Goal: Information Seeking & Learning: Learn about a topic

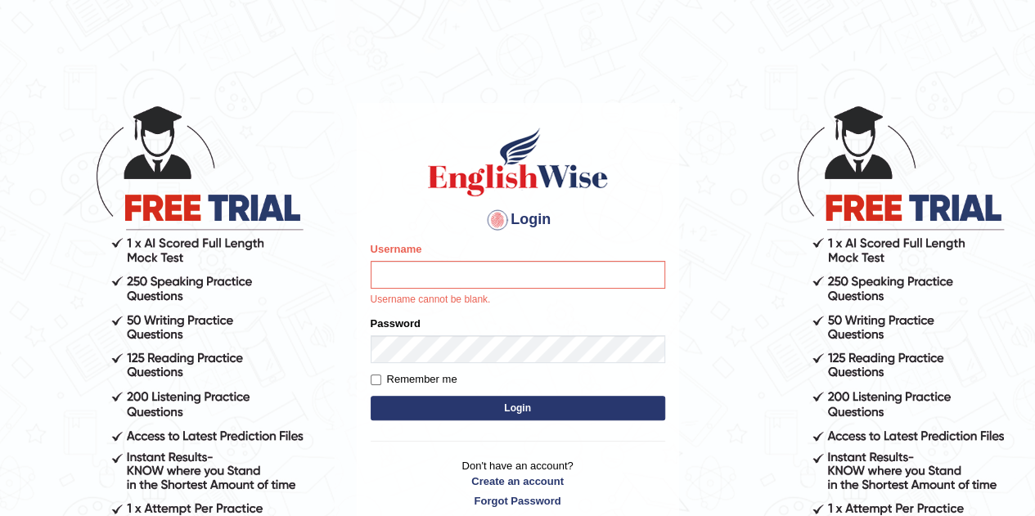
click at [471, 408] on button "Login" at bounding box center [518, 408] width 295 height 25
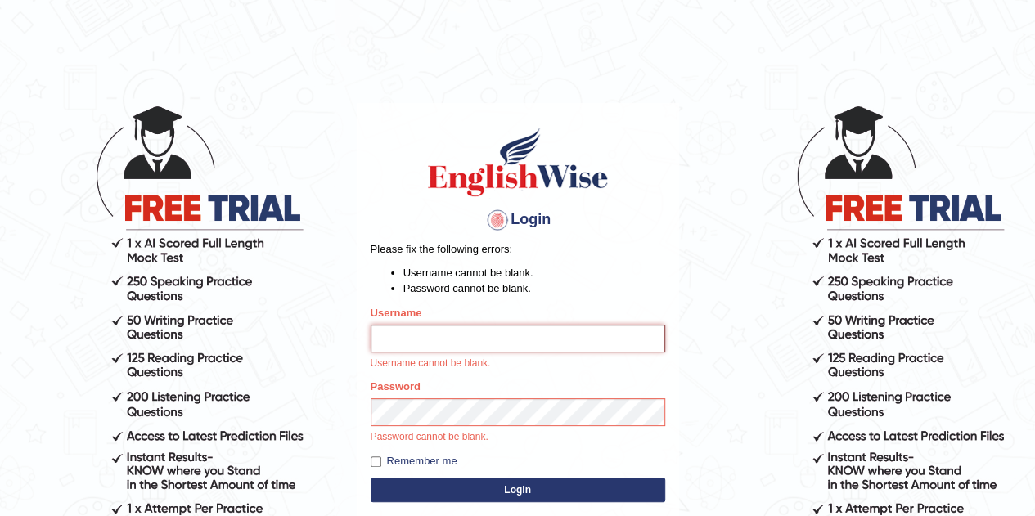
click at [425, 345] on input "Username" at bounding box center [518, 339] width 295 height 28
type input "Tsheringdorji"
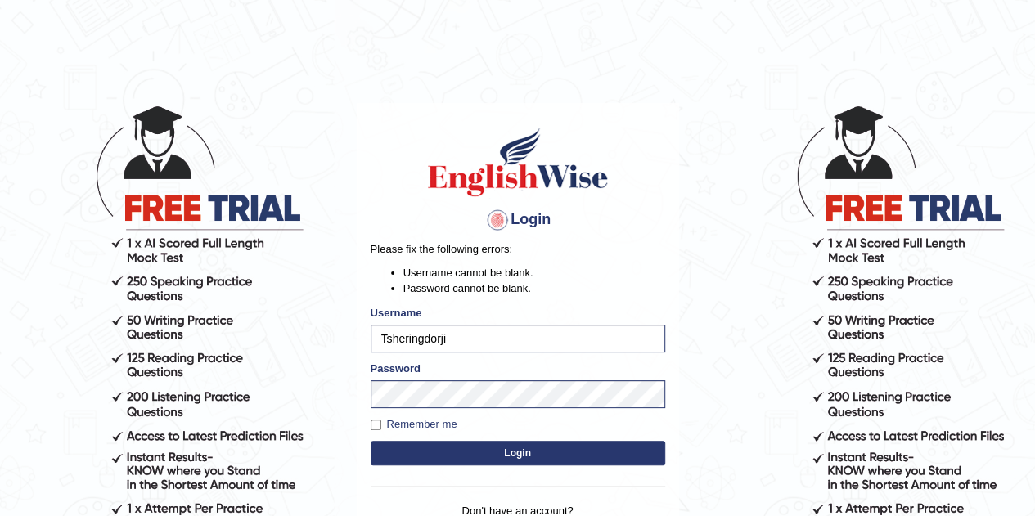
click at [532, 449] on button "Login" at bounding box center [518, 453] width 295 height 25
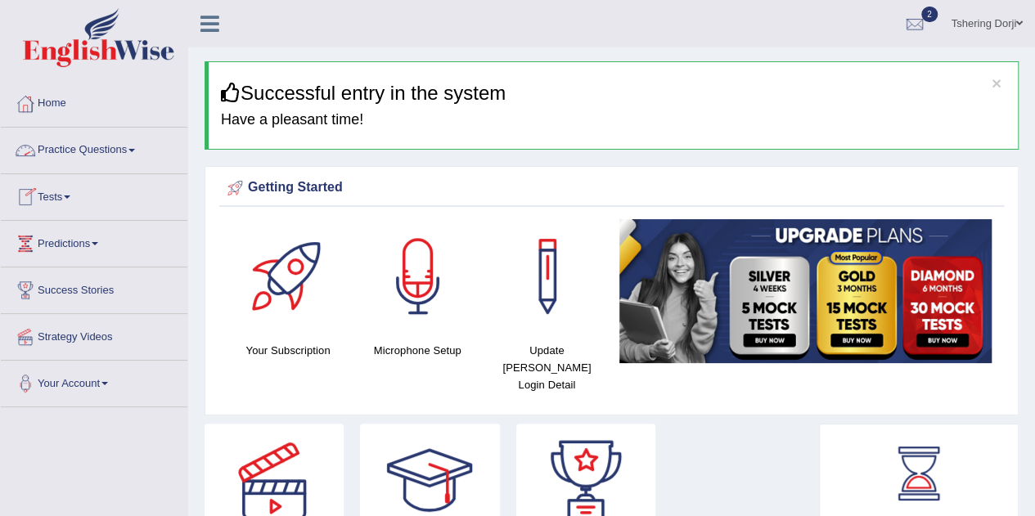
click at [74, 147] on link "Practice Questions" at bounding box center [94, 148] width 187 height 41
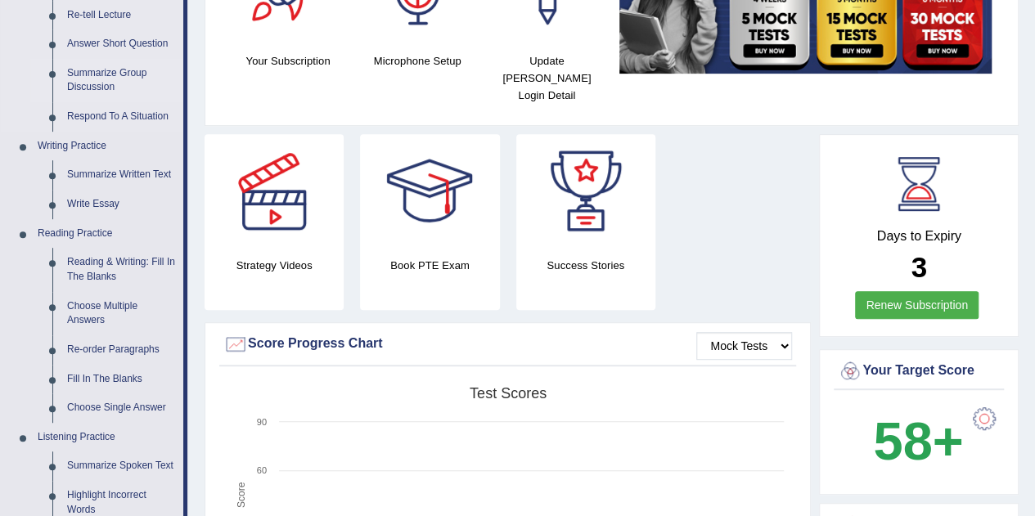
scroll to position [295, 0]
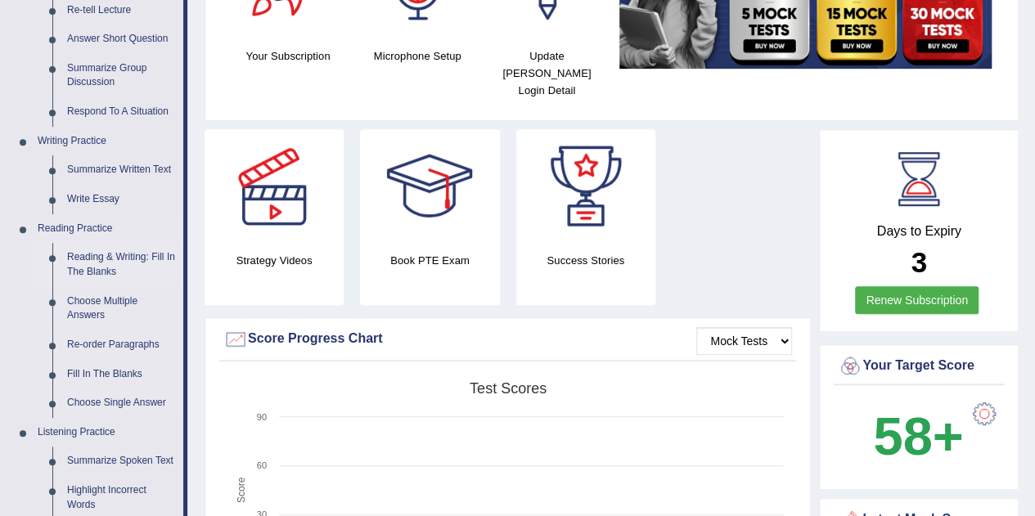
click at [122, 263] on link "Reading & Writing: Fill In The Blanks" at bounding box center [122, 264] width 124 height 43
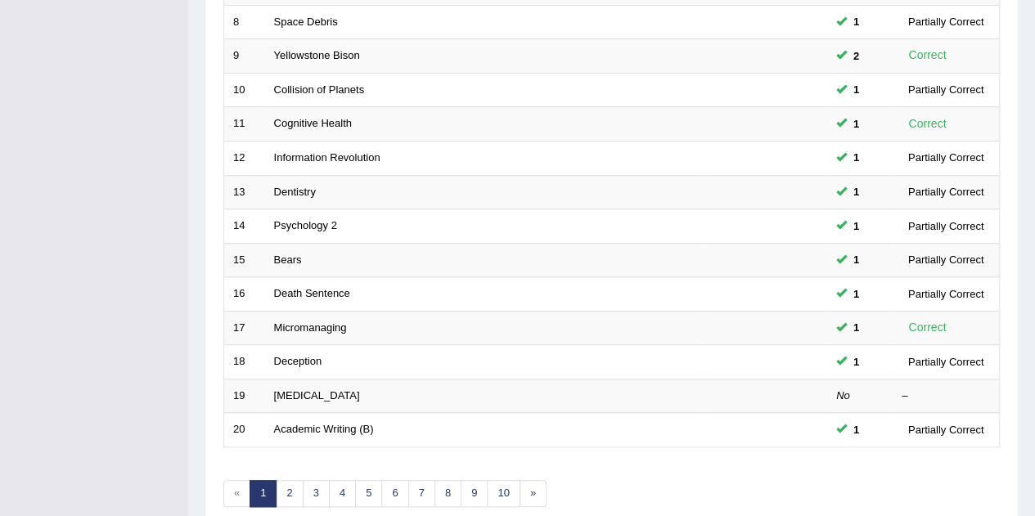
scroll to position [491, 0]
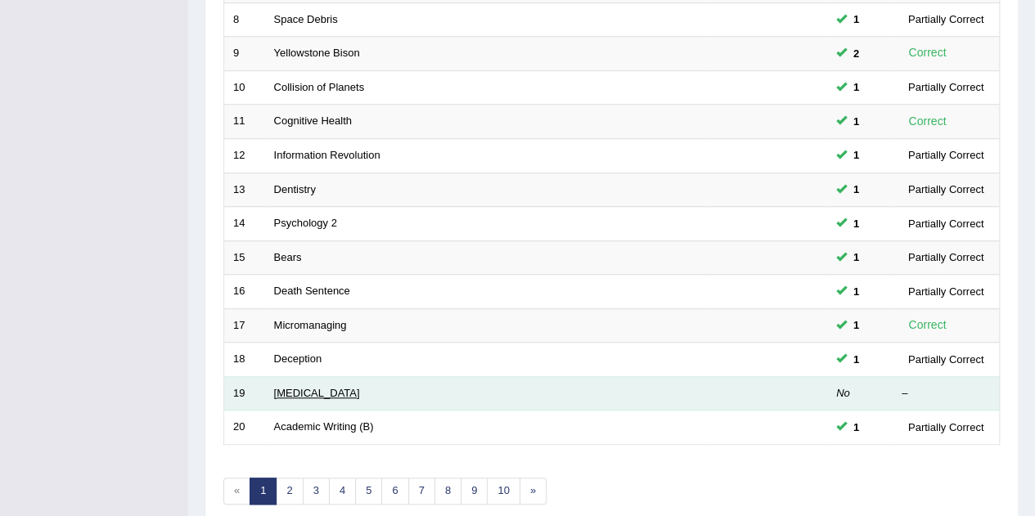
click at [317, 388] on link "[MEDICAL_DATA]" at bounding box center [317, 393] width 86 height 12
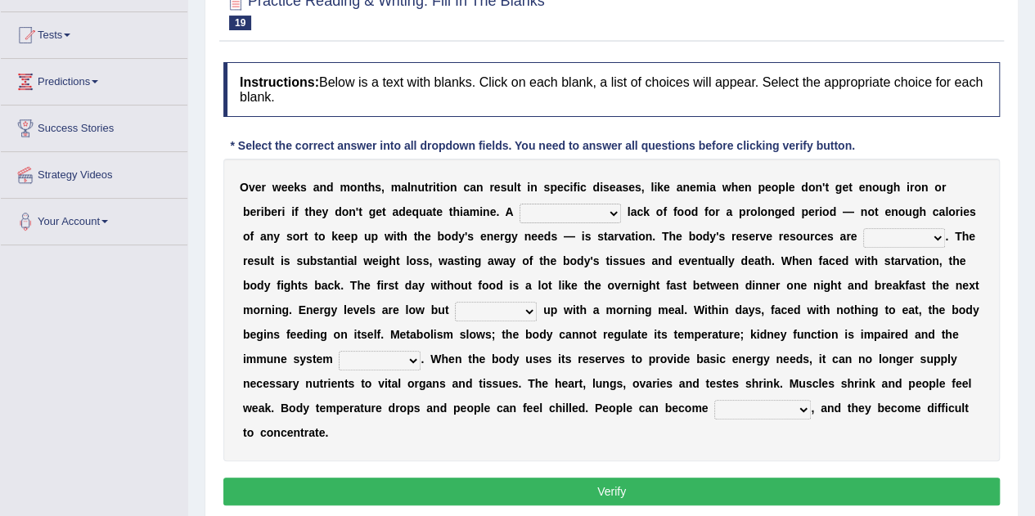
scroll to position [164, 0]
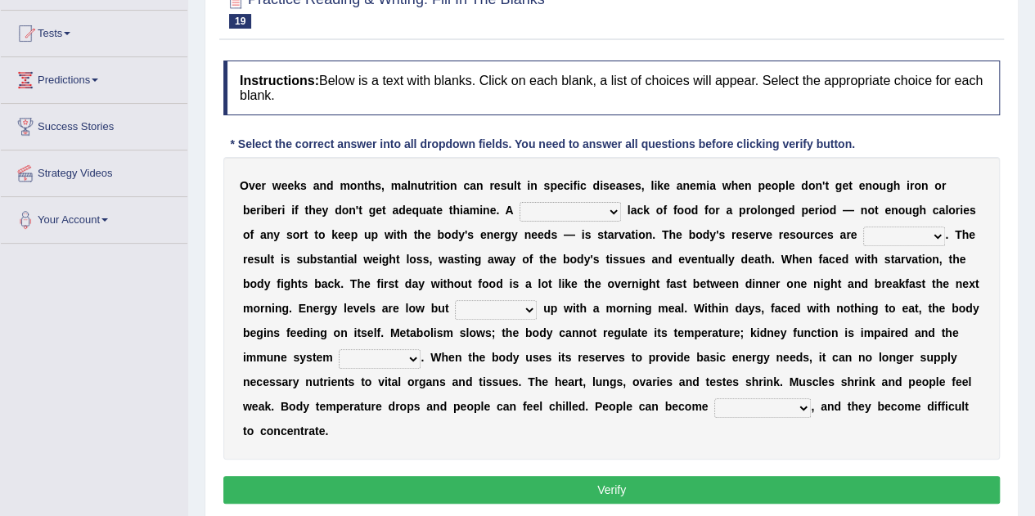
click at [605, 213] on select "severe distinguishing proper distinctive" at bounding box center [570, 212] width 101 height 20
select select "proper"
click at [520, 202] on select "severe distinguishing proper distinctive" at bounding box center [570, 212] width 101 height 20
click at [902, 240] on select "obsoleted depleted pelleted deleted" at bounding box center [904, 237] width 82 height 20
select select "depleted"
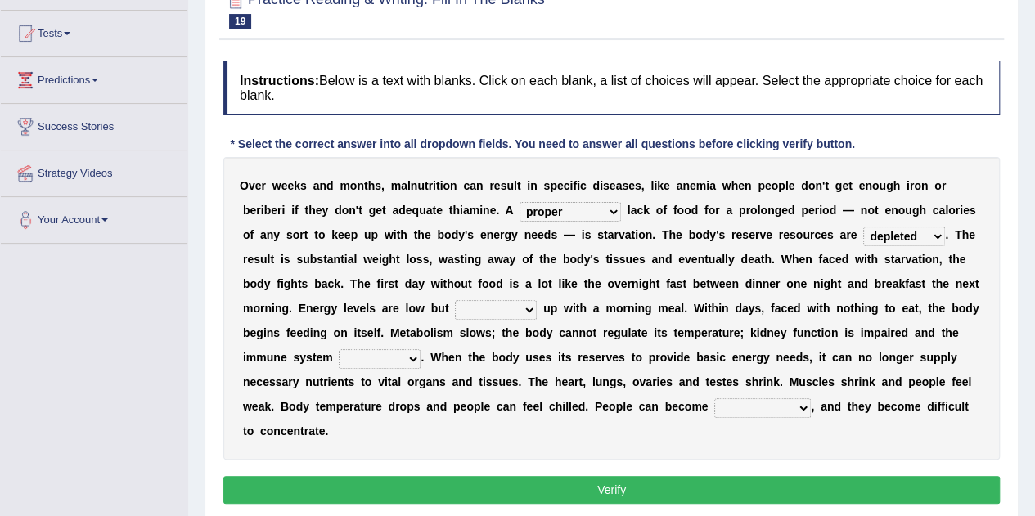
click at [863, 227] on select "obsoleted depleted pelleted deleted" at bounding box center [904, 237] width 82 height 20
click at [521, 308] on select "feed come chill pick" at bounding box center [496, 310] width 82 height 20
select select "feed"
click at [455, 300] on select "feed come chill pick" at bounding box center [496, 310] width 82 height 20
click at [393, 354] on select "deepens deafens weakens surpasses" at bounding box center [380, 359] width 82 height 20
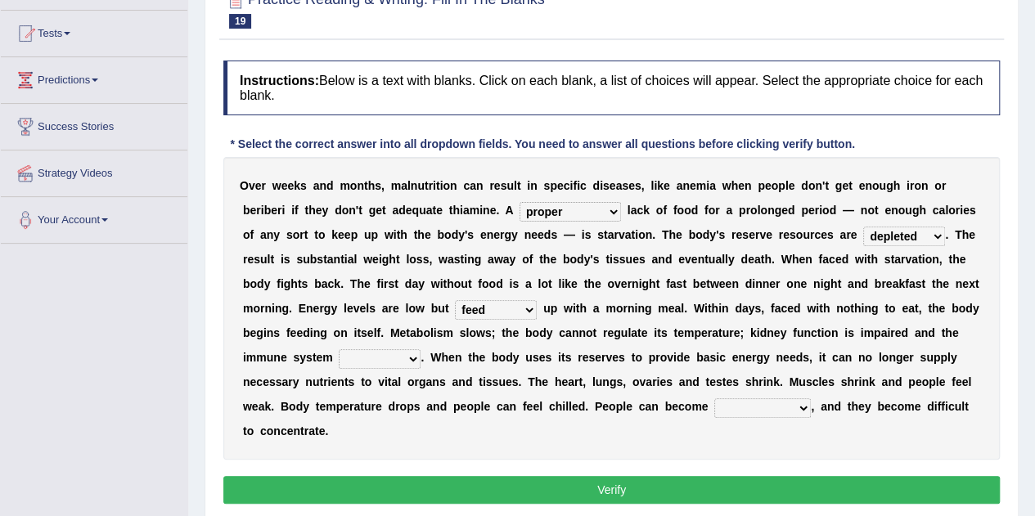
click at [494, 440] on div "O v e r w e e k s a n d m o n t h s , m a l n u t r i t i o n c a n r e s u l t…" at bounding box center [611, 308] width 776 height 303
click at [402, 353] on select "deepens deafens weakens surpasses" at bounding box center [380, 359] width 82 height 20
select select "weakens"
click at [339, 349] on select "deepens deafens weakens surpasses" at bounding box center [380, 359] width 82 height 20
click at [793, 409] on select "irritable commutable indisputable transportable" at bounding box center [762, 408] width 97 height 20
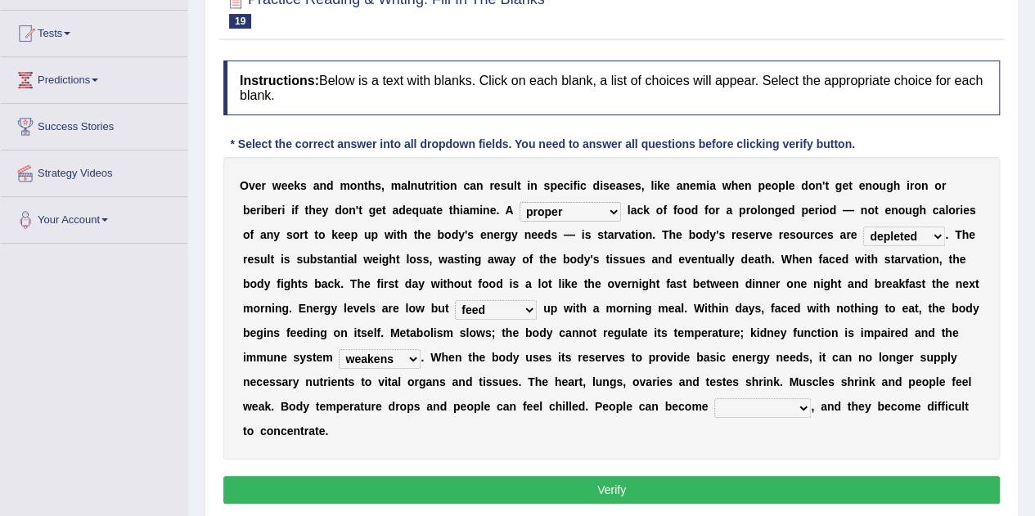
select select "irritable"
click at [714, 398] on select "irritable commutable indisputable transportable" at bounding box center [762, 408] width 97 height 20
click at [713, 492] on button "Verify" at bounding box center [611, 490] width 776 height 28
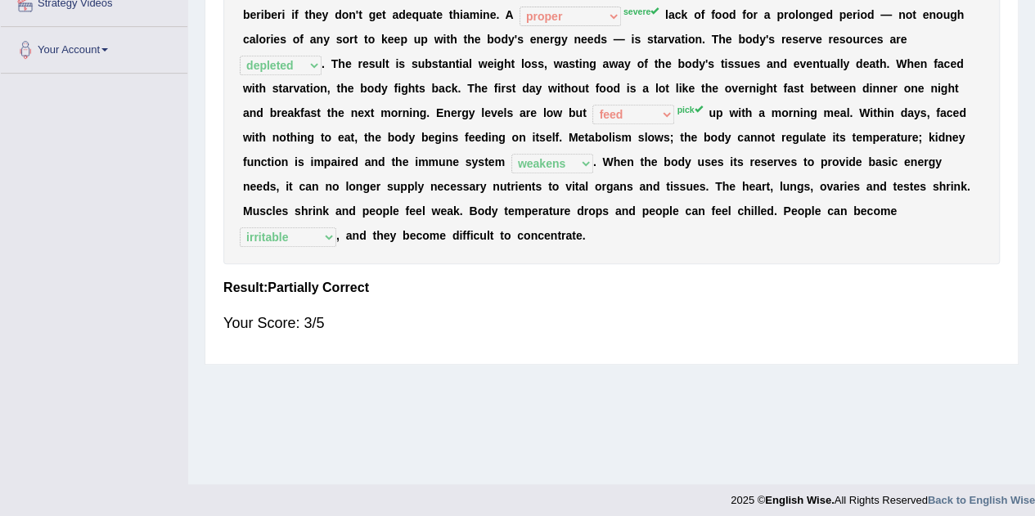
scroll to position [342, 0]
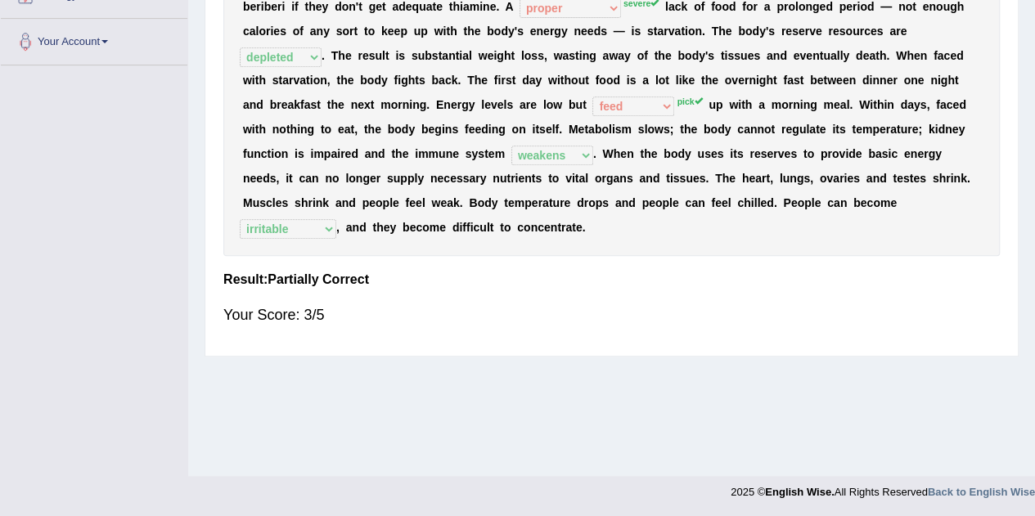
click at [211, 414] on div "Home Practice Reading & Writing: Fill In The Blanks Starvation « Prev Next » Re…" at bounding box center [611, 67] width 847 height 818
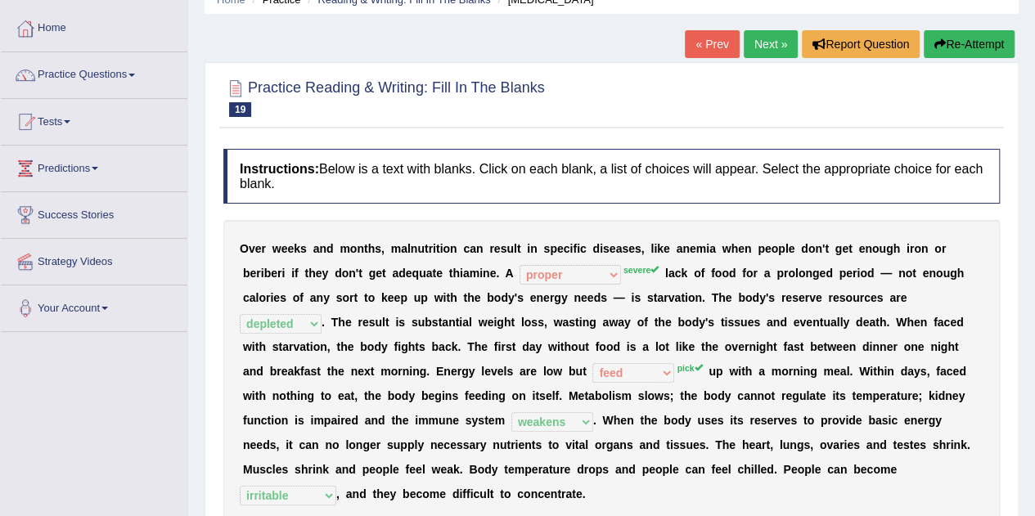
scroll to position [71, 0]
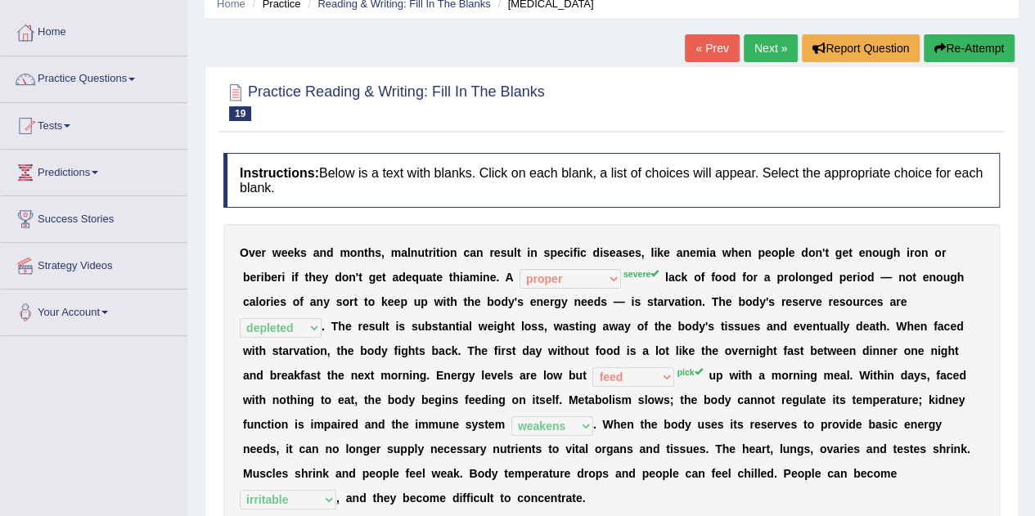
click at [70, 82] on link "Practice Questions" at bounding box center [94, 76] width 187 height 41
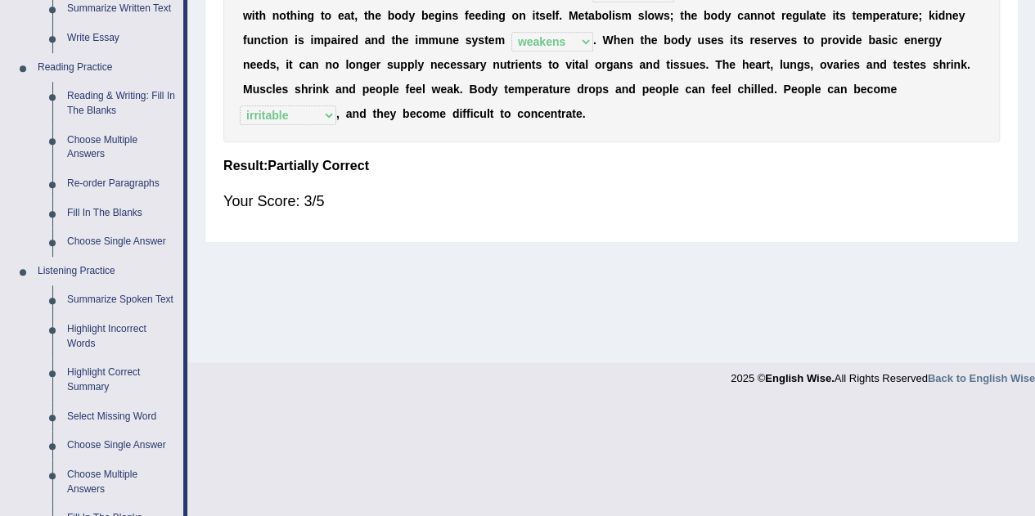
scroll to position [460, 0]
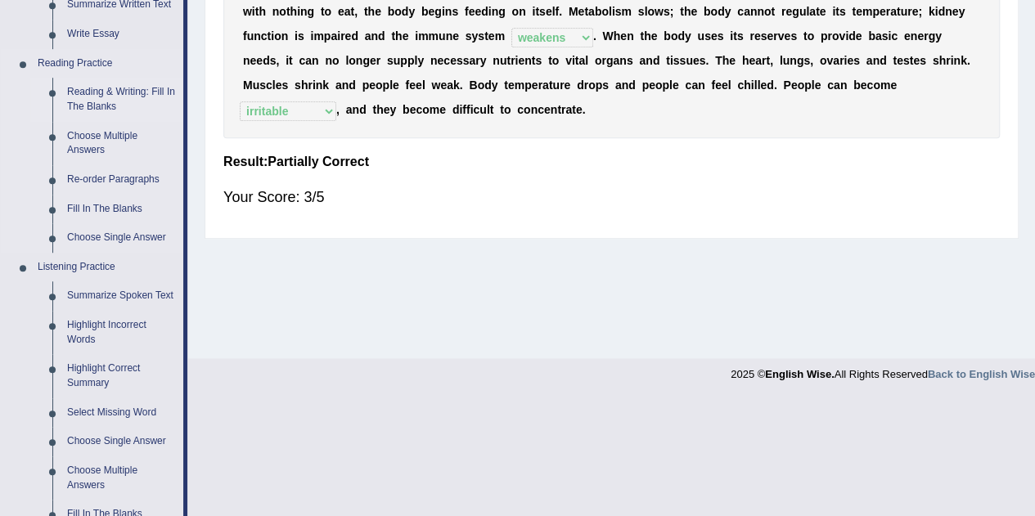
click at [83, 113] on link "Reading & Writing: Fill In The Blanks" at bounding box center [122, 99] width 124 height 43
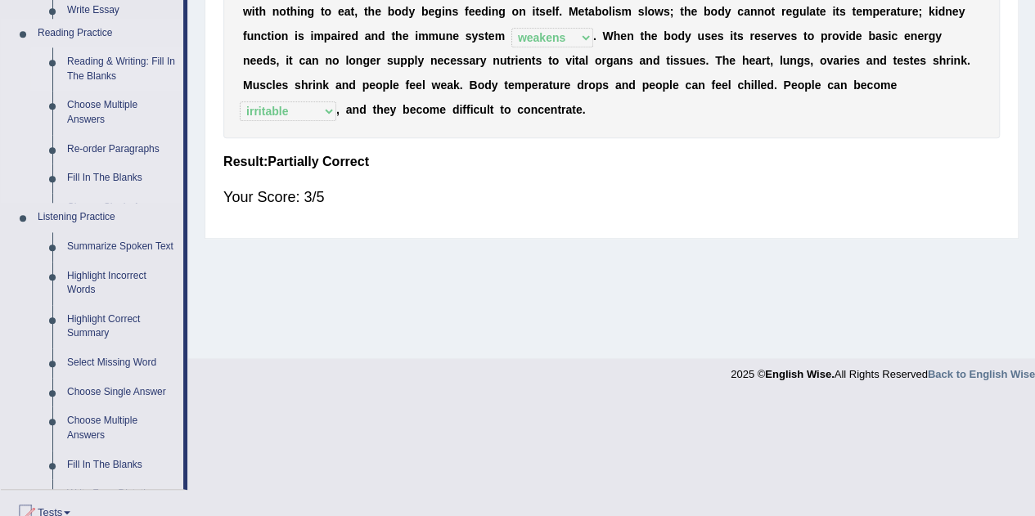
scroll to position [371, 0]
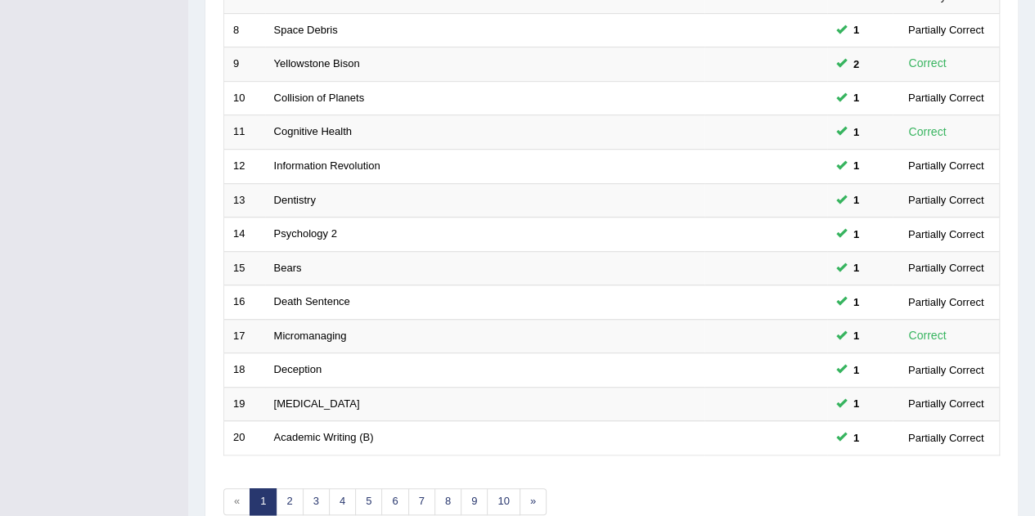
scroll to position [559, 0]
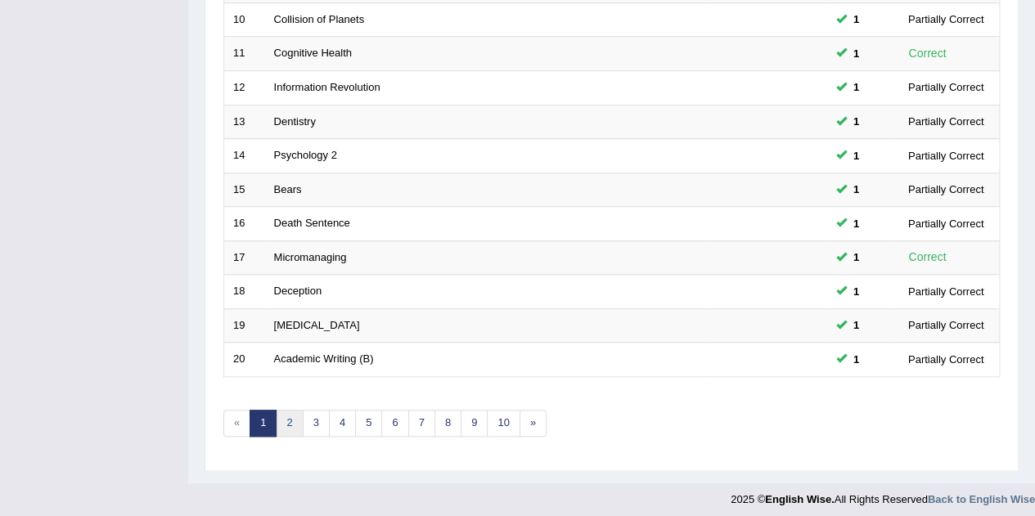
click at [295, 424] on link "2" at bounding box center [289, 423] width 27 height 27
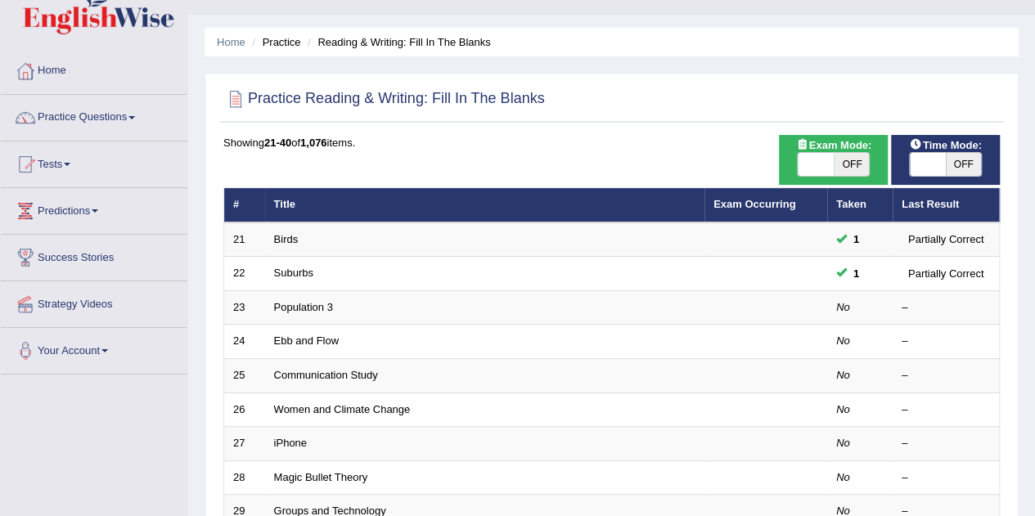
scroll to position [38, 0]
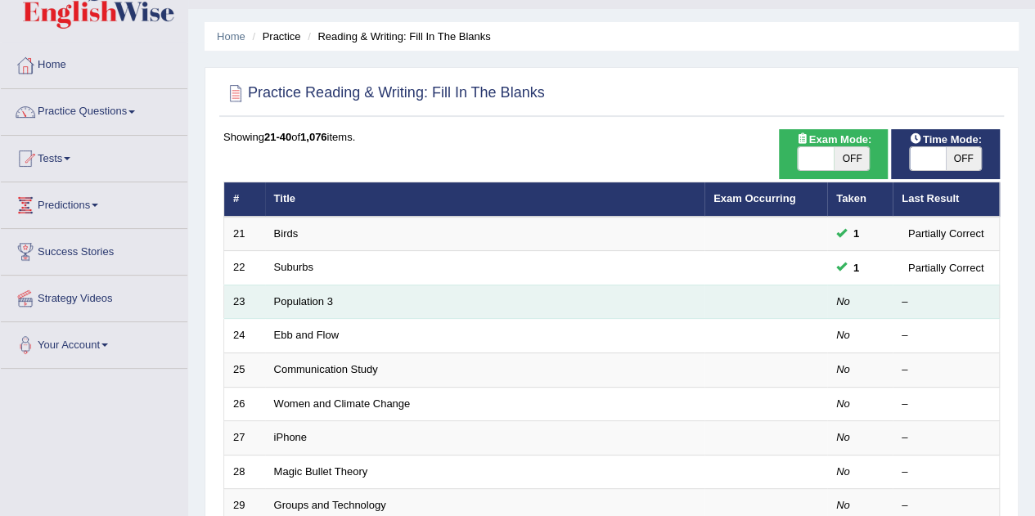
click at [286, 314] on td "Population 3" at bounding box center [484, 302] width 439 height 34
click at [299, 304] on link "Population 3" at bounding box center [303, 301] width 59 height 12
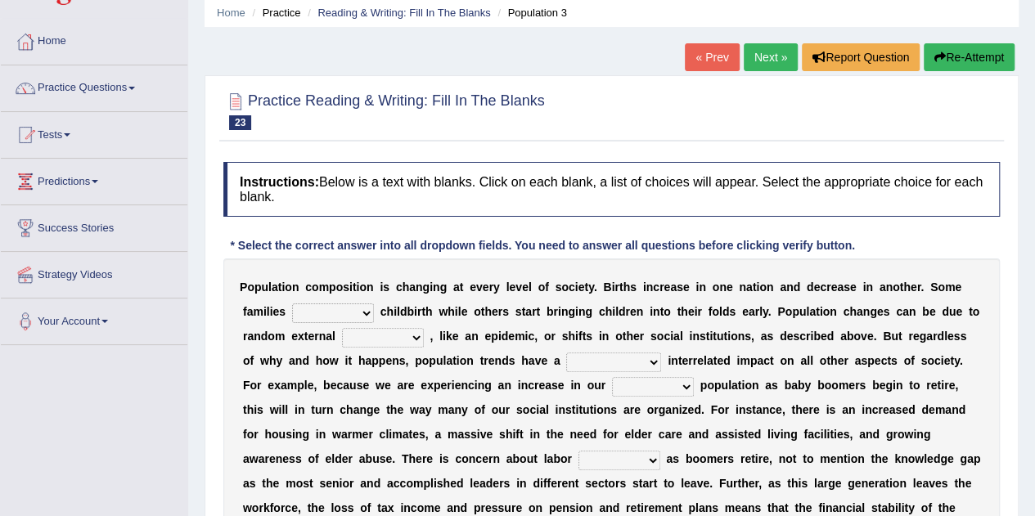
scroll to position [65, 0]
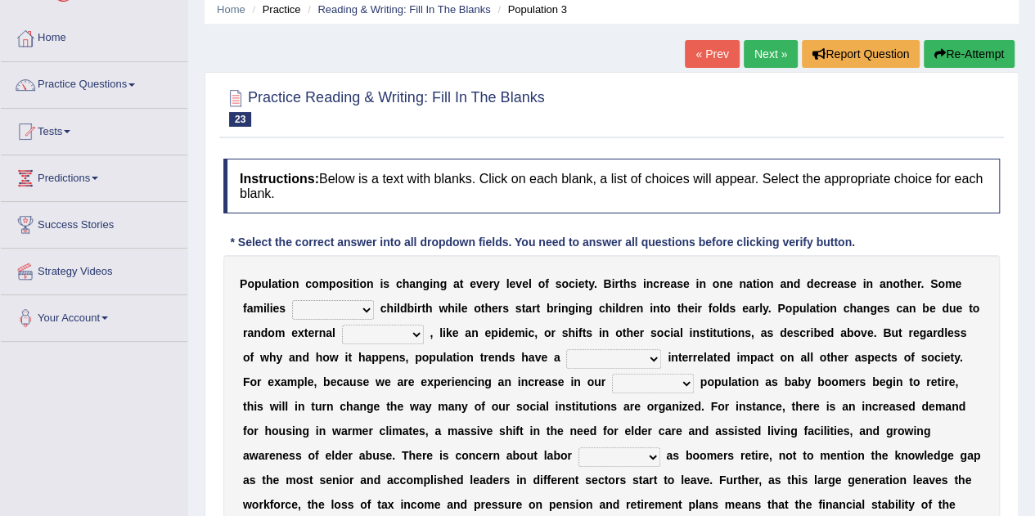
click at [288, 309] on b at bounding box center [289, 308] width 7 height 13
click at [327, 304] on select "demand default deliver delay" at bounding box center [333, 310] width 82 height 20
select select "deliver"
click at [292, 300] on select "demand default deliver delay" at bounding box center [333, 310] width 82 height 20
click at [319, 316] on select "demand default deliver delay" at bounding box center [333, 310] width 82 height 20
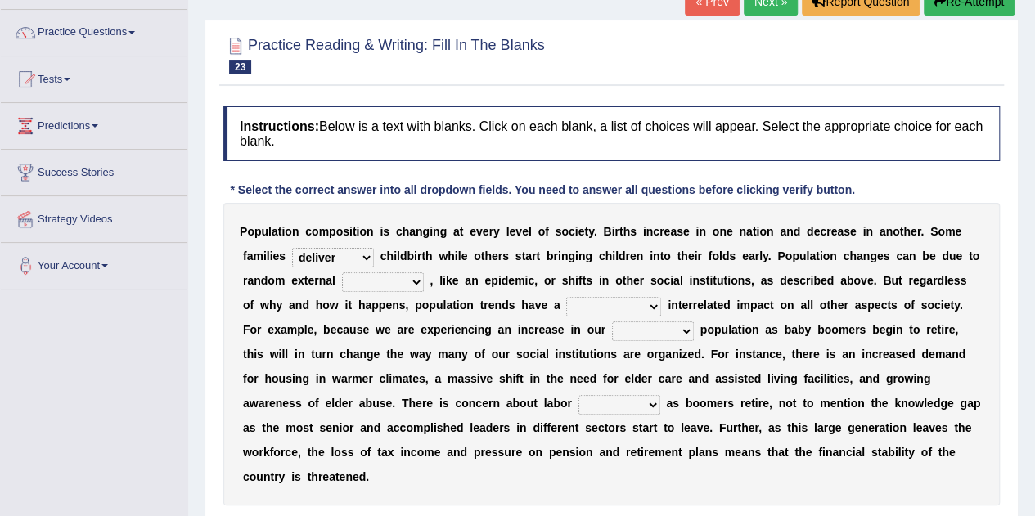
scroll to position [119, 0]
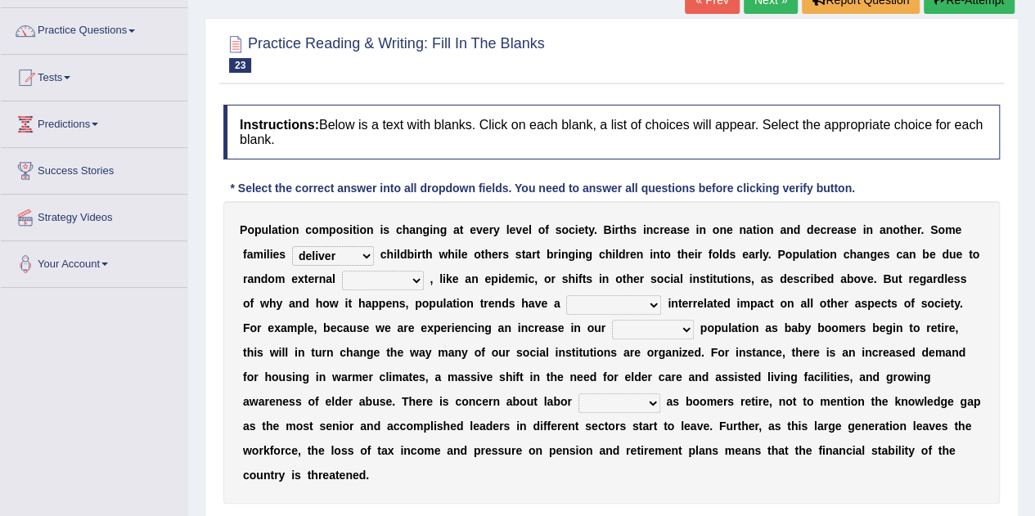
click at [337, 280] on b at bounding box center [338, 278] width 7 height 13
click at [377, 286] on select "variations fortune formation forces" at bounding box center [383, 281] width 82 height 20
select select "fortune"
click at [342, 271] on select "variations fortune formation forces" at bounding box center [383, 281] width 82 height 20
click at [596, 300] on select "tremendous tenuous tremulous spontaneous" at bounding box center [613, 305] width 95 height 20
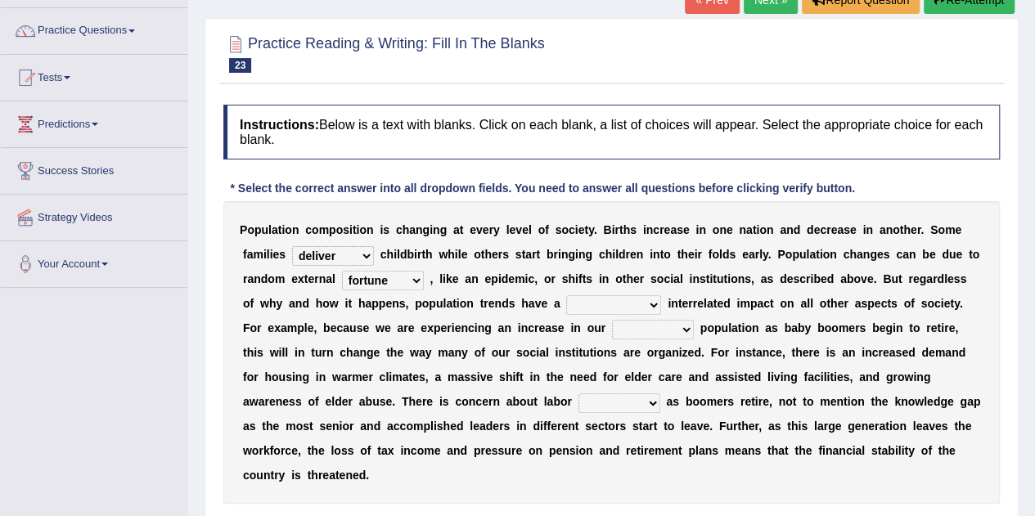
select select "tremendous"
click at [566, 295] on select "tremendous tenuous tremulous spontaneous" at bounding box center [613, 305] width 95 height 20
click at [656, 325] on select "tertiary senior junior primary" at bounding box center [653, 330] width 82 height 20
select select "senior"
click at [612, 320] on select "tertiary senior junior primary" at bounding box center [653, 330] width 82 height 20
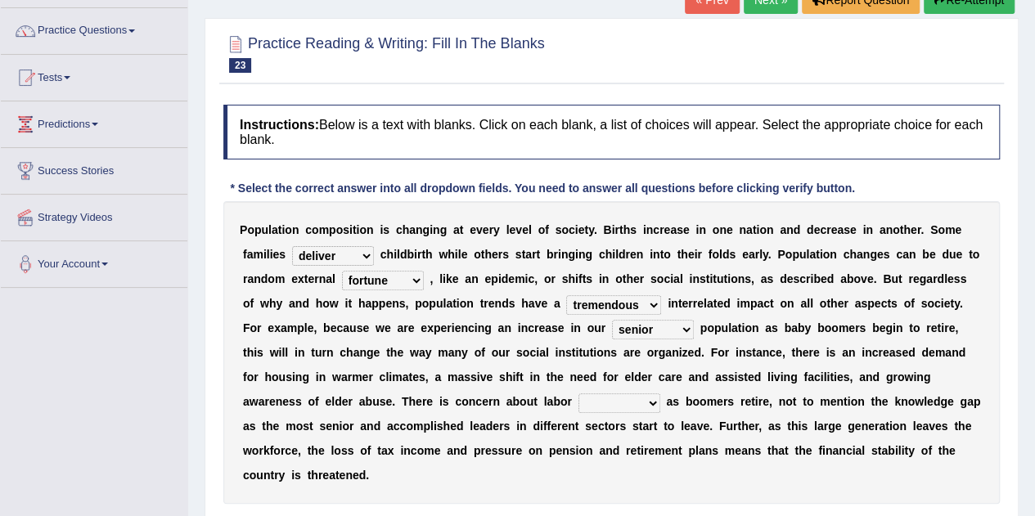
click at [651, 335] on select "tertiary senior junior primary" at bounding box center [653, 330] width 82 height 20
click at [261, 322] on b "r" at bounding box center [259, 328] width 4 height 13
click at [589, 401] on select "shortcuts shortfalls shortages shorthand" at bounding box center [619, 404] width 82 height 20
select select "shortages"
click at [578, 394] on select "shortcuts shortfalls shortages shorthand" at bounding box center [619, 404] width 82 height 20
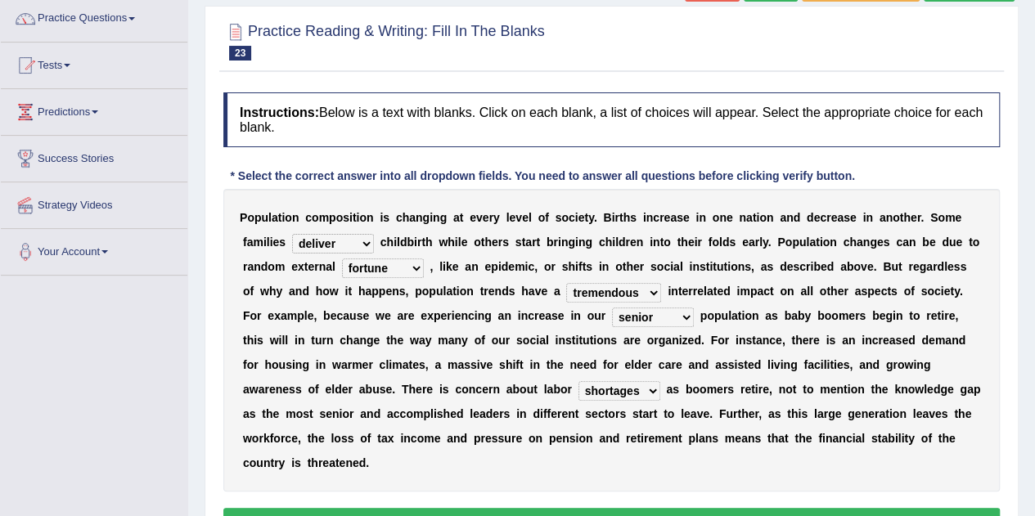
scroll to position [162, 0]
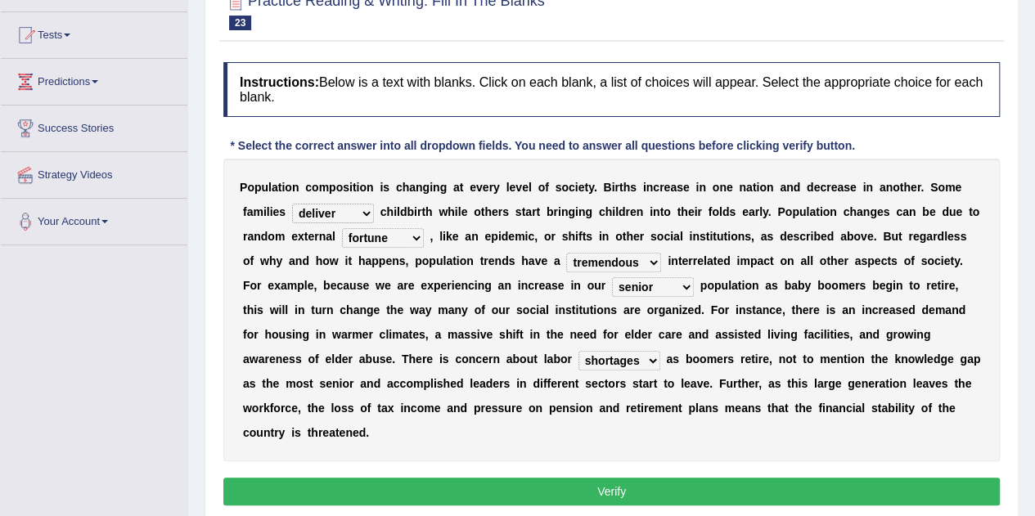
click at [804, 499] on button "Verify" at bounding box center [611, 492] width 776 height 28
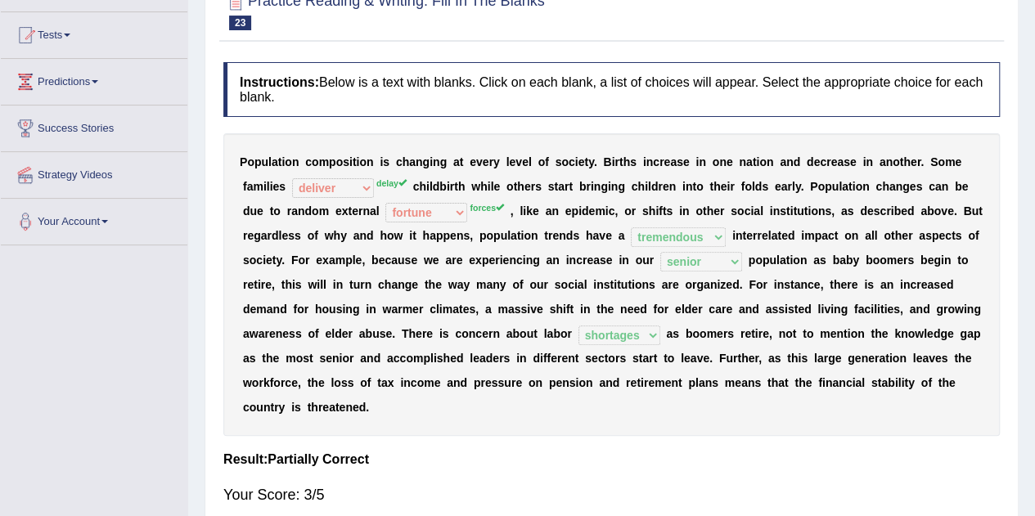
click at [814, 458] on h4 "Result:" at bounding box center [611, 459] width 776 height 15
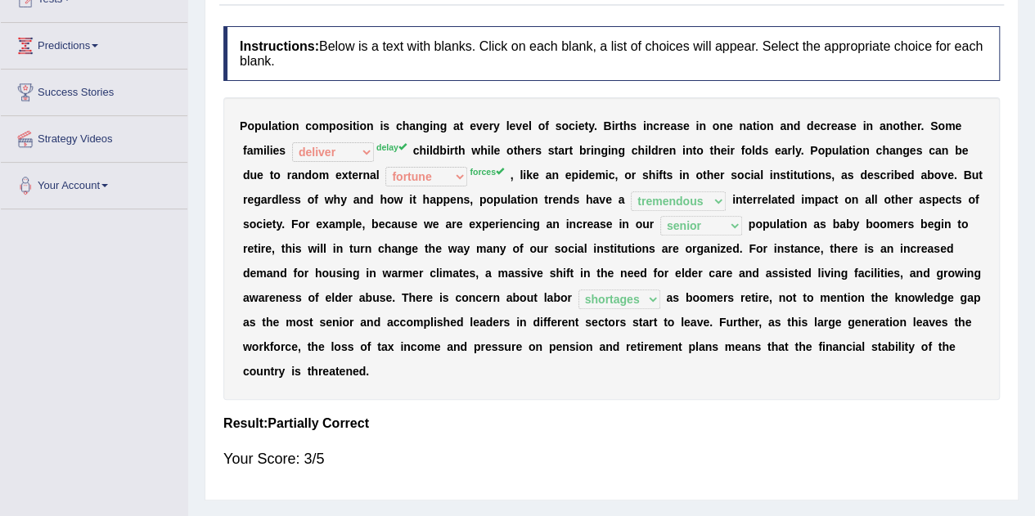
scroll to position [0, 0]
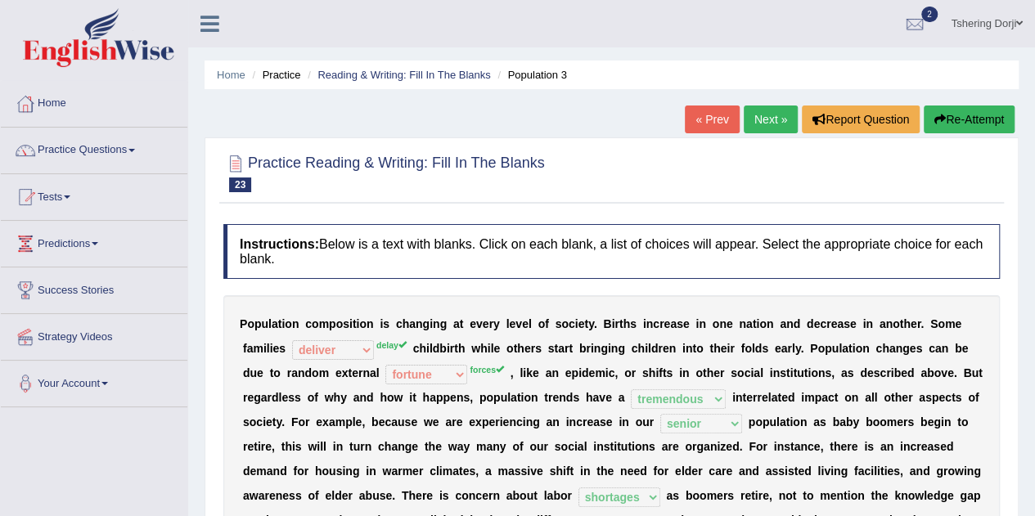
click at [992, 159] on div at bounding box center [611, 172] width 776 height 50
click at [789, 121] on link "Next »" at bounding box center [771, 120] width 54 height 28
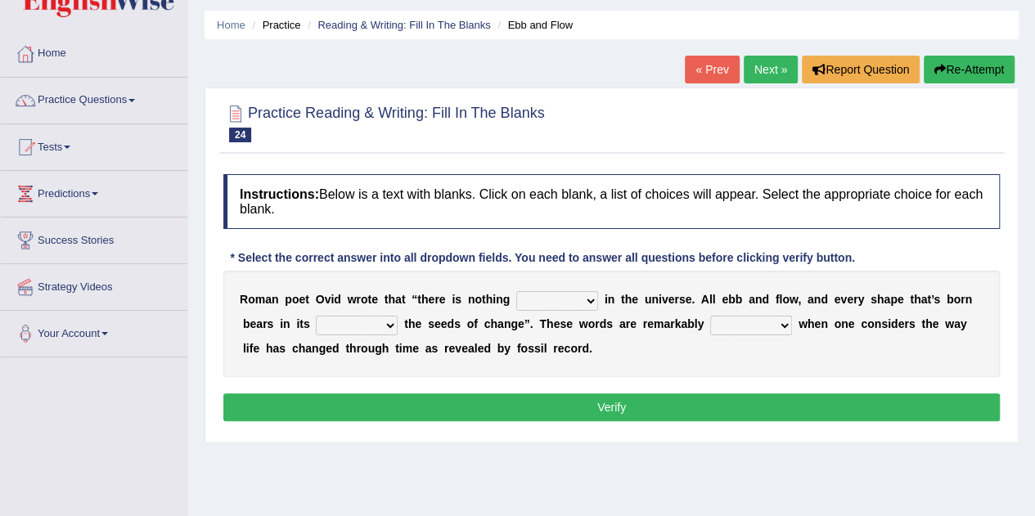
click at [571, 299] on select "orthodox volatile constant cheap" at bounding box center [557, 301] width 82 height 20
select select "constant"
click at [516, 291] on select "orthodox volatile constant cheap" at bounding box center [557, 301] width 82 height 20
click at [429, 265] on div "* Select the correct answer into all dropdown fields. You need to answer all qu…" at bounding box center [542, 258] width 638 height 17
click at [368, 322] on select "heart limb womb brain" at bounding box center [357, 326] width 82 height 20
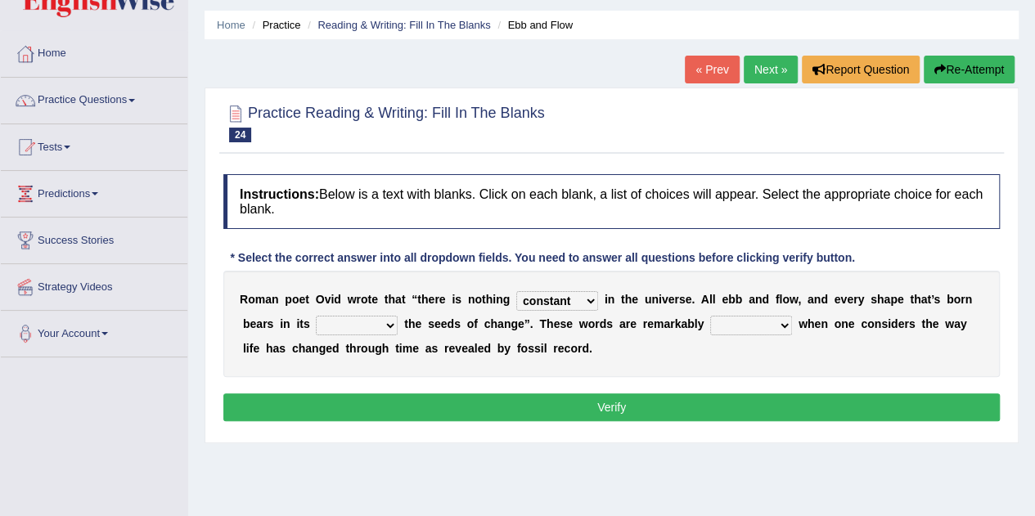
select select "limb"
click at [316, 316] on select "heart limb womb brain" at bounding box center [357, 326] width 82 height 20
click at [766, 322] on select "prevalent detached relevant dominant" at bounding box center [751, 326] width 82 height 20
select select "dominant"
click at [710, 316] on select "prevalent detached relevant dominant" at bounding box center [751, 326] width 82 height 20
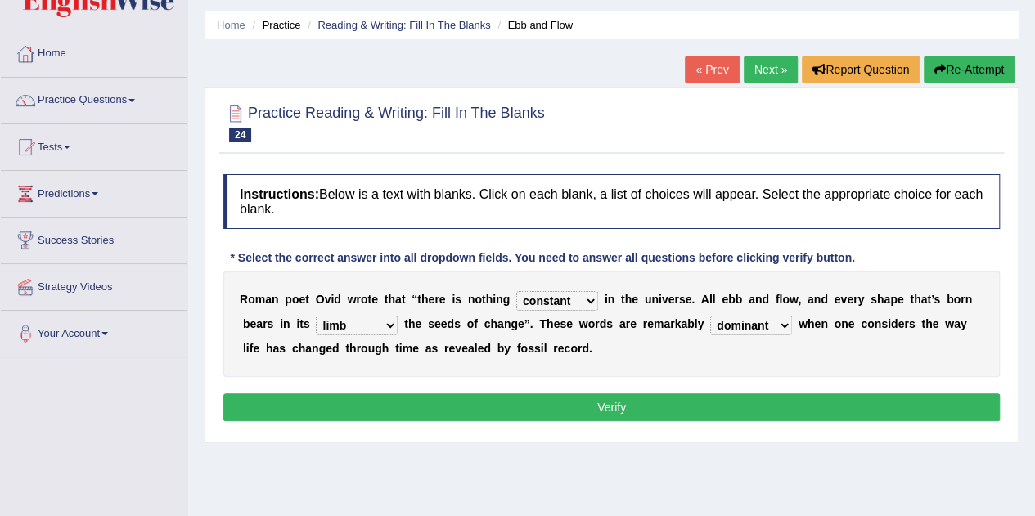
click at [886, 394] on button "Verify" at bounding box center [611, 408] width 776 height 28
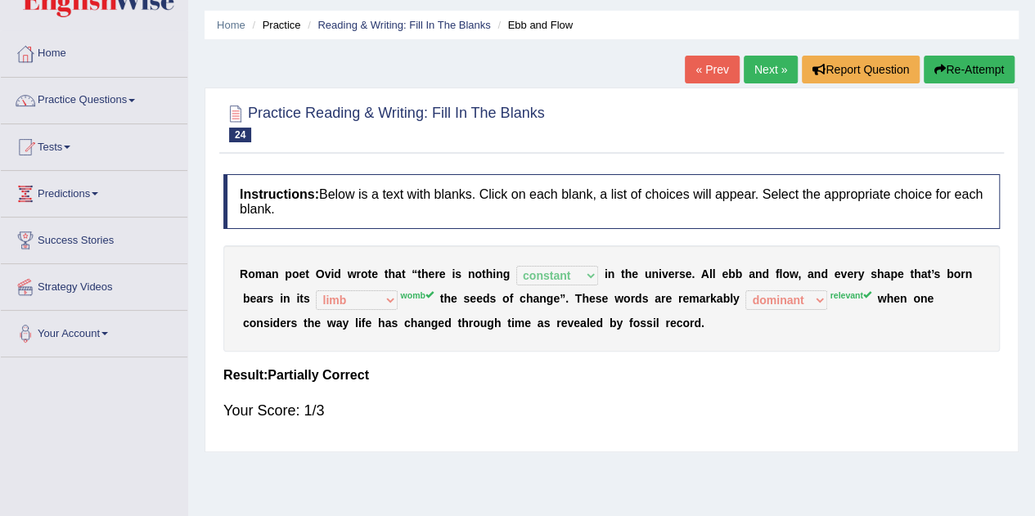
click at [875, 440] on div "Instructions: Below is a text with blanks. Click on each blank, a list of choic…" at bounding box center [611, 304] width 785 height 277
click at [882, 439] on div "Instructions: Below is a text with blanks. Click on each blank, a list of choic…" at bounding box center [611, 304] width 785 height 277
click at [894, 440] on div "Instructions: Below is a text with blanks. Click on each blank, a list of choic…" at bounding box center [611, 304] width 785 height 277
click at [924, 404] on div "Your Score: 1/3" at bounding box center [611, 410] width 776 height 39
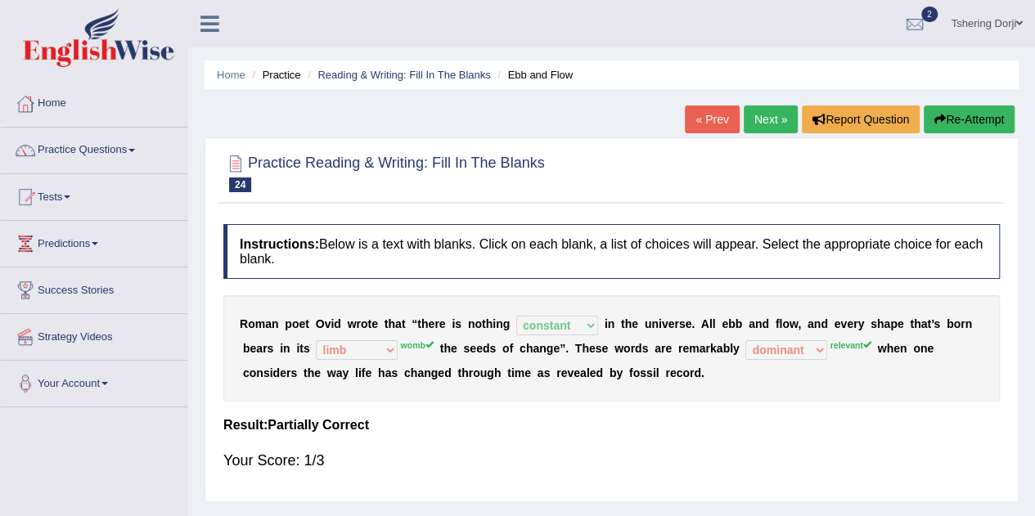
click at [983, 124] on button "Re-Attempt" at bounding box center [969, 120] width 91 height 28
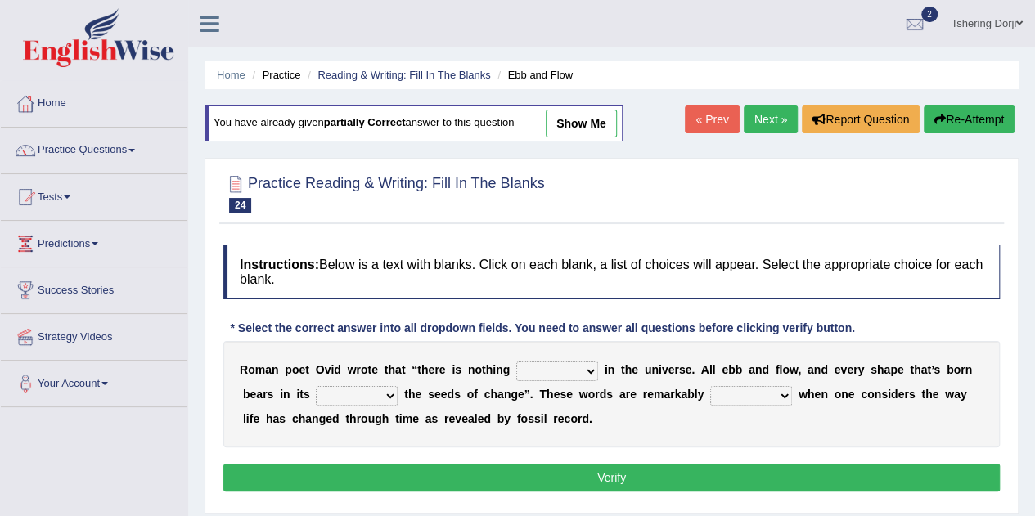
click at [581, 378] on select "orthodox volatile constant cheap" at bounding box center [557, 372] width 82 height 20
select select "constant"
click at [516, 362] on select "orthodox volatile constant cheap" at bounding box center [557, 372] width 82 height 20
click at [388, 399] on select "heart limb womb brain" at bounding box center [357, 396] width 82 height 20
select select "womb"
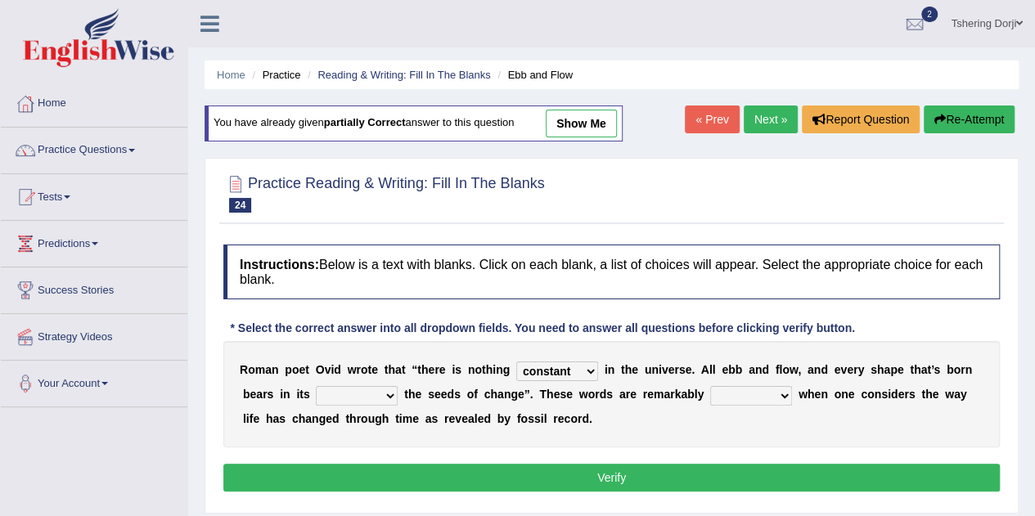
click at [316, 386] on select "heart limb womb brain" at bounding box center [357, 396] width 82 height 20
click at [801, 407] on div "R o m a n p o e t O v i d w r o t e t h a t “ t h e r e i s n o t h i n g ortho…" at bounding box center [611, 394] width 776 height 106
click at [794, 398] on b at bounding box center [795, 394] width 7 height 13
click at [777, 396] on select "prevalent detached relevant dominant" at bounding box center [751, 396] width 82 height 20
select select "relevant"
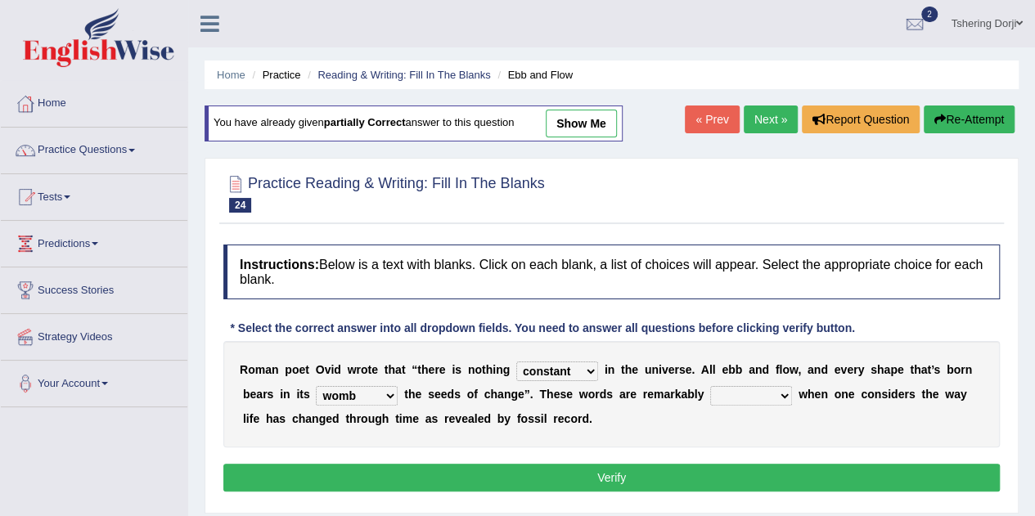
click at [710, 386] on select "prevalent detached relevant dominant" at bounding box center [751, 396] width 82 height 20
click at [753, 487] on button "Verify" at bounding box center [611, 478] width 776 height 28
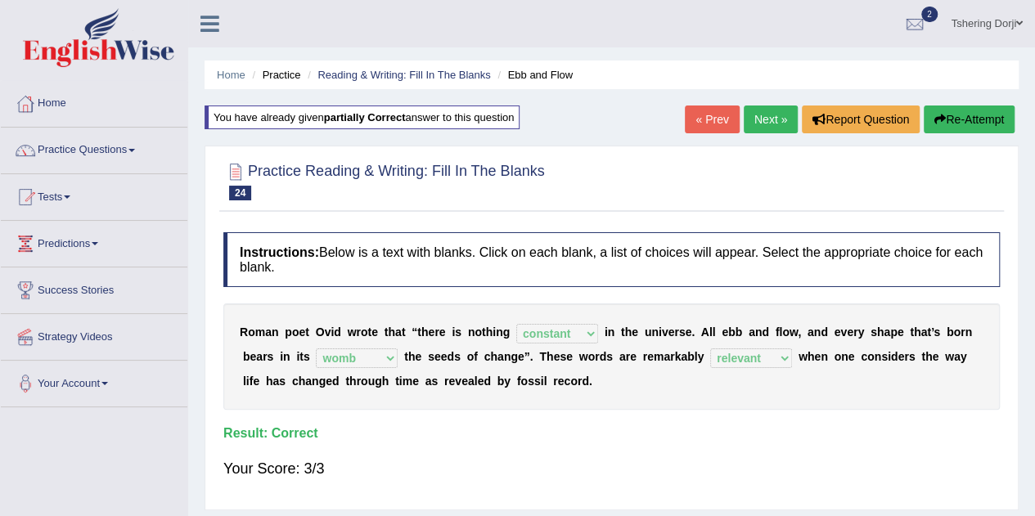
click at [785, 128] on link "Next »" at bounding box center [771, 120] width 54 height 28
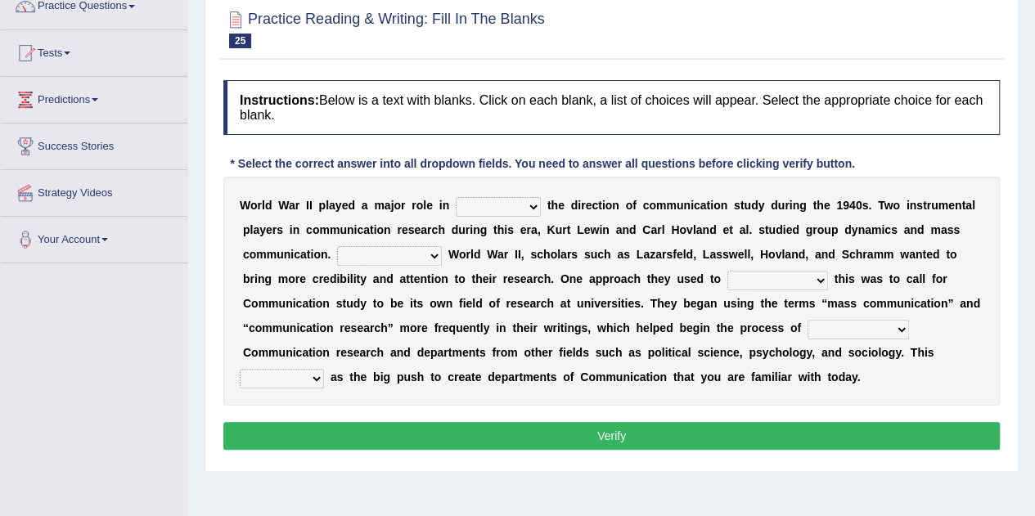
scroll to position [145, 0]
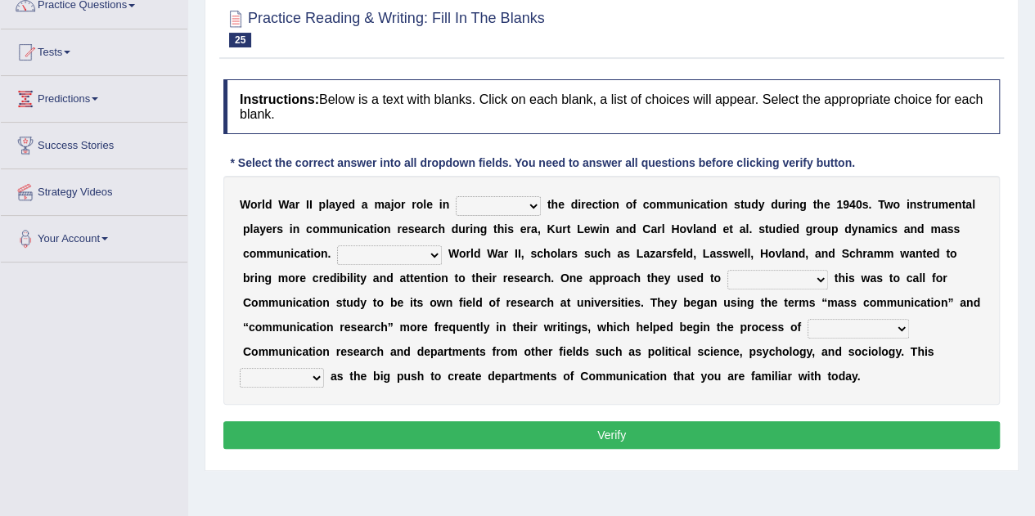
click at [541, 201] on b at bounding box center [544, 204] width 7 height 13
click at [525, 213] on select "shaping sharpening shunning shivering" at bounding box center [498, 206] width 85 height 20
select select "shaping"
click at [456, 196] on select "shaping sharpening shunning shivering" at bounding box center [498, 206] width 85 height 20
click at [432, 245] on select "Being followed To be followed Following Followed" at bounding box center [389, 255] width 105 height 20
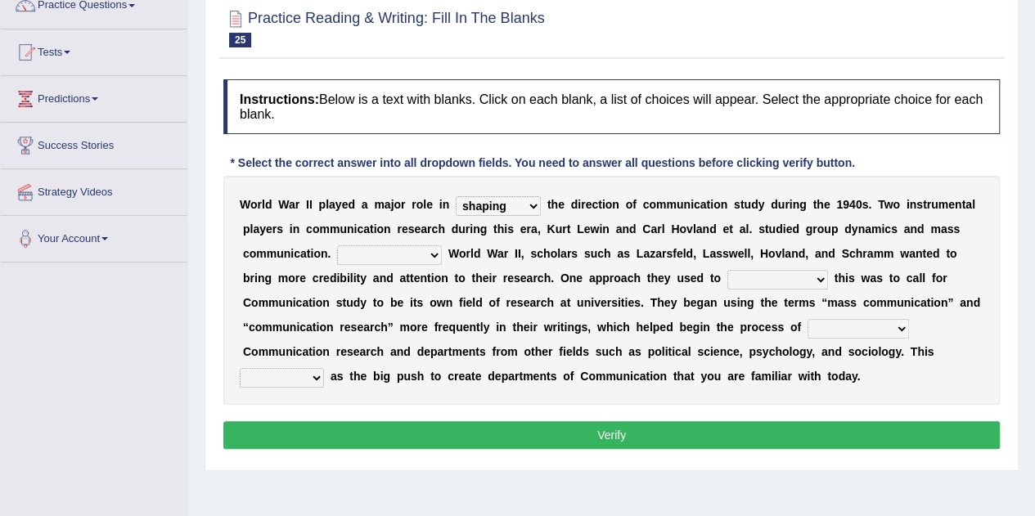
select select "Following"
click at [337, 245] on select "Being followed To be followed Following Followed" at bounding box center [389, 255] width 105 height 20
click at [815, 282] on select "accompany accomplish acknowledge accommodate" at bounding box center [777, 280] width 101 height 20
select select "acknowledge"
click at [727, 270] on select "accompany accomplish acknowledge accommodate" at bounding box center [777, 280] width 101 height 20
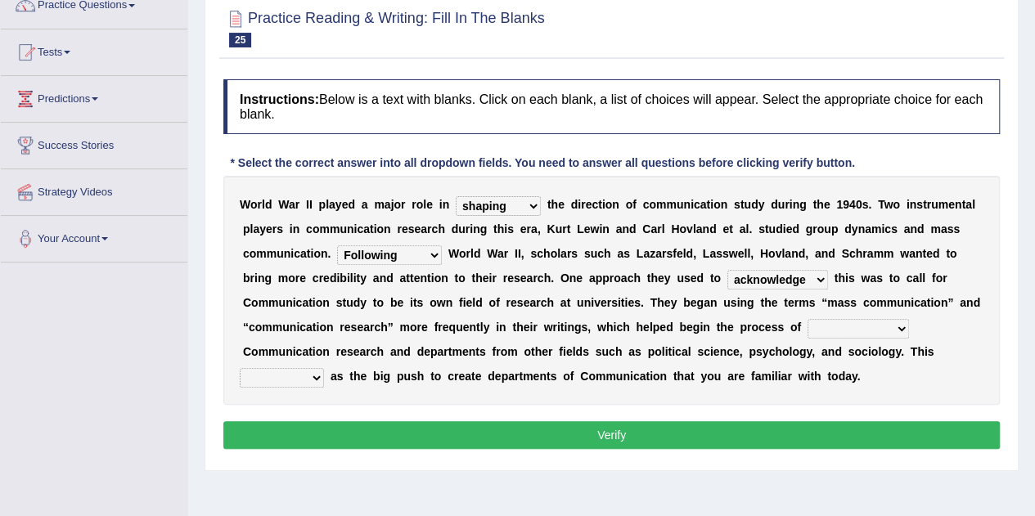
click at [879, 327] on select "discharging distinguishing disputing displaying" at bounding box center [858, 329] width 101 height 20
click at [912, 484] on div "Home Practice Reading & Writing: Fill In The Blanks Communication Study « Prev …" at bounding box center [611, 264] width 847 height 818
click at [888, 325] on select "discharging distinguishing disputing displaying" at bounding box center [858, 329] width 101 height 20
select select "displaying"
click at [808, 319] on select "discharging distinguishing disputing displaying" at bounding box center [858, 329] width 101 height 20
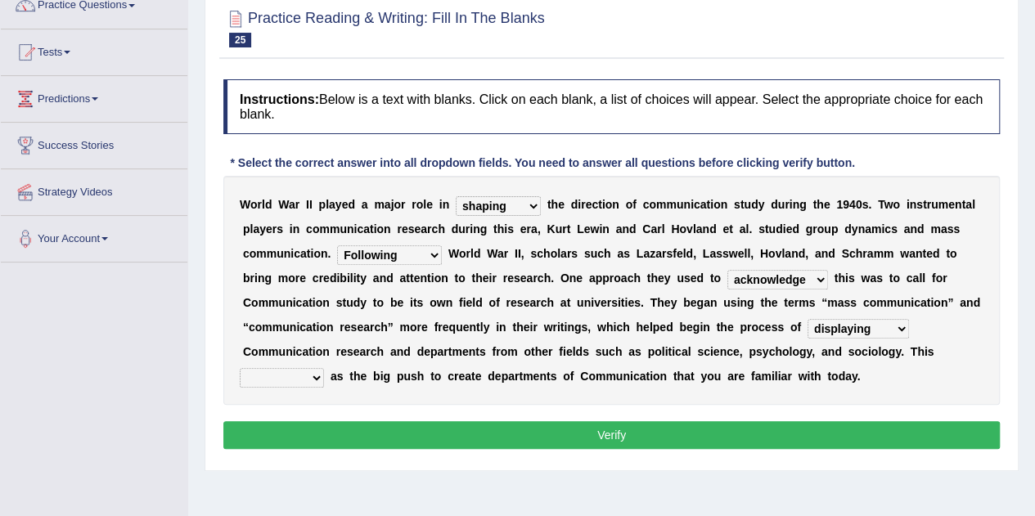
click at [266, 382] on select "served considered regarded provided" at bounding box center [282, 378] width 84 height 20
click at [884, 334] on select "discharging distinguishing disputing displaying" at bounding box center [858, 329] width 101 height 20
click at [808, 319] on select "discharging distinguishing disputing displaying" at bounding box center [858, 329] width 101 height 20
click at [243, 383] on select "served considered regarded provided" at bounding box center [282, 378] width 84 height 20
click at [240, 368] on select "served considered regarded provided" at bounding box center [282, 378] width 84 height 20
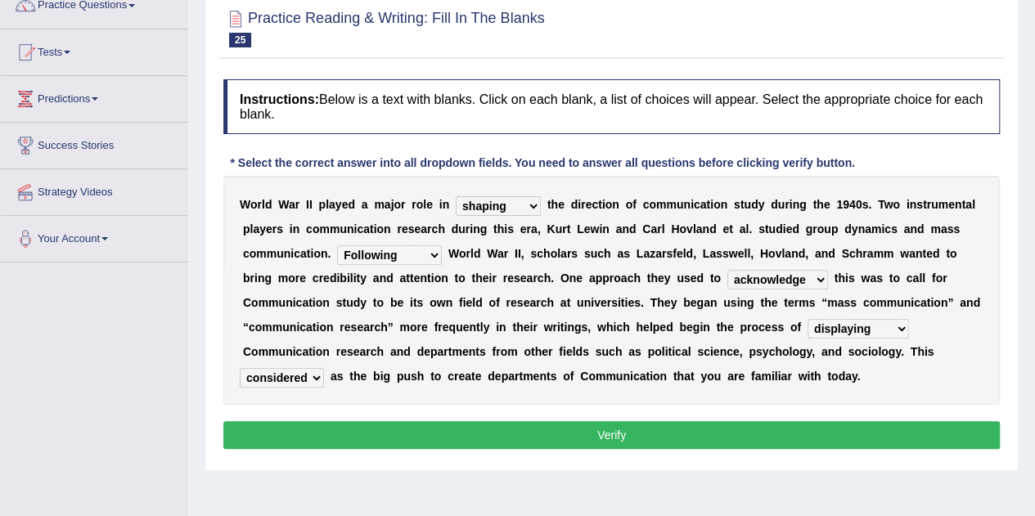
click at [259, 380] on select "served considered regarded provided" at bounding box center [282, 378] width 84 height 20
select select "served"
click at [240, 368] on select "served considered regarded provided" at bounding box center [282, 378] width 84 height 20
click at [853, 437] on button "Verify" at bounding box center [611, 435] width 776 height 28
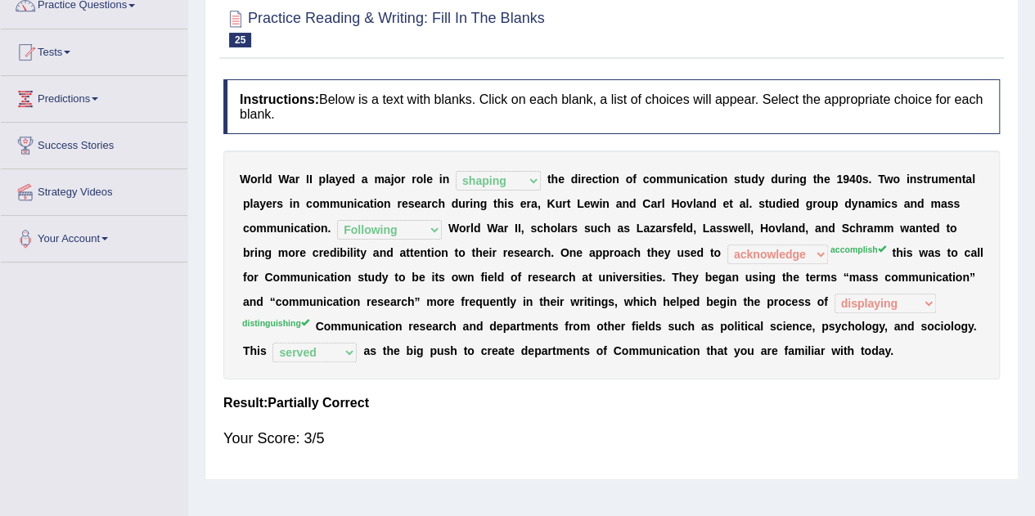
click at [912, 360] on div "W o r l d W a r I I p l a y e d a m a j o r r o l e i n shaping sharpening shun…" at bounding box center [611, 265] width 776 height 229
click at [915, 376] on div "W o r l d W a r I I p l a y e d a m a j o r r o l e i n shaping sharpening shun…" at bounding box center [611, 265] width 776 height 229
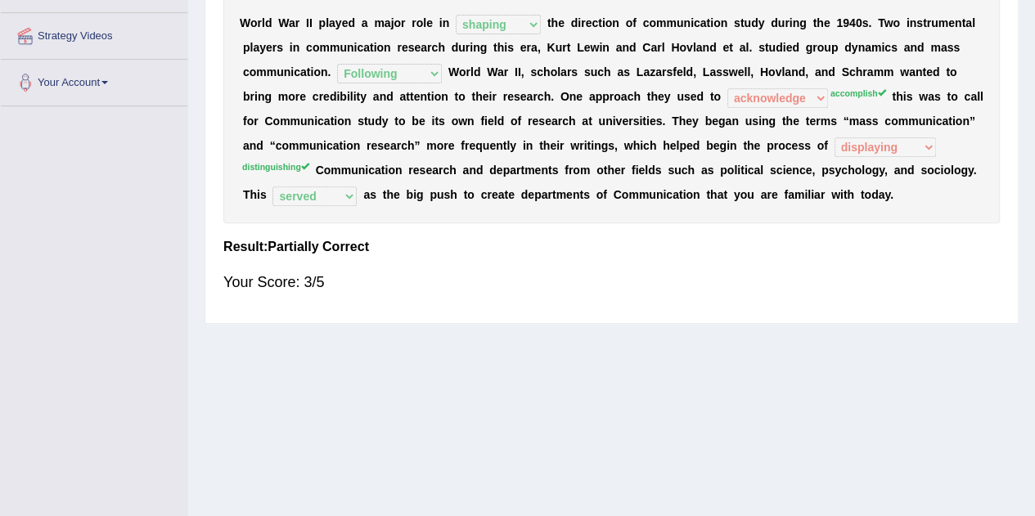
scroll to position [309, 0]
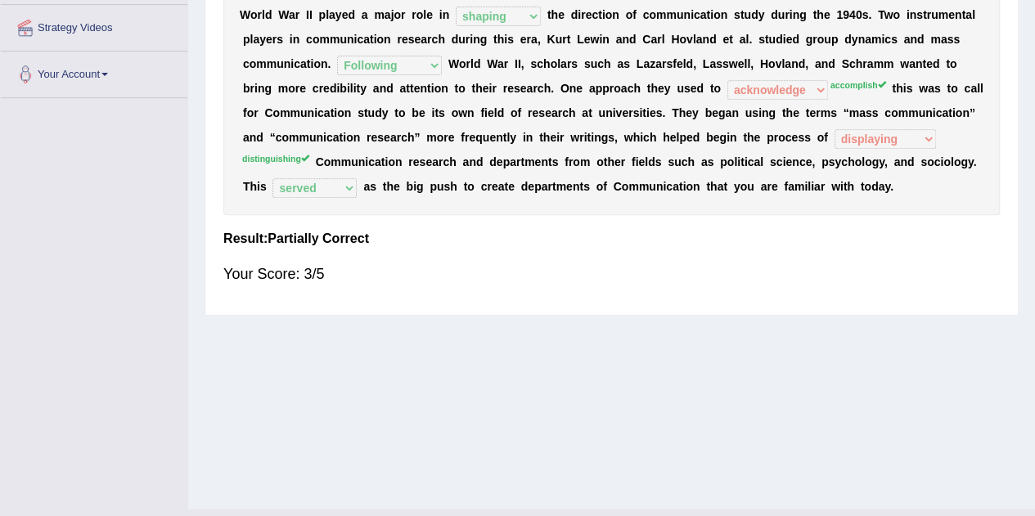
click at [933, 288] on div "Your Score: 3/5" at bounding box center [611, 273] width 776 height 39
click at [656, 412] on div "Home Practice Reading & Writing: Fill In The Blanks Communication Study « Prev …" at bounding box center [611, 100] width 847 height 818
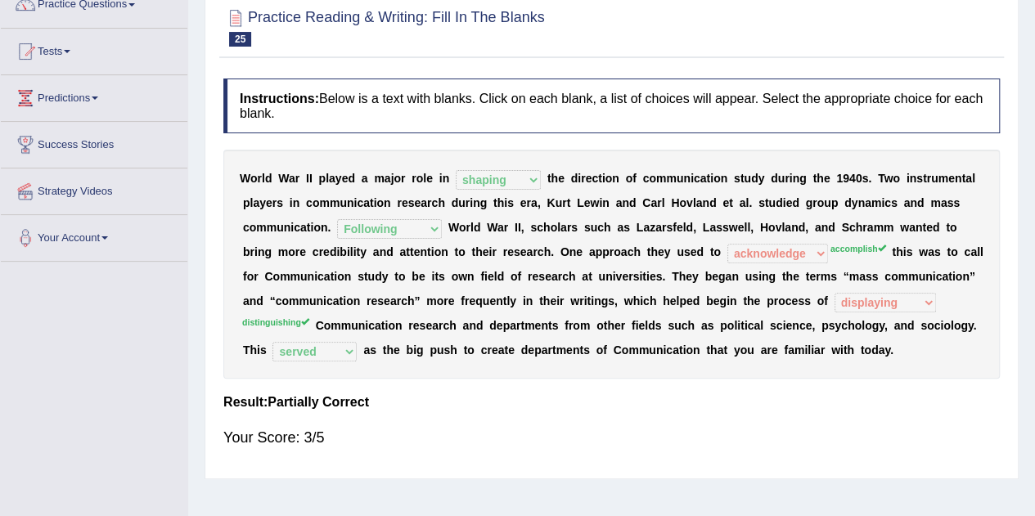
scroll to position [0, 0]
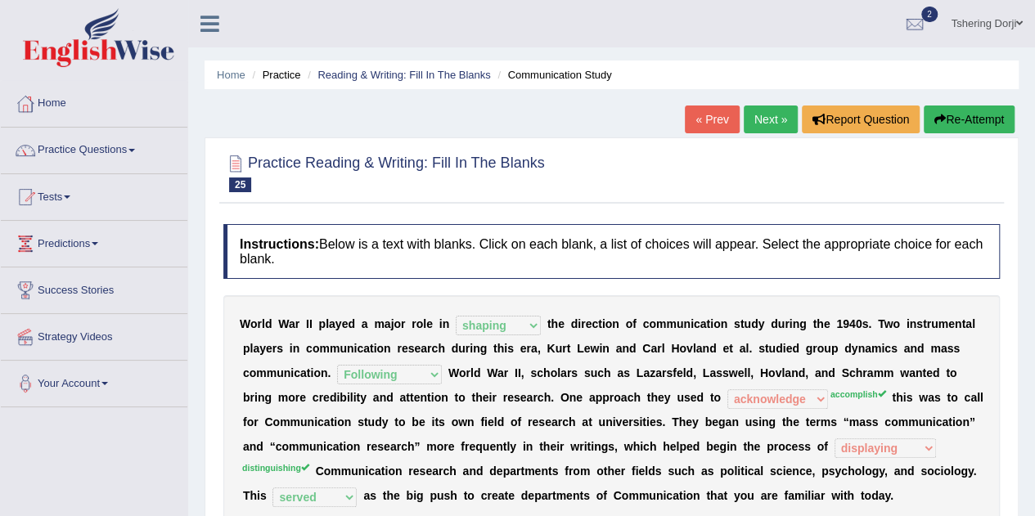
click at [69, 162] on link "Practice Questions" at bounding box center [94, 148] width 187 height 41
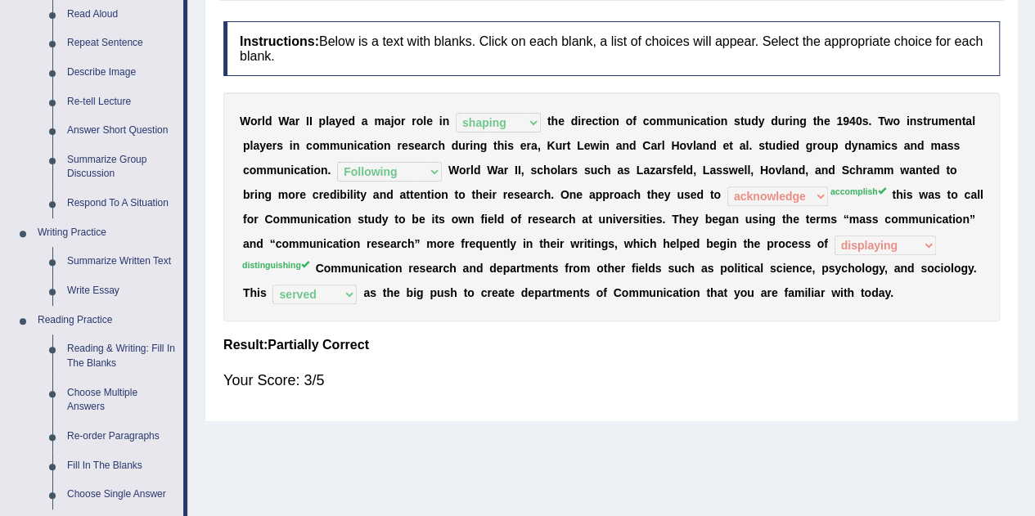
scroll to position [211, 0]
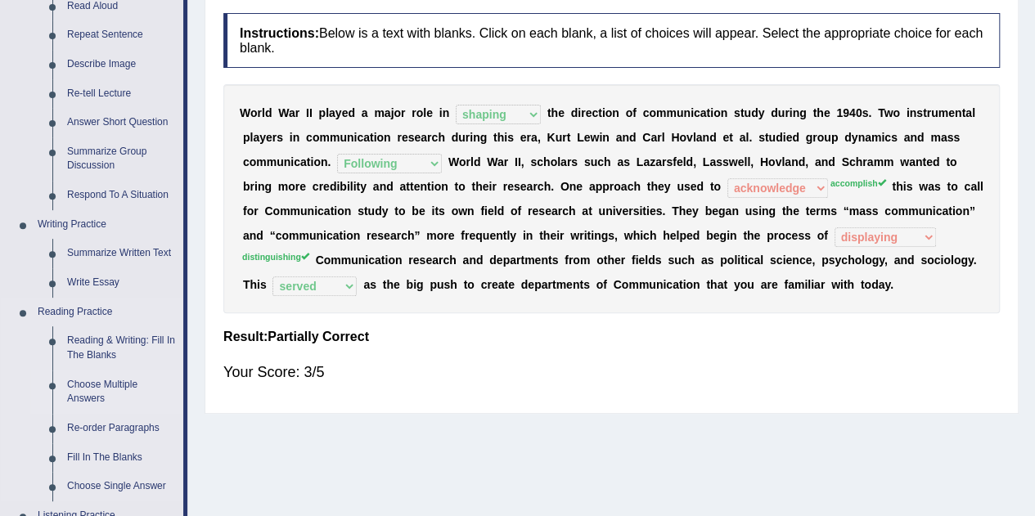
click at [83, 391] on link "Choose Multiple Answers" at bounding box center [122, 392] width 124 height 43
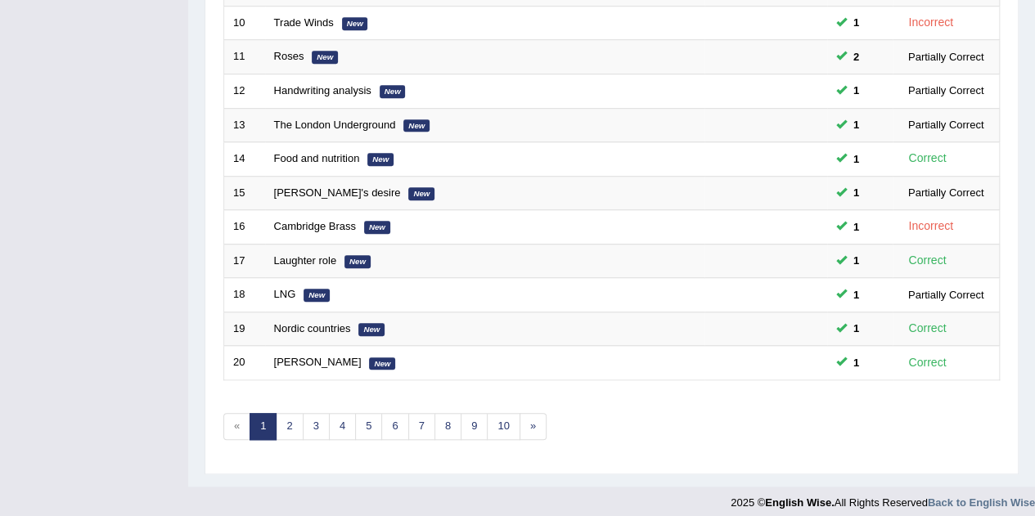
scroll to position [559, 0]
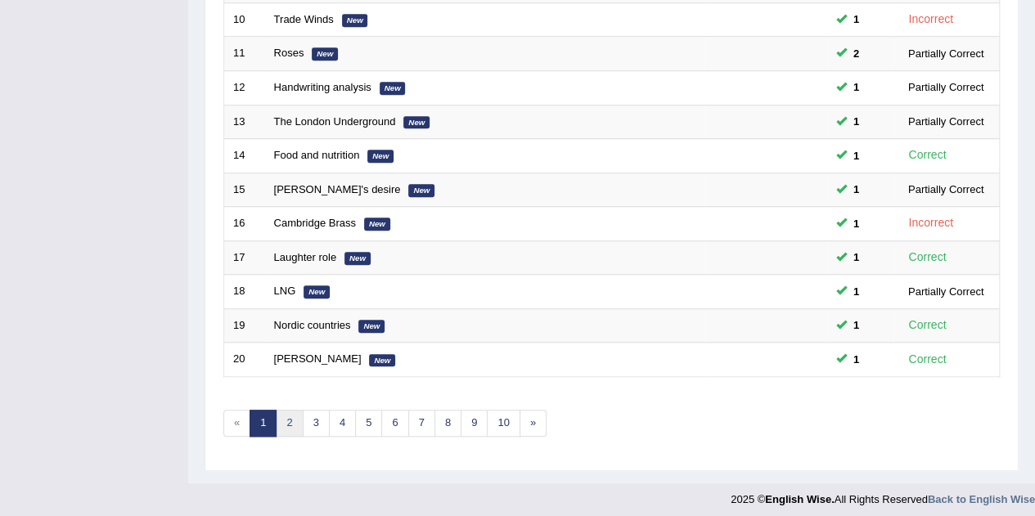
click at [281, 415] on link "2" at bounding box center [289, 423] width 27 height 27
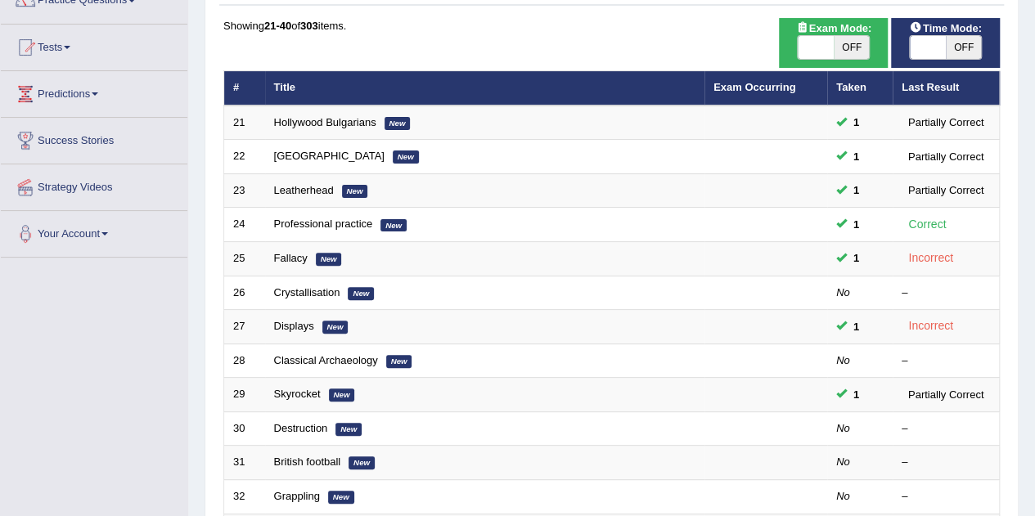
scroll to position [154, 0]
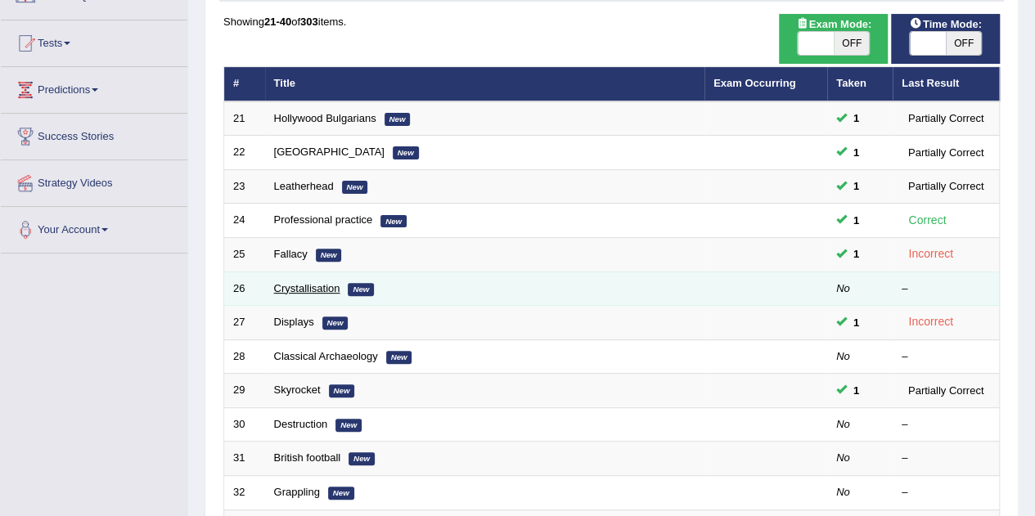
click at [287, 287] on link "Crystallisation" at bounding box center [307, 288] width 66 height 12
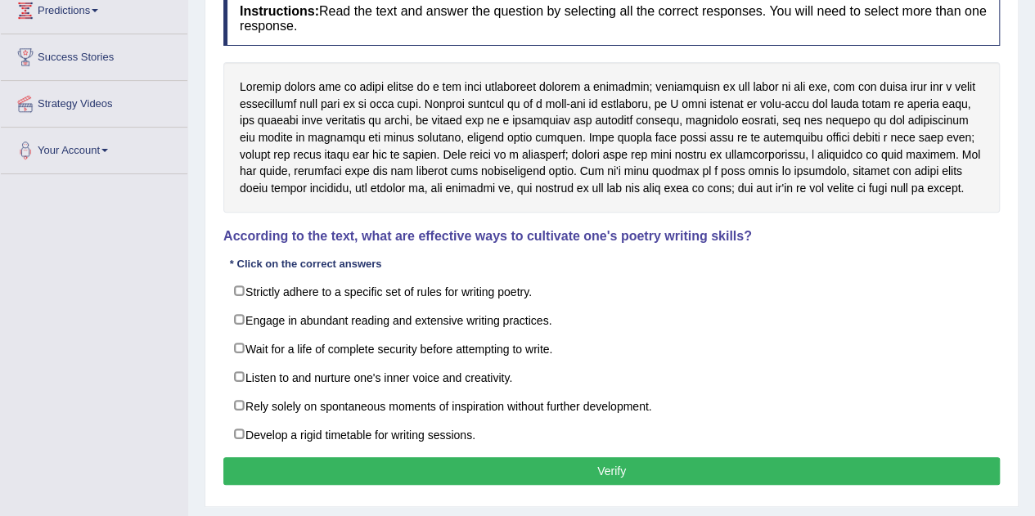
scroll to position [234, 0]
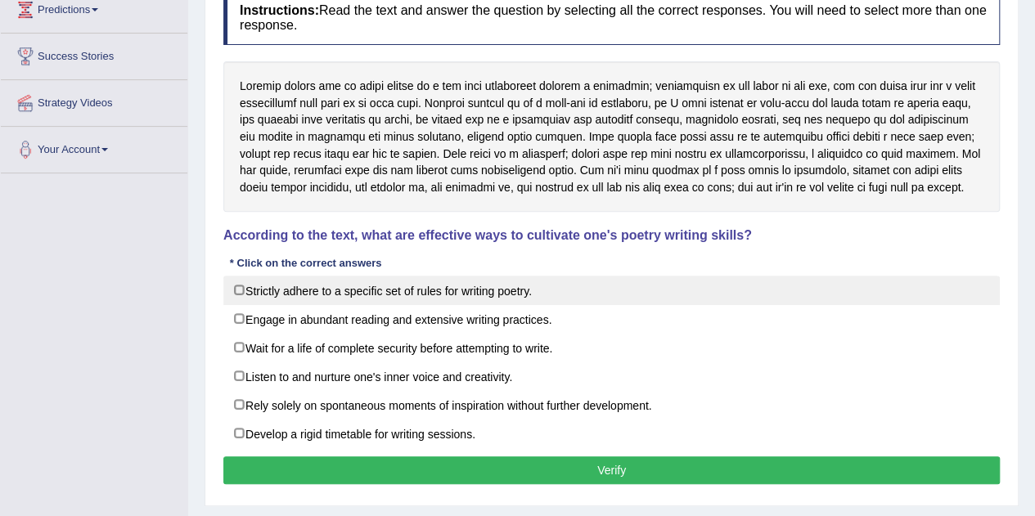
click at [233, 298] on label "Strictly adhere to a specific set of rules for writing poetry." at bounding box center [611, 290] width 776 height 29
click at [242, 295] on label "Strictly adhere to a specific set of rules for writing poetry." at bounding box center [611, 290] width 776 height 29
checkbox input "false"
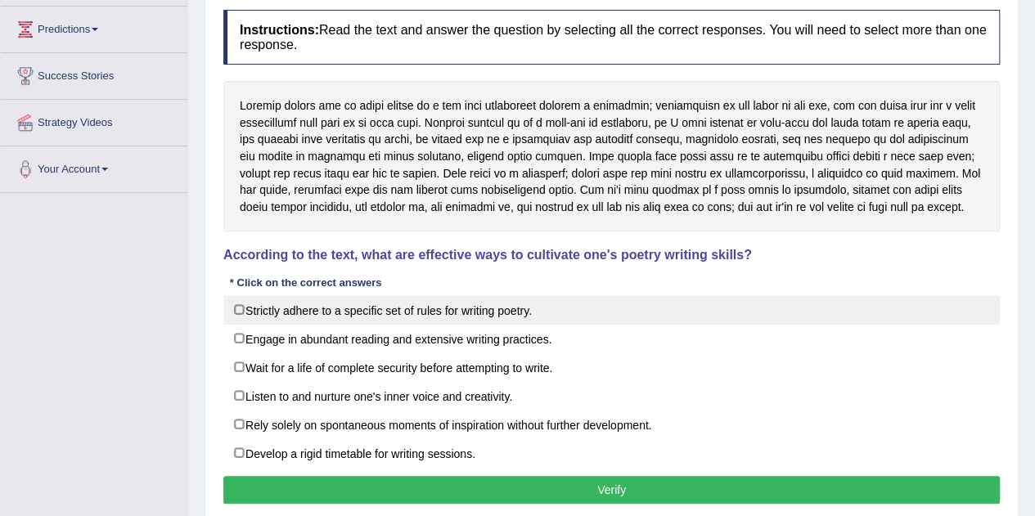
scroll to position [212, 0]
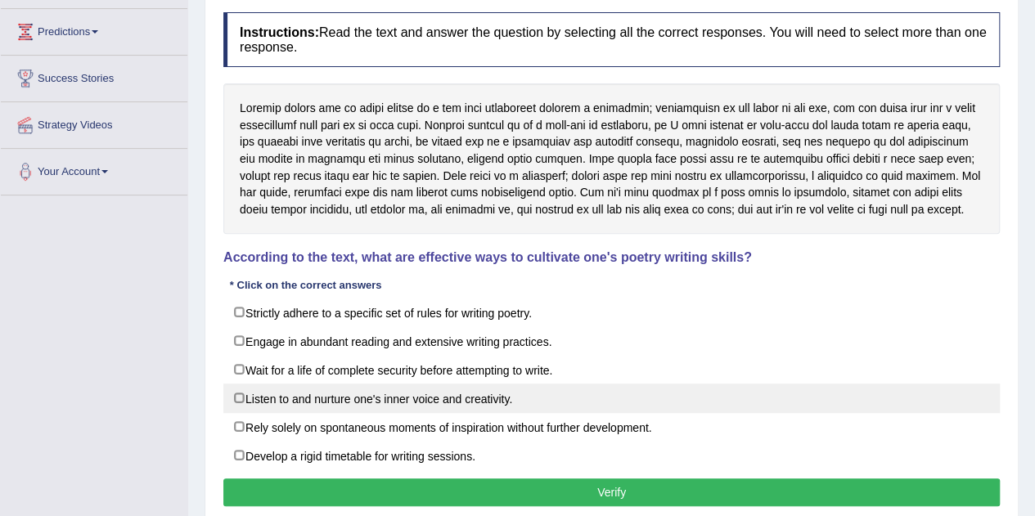
click at [242, 396] on label "Listen to and nurture one's inner voice and creativity." at bounding box center [611, 398] width 776 height 29
checkbox input "true"
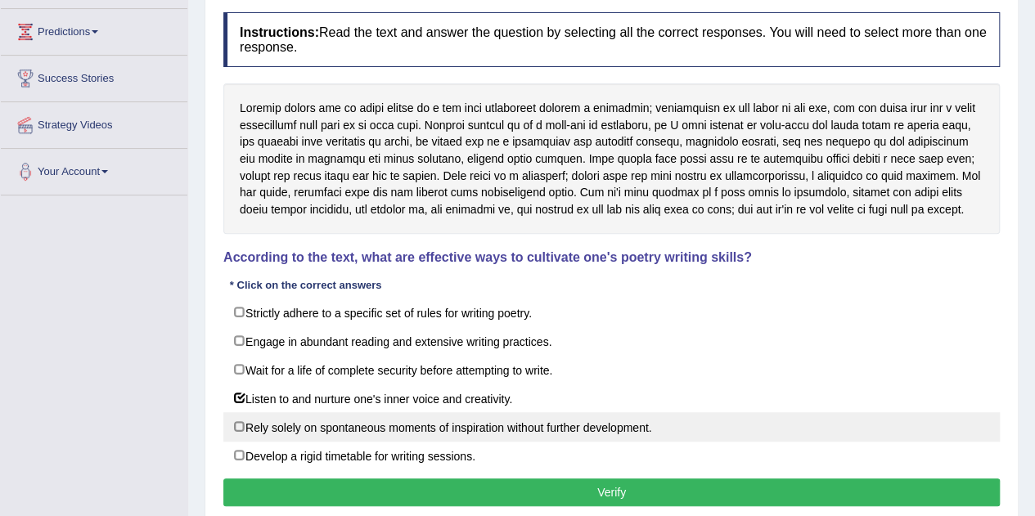
click at [247, 428] on label "Rely solely on spontaneous moments of inspiration without further development." at bounding box center [611, 426] width 776 height 29
checkbox input "true"
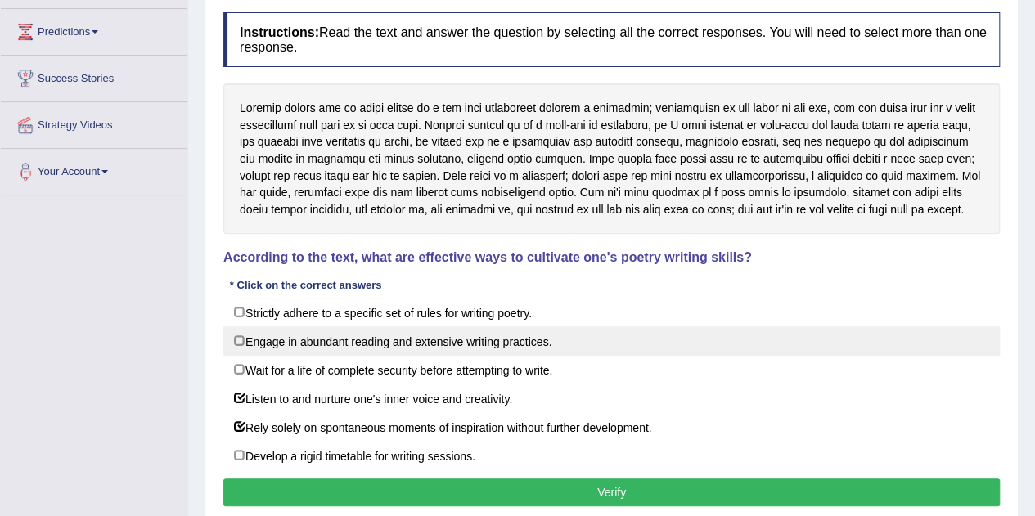
click at [243, 338] on label "Engage in abundant reading and extensive writing practices." at bounding box center [611, 340] width 776 height 29
checkbox input "true"
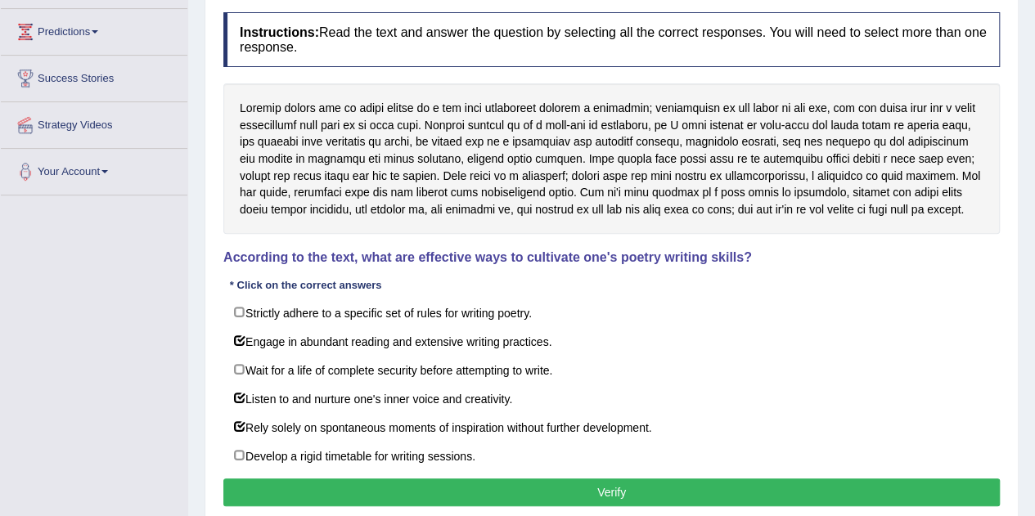
click at [871, 489] on button "Verify" at bounding box center [611, 493] width 776 height 28
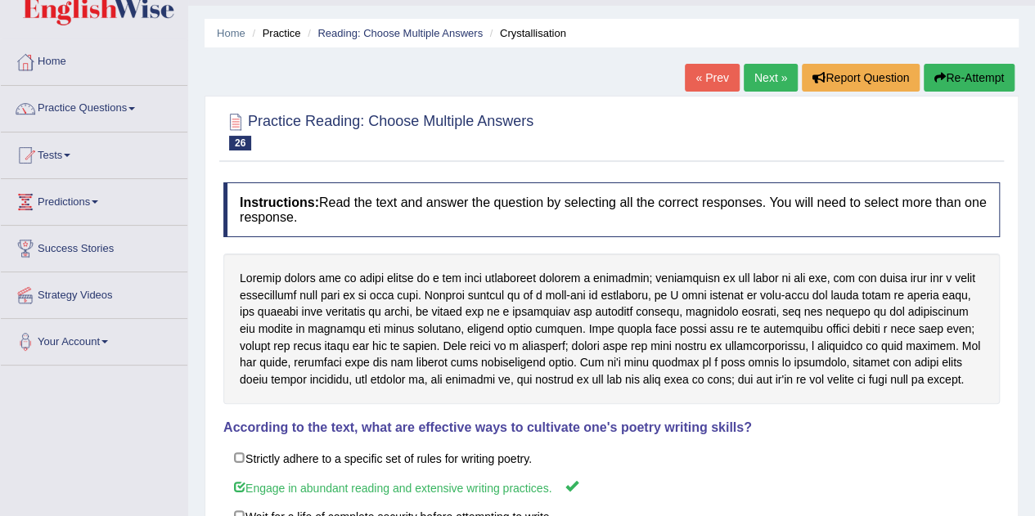
scroll to position [0, 0]
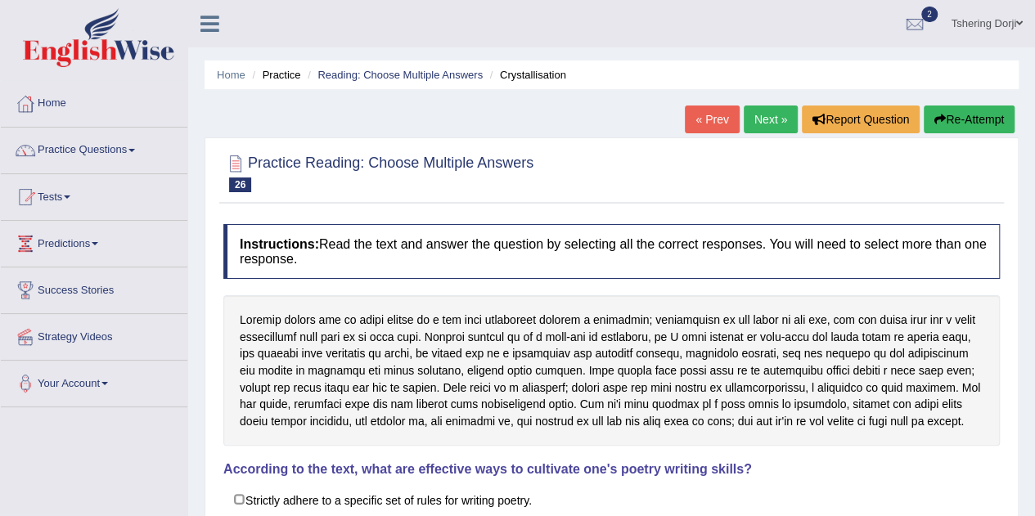
click at [49, 161] on link "Practice Questions" at bounding box center [94, 148] width 187 height 41
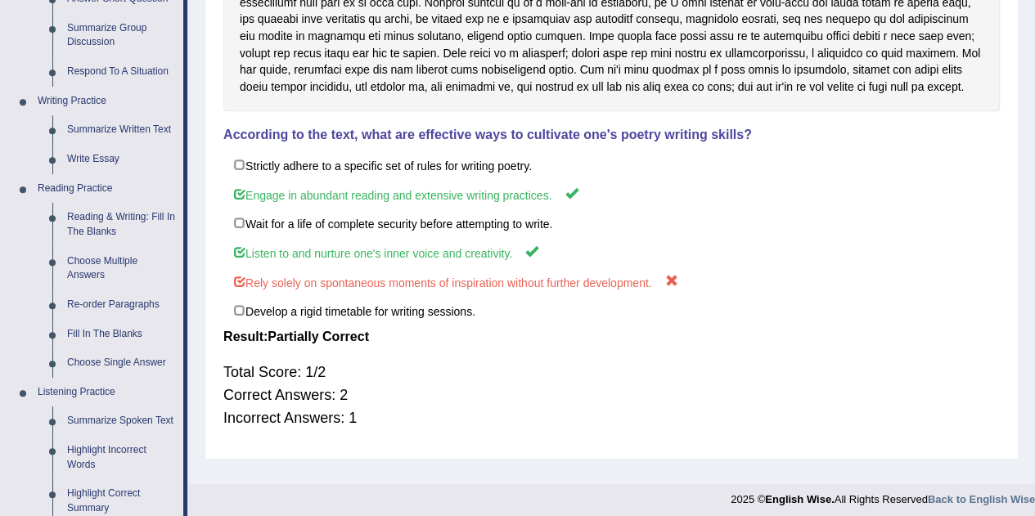
scroll to position [335, 0]
click at [88, 309] on link "Re-order Paragraphs" at bounding box center [122, 304] width 124 height 29
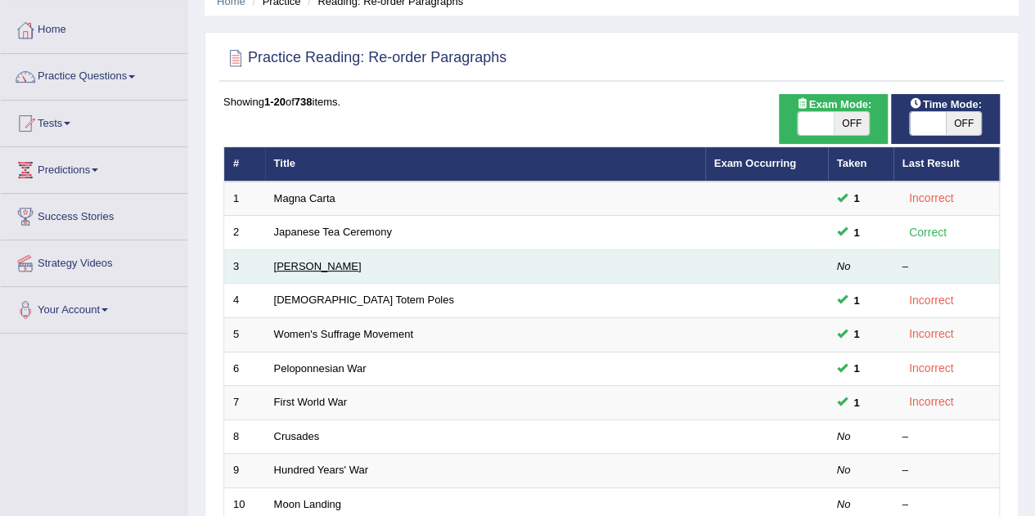
click at [290, 265] on link "[PERSON_NAME]" at bounding box center [318, 266] width 88 height 12
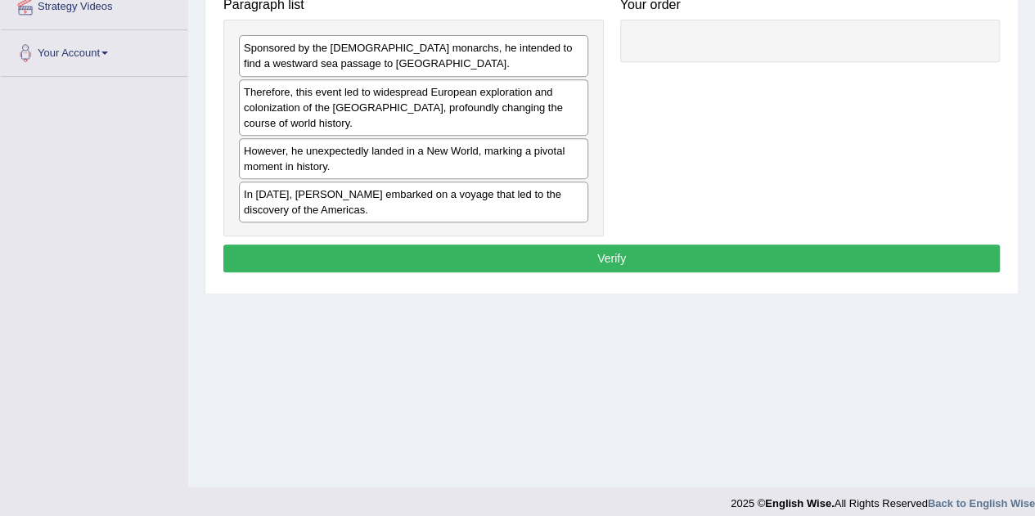
scroll to position [342, 0]
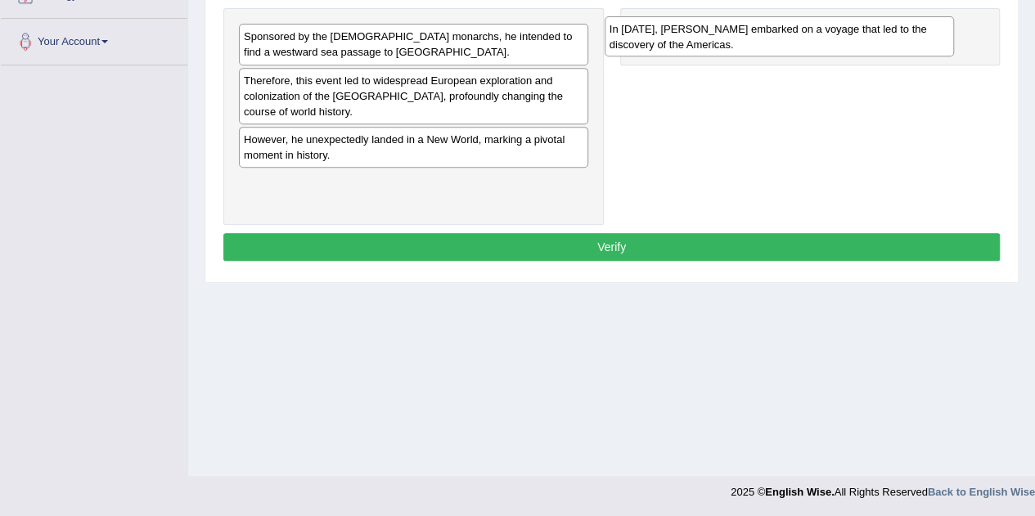
drag, startPoint x: 377, startPoint y: 186, endPoint x: 743, endPoint y: 34, distance: 396.1
click at [743, 34] on div "In 1492, Christopher Columbus embarked on a voyage that led to the discovery of…" at bounding box center [779, 36] width 349 height 41
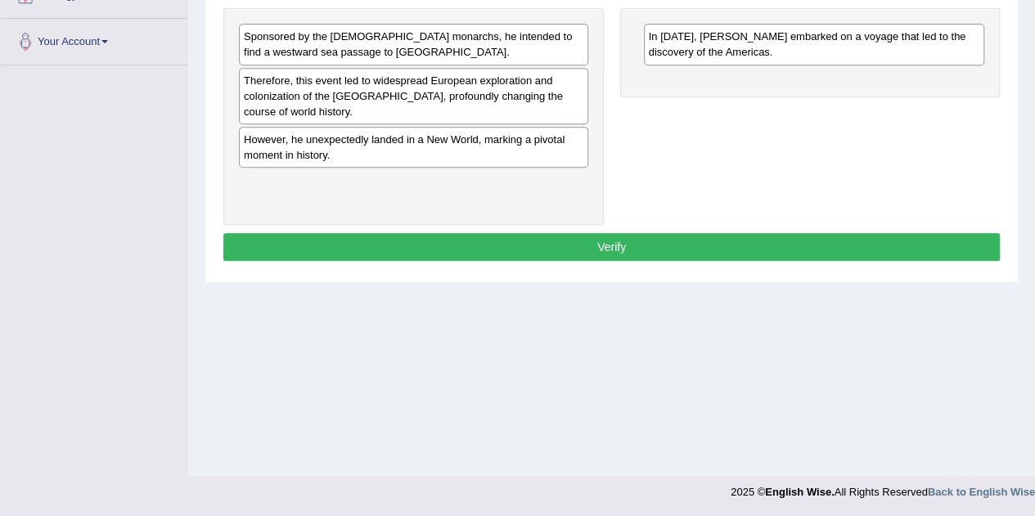
click at [354, 54] on div "Sponsored by the Spanish monarchs, he intended to find a westward sea passage t…" at bounding box center [413, 44] width 349 height 41
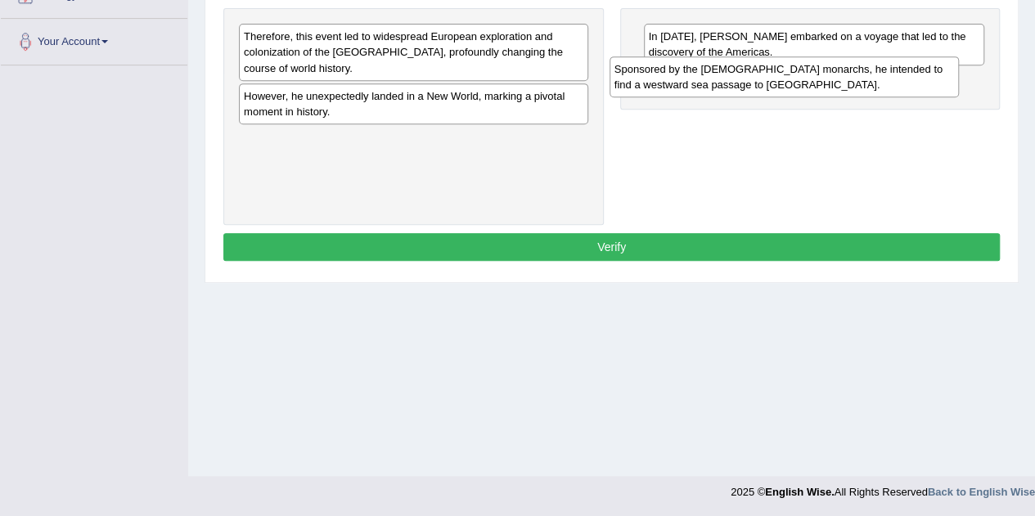
drag, startPoint x: 354, startPoint y: 54, endPoint x: 725, endPoint y: 87, distance: 372.1
click at [725, 87] on div "Sponsored by the Spanish monarchs, he intended to find a westward sea passage t…" at bounding box center [784, 76] width 349 height 41
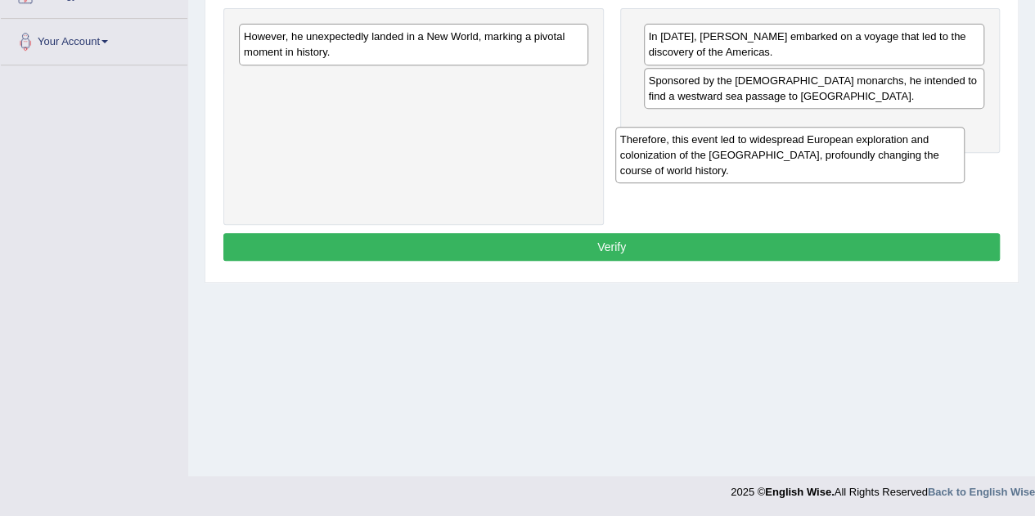
drag, startPoint x: 383, startPoint y: 51, endPoint x: 759, endPoint y: 155, distance: 390.4
click at [759, 155] on div "Therefore, this event led to widespread European exploration and colonization o…" at bounding box center [789, 155] width 349 height 56
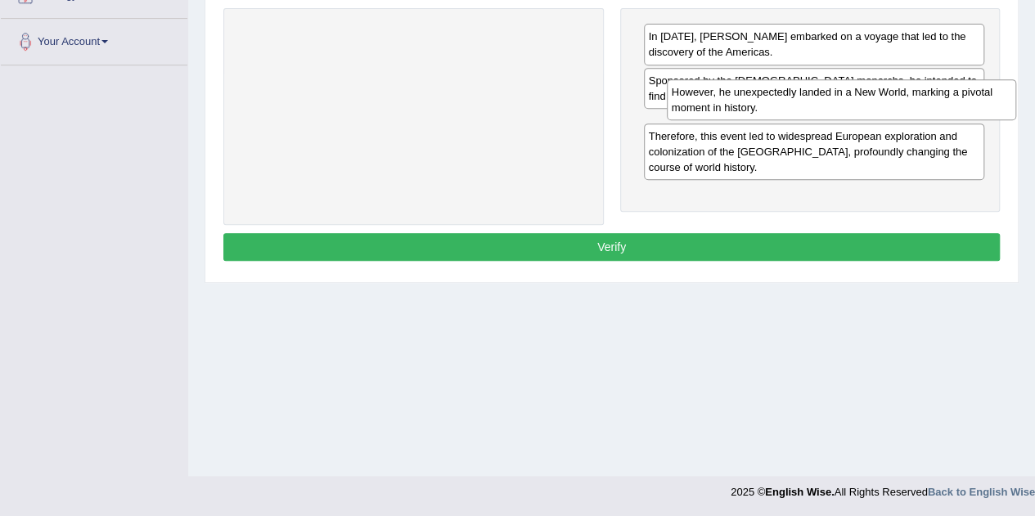
drag, startPoint x: 538, startPoint y: 38, endPoint x: 969, endPoint y: 94, distance: 434.7
click at [969, 94] on div "However, he unexpectedly landed in a New World, marking a pivotal moment in his…" at bounding box center [841, 99] width 349 height 41
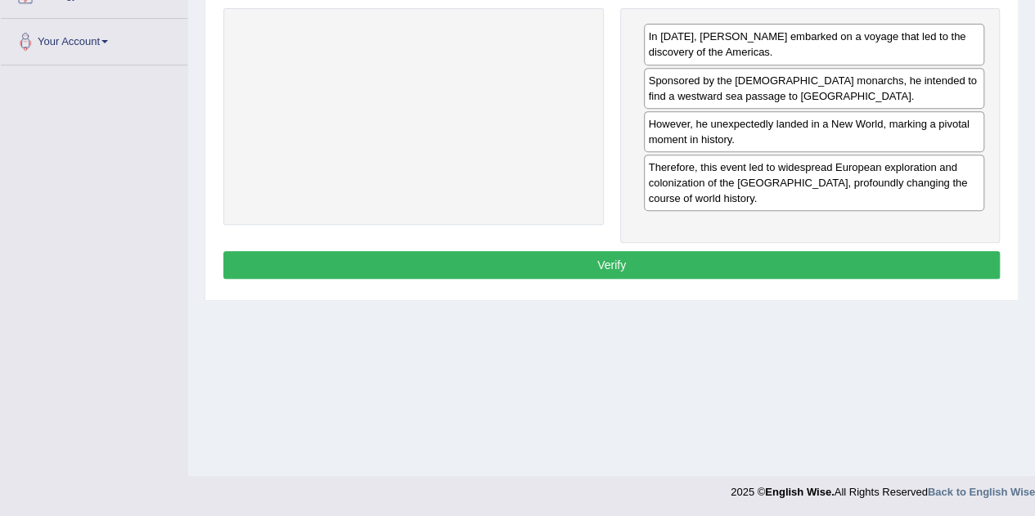
click at [673, 259] on button "Verify" at bounding box center [611, 265] width 776 height 28
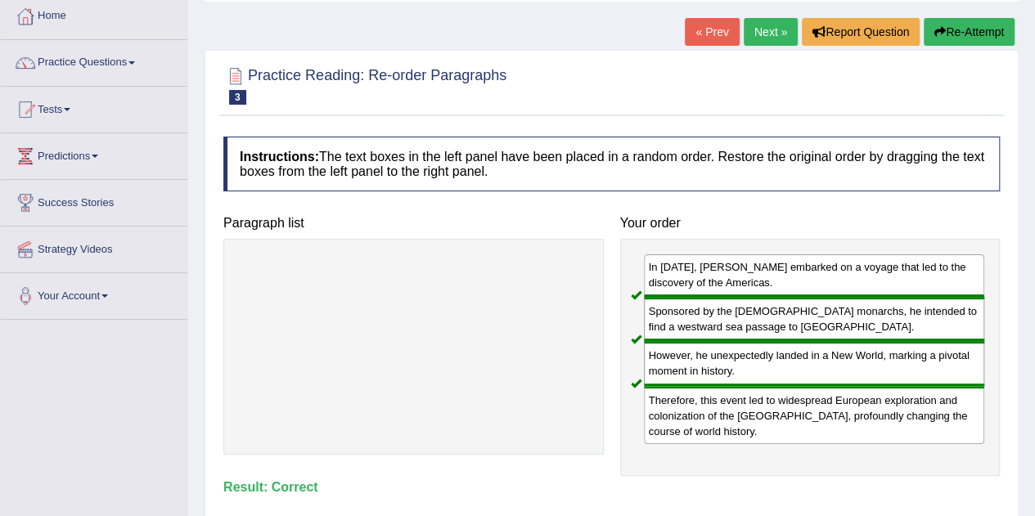
scroll to position [0, 0]
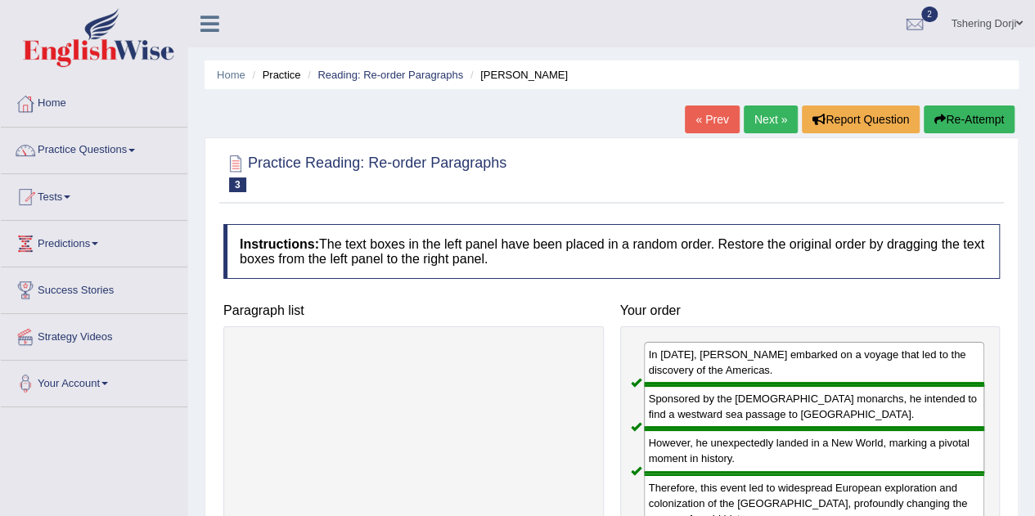
click at [768, 123] on link "Next »" at bounding box center [771, 120] width 54 height 28
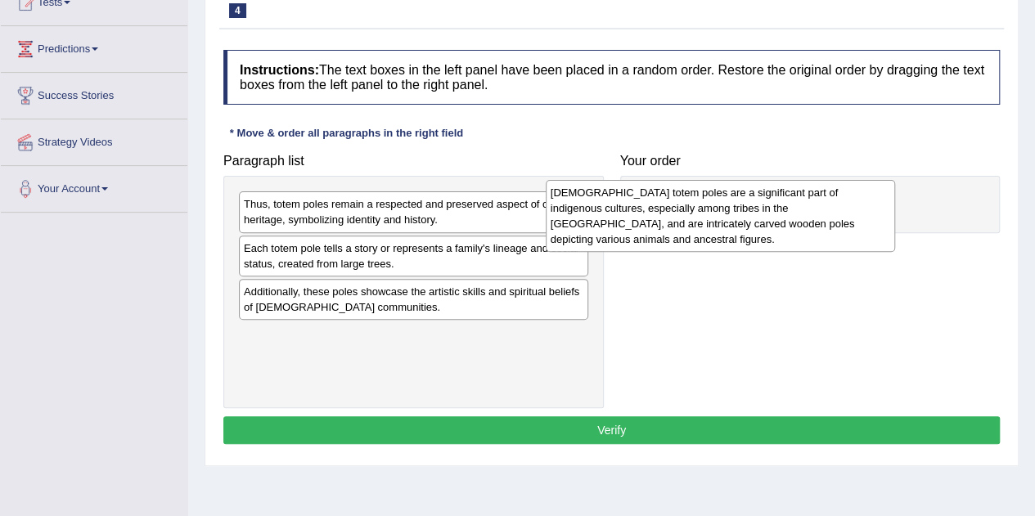
drag, startPoint x: 419, startPoint y: 218, endPoint x: 728, endPoint y: 206, distance: 309.5
click at [728, 206] on div "[DEMOGRAPHIC_DATA] totem poles are a significant part of indigenous cultures, e…" at bounding box center [720, 216] width 349 height 72
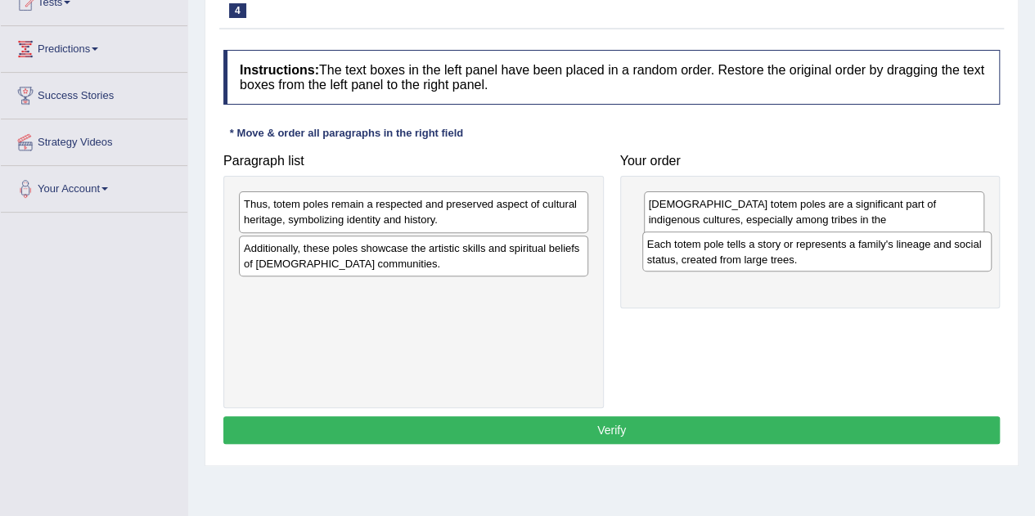
drag, startPoint x: 483, startPoint y: 270, endPoint x: 884, endPoint y: 272, distance: 401.7
click at [884, 272] on div "Each totem pole tells a story or represents a family's lineage and social statu…" at bounding box center [816, 252] width 349 height 41
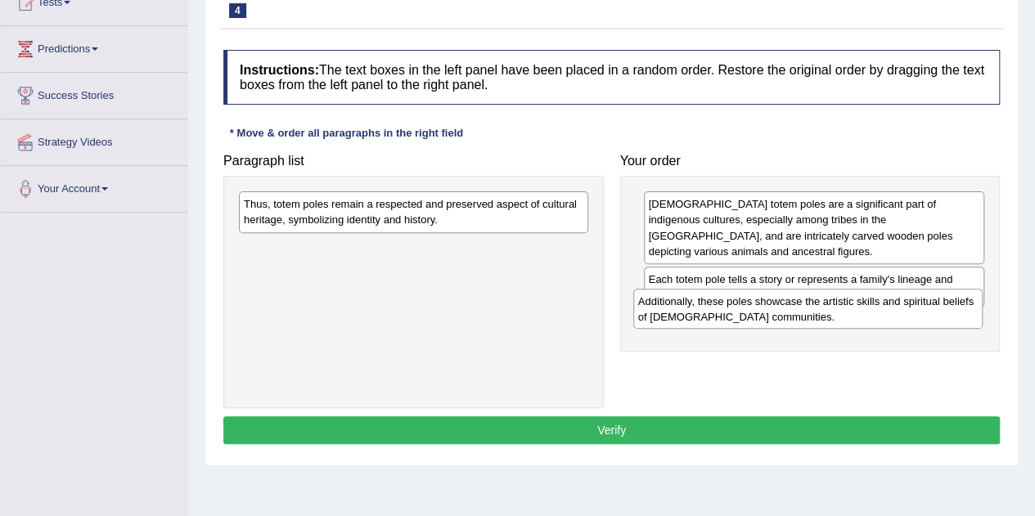
drag, startPoint x: 515, startPoint y: 271, endPoint x: 830, endPoint y: 313, distance: 317.7
click at [830, 313] on div "Additionally, these poles showcase the artistic skills and spiritual beliefs of…" at bounding box center [807, 309] width 349 height 41
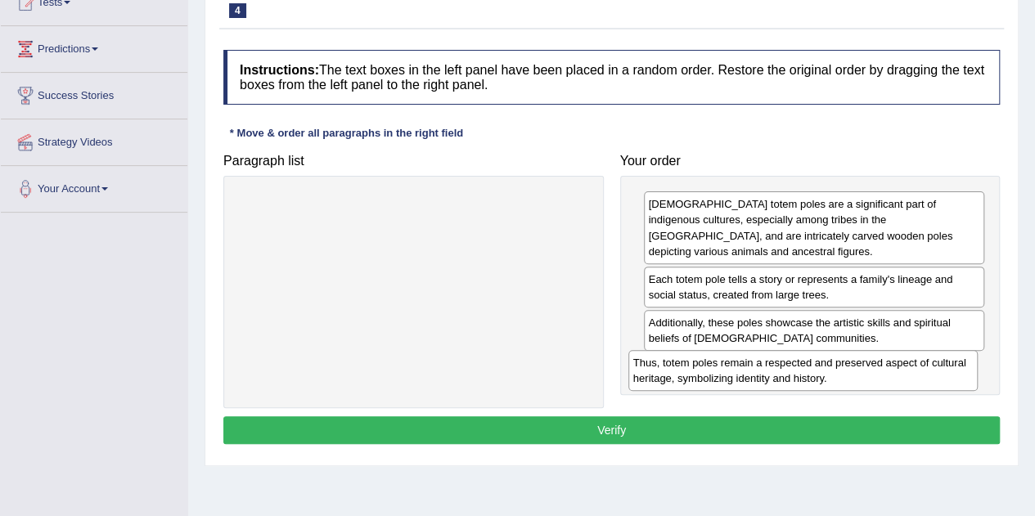
drag, startPoint x: 479, startPoint y: 211, endPoint x: 869, endPoint y: 370, distance: 420.5
click at [869, 370] on div "Thus, totem poles remain a respected and preserved aspect of cultural heritage,…" at bounding box center [802, 370] width 349 height 41
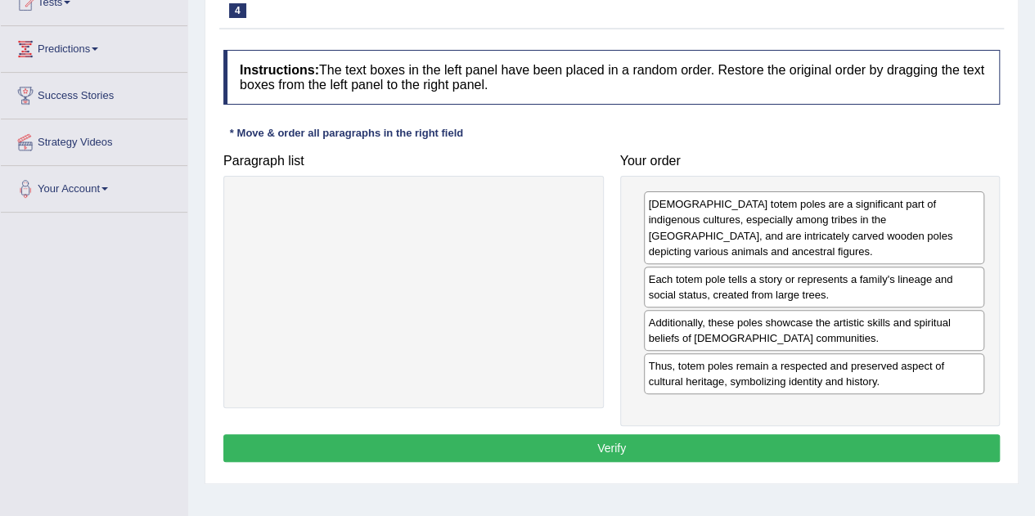
click at [656, 450] on button "Verify" at bounding box center [611, 448] width 776 height 28
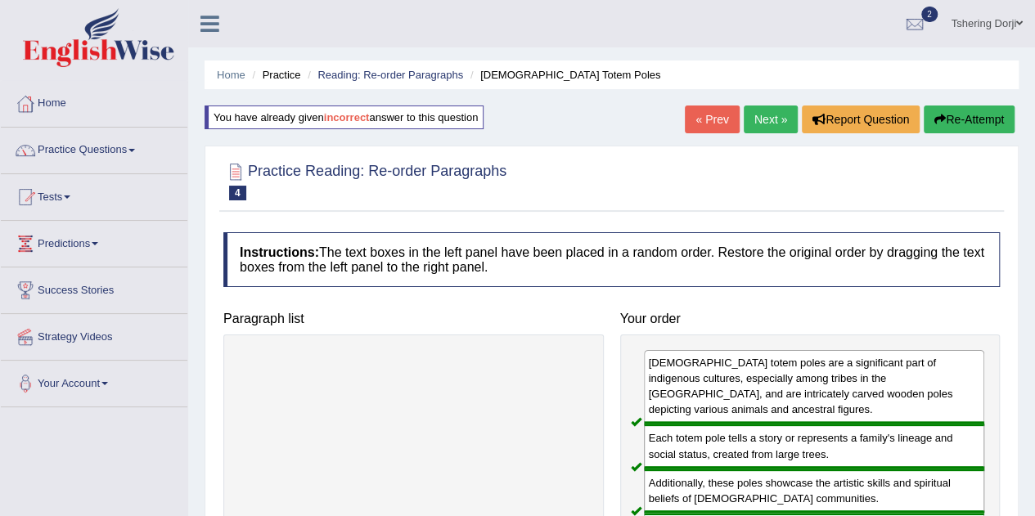
click at [712, 123] on link "« Prev" at bounding box center [712, 120] width 54 height 28
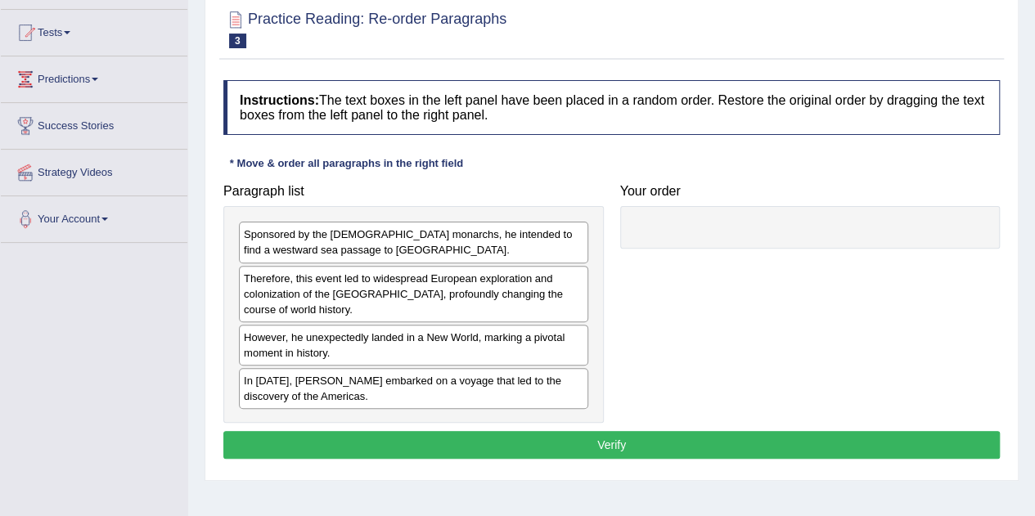
scroll to position [169, 0]
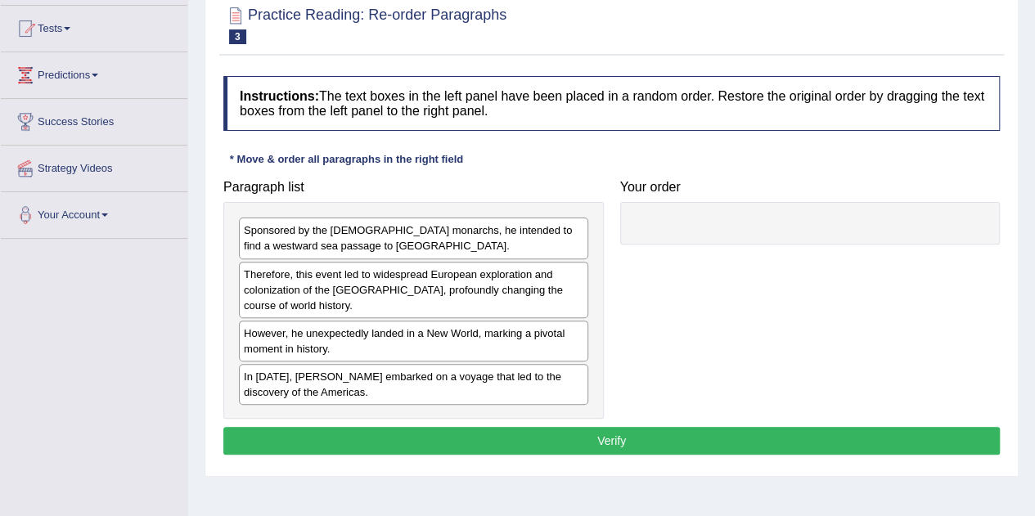
click at [596, 439] on button "Verify" at bounding box center [611, 441] width 776 height 28
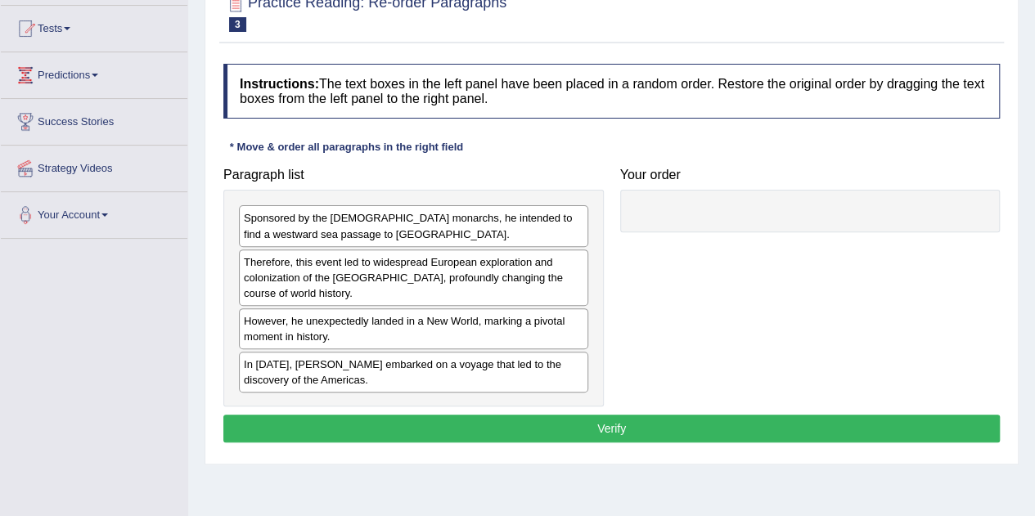
click at [375, 232] on div "Sponsored by the [DEMOGRAPHIC_DATA] monarchs, he intended to find a westward se…" at bounding box center [413, 225] width 349 height 41
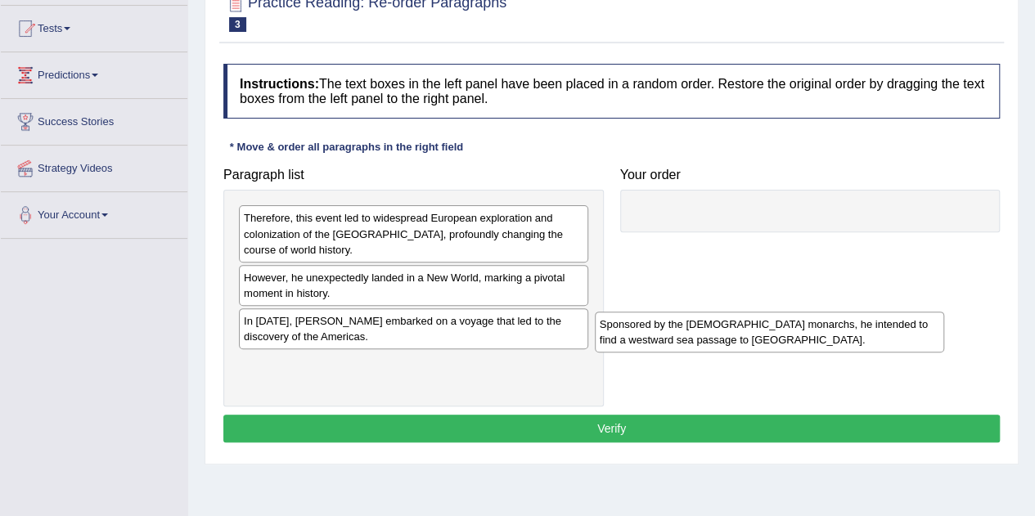
drag, startPoint x: 375, startPoint y: 232, endPoint x: 731, endPoint y: 338, distance: 371.4
click at [731, 338] on div "Sponsored by the [DEMOGRAPHIC_DATA] monarchs, he intended to find a westward se…" at bounding box center [769, 332] width 349 height 41
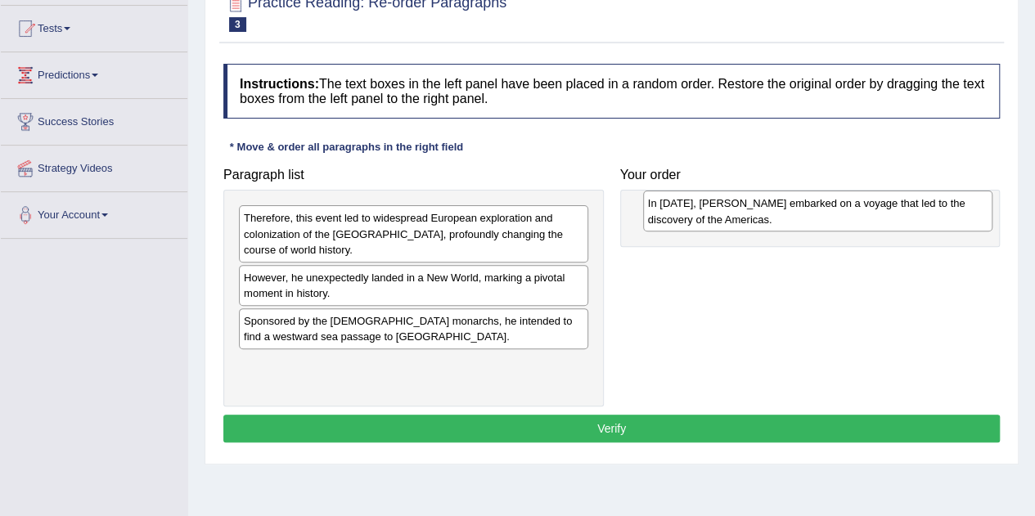
drag, startPoint x: 279, startPoint y: 332, endPoint x: 682, endPoint y: 216, distance: 419.0
click at [682, 216] on div "In [DATE], [PERSON_NAME] embarked on a voyage that led to the discovery of the …" at bounding box center [817, 211] width 349 height 41
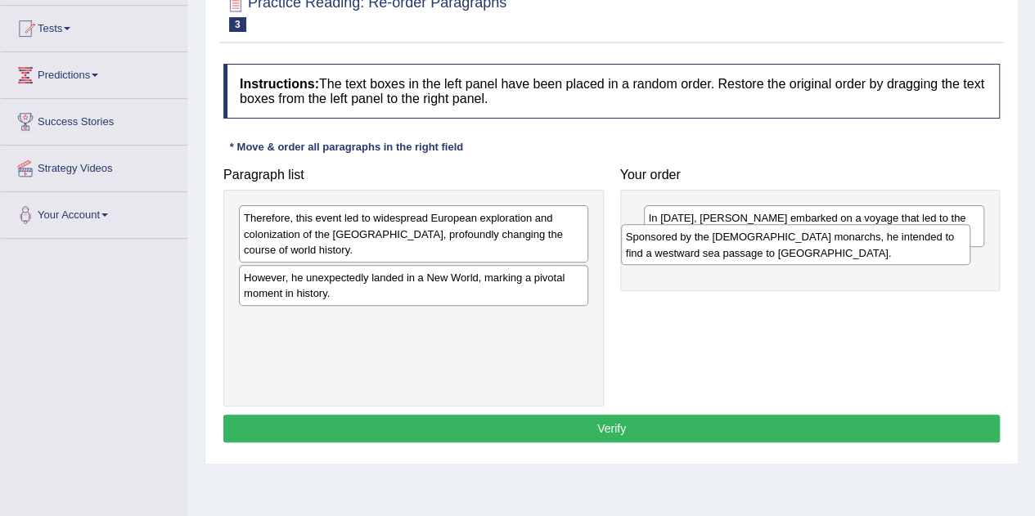
drag, startPoint x: 306, startPoint y: 326, endPoint x: 689, endPoint y: 243, distance: 391.9
click at [689, 243] on div "Sponsored by the Spanish monarchs, he intended to find a westward sea passage t…" at bounding box center [795, 244] width 349 height 41
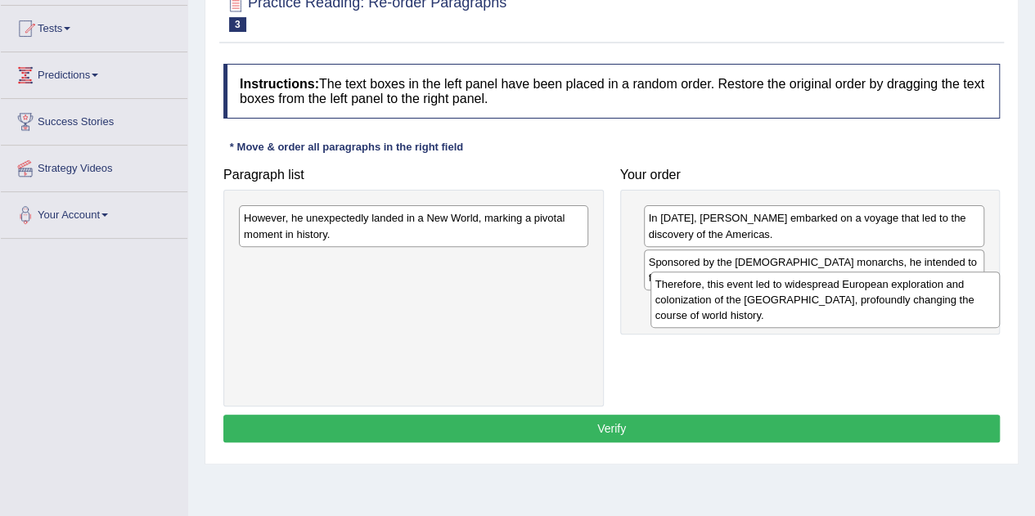
drag, startPoint x: 313, startPoint y: 236, endPoint x: 720, endPoint y: 306, distance: 413.3
click at [720, 306] on div "Therefore, this event led to widespread European exploration and colonization o…" at bounding box center [824, 300] width 349 height 56
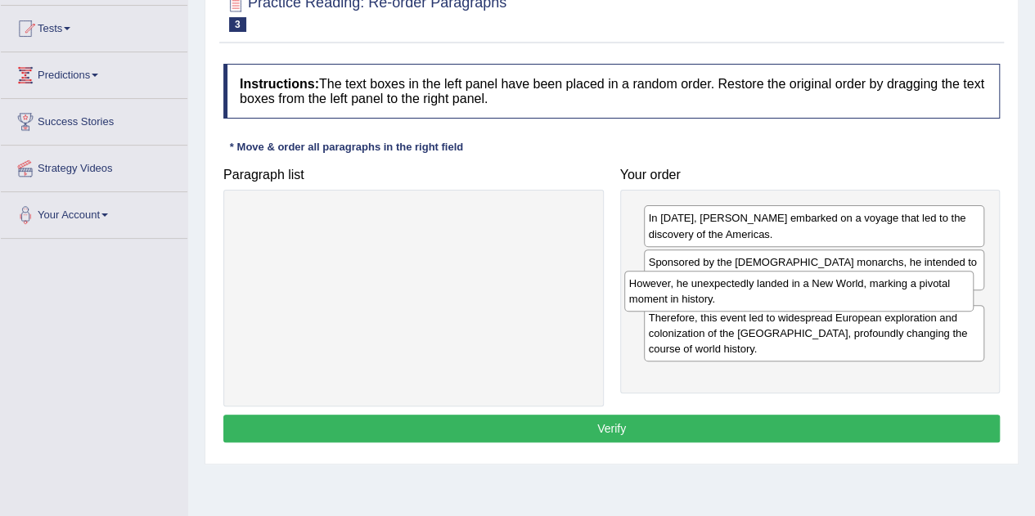
drag, startPoint x: 435, startPoint y: 229, endPoint x: 821, endPoint y: 295, distance: 391.0
click at [821, 295] on div "However, he unexpectedly landed in a New World, marking a pivotal moment in his…" at bounding box center [798, 291] width 349 height 41
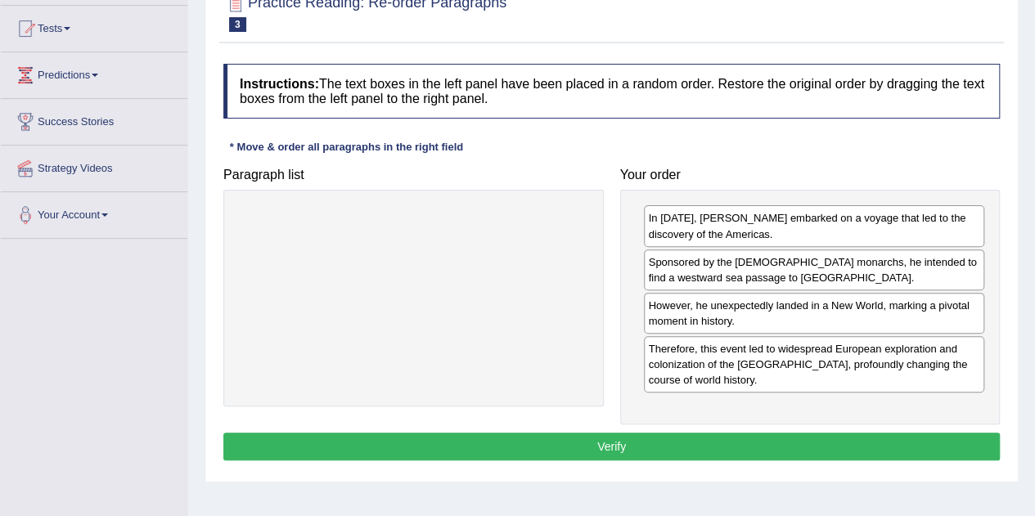
click at [694, 444] on button "Verify" at bounding box center [611, 447] width 776 height 28
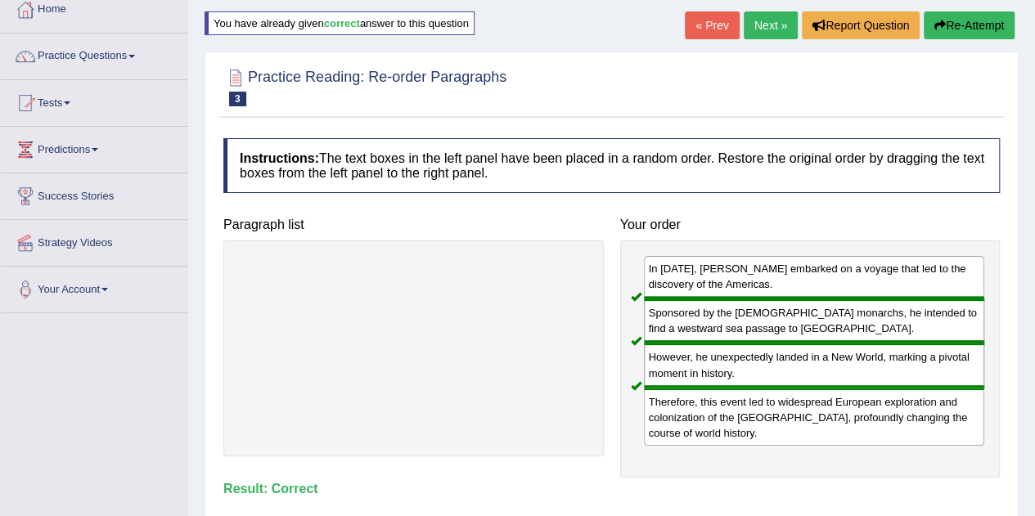
scroll to position [0, 0]
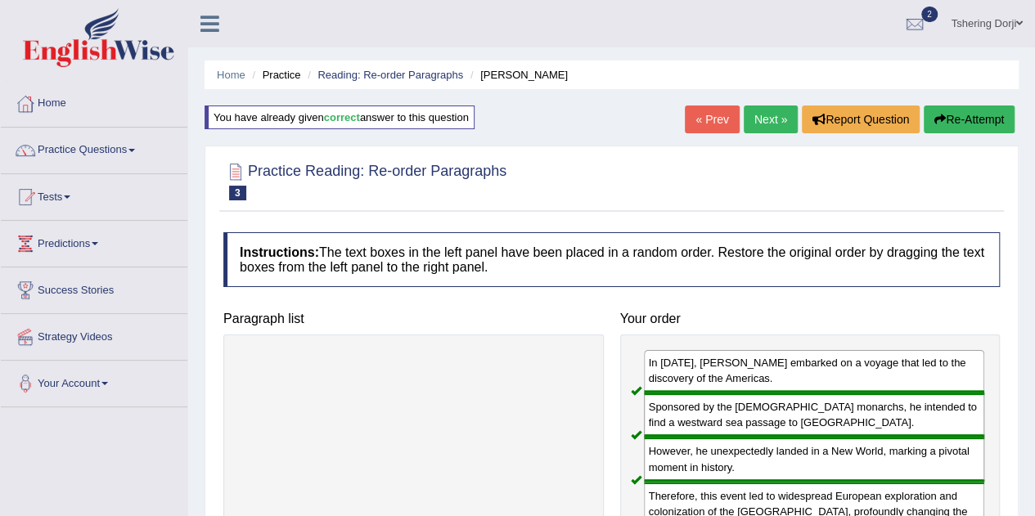
click at [779, 116] on link "Next »" at bounding box center [771, 120] width 54 height 28
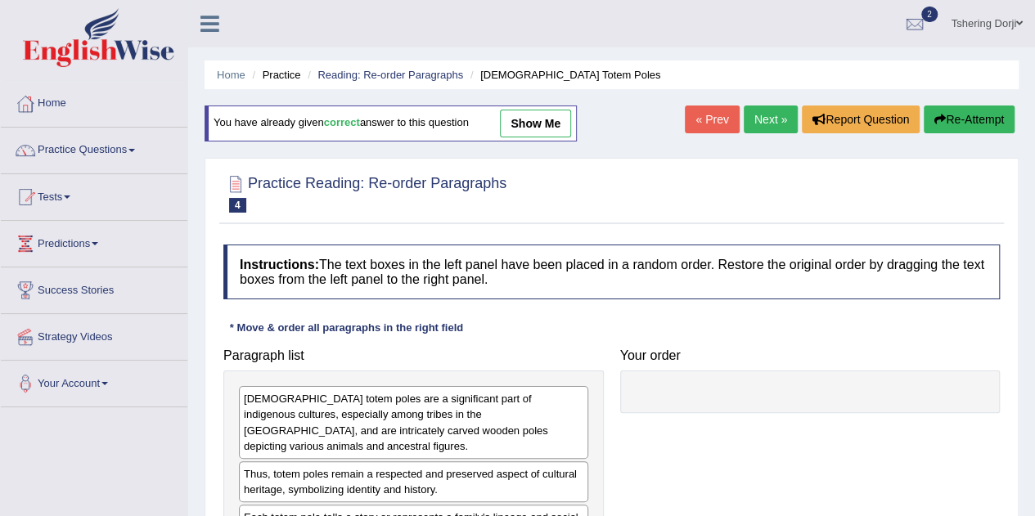
click at [771, 122] on link "Next »" at bounding box center [771, 120] width 54 height 28
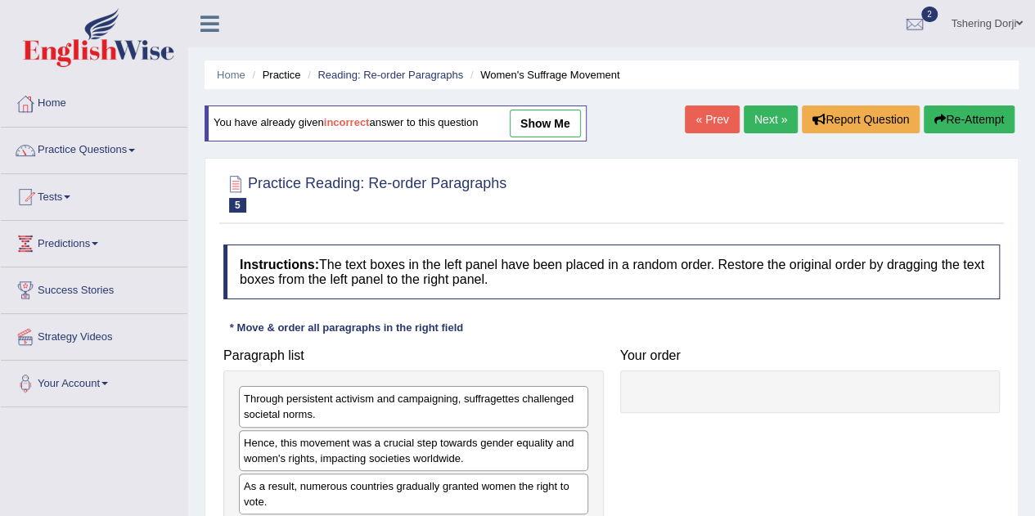
click at [115, 154] on link "Practice Questions" at bounding box center [94, 148] width 187 height 41
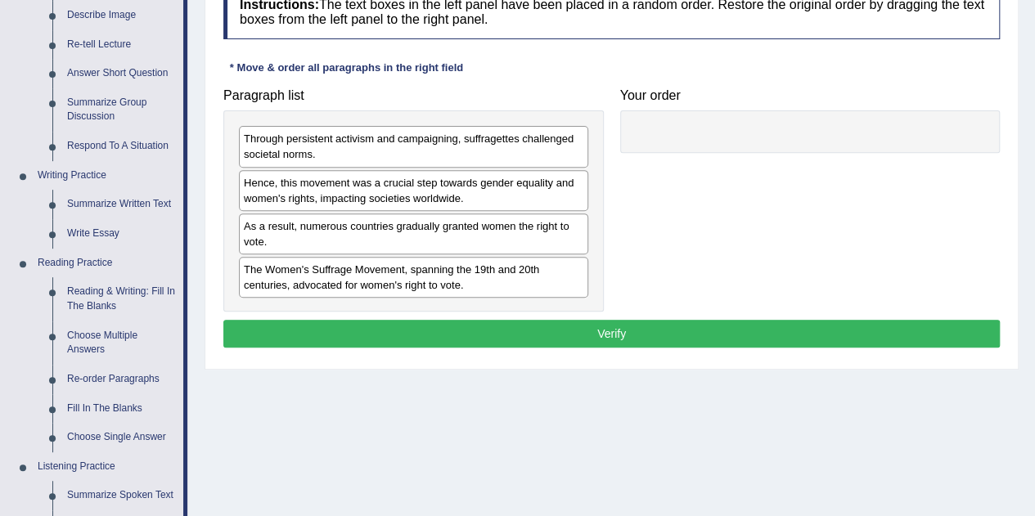
scroll to position [278, 0]
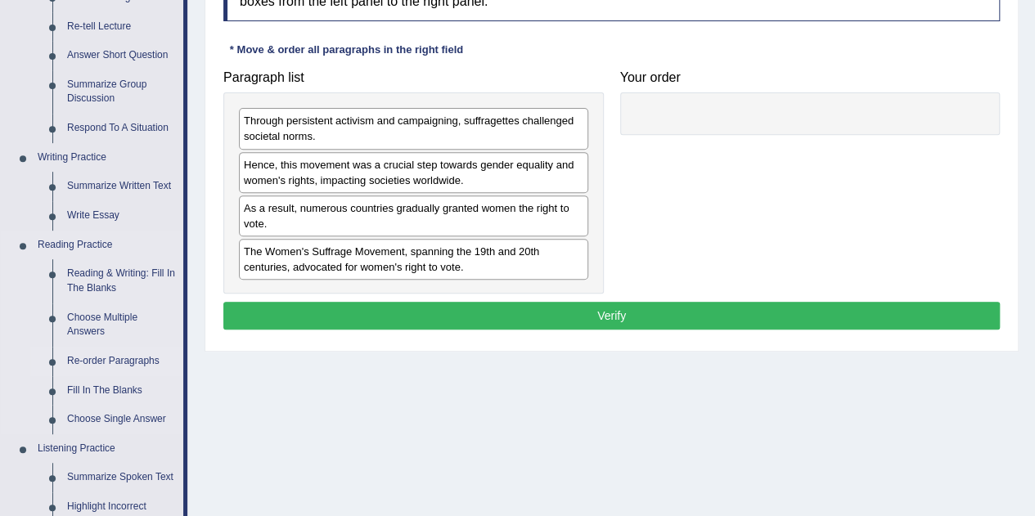
click at [144, 370] on link "Re-order Paragraphs" at bounding box center [122, 361] width 124 height 29
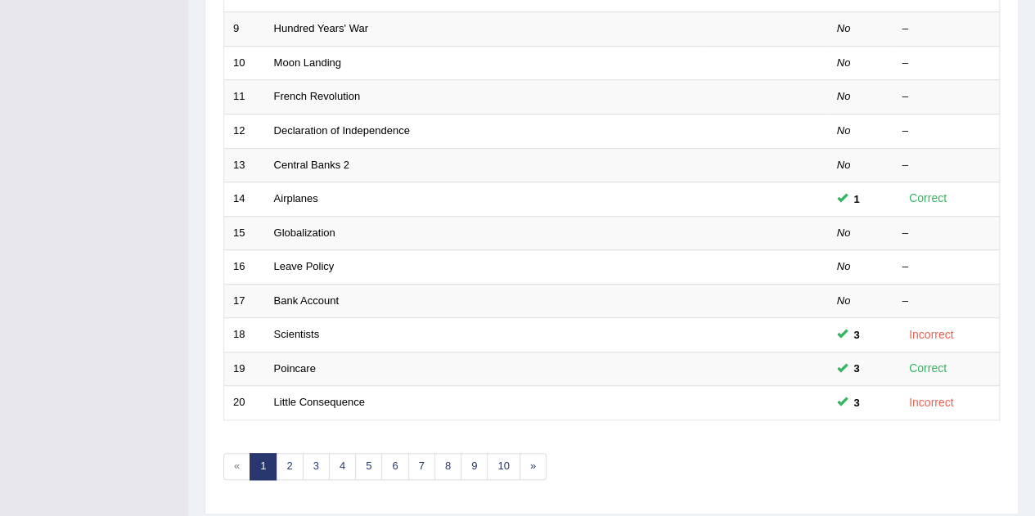
scroll to position [515, 0]
click at [400, 466] on link "6" at bounding box center [394, 467] width 27 height 27
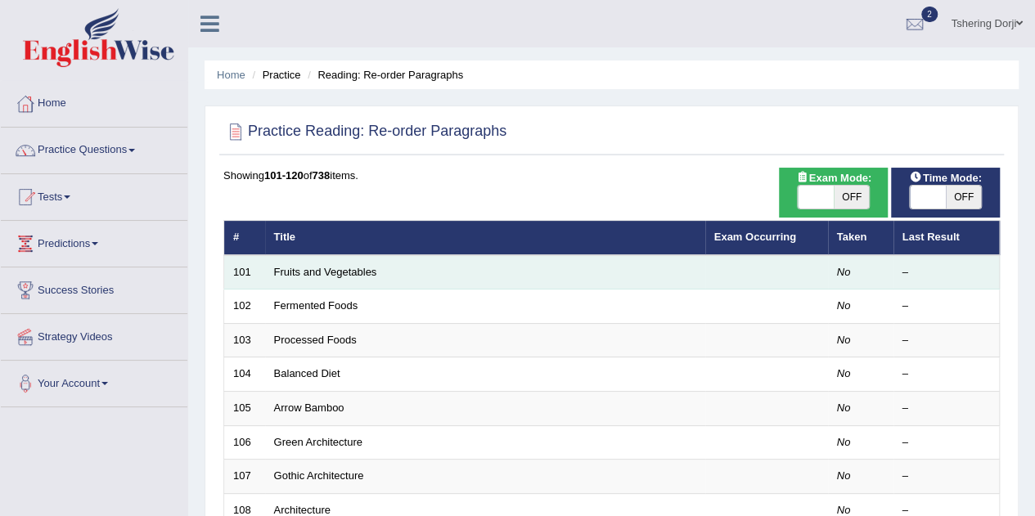
click at [353, 286] on td "Fruits and Vegetables" at bounding box center [485, 272] width 440 height 34
click at [335, 272] on link "Fruits and Vegetables" at bounding box center [325, 272] width 103 height 12
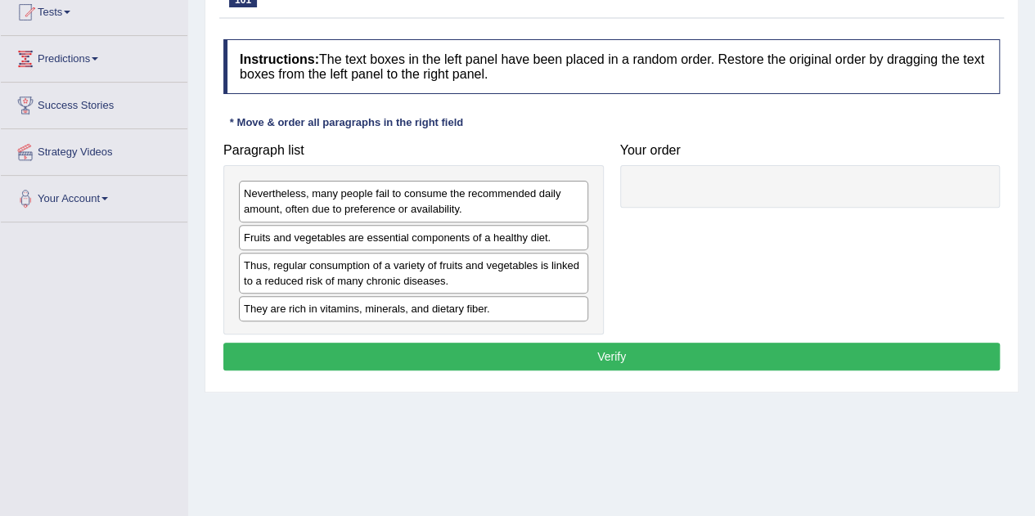
scroll to position [187, 0]
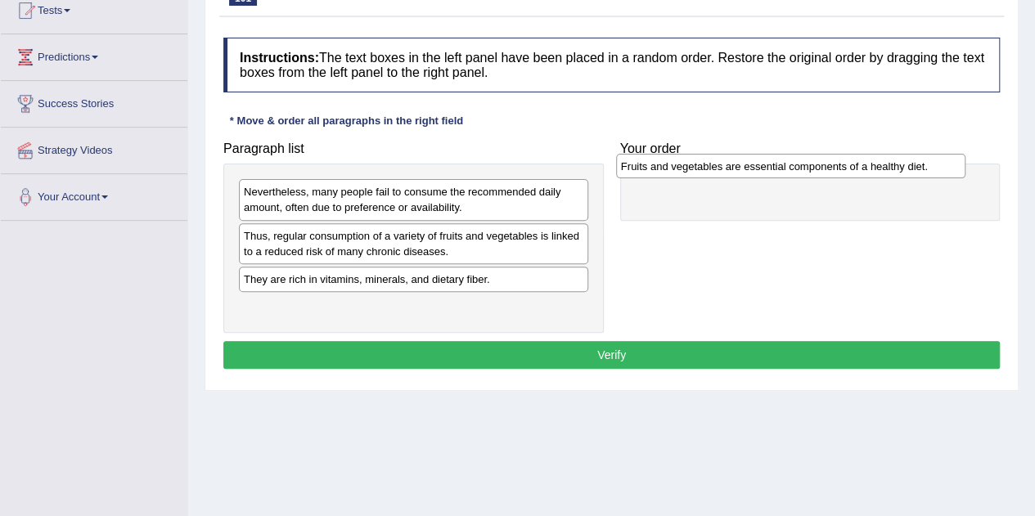
drag, startPoint x: 549, startPoint y: 233, endPoint x: 925, endPoint y: 167, distance: 381.3
click at [925, 167] on div "Fruits and vegetables are essential components of a healthy diet." at bounding box center [790, 166] width 349 height 25
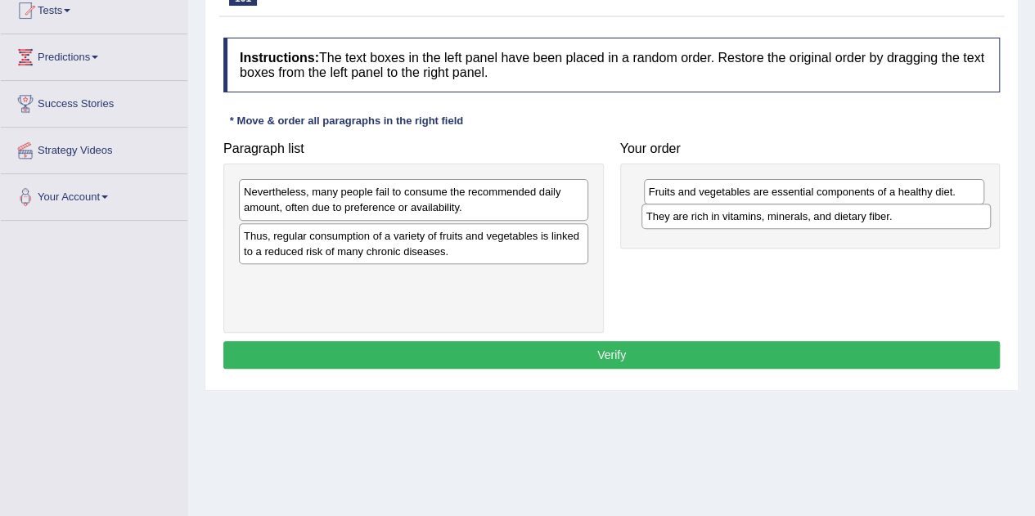
drag, startPoint x: 476, startPoint y: 282, endPoint x: 879, endPoint y: 222, distance: 407.1
click at [879, 222] on div "They are rich in vitamins, minerals, and dietary fiber." at bounding box center [815, 216] width 349 height 25
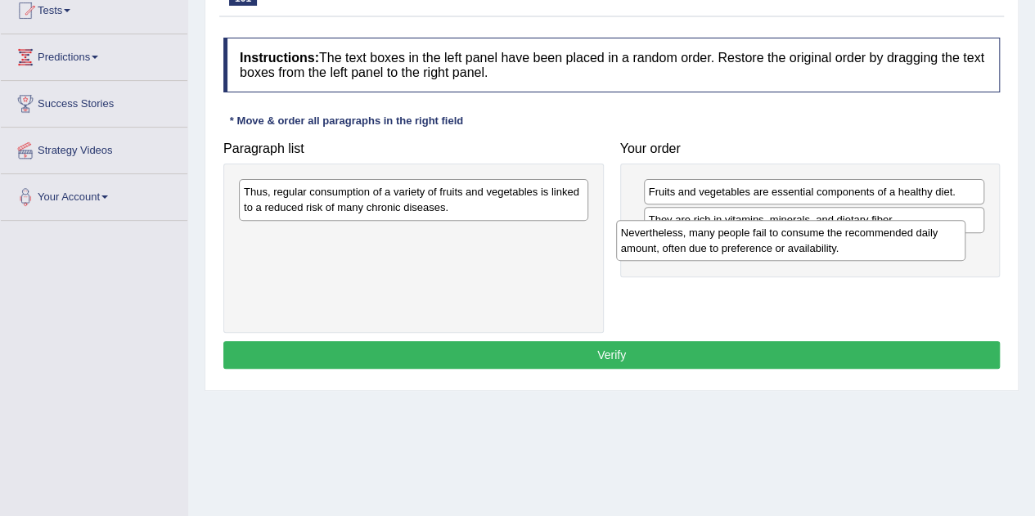
drag, startPoint x: 401, startPoint y: 202, endPoint x: 778, endPoint y: 243, distance: 379.4
click at [778, 243] on div "Nevertheless, many people fail to consume the recommended daily amount, often d…" at bounding box center [790, 240] width 349 height 41
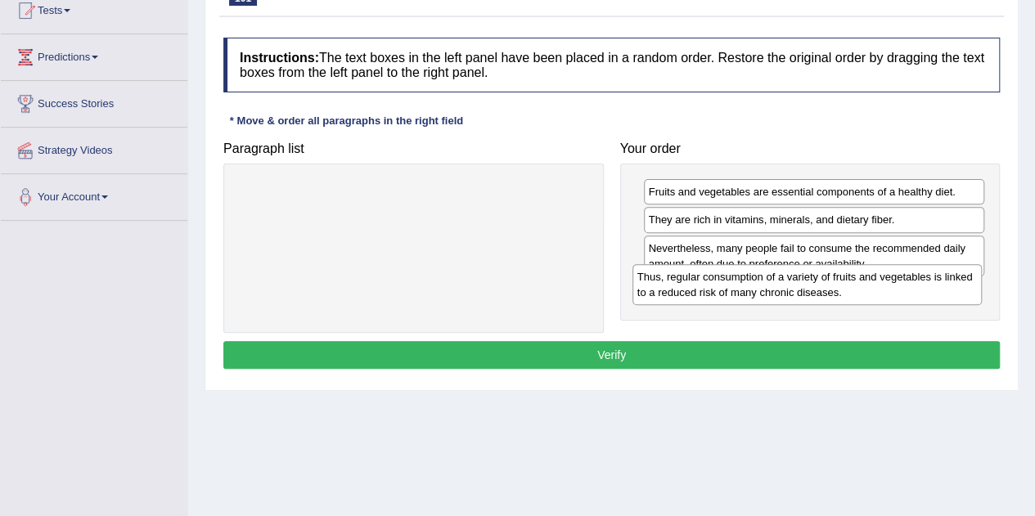
drag, startPoint x: 486, startPoint y: 191, endPoint x: 880, endPoint y: 275, distance: 403.3
click at [880, 275] on div "Thus, regular consumption of a variety of fruits and vegetables is linked to a …" at bounding box center [806, 284] width 349 height 41
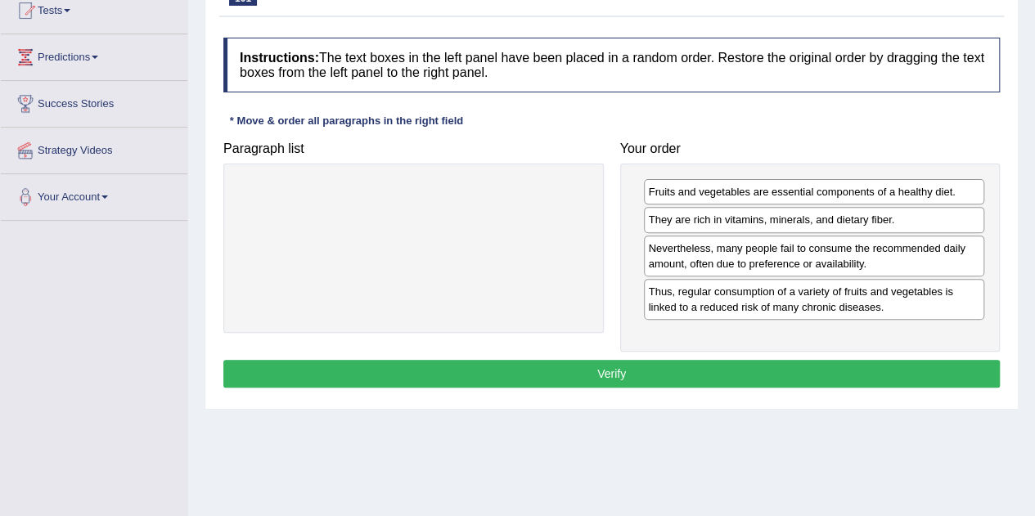
click at [612, 360] on button "Verify" at bounding box center [611, 374] width 776 height 28
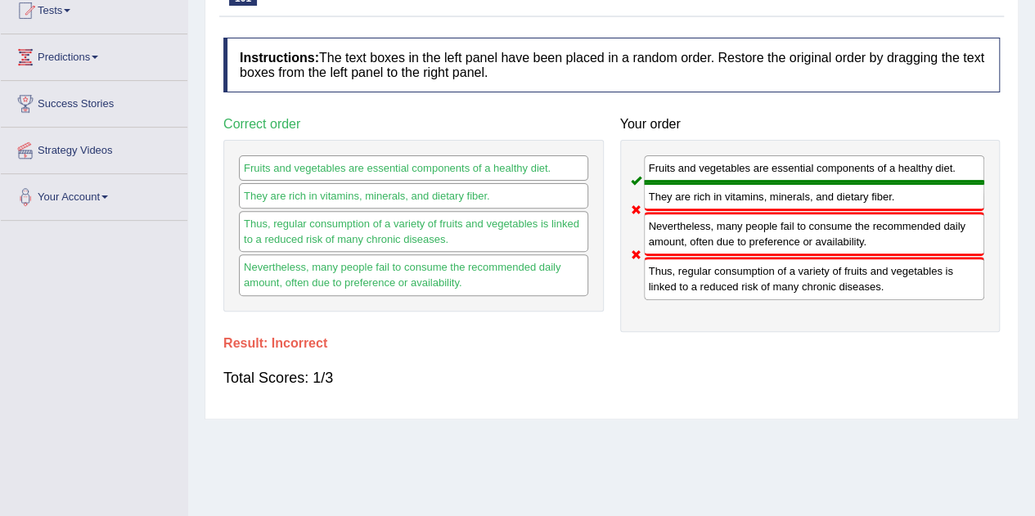
click at [612, 358] on div "Total Scores: 1/3" at bounding box center [611, 377] width 776 height 39
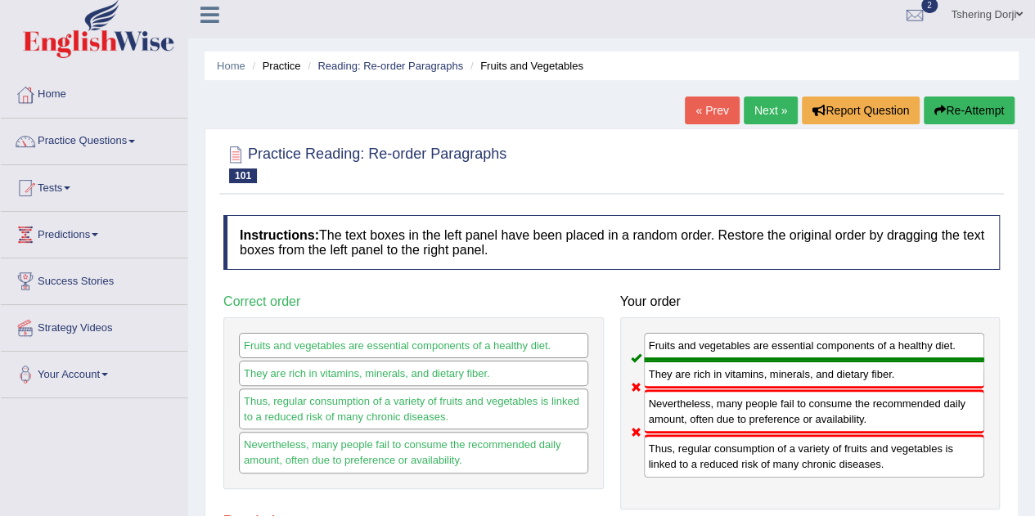
scroll to position [0, 0]
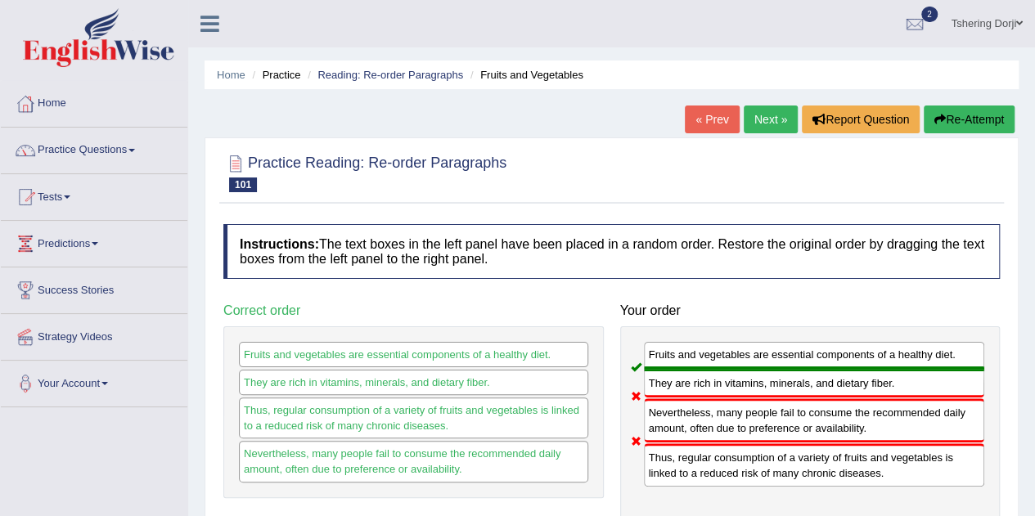
click at [972, 128] on button "Re-Attempt" at bounding box center [969, 120] width 91 height 28
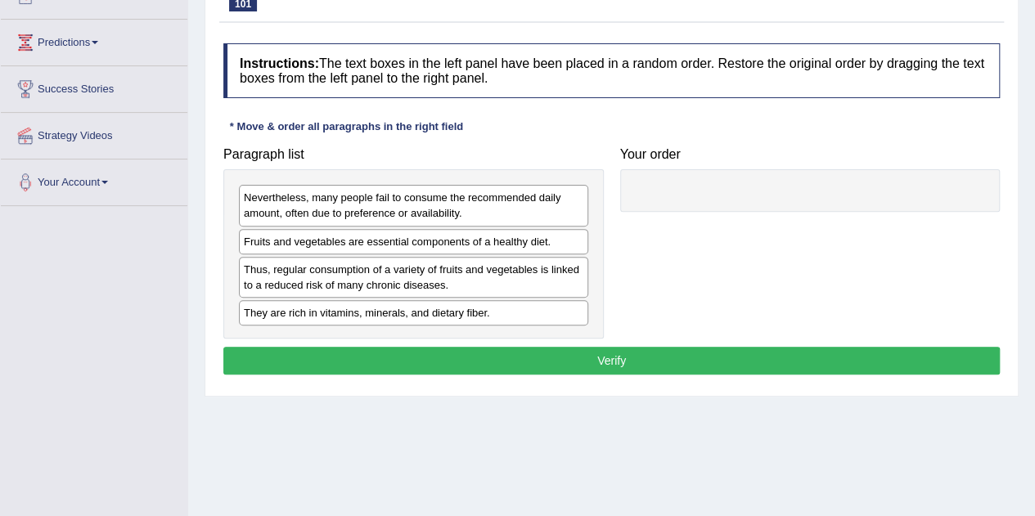
scroll to position [206, 0]
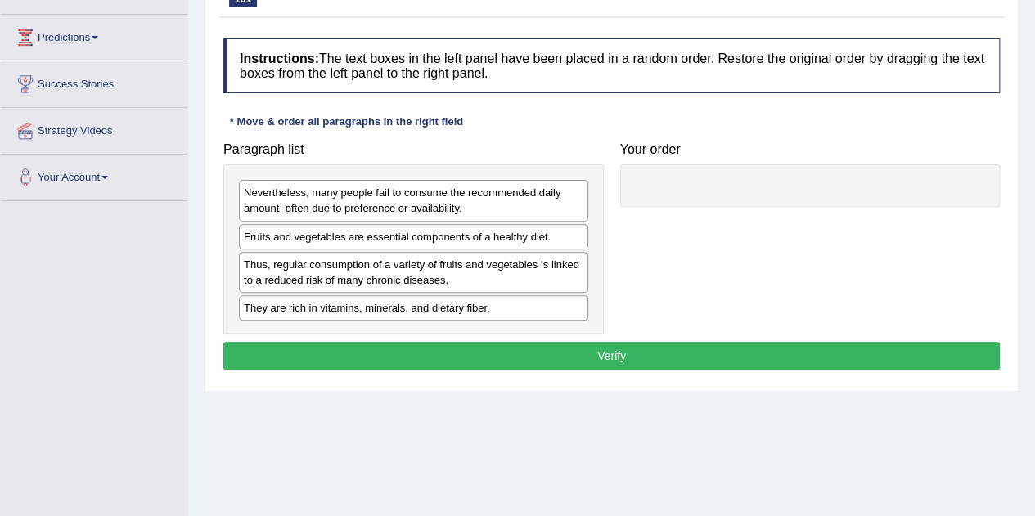
click at [303, 243] on div "Fruits and vegetables are essential components of a healthy diet." at bounding box center [413, 236] width 349 height 25
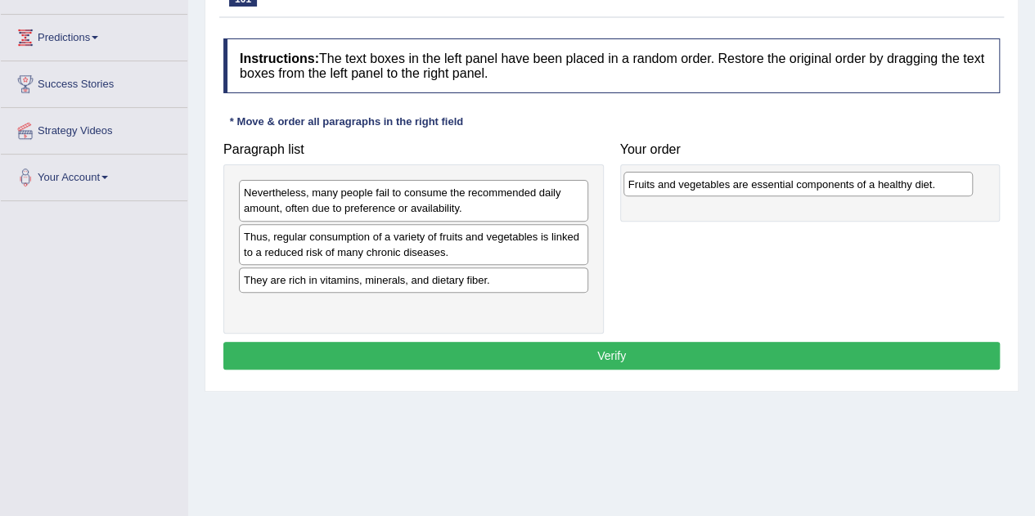
drag, startPoint x: 303, startPoint y: 243, endPoint x: 687, endPoint y: 191, distance: 388.0
click at [687, 191] on div "Fruits and vegetables are essential components of a healthy diet." at bounding box center [797, 184] width 349 height 25
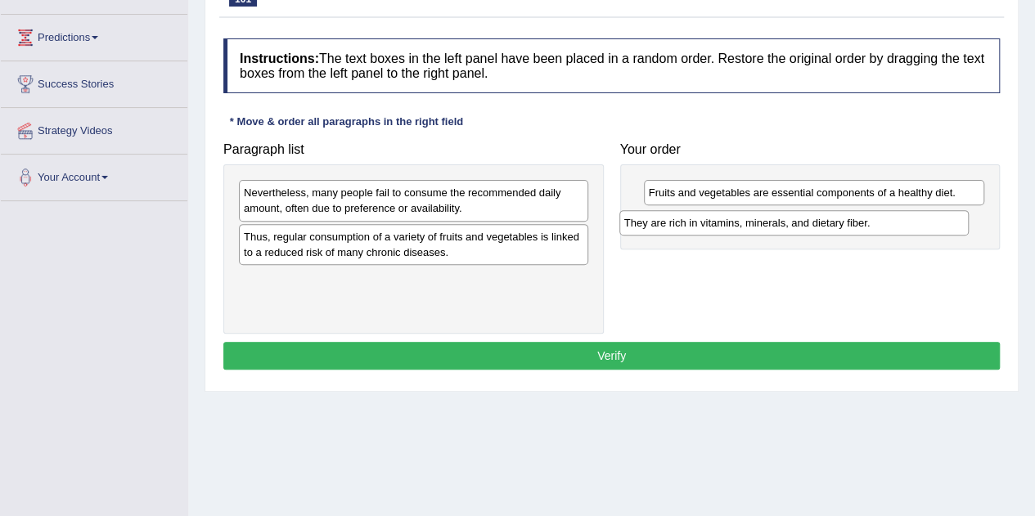
drag, startPoint x: 335, startPoint y: 286, endPoint x: 715, endPoint y: 230, distance: 384.5
click at [715, 230] on div "They are rich in vitamins, minerals, and dietary fiber." at bounding box center [793, 222] width 349 height 25
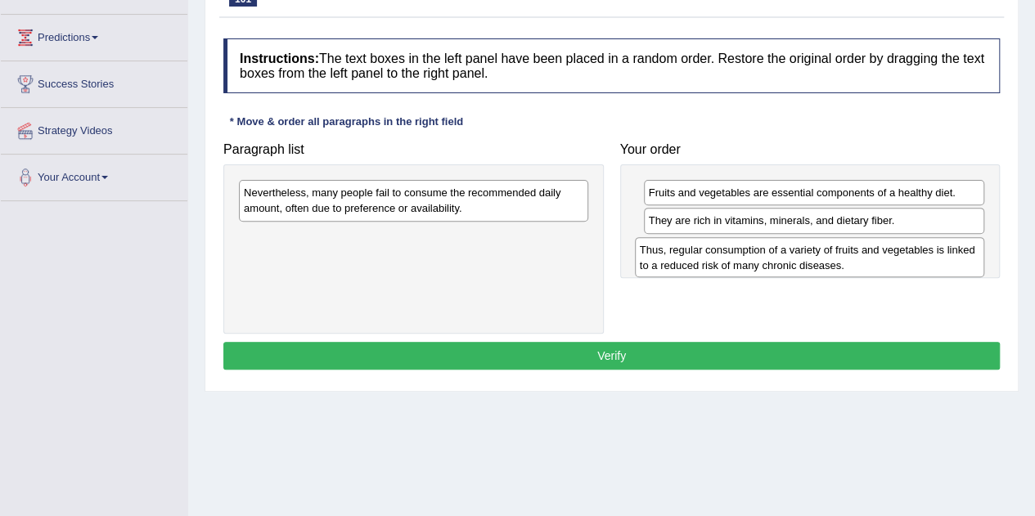
drag, startPoint x: 381, startPoint y: 249, endPoint x: 778, endPoint y: 263, distance: 397.0
click at [778, 263] on div "Thus, regular consumption of a variety of fruits and vegetables is linked to a …" at bounding box center [809, 257] width 349 height 41
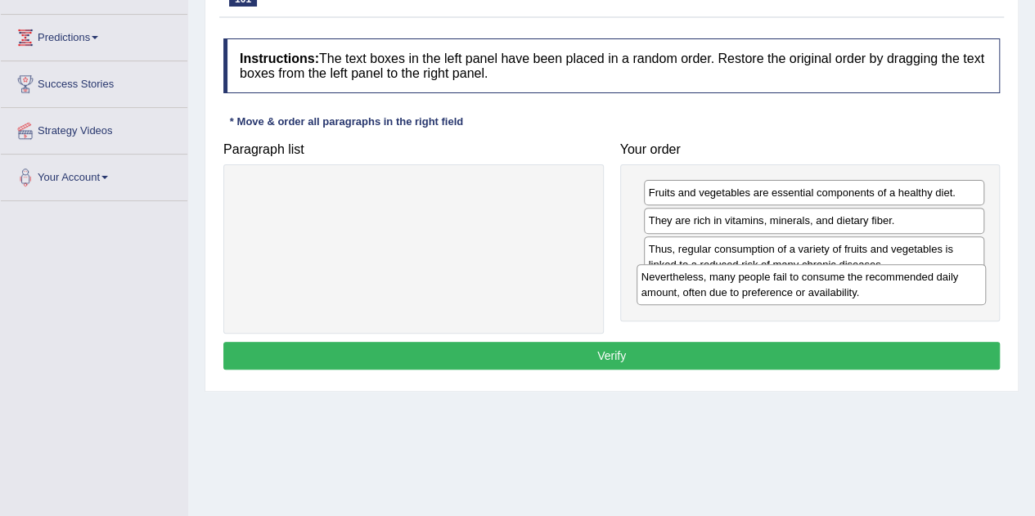
drag, startPoint x: 394, startPoint y: 192, endPoint x: 792, endPoint y: 277, distance: 406.5
click at [792, 277] on div "Nevertheless, many people fail to consume the recommended daily amount, often d…" at bounding box center [811, 284] width 349 height 41
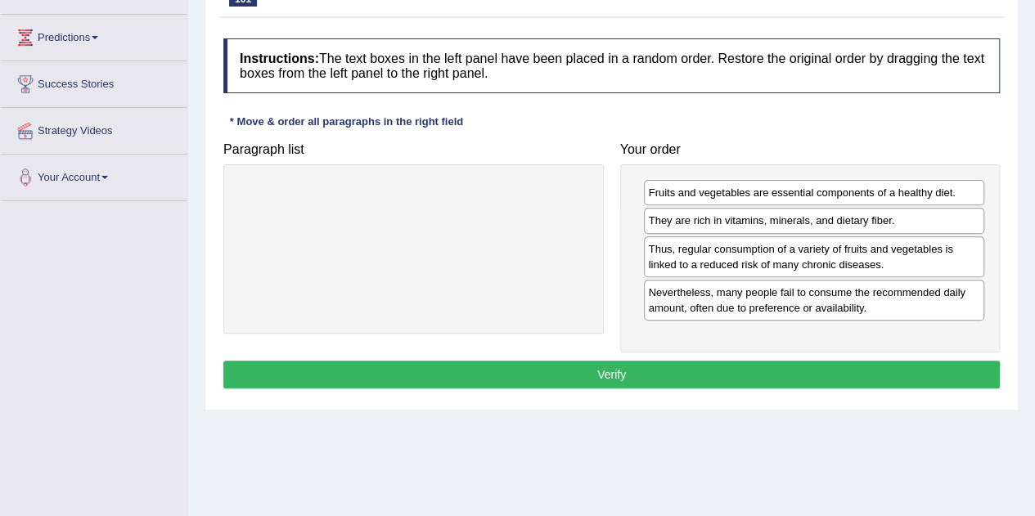
click at [589, 375] on button "Verify" at bounding box center [611, 375] width 776 height 28
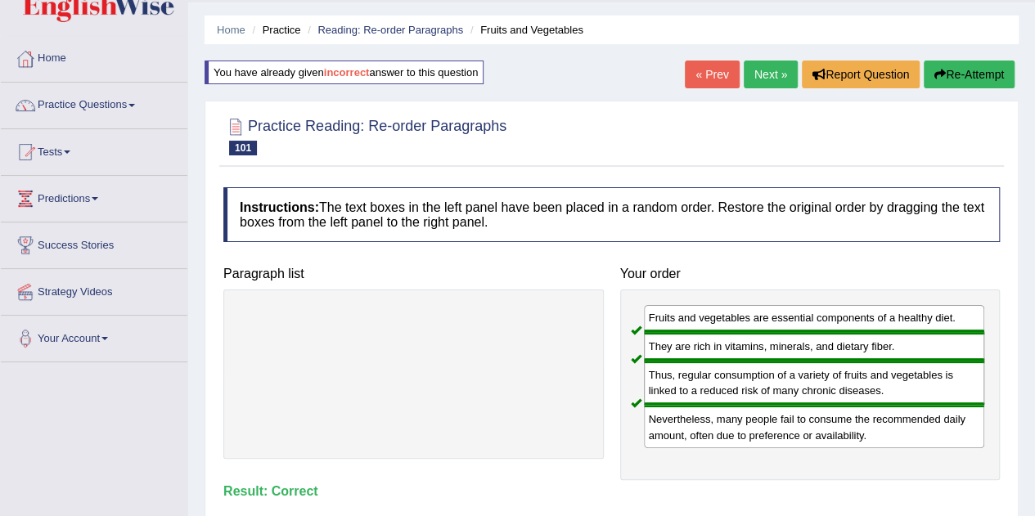
scroll to position [0, 0]
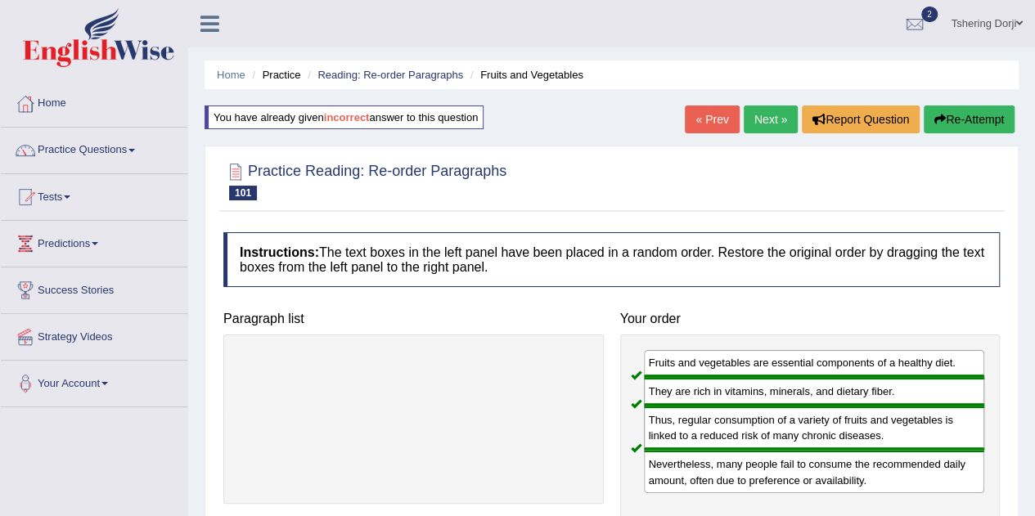
click at [777, 123] on link "Next »" at bounding box center [771, 120] width 54 height 28
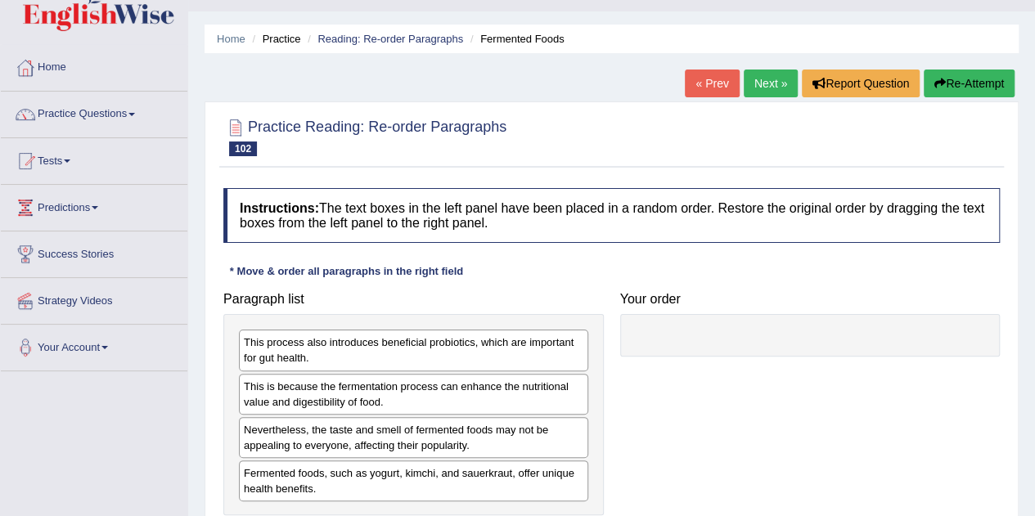
scroll to position [61, 0]
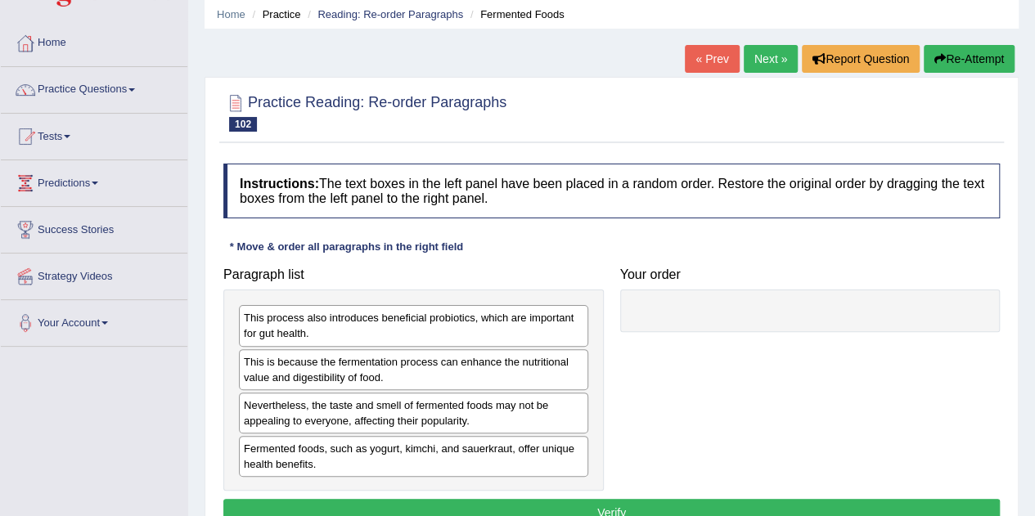
click at [386, 469] on div "Fermented foods, such as yogurt, kimchi, and sauerkraut, offer unique health be…" at bounding box center [413, 456] width 349 height 41
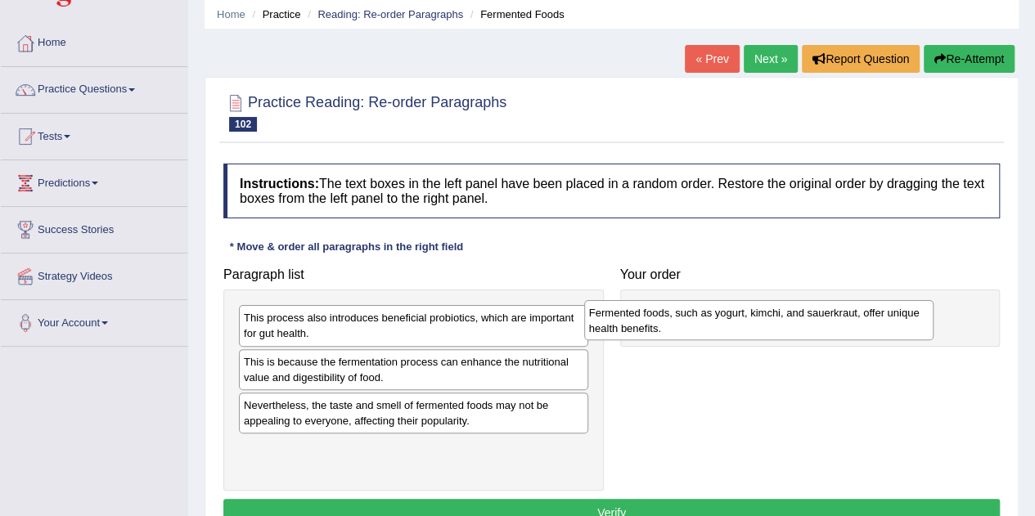
drag, startPoint x: 341, startPoint y: 451, endPoint x: 686, endPoint y: 317, distance: 370.4
click at [686, 317] on div "Fermented foods, such as yogurt, kimchi, and sauerkraut, offer unique health be…" at bounding box center [758, 320] width 349 height 41
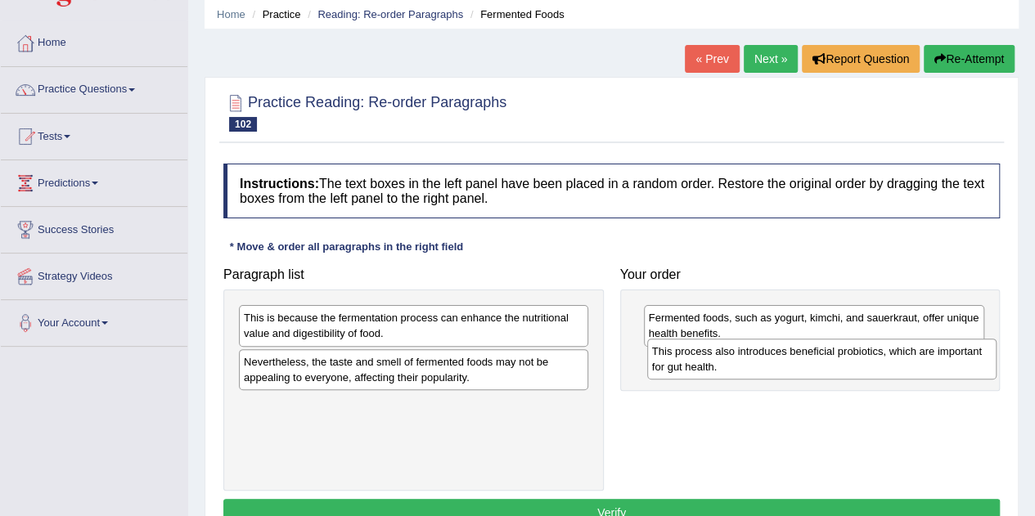
drag, startPoint x: 348, startPoint y: 330, endPoint x: 756, endPoint y: 363, distance: 409.6
click at [756, 363] on div "This process also introduces beneficial probiotics, which are important for gut…" at bounding box center [821, 359] width 349 height 41
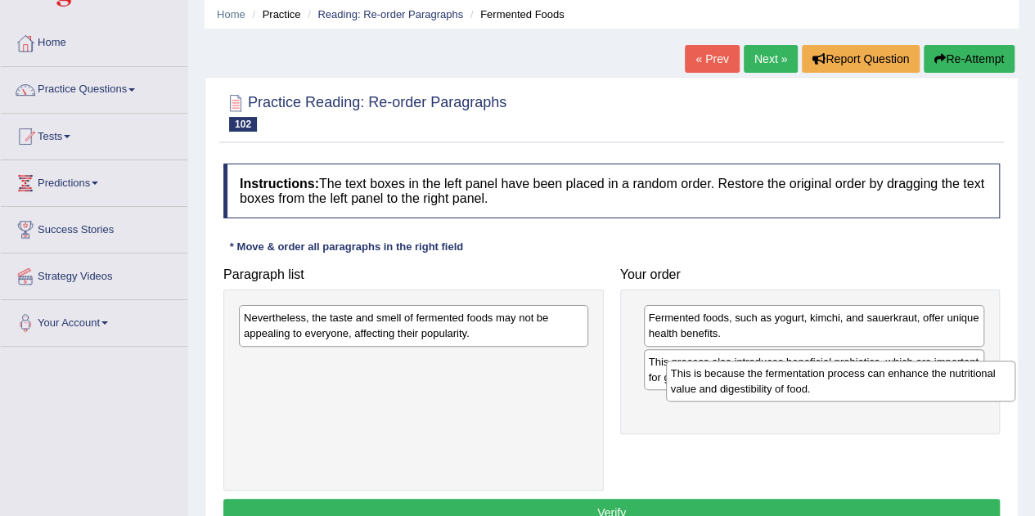
drag, startPoint x: 437, startPoint y: 335, endPoint x: 863, endPoint y: 393, distance: 430.1
click at [863, 393] on div "This is because the fermentation process can enhance the nutritional value and …" at bounding box center [840, 381] width 349 height 41
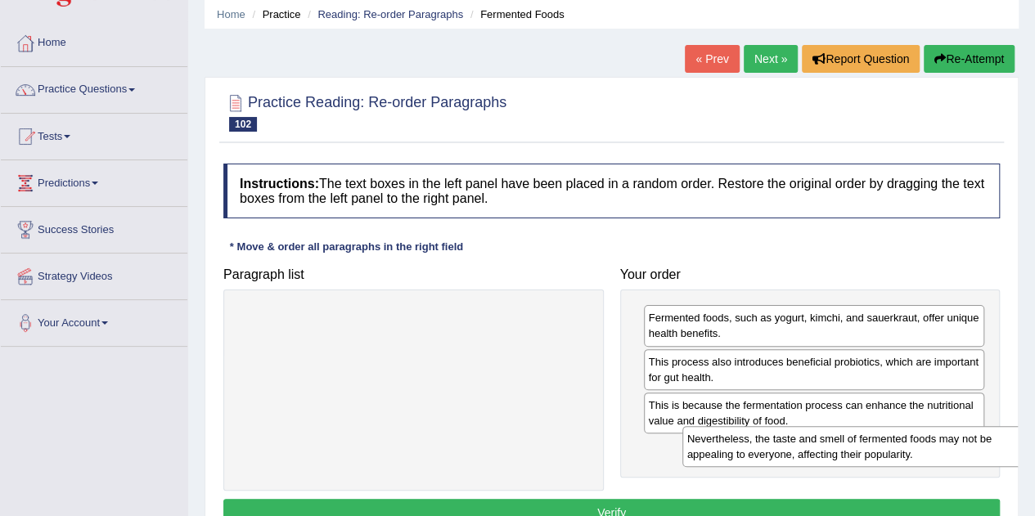
drag, startPoint x: 558, startPoint y: 328, endPoint x: 979, endPoint y: 448, distance: 437.4
click at [979, 448] on div "Nevertheless, the taste and smell of fermented foods may not be appealing to ev…" at bounding box center [856, 446] width 349 height 41
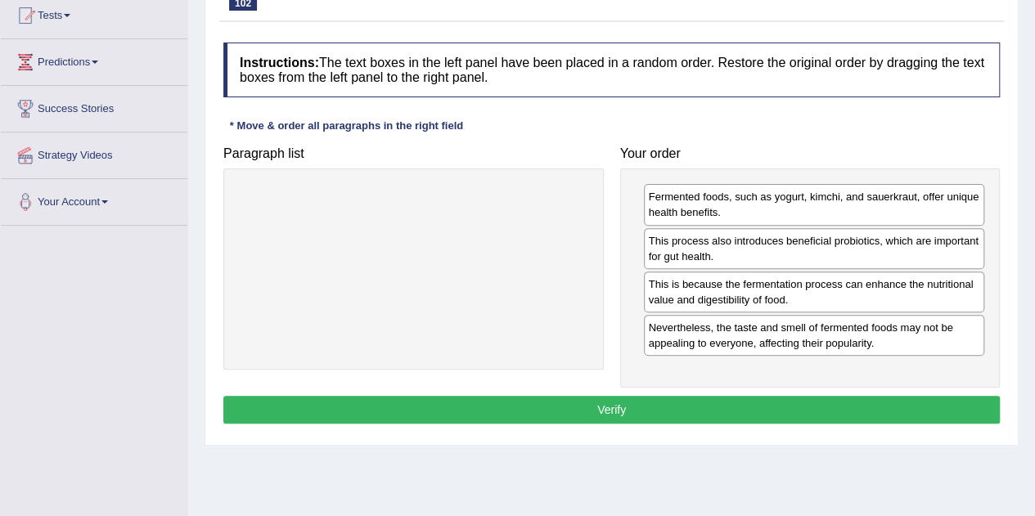
scroll to position [186, 0]
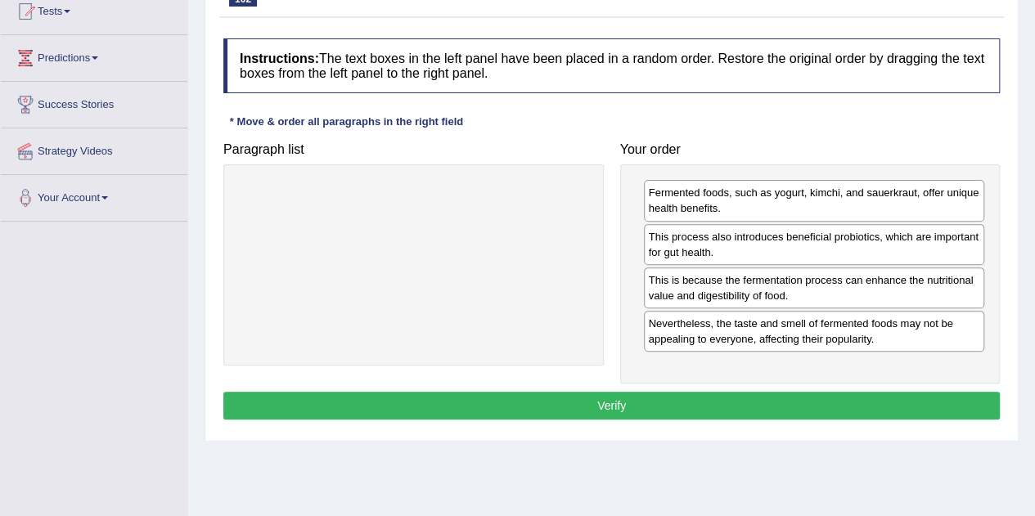
click at [902, 409] on button "Verify" at bounding box center [611, 406] width 776 height 28
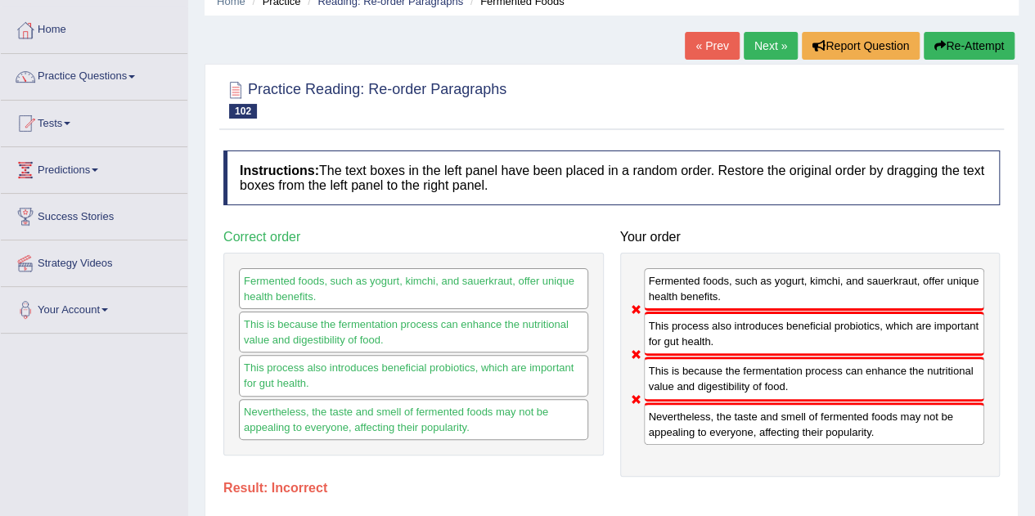
scroll to position [0, 0]
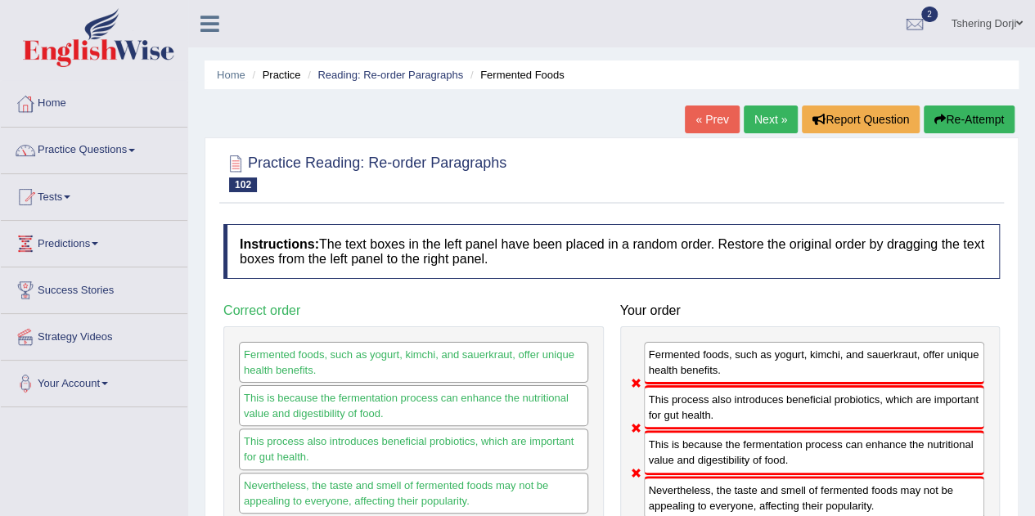
click at [104, 155] on link "Practice Questions" at bounding box center [94, 148] width 187 height 41
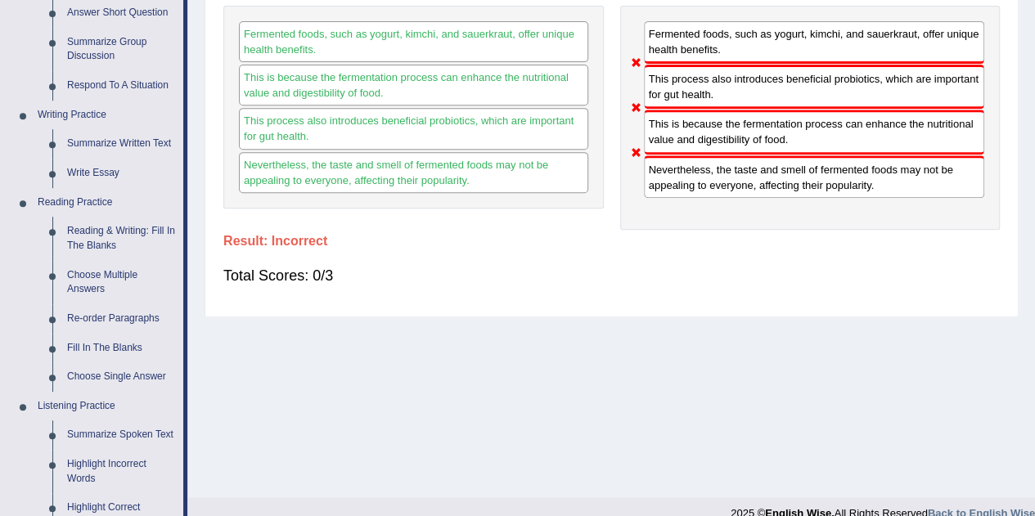
scroll to position [323, 0]
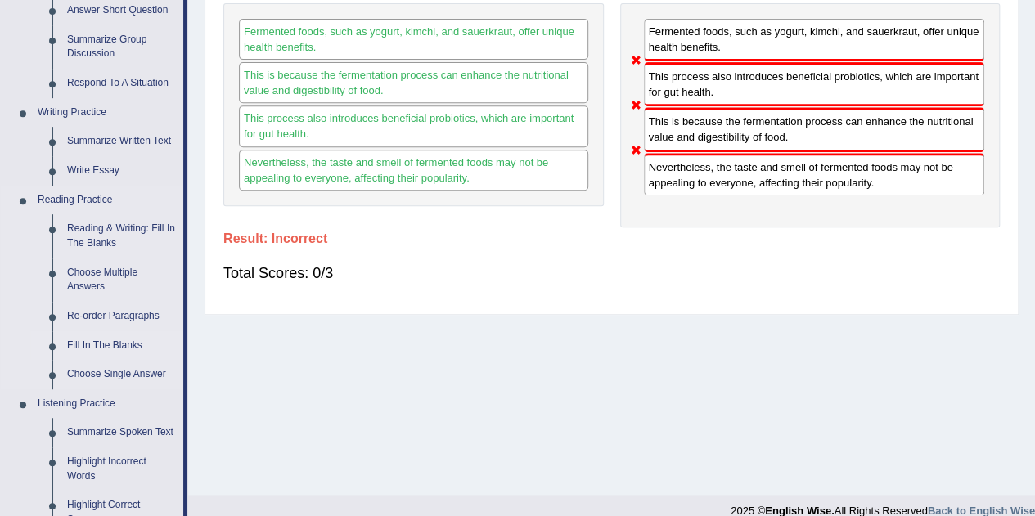
click at [126, 340] on link "Fill In The Blanks" at bounding box center [122, 345] width 124 height 29
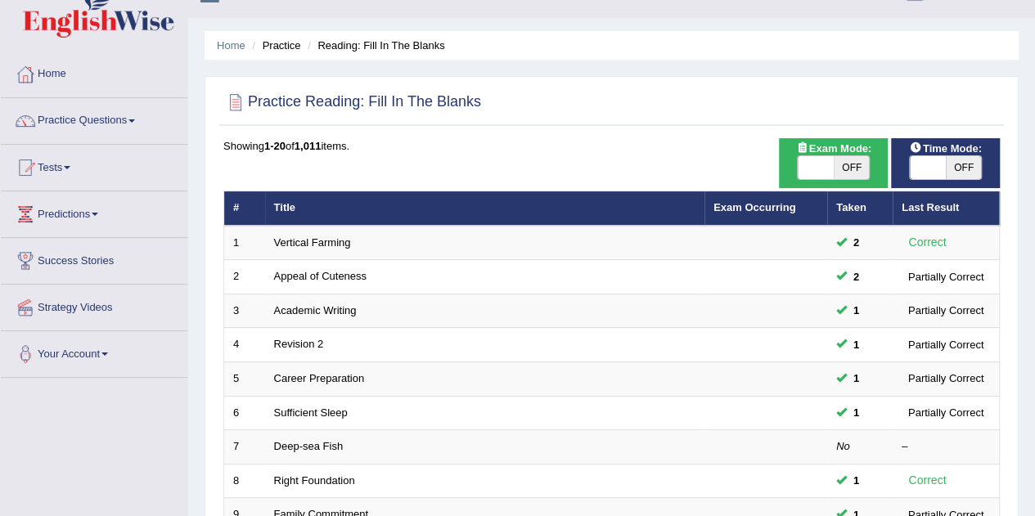
scroll to position [143, 0]
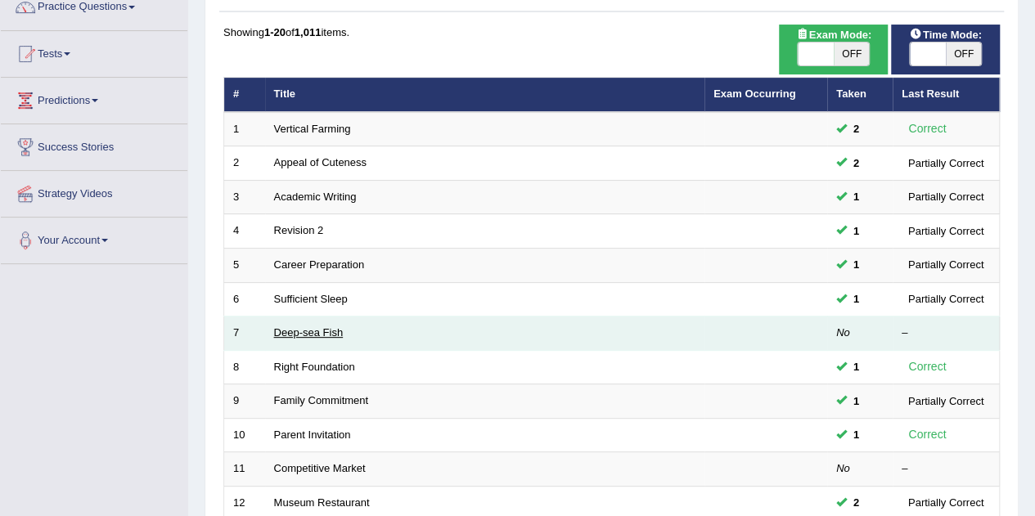
click at [309, 334] on link "Deep-sea Fish" at bounding box center [309, 332] width 70 height 12
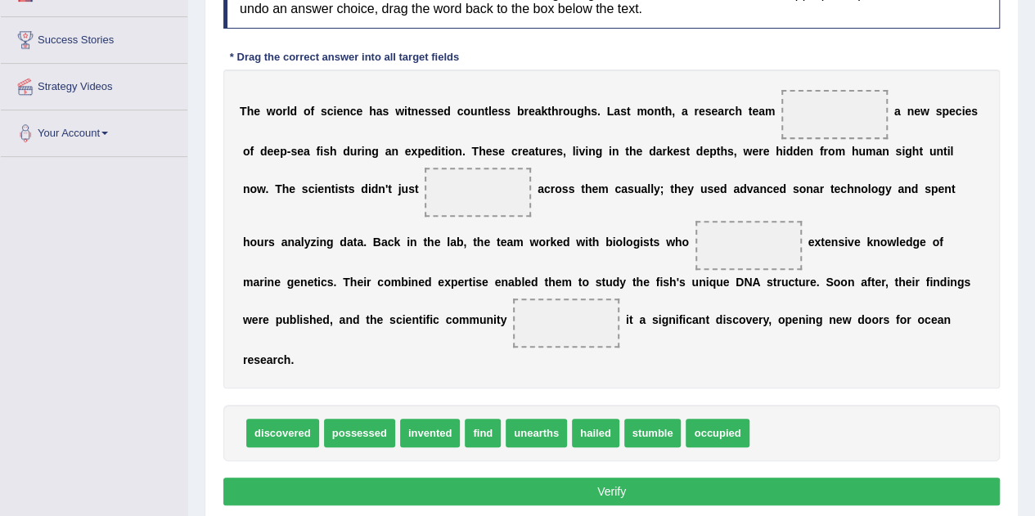
scroll to position [275, 0]
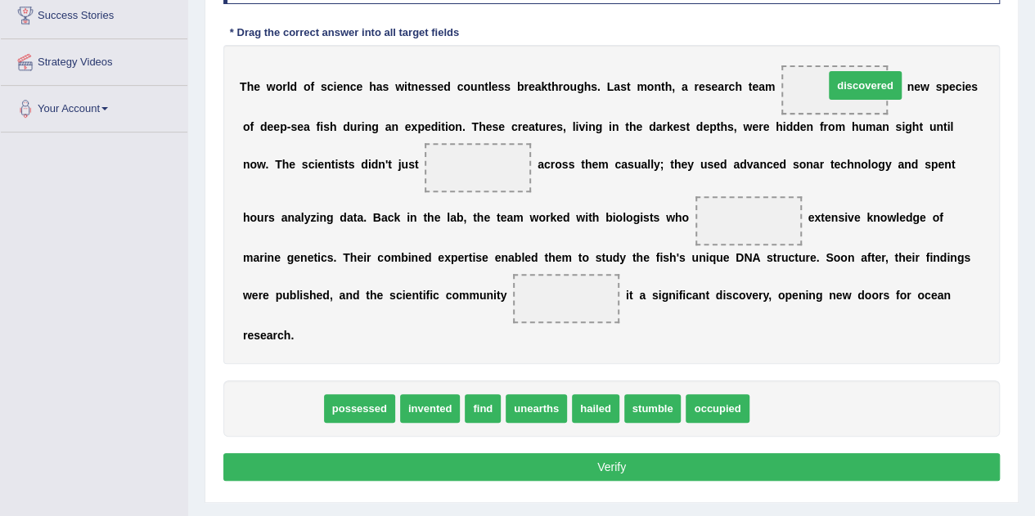
drag, startPoint x: 308, startPoint y: 407, endPoint x: 864, endPoint y: 88, distance: 641.8
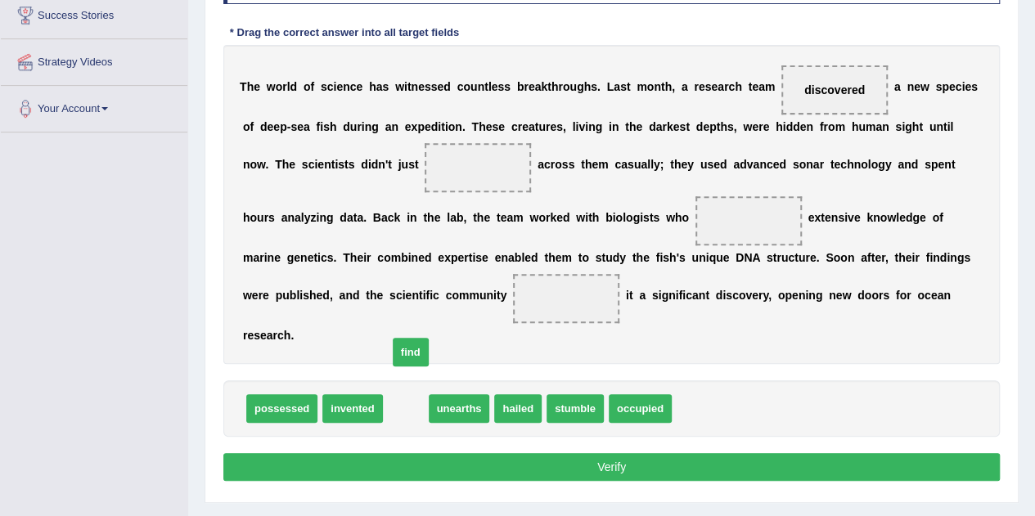
drag, startPoint x: 406, startPoint y: 407, endPoint x: 411, endPoint y: 353, distance: 54.2
click at [411, 353] on span "find" at bounding box center [411, 352] width 36 height 29
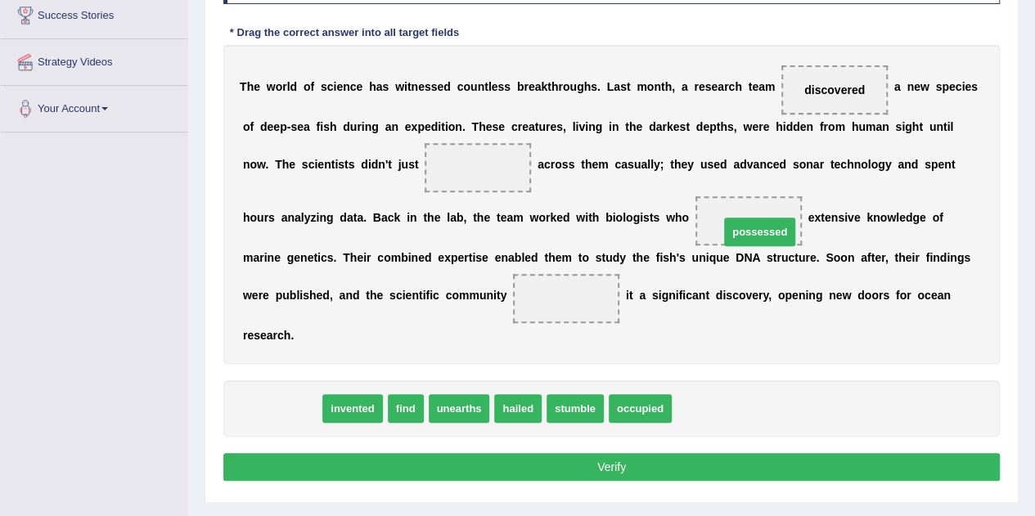
drag, startPoint x: 280, startPoint y: 407, endPoint x: 758, endPoint y: 229, distance: 509.7
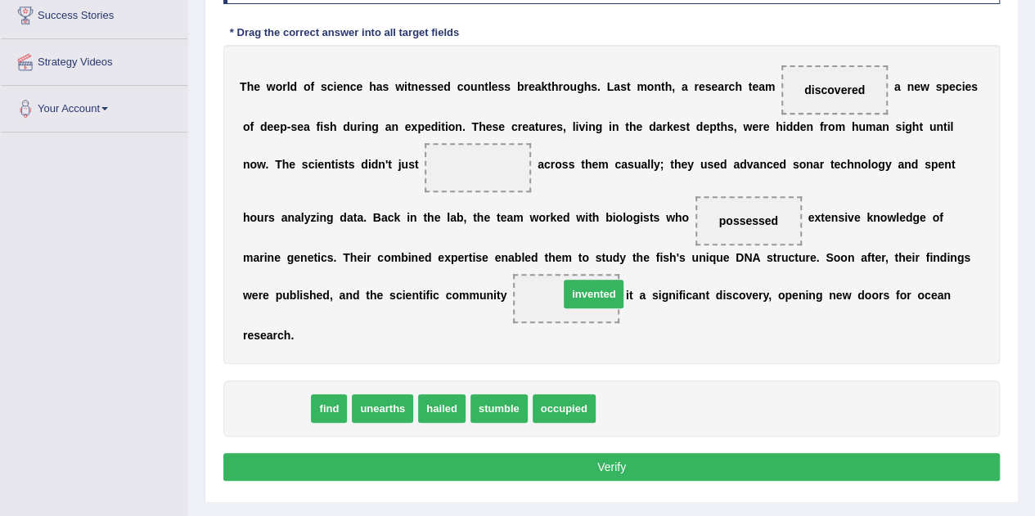
drag, startPoint x: 294, startPoint y: 407, endPoint x: 611, endPoint y: 292, distance: 337.5
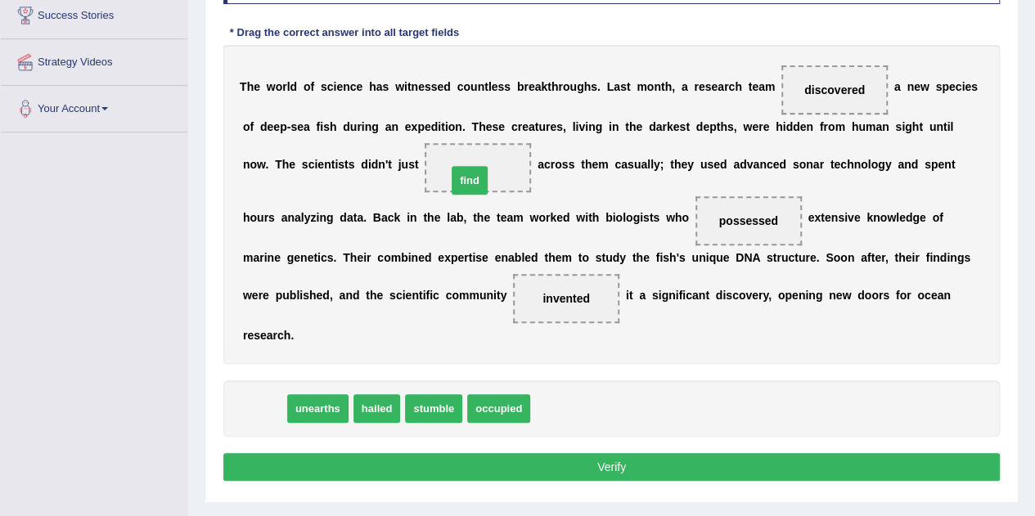
drag, startPoint x: 269, startPoint y: 394, endPoint x: 474, endPoint y: 166, distance: 306.5
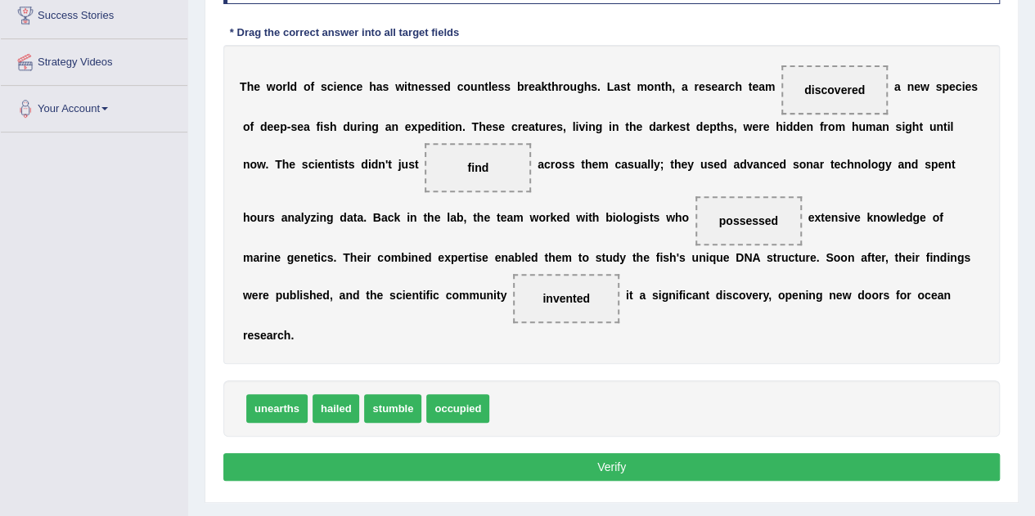
click at [612, 475] on button "Verify" at bounding box center [611, 467] width 776 height 28
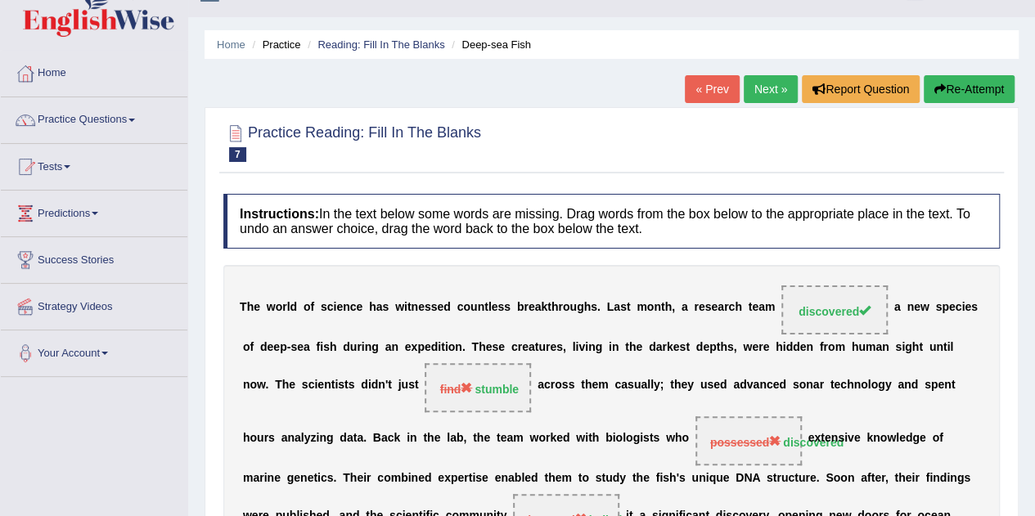
scroll to position [0, 0]
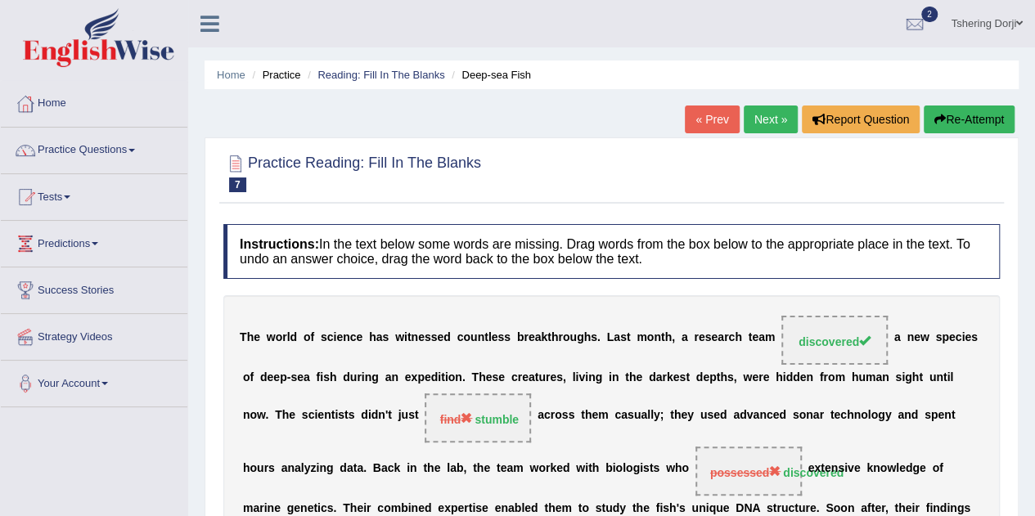
click at [773, 127] on link "Next »" at bounding box center [771, 120] width 54 height 28
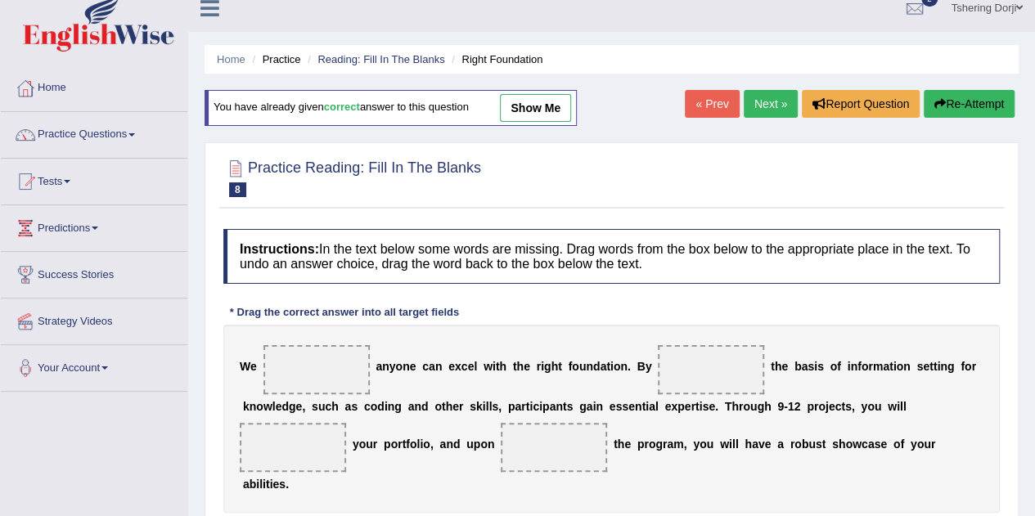
scroll to position [16, 0]
click at [69, 115] on link "Practice Questions" at bounding box center [94, 131] width 187 height 41
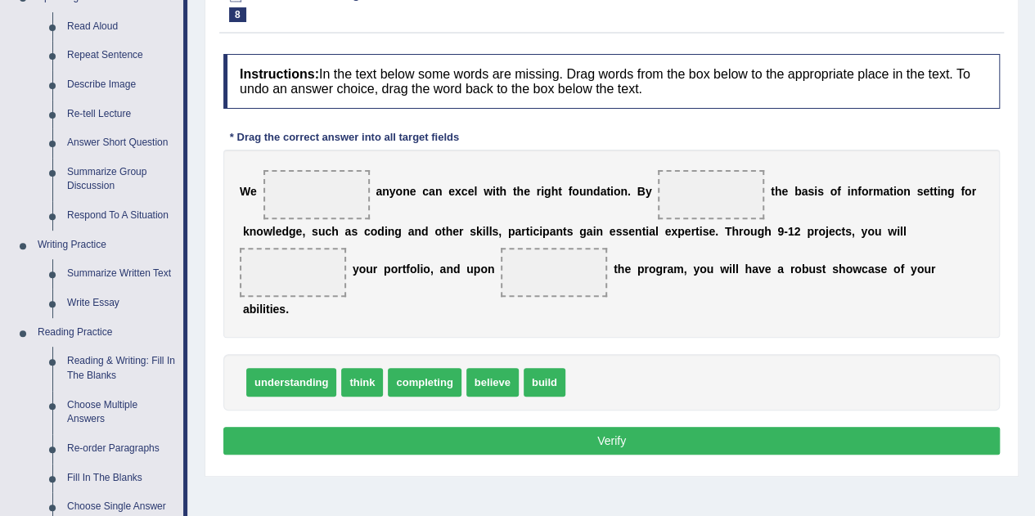
scroll to position [338, 0]
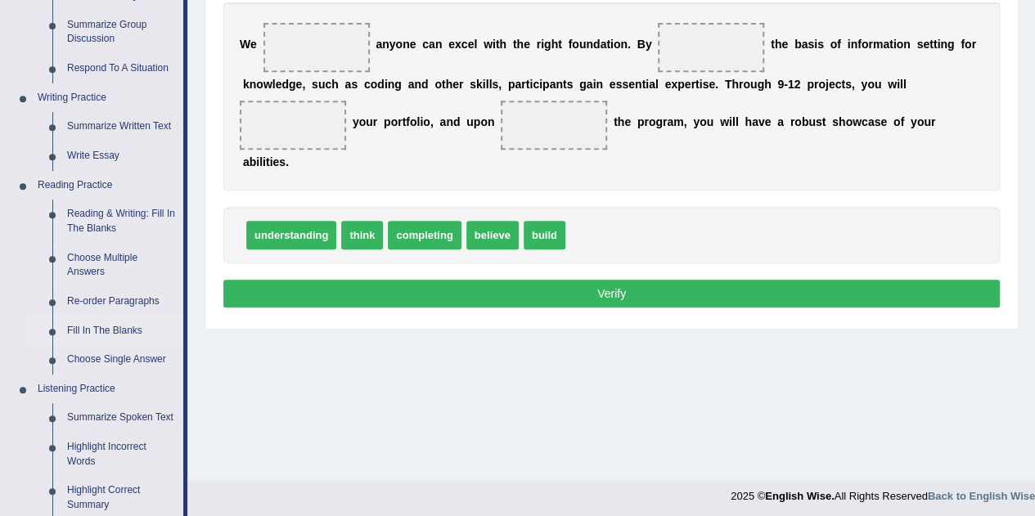
click at [84, 332] on link "Fill In The Blanks" at bounding box center [122, 331] width 124 height 29
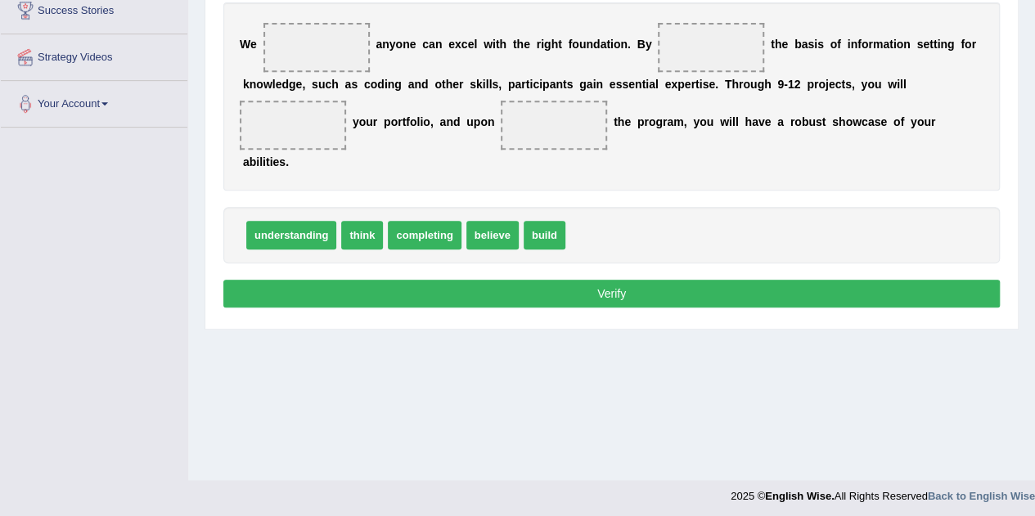
scroll to position [342, 0]
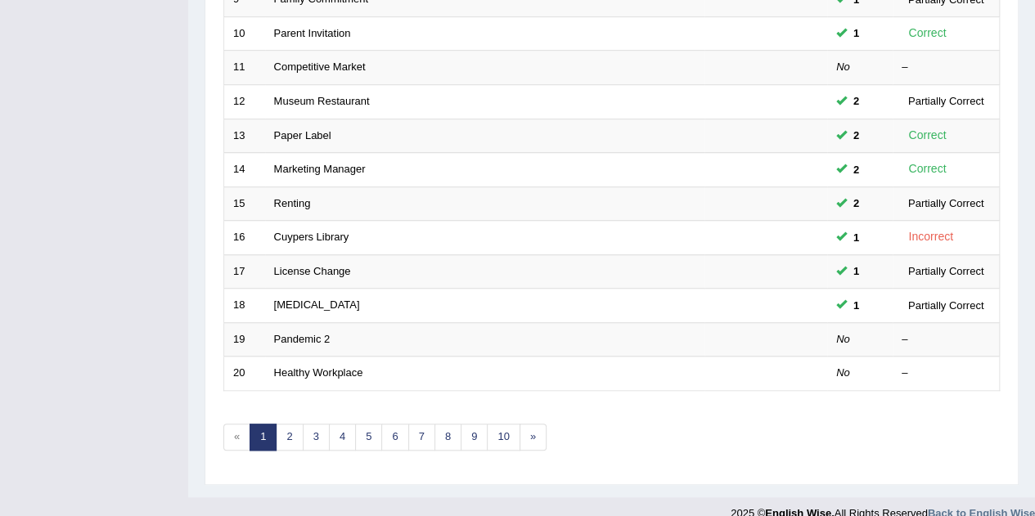
scroll to position [541, 0]
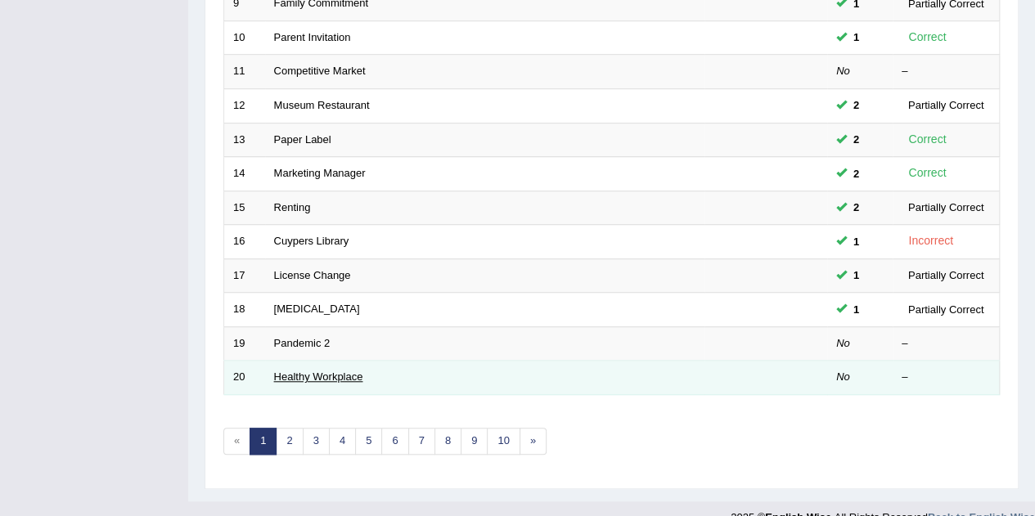
click at [352, 375] on link "Healthy Workplace" at bounding box center [318, 377] width 89 height 12
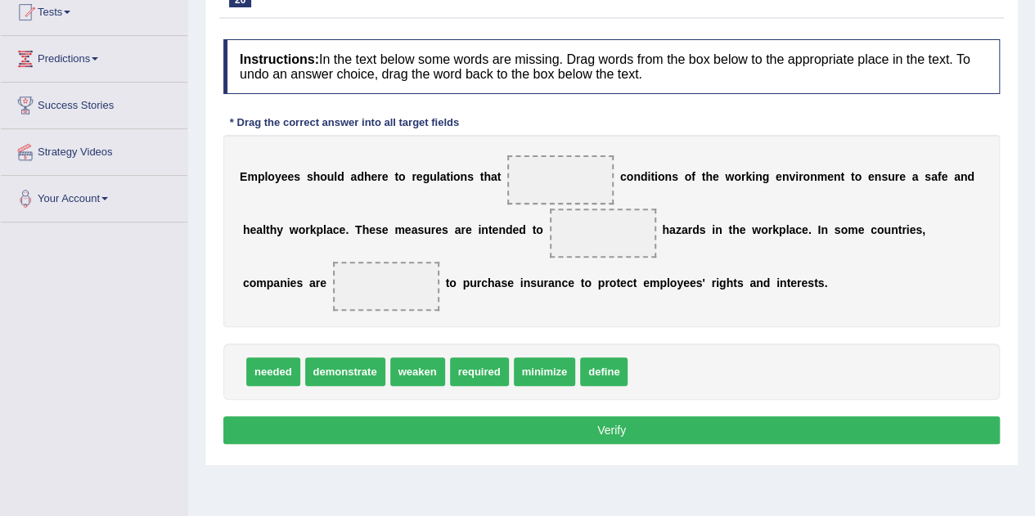
scroll to position [187, 0]
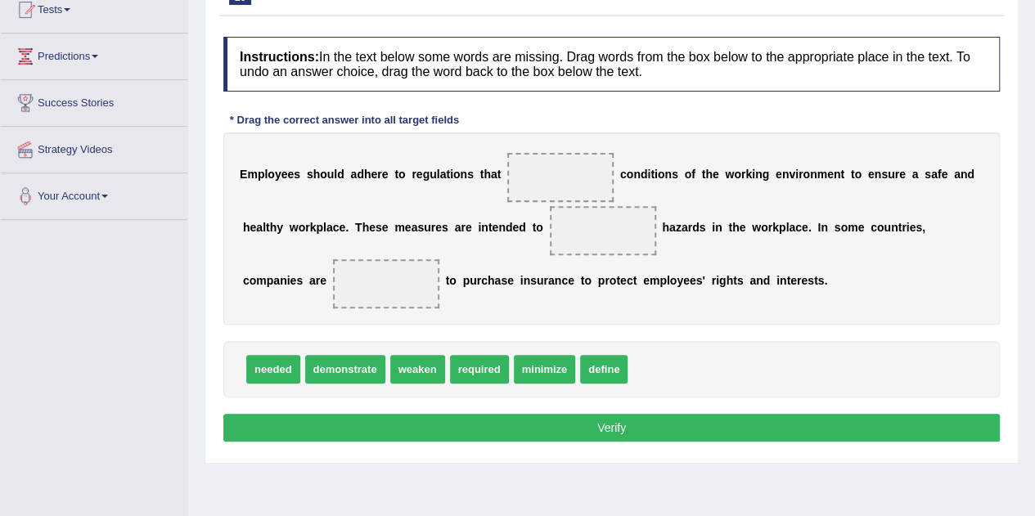
click at [553, 415] on button "Verify" at bounding box center [611, 428] width 776 height 28
drag, startPoint x: 483, startPoint y: 369, endPoint x: 547, endPoint y: 171, distance: 208.0
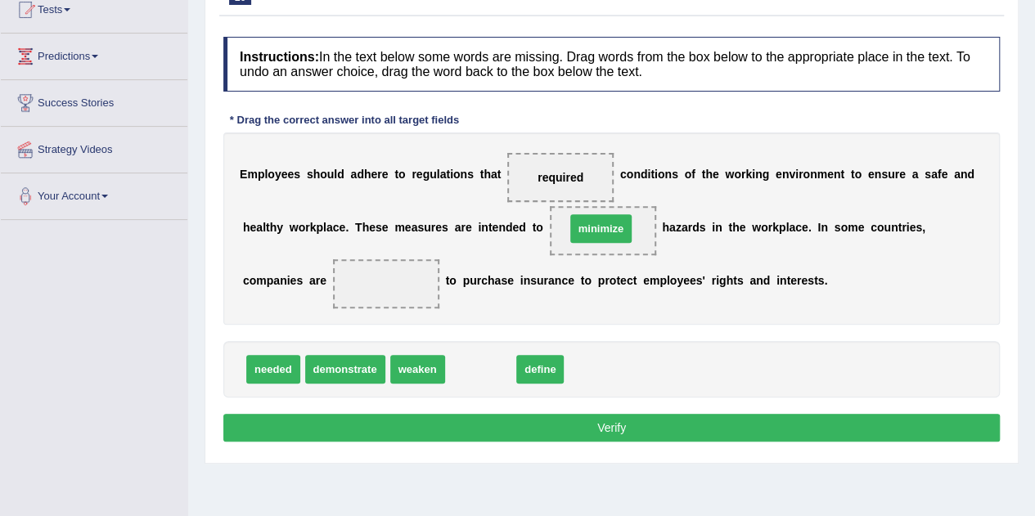
drag, startPoint x: 488, startPoint y: 371, endPoint x: 608, endPoint y: 230, distance: 185.1
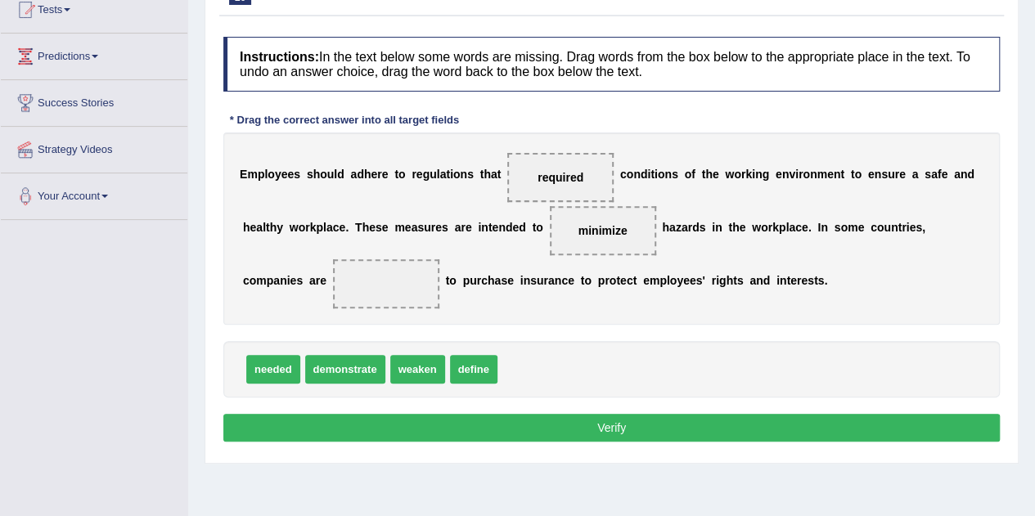
drag, startPoint x: 301, startPoint y: 333, endPoint x: 366, endPoint y: 302, distance: 71.7
click at [366, 302] on div "Instructions: In the text below some words are missing. Drag words from the box…" at bounding box center [611, 242] width 785 height 426
drag, startPoint x: 277, startPoint y: 371, endPoint x: 389, endPoint y: 289, distance: 138.1
click at [903, 435] on button "Verify" at bounding box center [611, 428] width 776 height 28
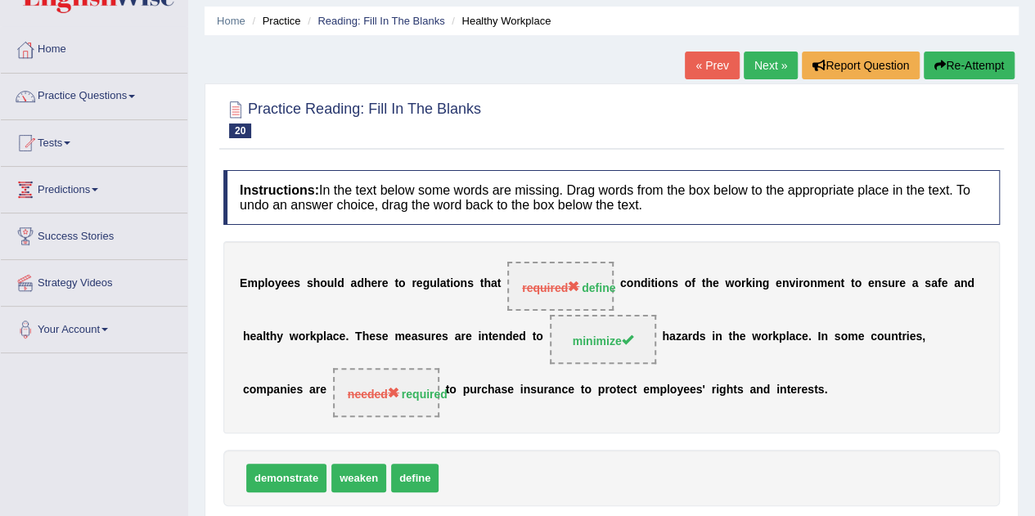
scroll to position [0, 0]
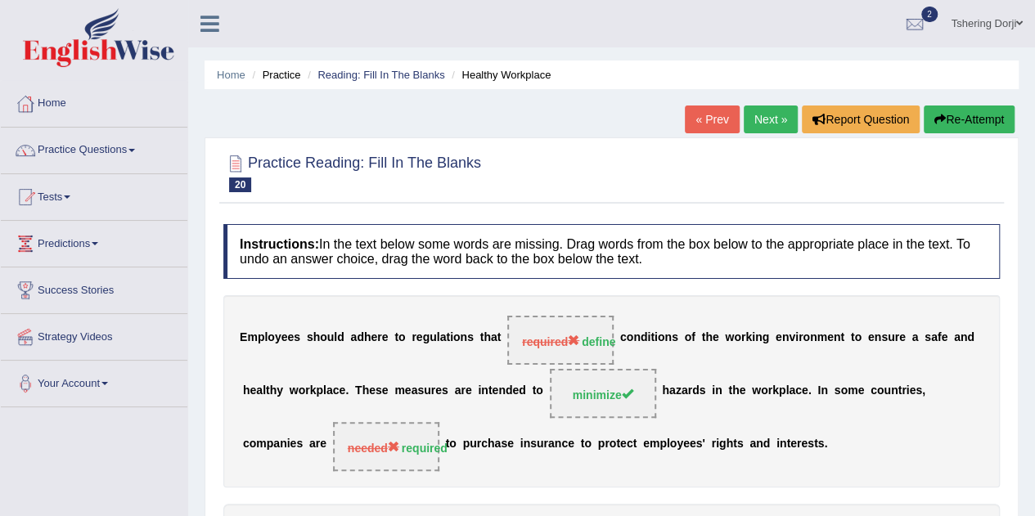
click at [979, 119] on button "Re-Attempt" at bounding box center [969, 120] width 91 height 28
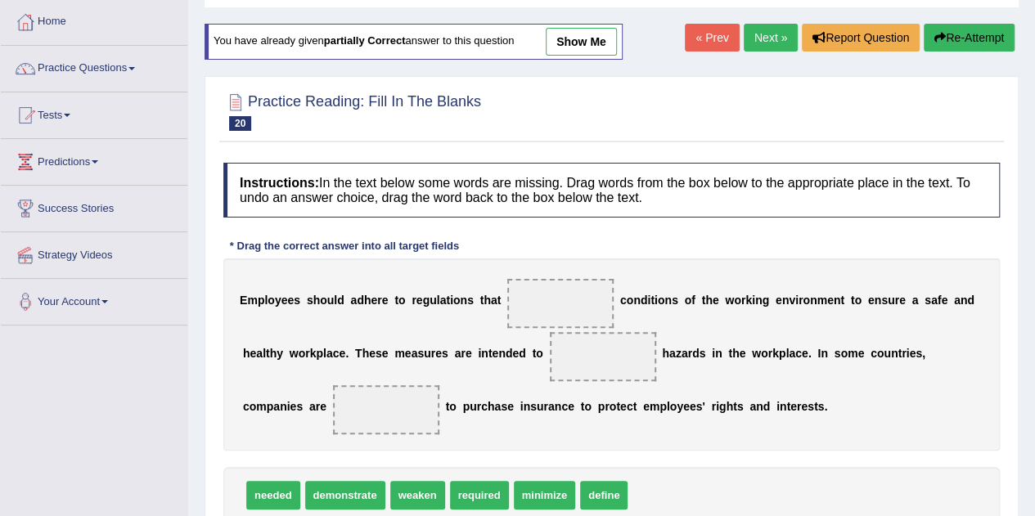
scroll to position [90, 0]
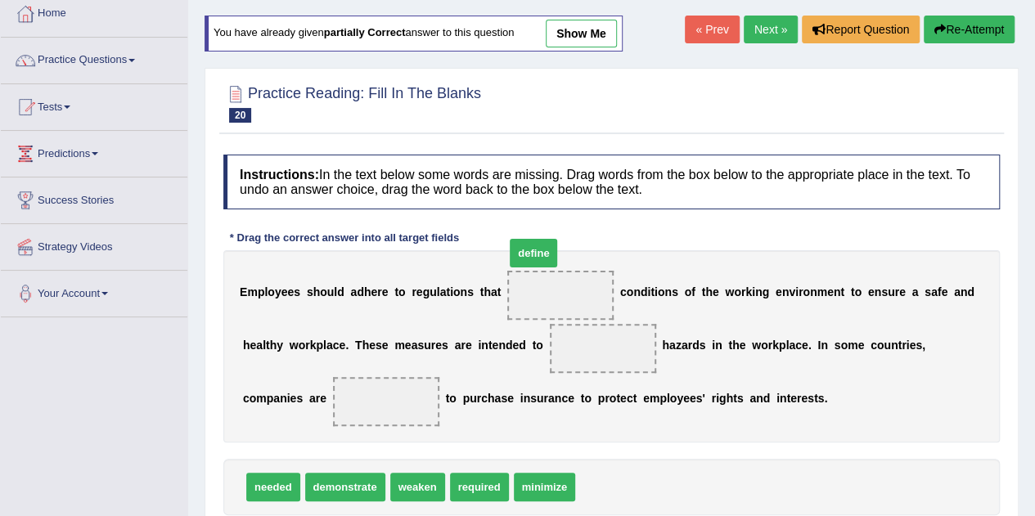
drag, startPoint x: 601, startPoint y: 490, endPoint x: 530, endPoint y: 256, distance: 244.3
click at [530, 256] on span "define" at bounding box center [533, 253] width 47 height 29
drag, startPoint x: 597, startPoint y: 484, endPoint x: 572, endPoint y: 295, distance: 189.9
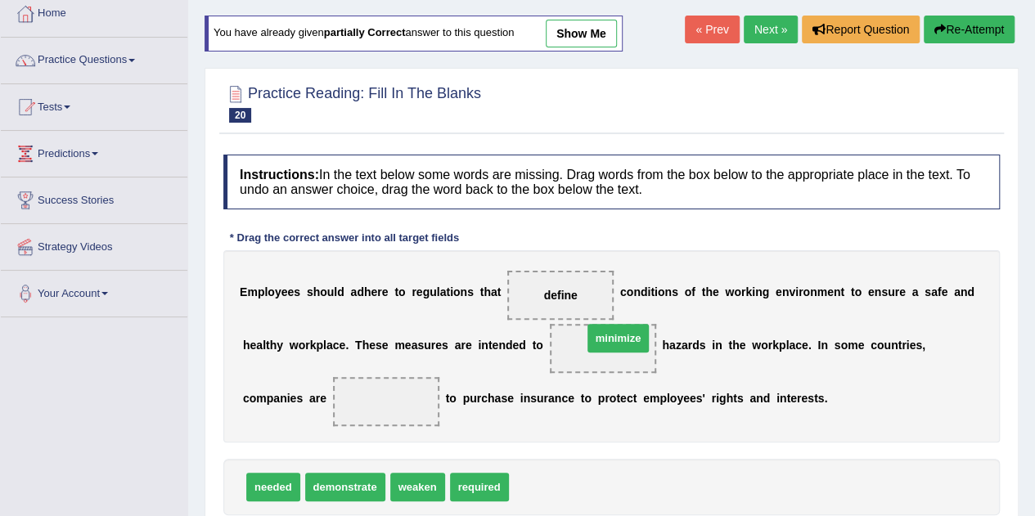
drag, startPoint x: 535, startPoint y: 487, endPoint x: 612, endPoint y: 328, distance: 176.4
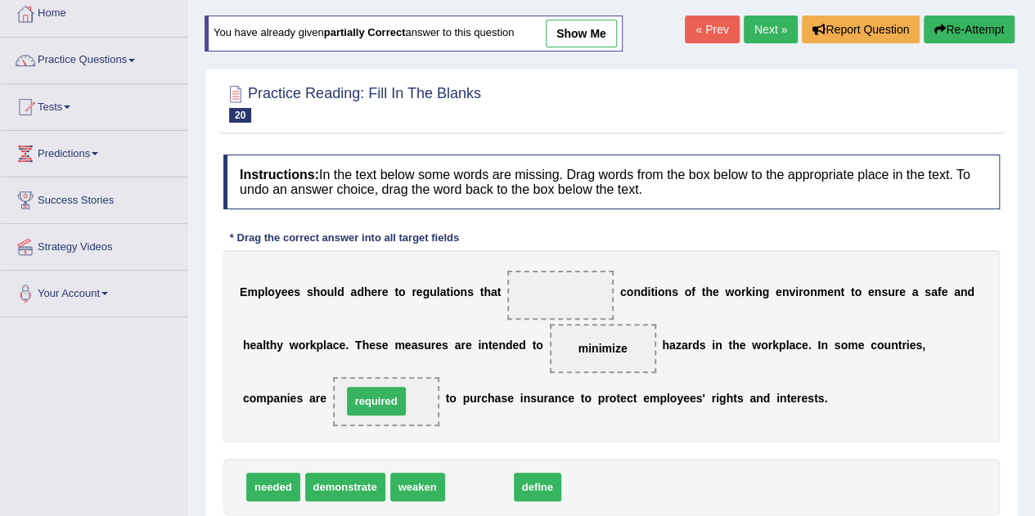
drag, startPoint x: 481, startPoint y: 482, endPoint x: 379, endPoint y: 397, distance: 133.0
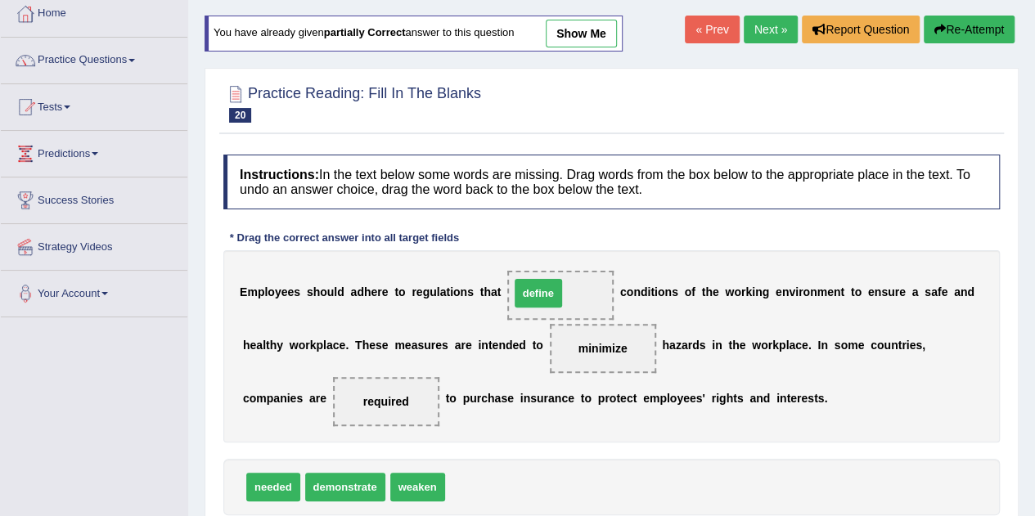
drag, startPoint x: 479, startPoint y: 482, endPoint x: 544, endPoint y: 287, distance: 205.2
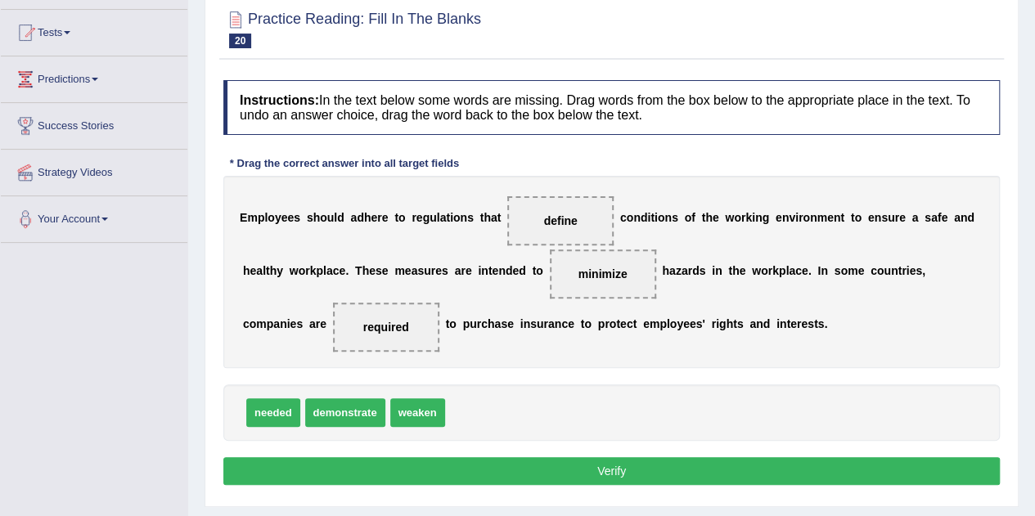
scroll to position [170, 0]
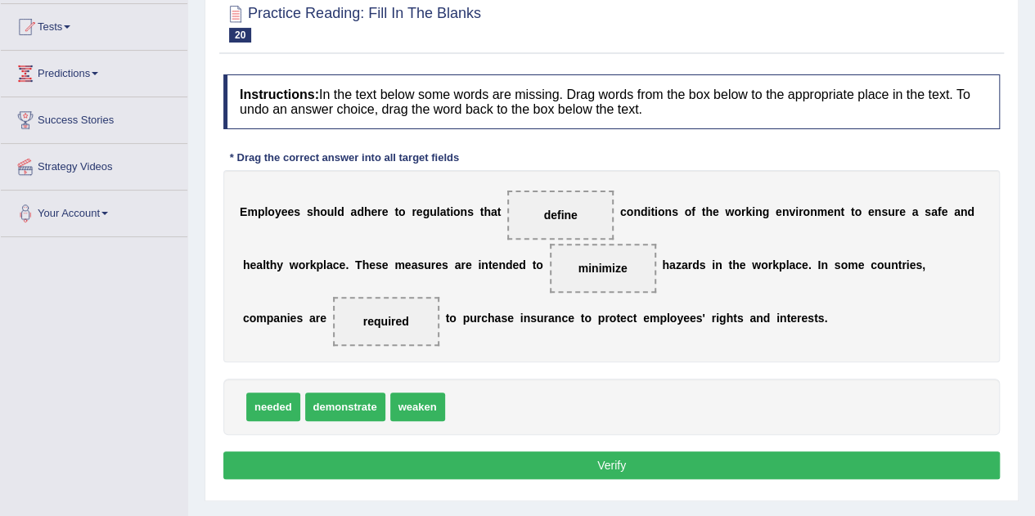
click at [792, 471] on button "Verify" at bounding box center [611, 466] width 776 height 28
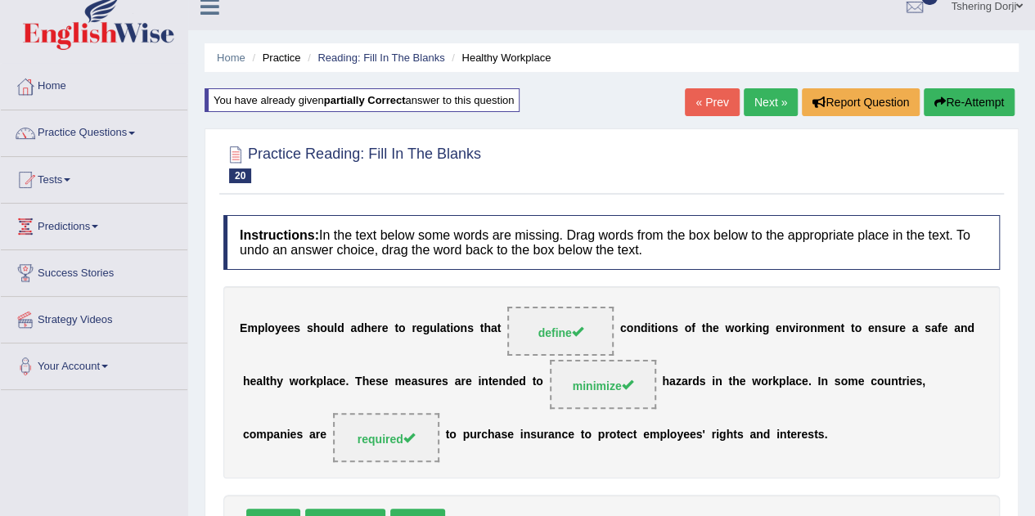
scroll to position [0, 0]
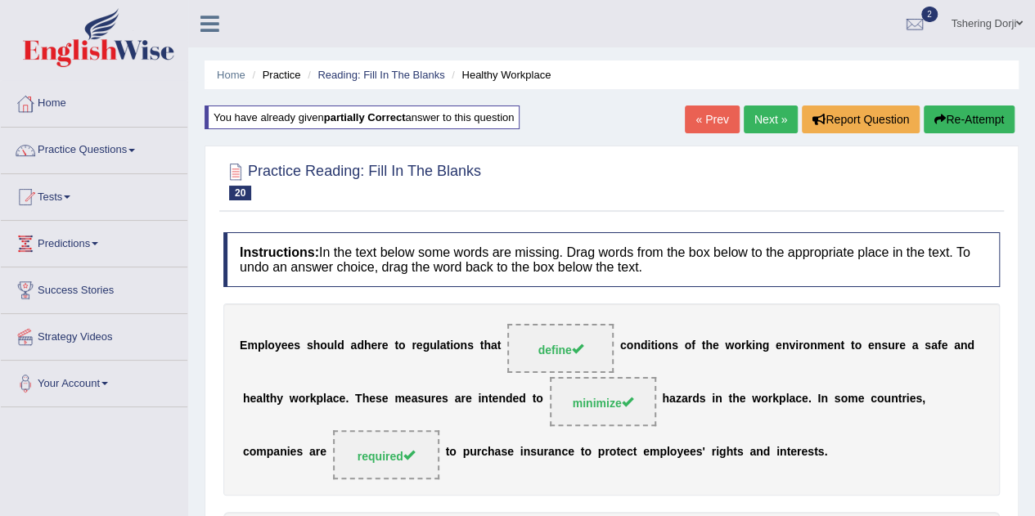
click at [771, 115] on link "Next »" at bounding box center [771, 120] width 54 height 28
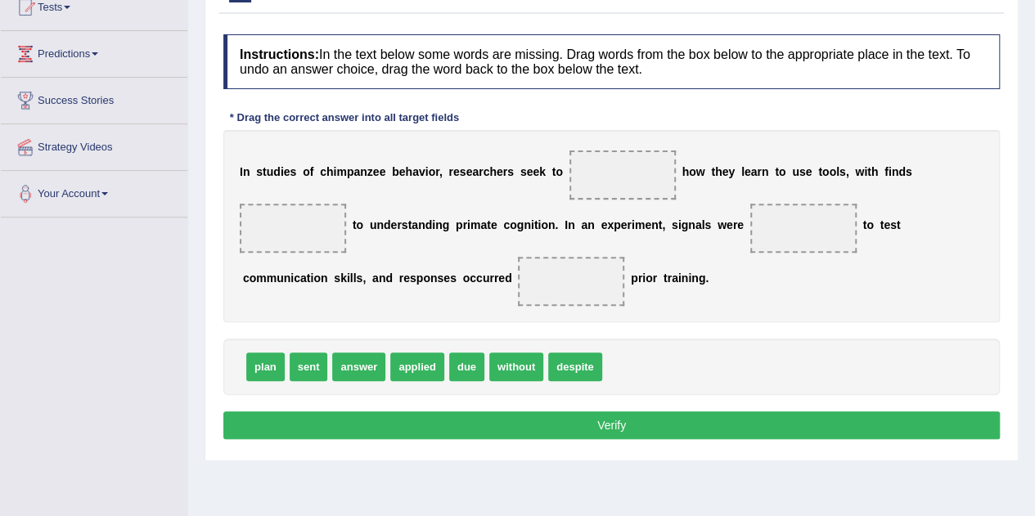
scroll to position [195, 0]
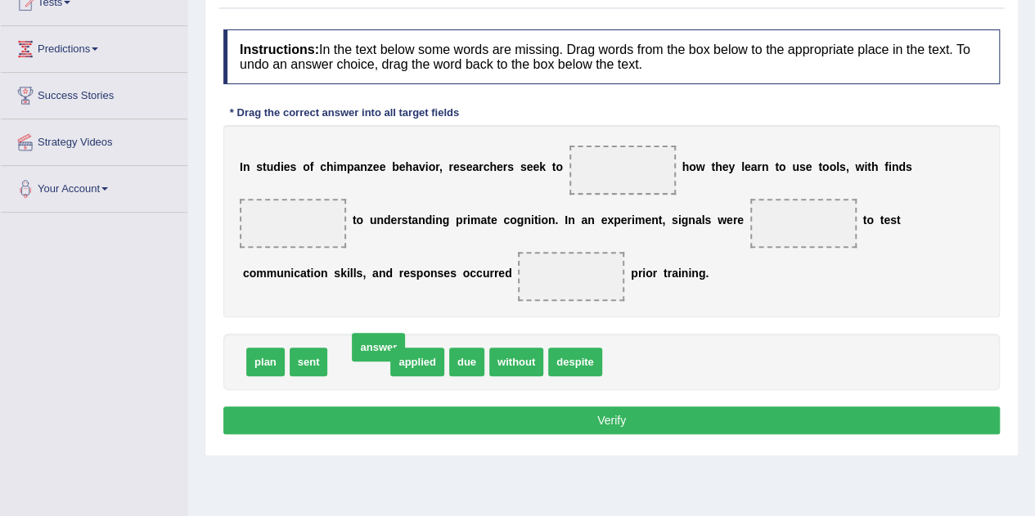
drag, startPoint x: 375, startPoint y: 369, endPoint x: 394, endPoint y: 355, distance: 24.1
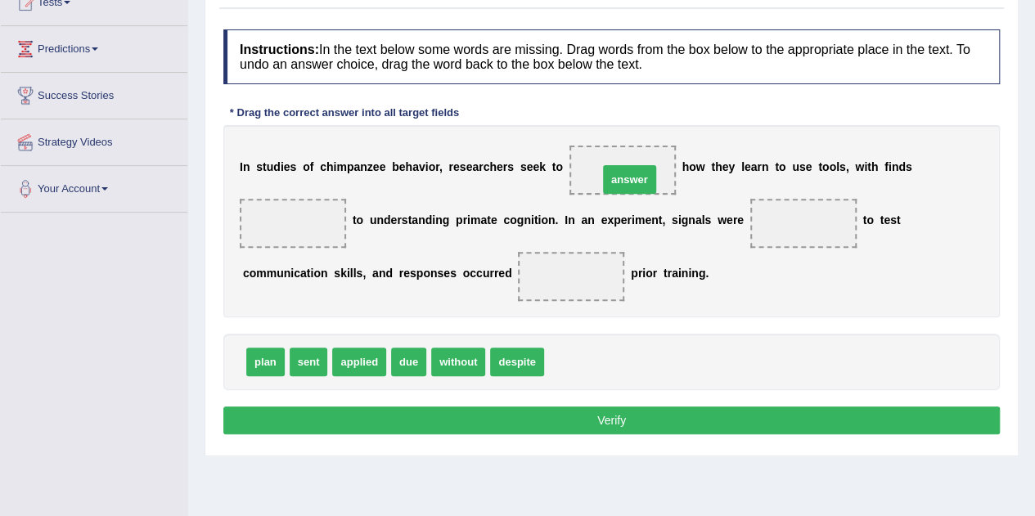
drag, startPoint x: 574, startPoint y: 321, endPoint x: 617, endPoint y: 173, distance: 154.3
drag, startPoint x: 314, startPoint y: 363, endPoint x: 807, endPoint y: 223, distance: 512.0
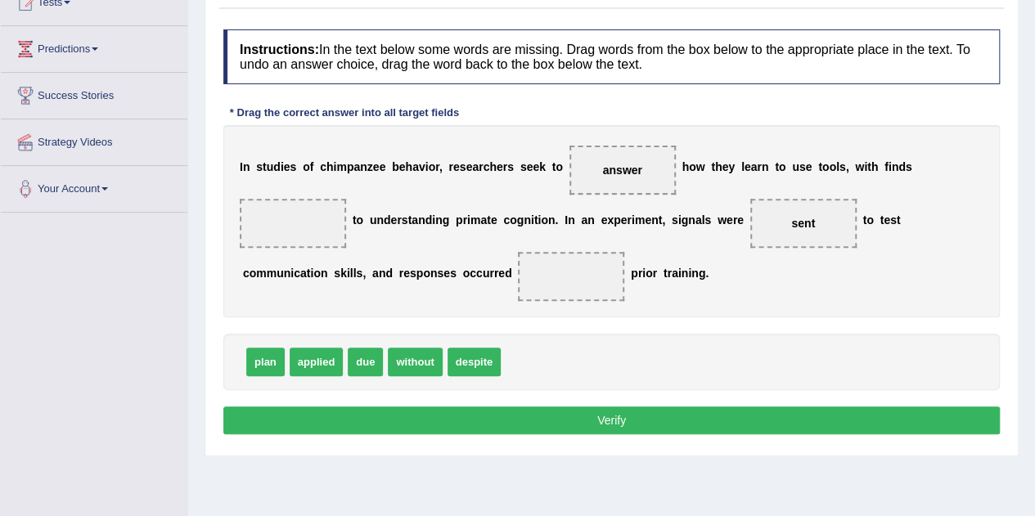
drag, startPoint x: 412, startPoint y: 364, endPoint x: 533, endPoint y: 264, distance: 156.3
drag, startPoint x: 434, startPoint y: 353, endPoint x: 623, endPoint y: 274, distance: 204.7
click at [623, 274] on span "without" at bounding box center [571, 276] width 106 height 49
click at [803, 300] on div "I n s t u d i e s o f c h i m p a n z e e b e h a v i o r , r e s e a r c h e r…" at bounding box center [611, 221] width 776 height 192
drag, startPoint x: 367, startPoint y: 358, endPoint x: 284, endPoint y: 243, distance: 141.9
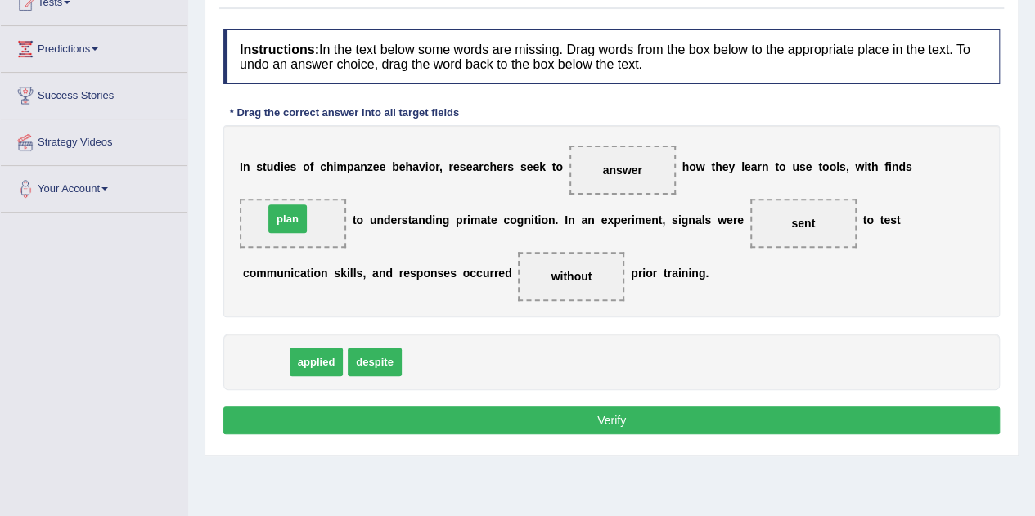
drag, startPoint x: 271, startPoint y: 362, endPoint x: 293, endPoint y: 225, distance: 139.2
click at [568, 417] on button "Verify" at bounding box center [611, 421] width 776 height 28
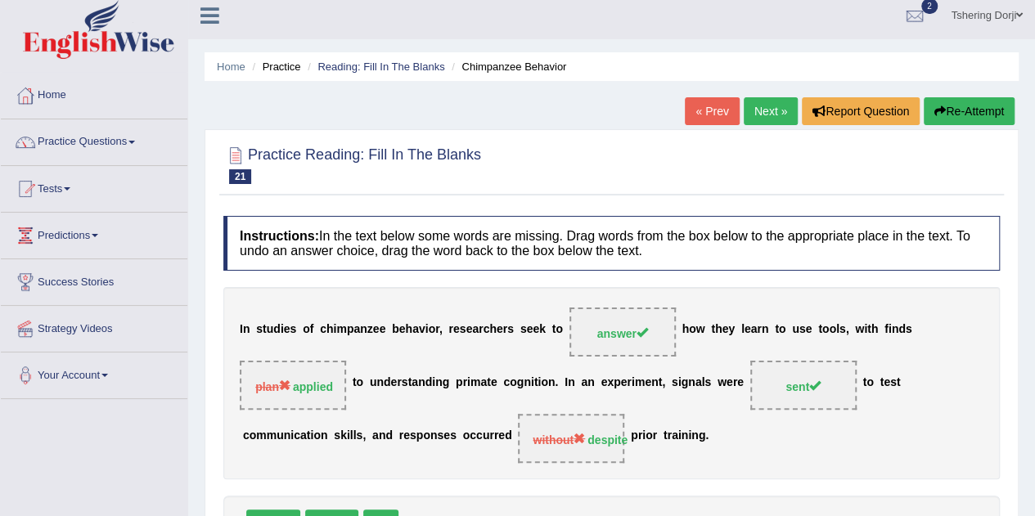
scroll to position [4, 0]
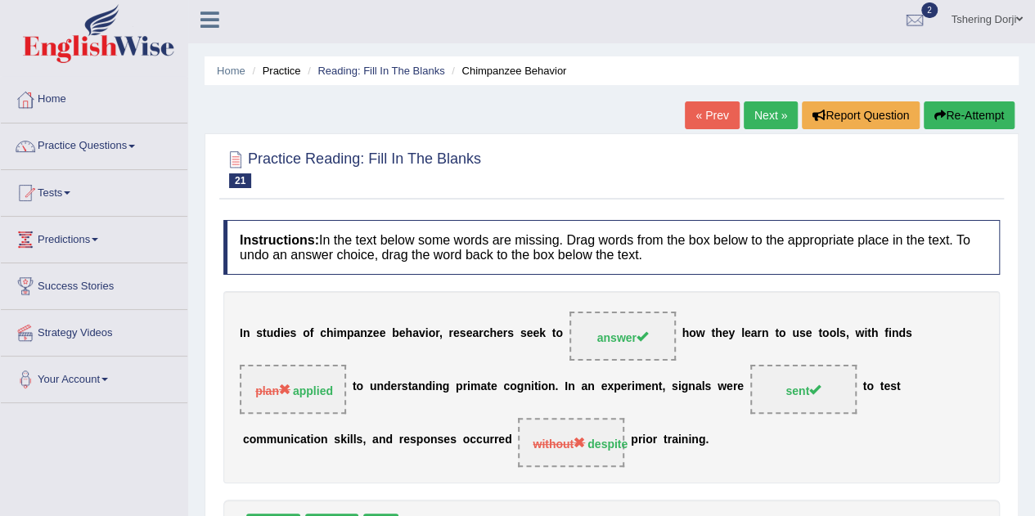
click at [973, 118] on button "Re-Attempt" at bounding box center [969, 115] width 91 height 28
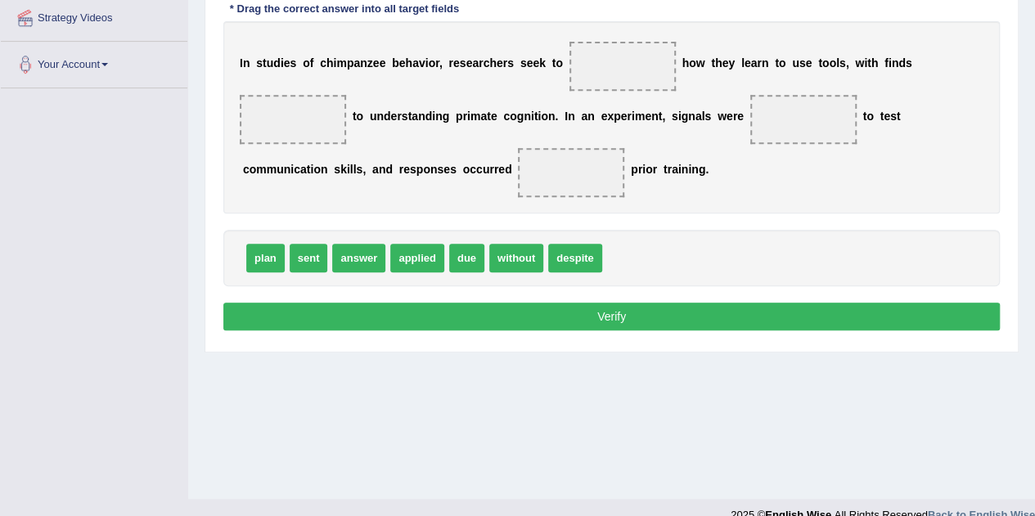
scroll to position [342, 0]
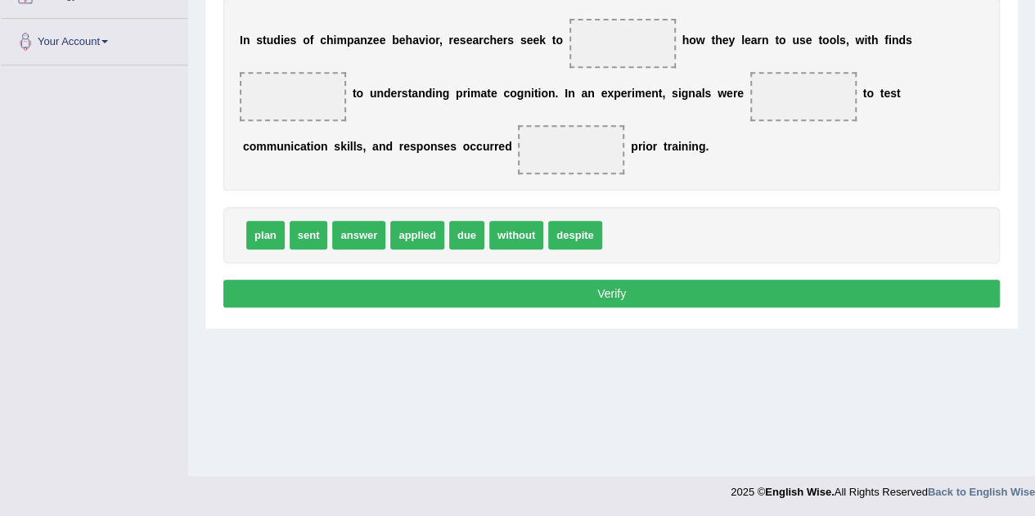
click at [568, 417] on div "Home Practice Reading: Fill In The Blanks Chimpanzee Behavior You have already …" at bounding box center [611, 67] width 847 height 818
drag, startPoint x: 360, startPoint y: 236, endPoint x: 644, endPoint y: 55, distance: 336.6
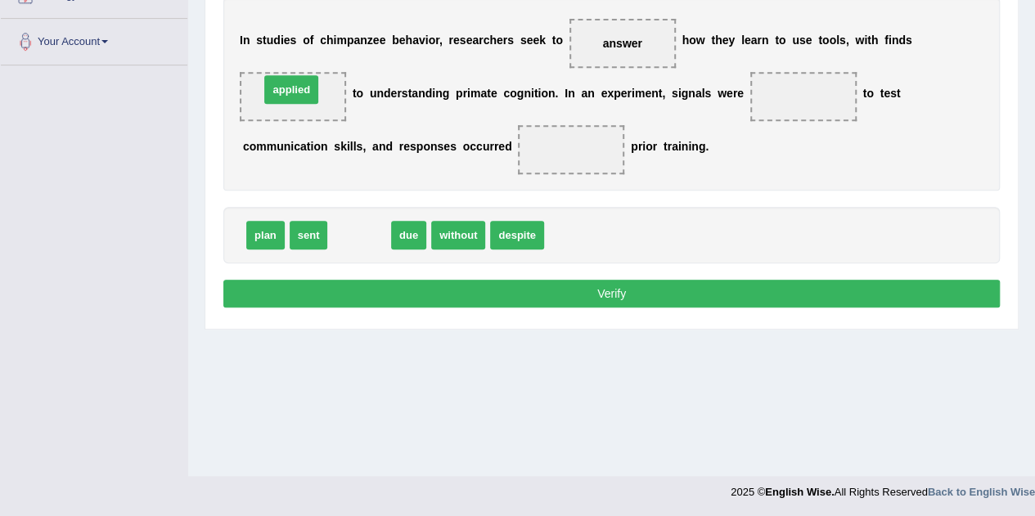
drag, startPoint x: 348, startPoint y: 227, endPoint x: 282, endPoint y: 89, distance: 153.0
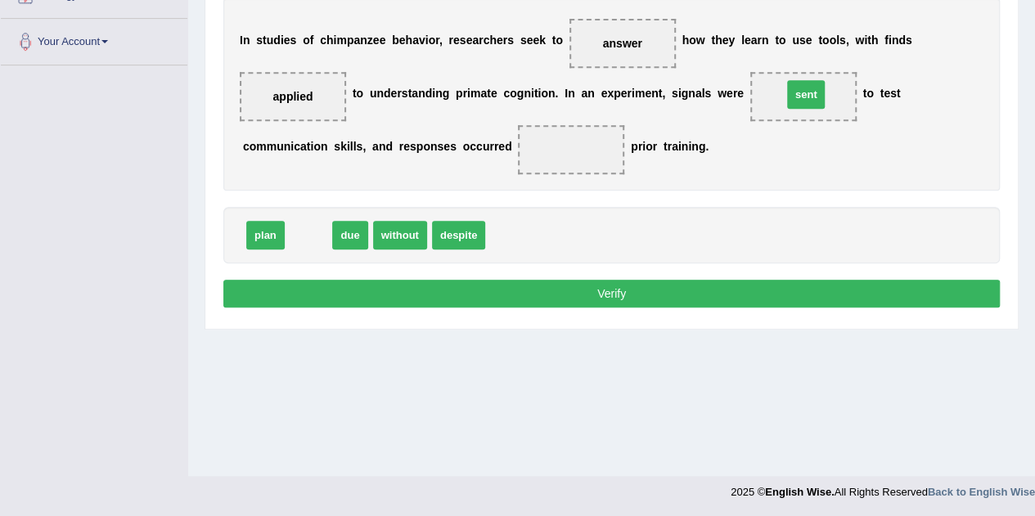
drag, startPoint x: 309, startPoint y: 235, endPoint x: 800, endPoint y: 101, distance: 508.9
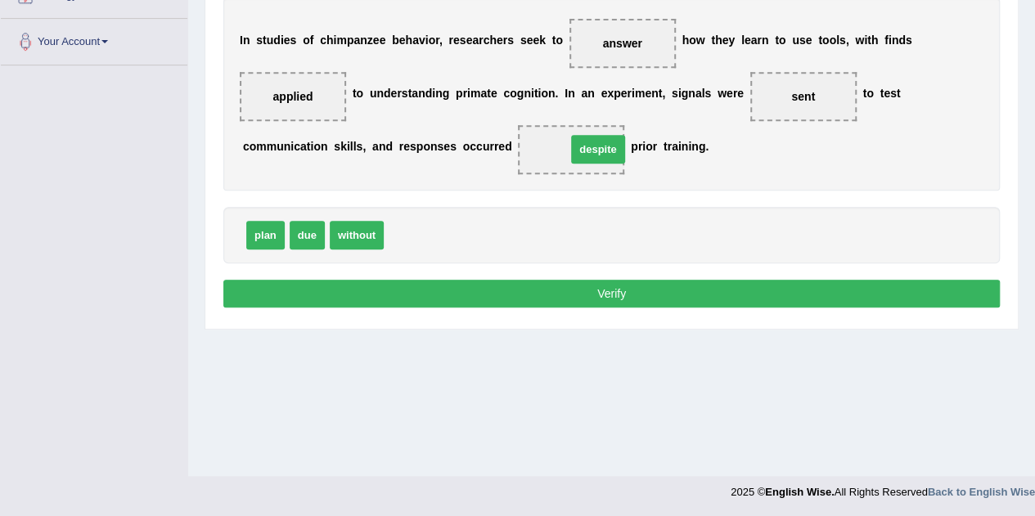
drag, startPoint x: 419, startPoint y: 233, endPoint x: 601, endPoint y: 146, distance: 202.0
click at [623, 295] on button "Verify" at bounding box center [611, 294] width 776 height 28
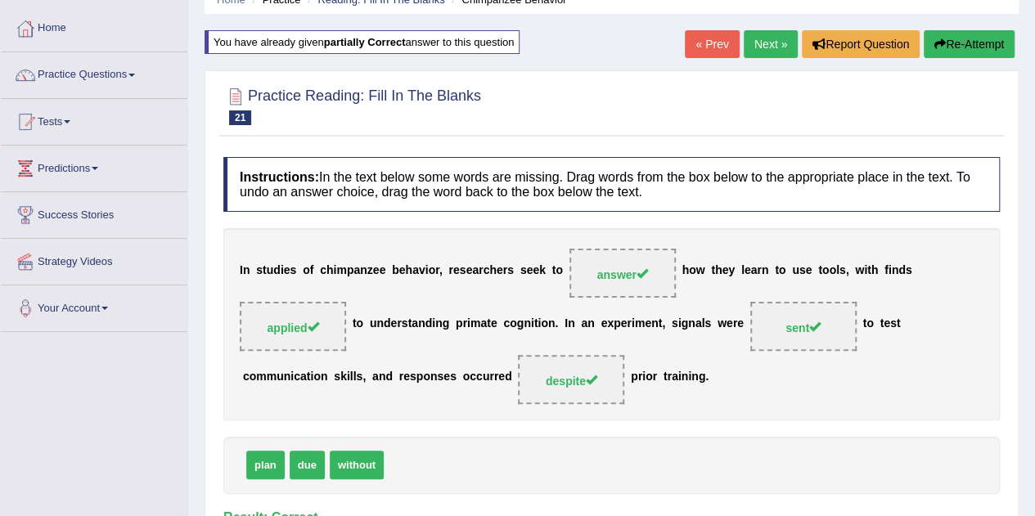
scroll to position [0, 0]
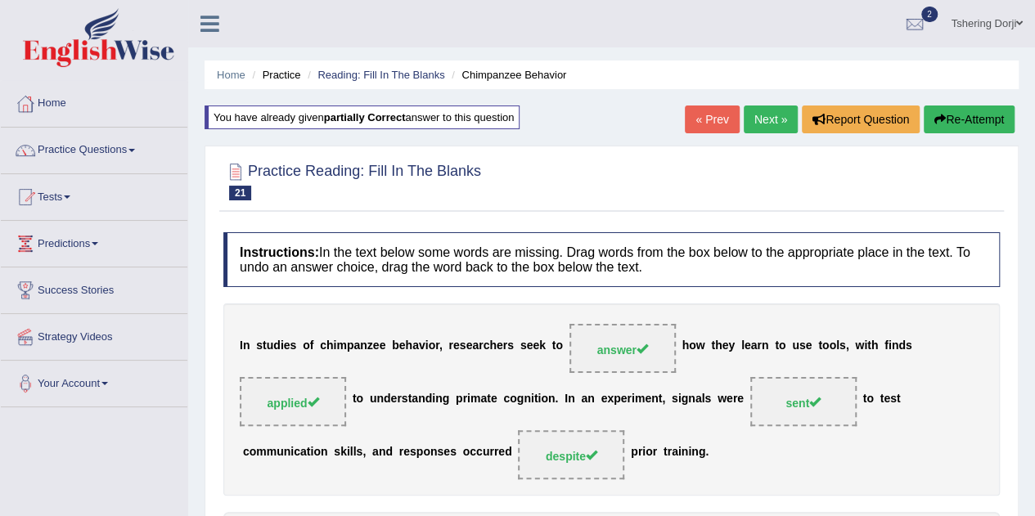
click at [769, 122] on link "Next »" at bounding box center [771, 120] width 54 height 28
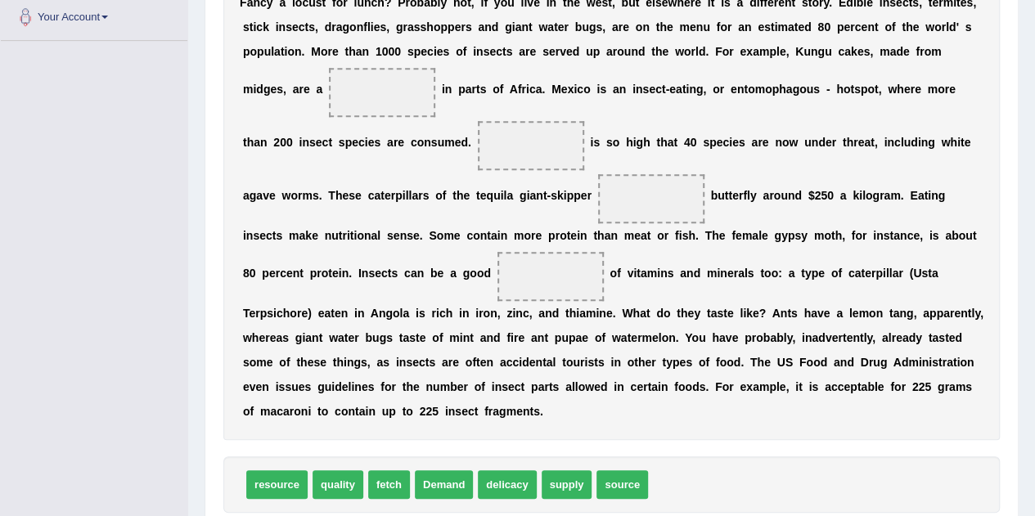
scroll to position [388, 0]
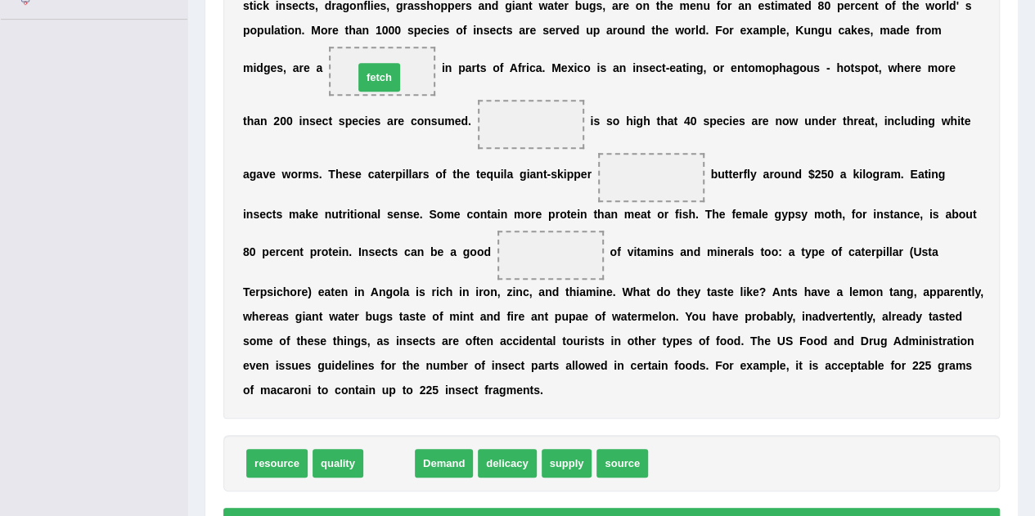
drag, startPoint x: 394, startPoint y: 467, endPoint x: 385, endPoint y: 81, distance: 386.3
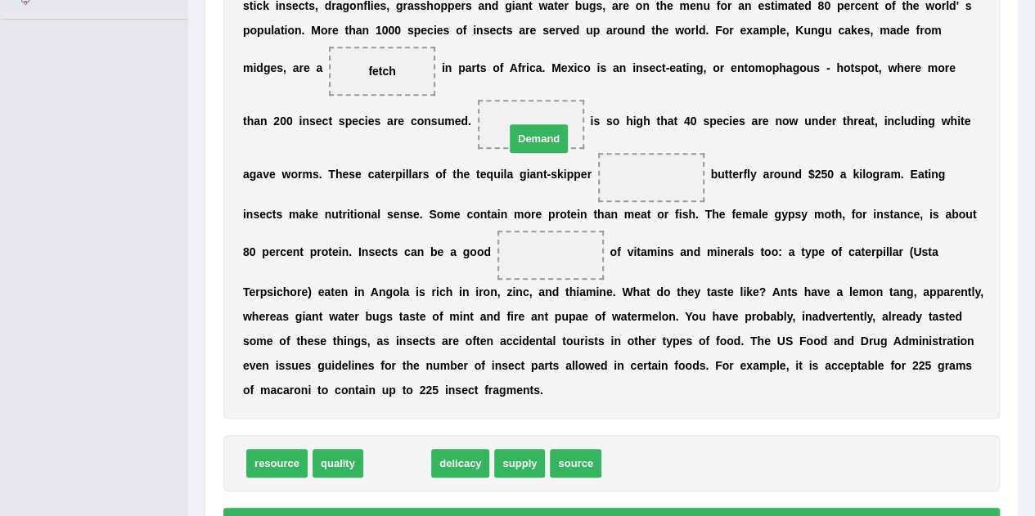
drag, startPoint x: 386, startPoint y: 460, endPoint x: 527, endPoint y: 133, distance: 356.2
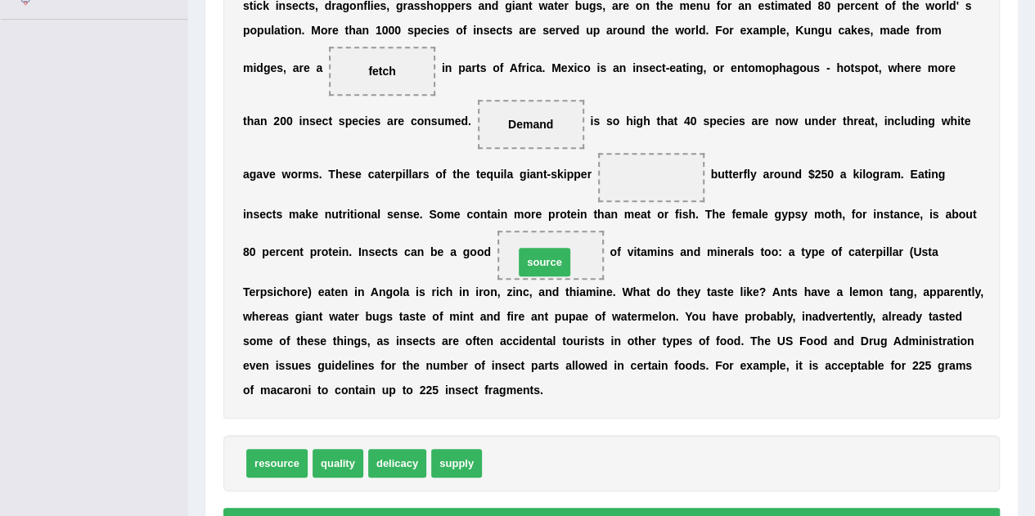
drag, startPoint x: 504, startPoint y: 464, endPoint x: 536, endPoint y: 261, distance: 205.4
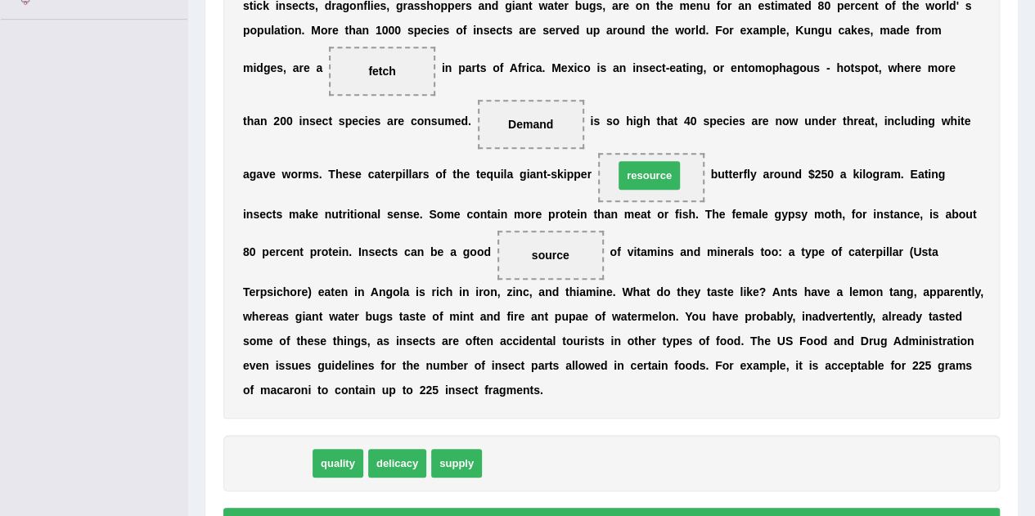
drag, startPoint x: 296, startPoint y: 451, endPoint x: 661, endPoint y: 173, distance: 458.8
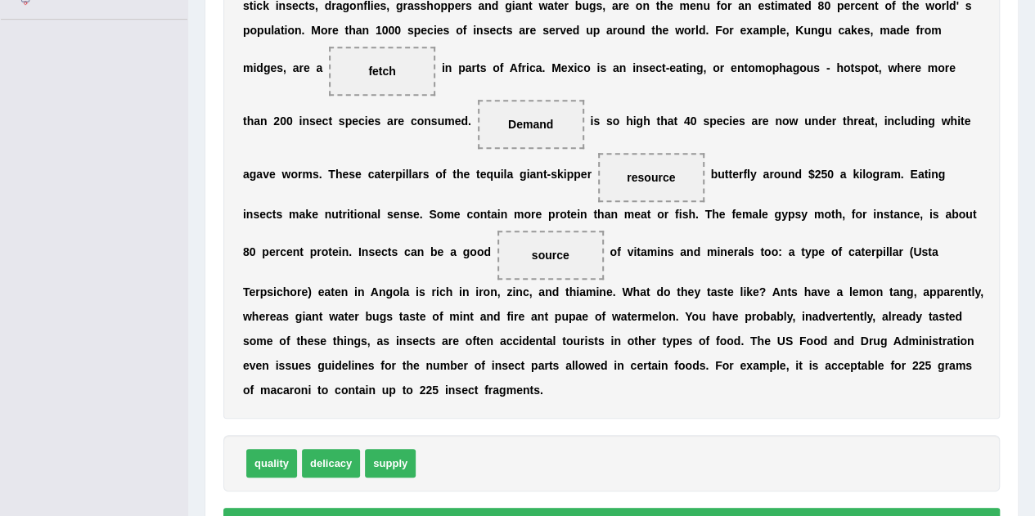
click at [712, 510] on button "Verify" at bounding box center [611, 522] width 776 height 28
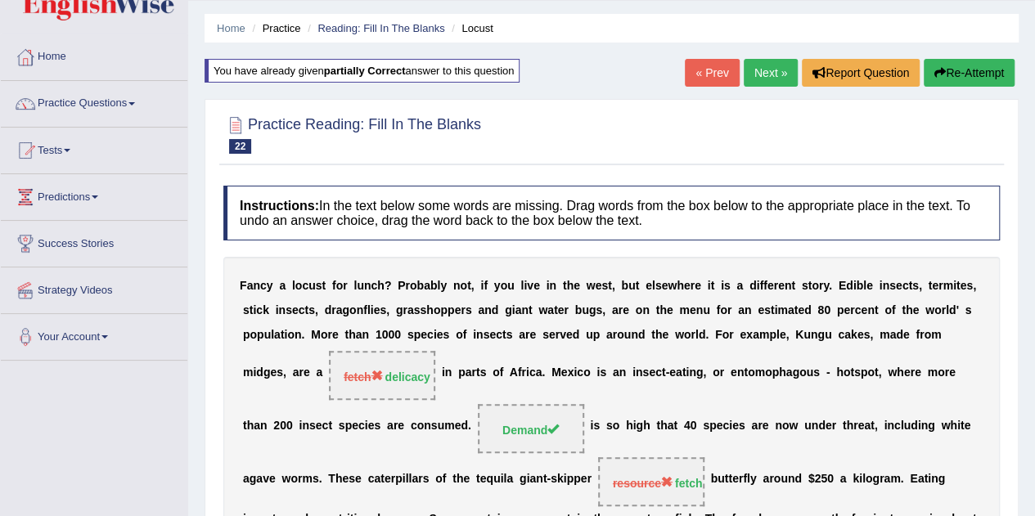
scroll to position [46, 0]
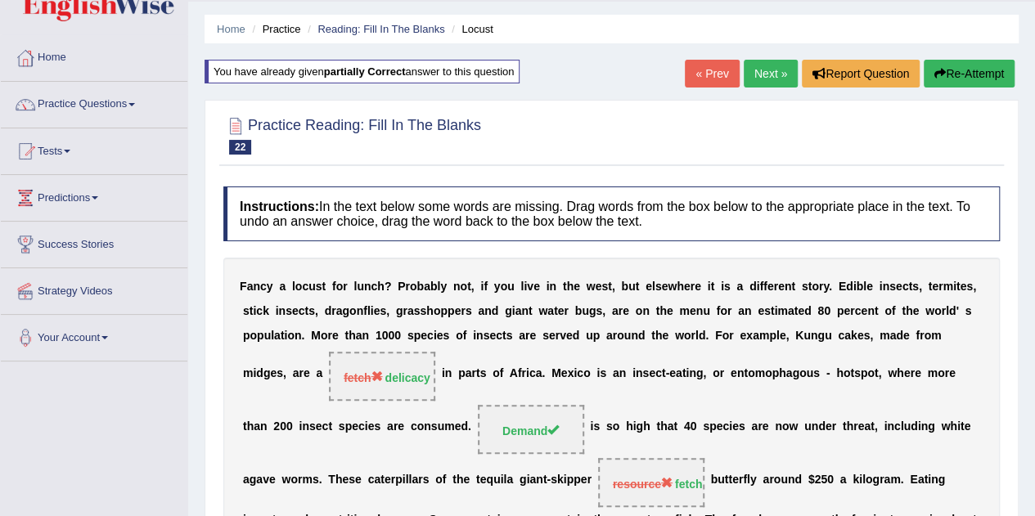
click at [769, 82] on link "Next »" at bounding box center [771, 74] width 54 height 28
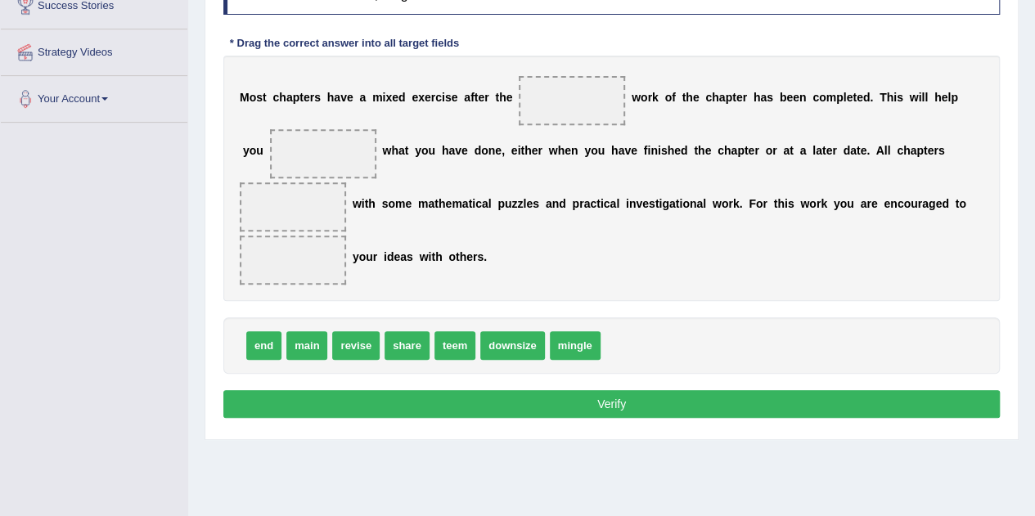
scroll to position [278, 0]
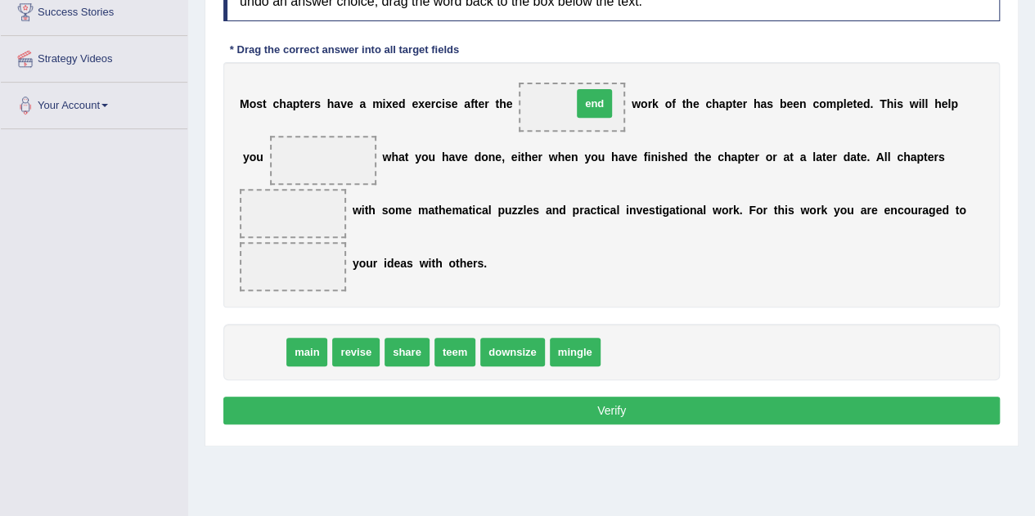
drag, startPoint x: 268, startPoint y: 350, endPoint x: 596, endPoint y: 104, distance: 409.6
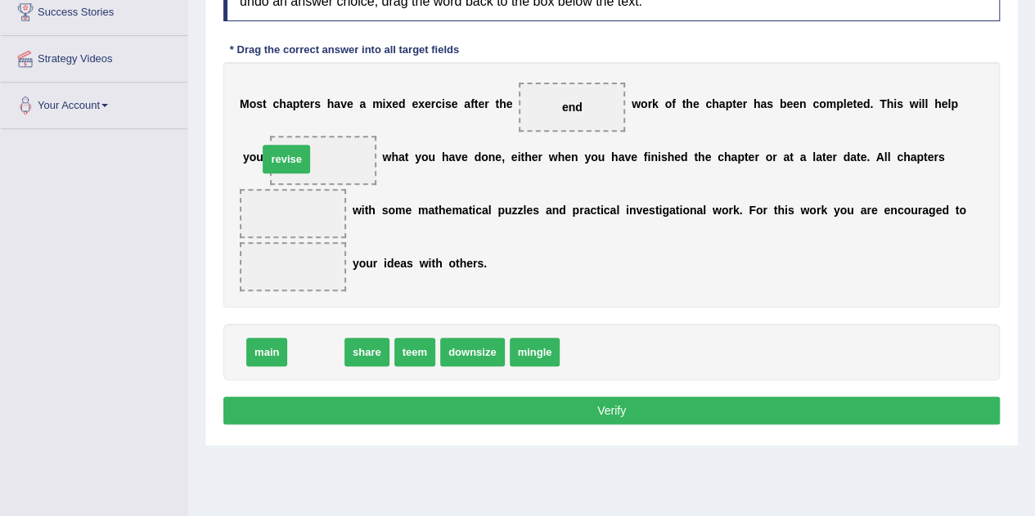
drag, startPoint x: 311, startPoint y: 353, endPoint x: 281, endPoint y: 160, distance: 195.3
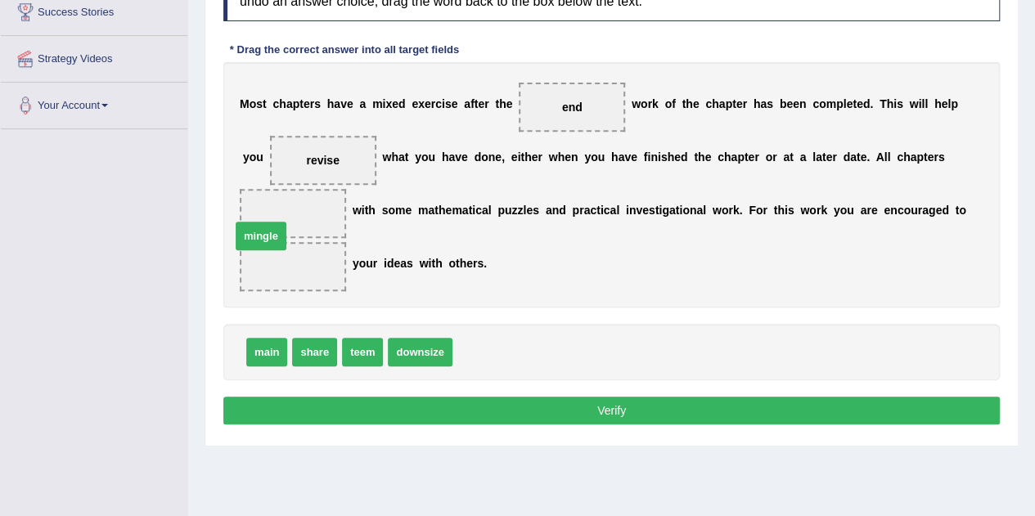
drag, startPoint x: 488, startPoint y: 358, endPoint x: 270, endPoint y: 235, distance: 249.8
drag, startPoint x: 296, startPoint y: 268, endPoint x: 295, endPoint y: 213, distance: 54.8
drag, startPoint x: 313, startPoint y: 349, endPoint x: 288, endPoint y: 249, distance: 103.6
click at [283, 264] on span "share" at bounding box center [292, 266] width 30 height 13
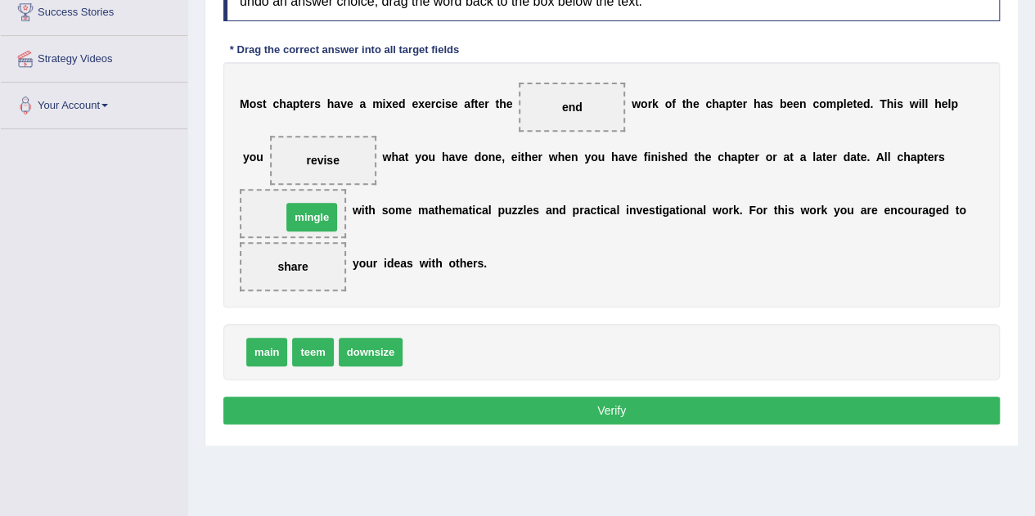
drag, startPoint x: 434, startPoint y: 358, endPoint x: 313, endPoint y: 223, distance: 181.3
drag, startPoint x: 270, startPoint y: 349, endPoint x: 575, endPoint y: 99, distance: 394.7
click at [500, 412] on button "Verify" at bounding box center [611, 411] width 776 height 28
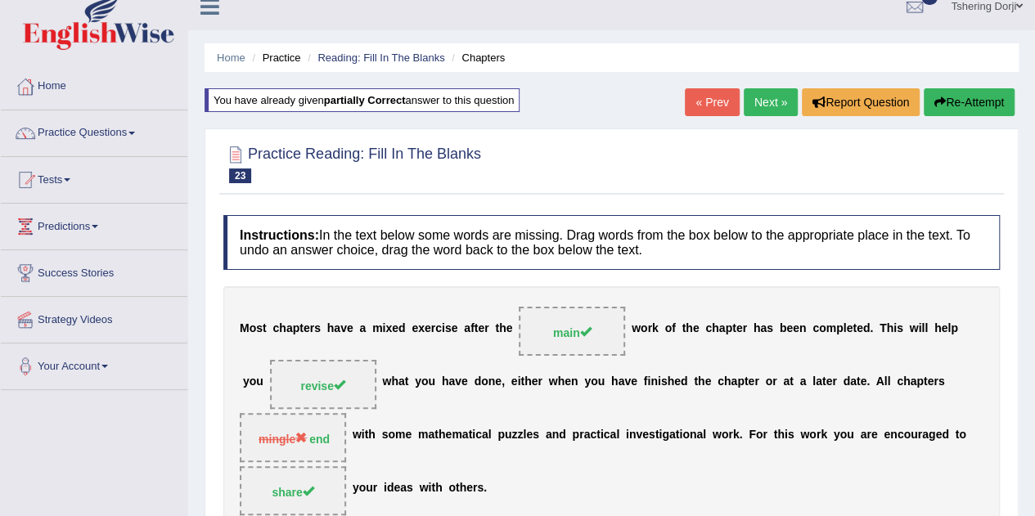
scroll to position [0, 0]
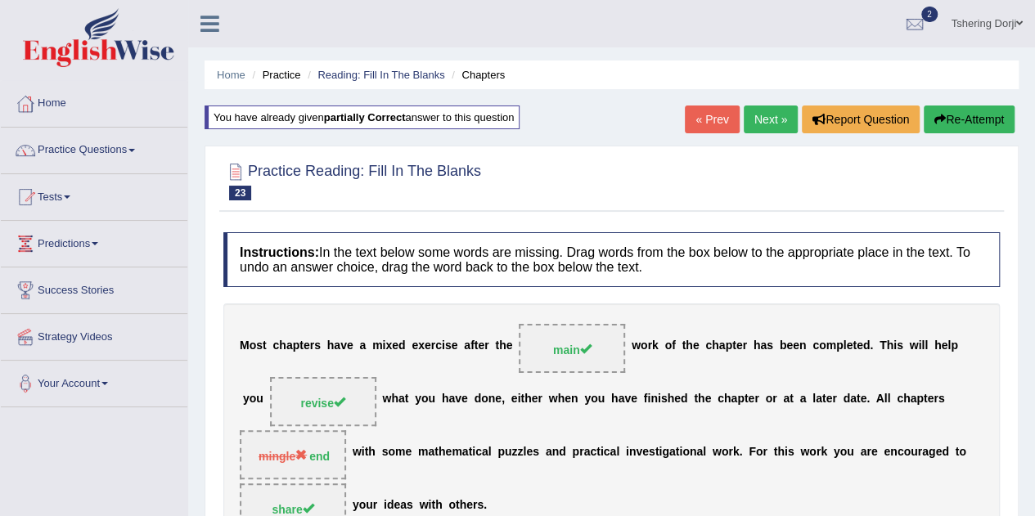
click at [126, 159] on link "Practice Questions" at bounding box center [94, 148] width 187 height 41
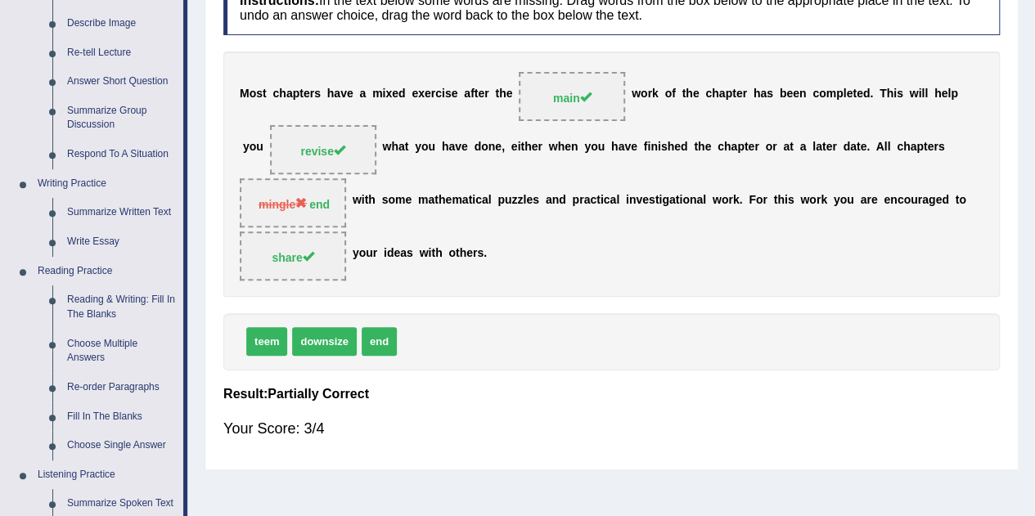
scroll to position [254, 0]
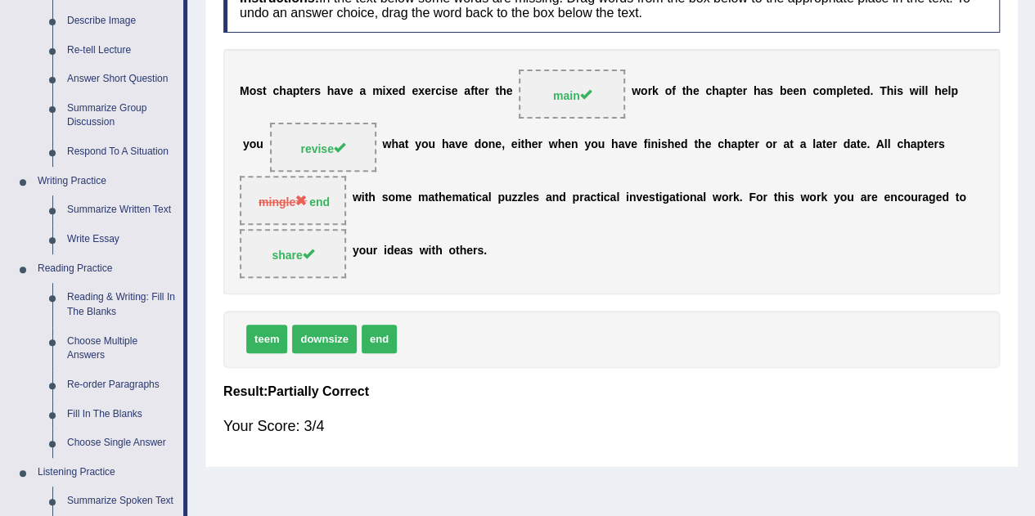
click at [245, 274] on span "share" at bounding box center [293, 253] width 106 height 49
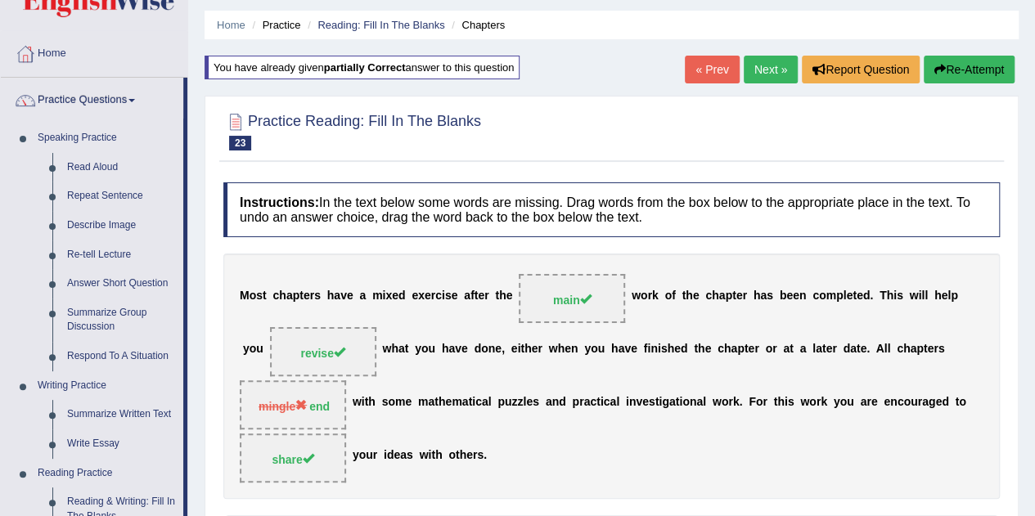
scroll to position [47, 0]
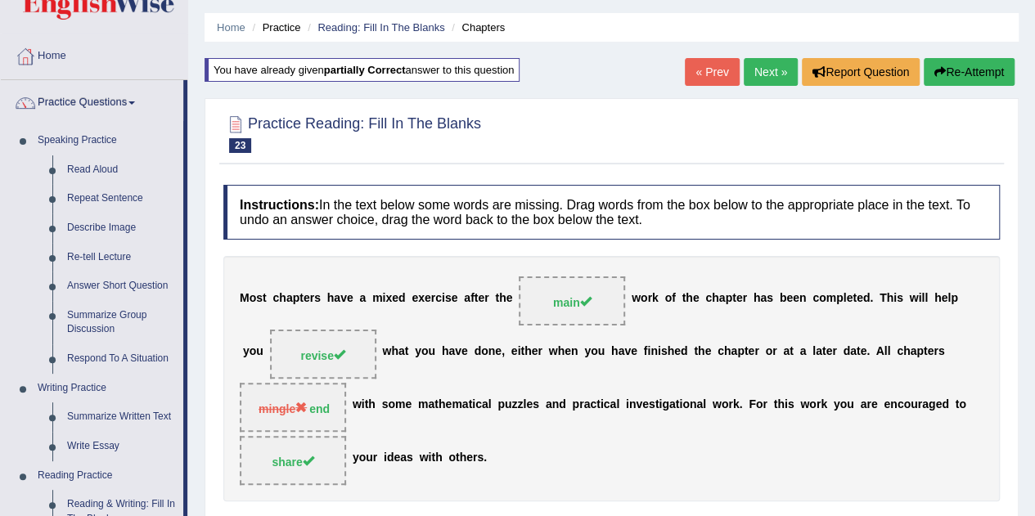
click at [762, 72] on link "Next »" at bounding box center [771, 72] width 54 height 28
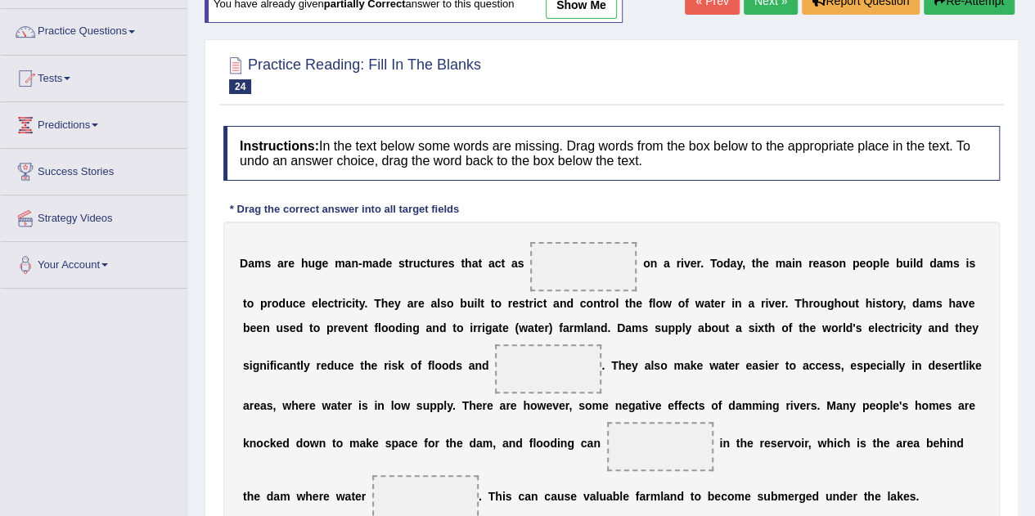
scroll to position [130, 0]
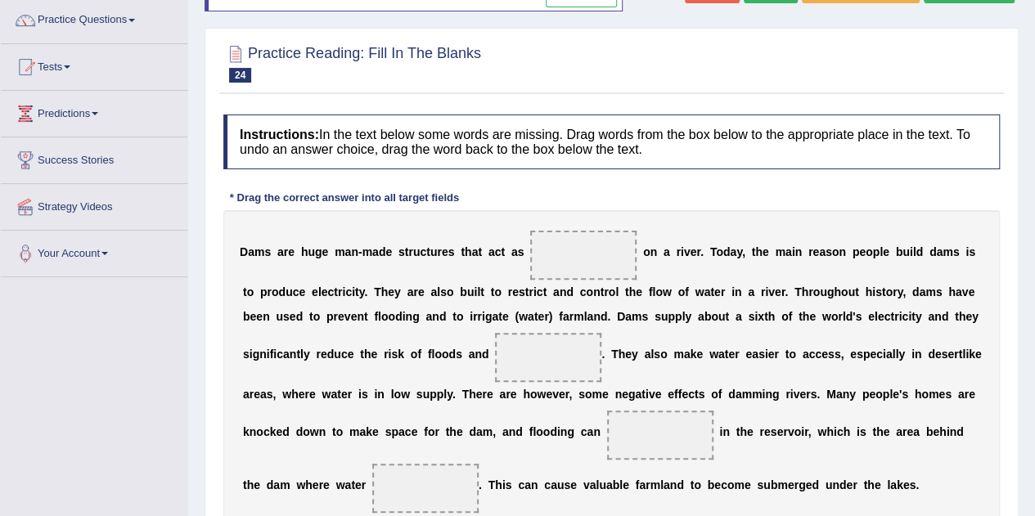
click at [602, 253] on span at bounding box center [583, 255] width 106 height 49
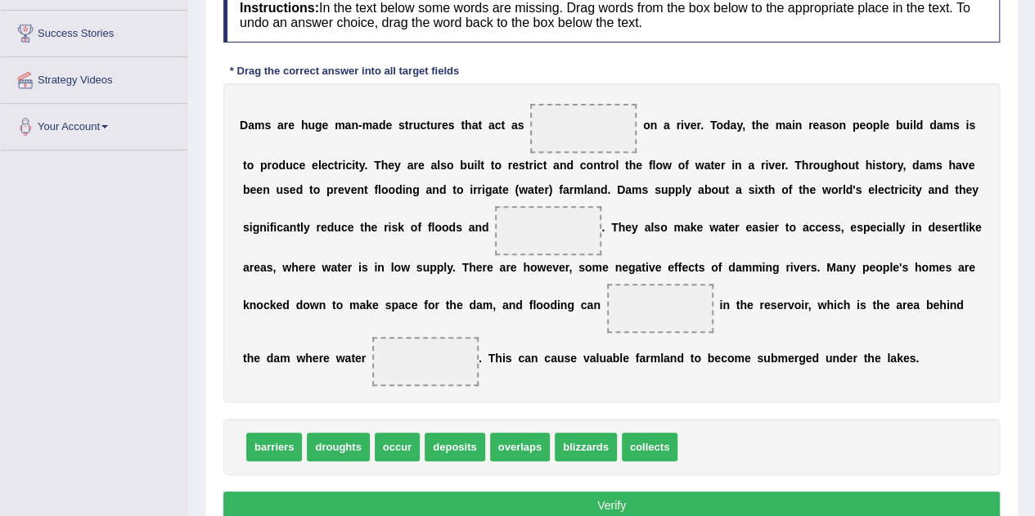
scroll to position [258, 0]
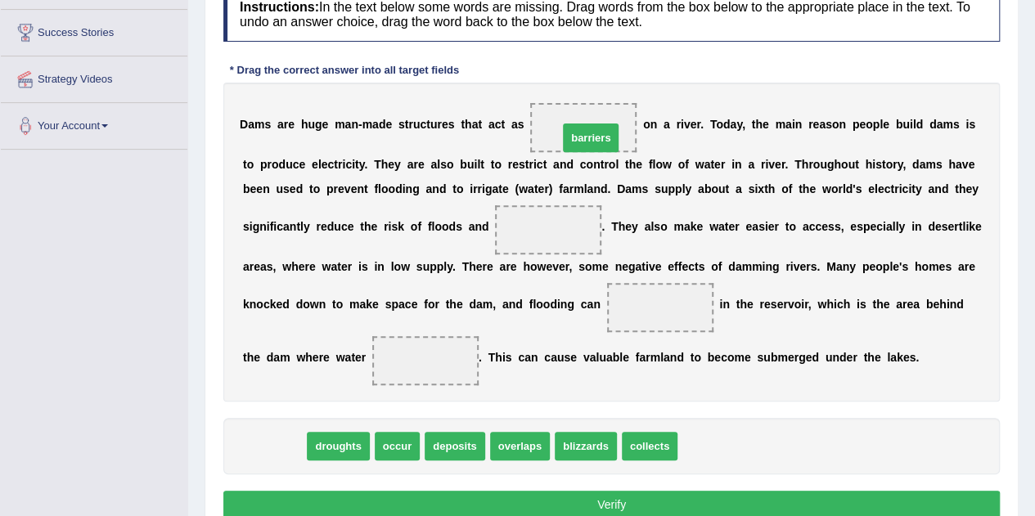
drag, startPoint x: 295, startPoint y: 448, endPoint x: 612, endPoint y: 140, distance: 442.0
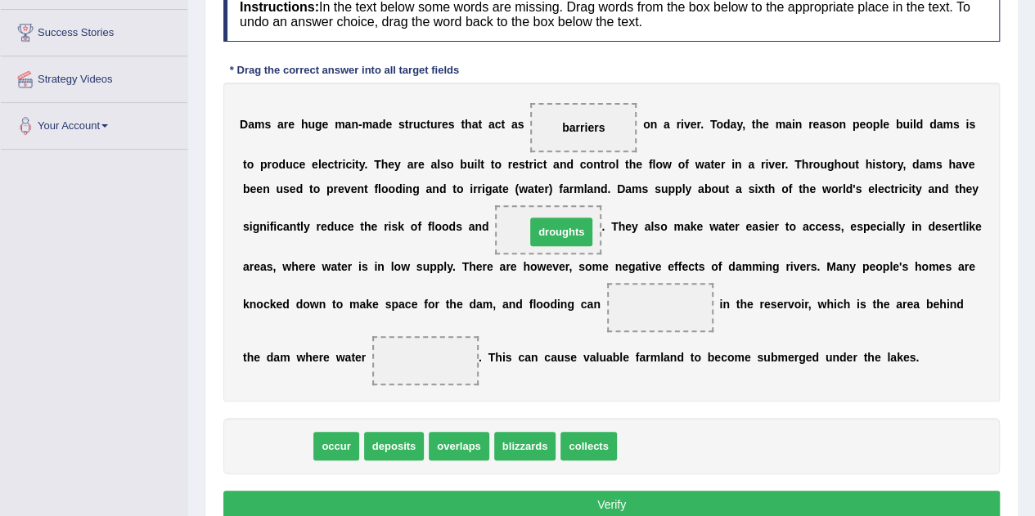
drag, startPoint x: 266, startPoint y: 448, endPoint x: 550, endPoint y: 232, distance: 356.7
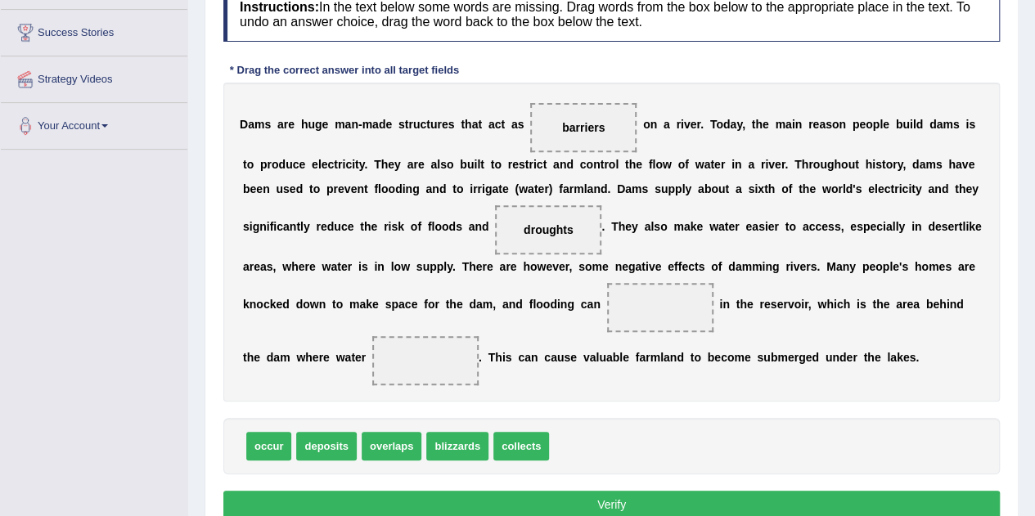
click at [321, 453] on span "deposits" at bounding box center [326, 446] width 60 height 29
drag, startPoint x: 275, startPoint y: 439, endPoint x: 682, endPoint y: 307, distance: 428.5
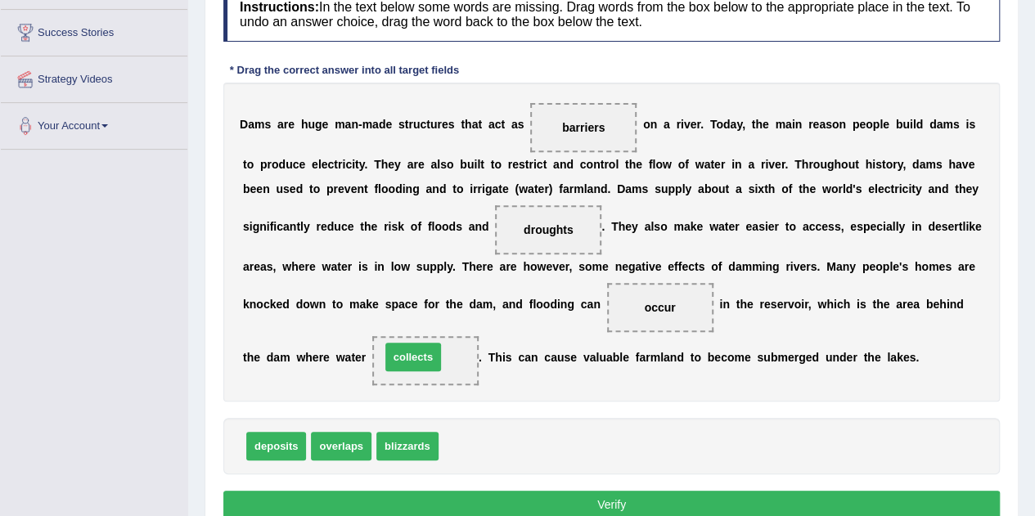
drag, startPoint x: 483, startPoint y: 439, endPoint x: 425, endPoint y: 350, distance: 105.3
click at [650, 506] on button "Verify" at bounding box center [611, 505] width 776 height 28
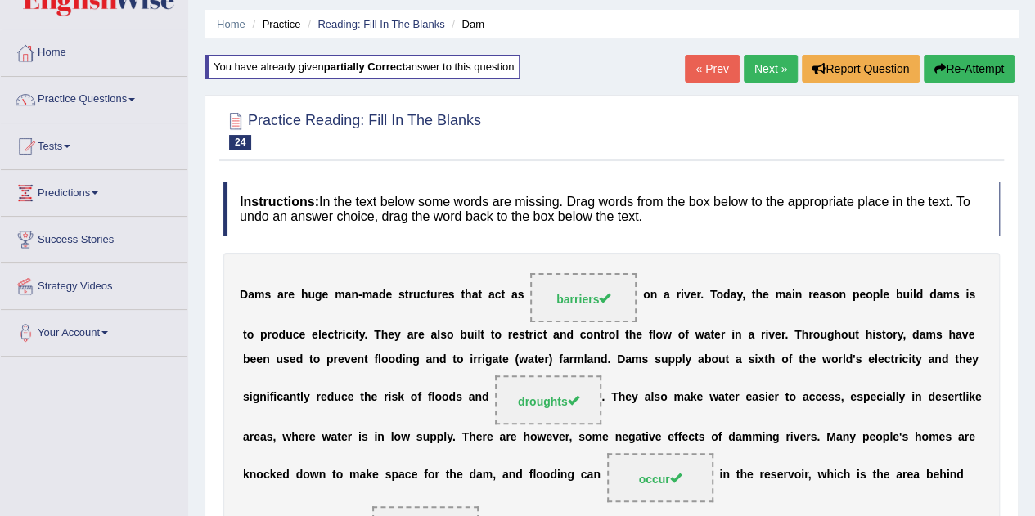
scroll to position [0, 0]
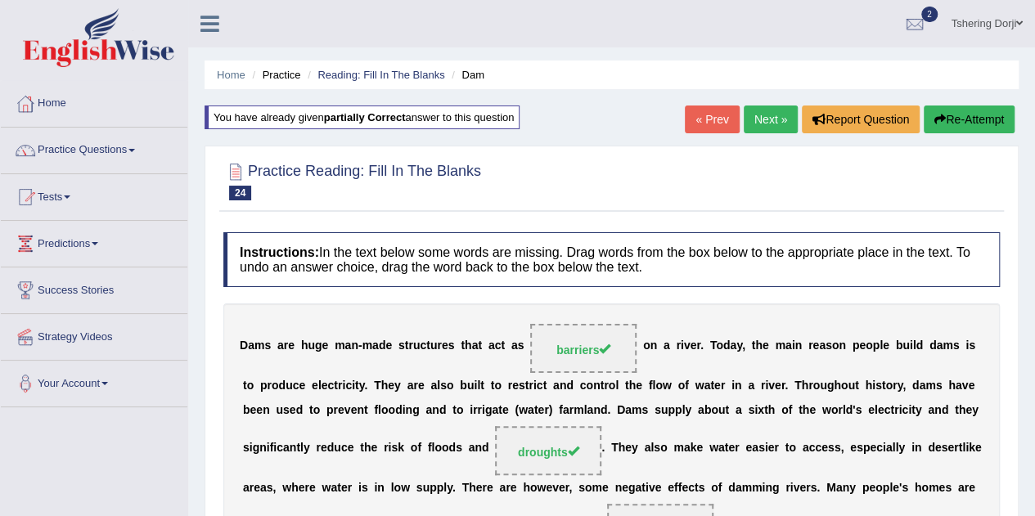
click at [761, 126] on link "Next »" at bounding box center [771, 120] width 54 height 28
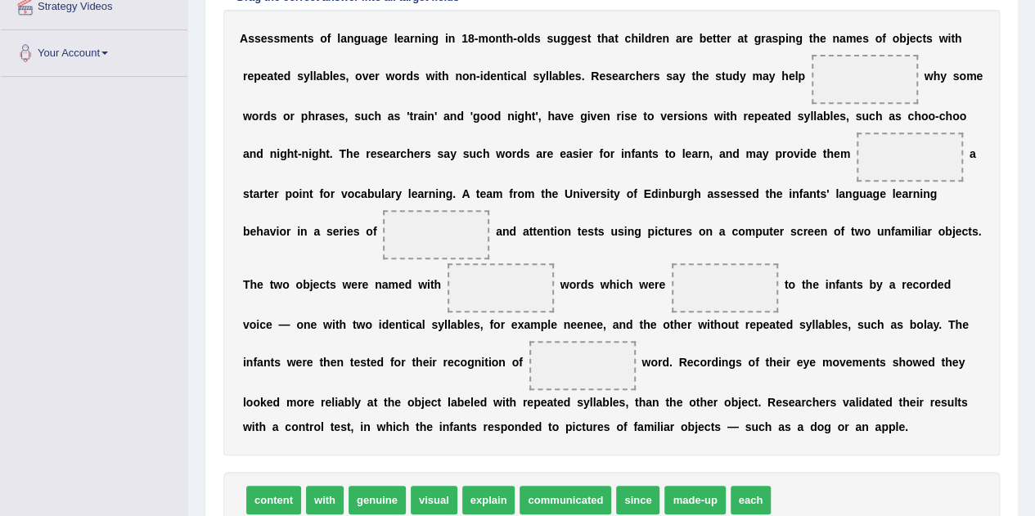
scroll to position [332, 0]
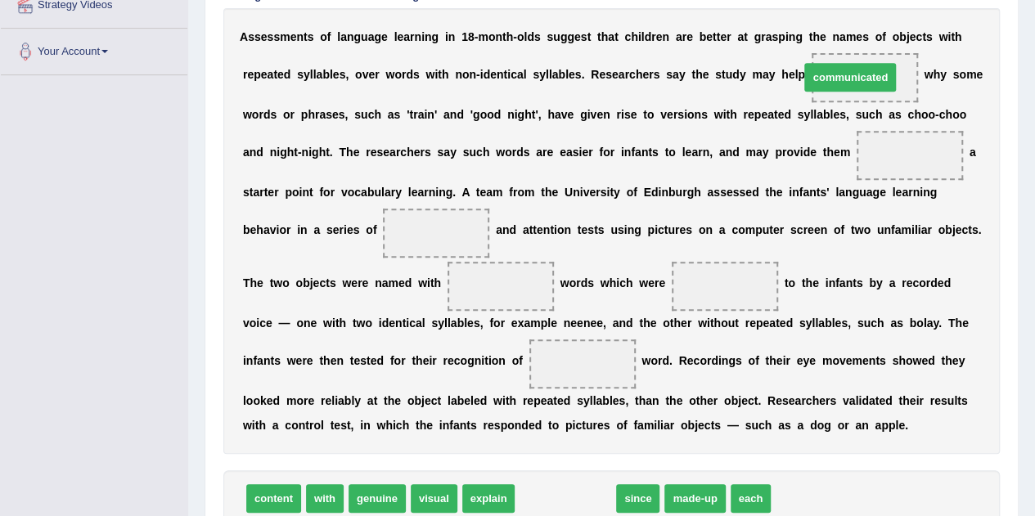
drag, startPoint x: 568, startPoint y: 497, endPoint x: 853, endPoint y: 77, distance: 507.8
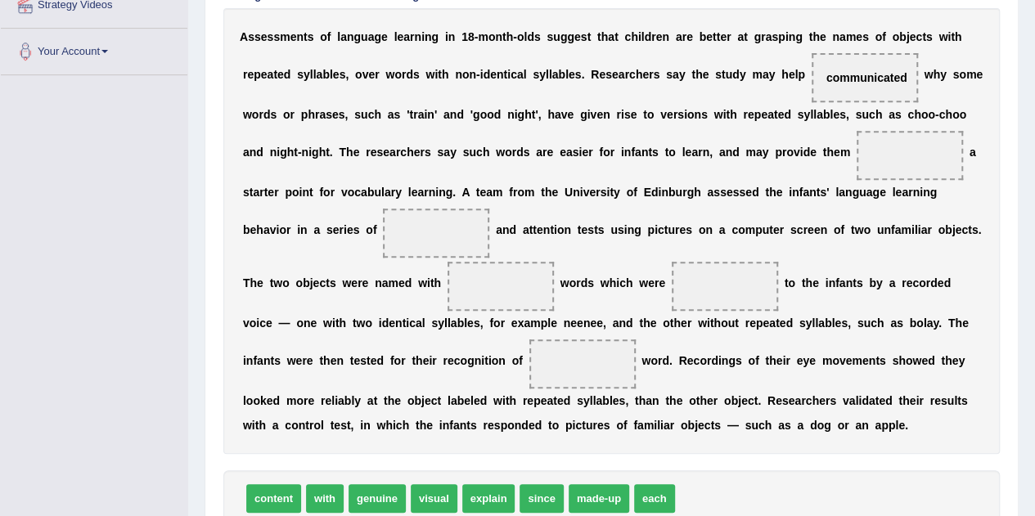
click at [398, 495] on span "genuine" at bounding box center [377, 498] width 57 height 29
drag, startPoint x: 287, startPoint y: 496, endPoint x: 902, endPoint y: 151, distance: 704.4
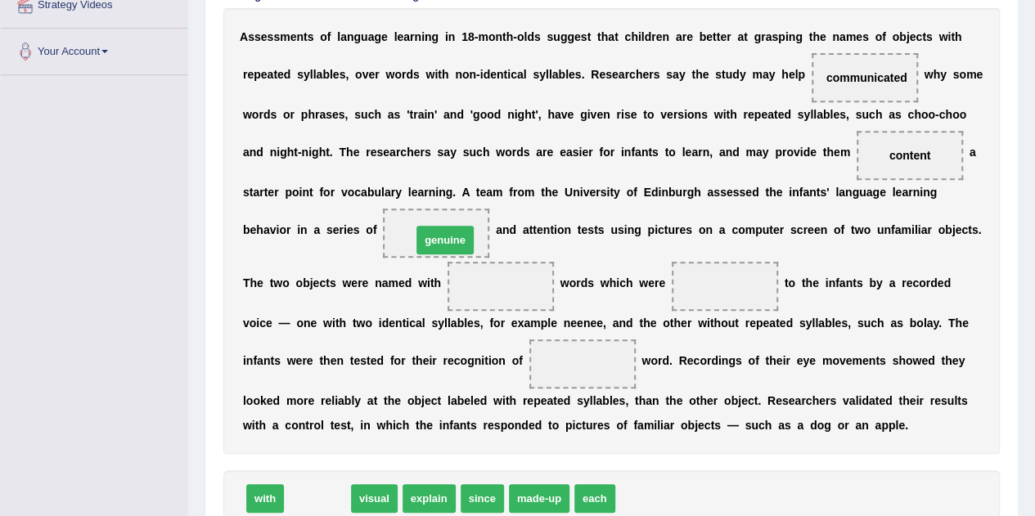
drag, startPoint x: 326, startPoint y: 503, endPoint x: 455, endPoint y: 245, distance: 289.1
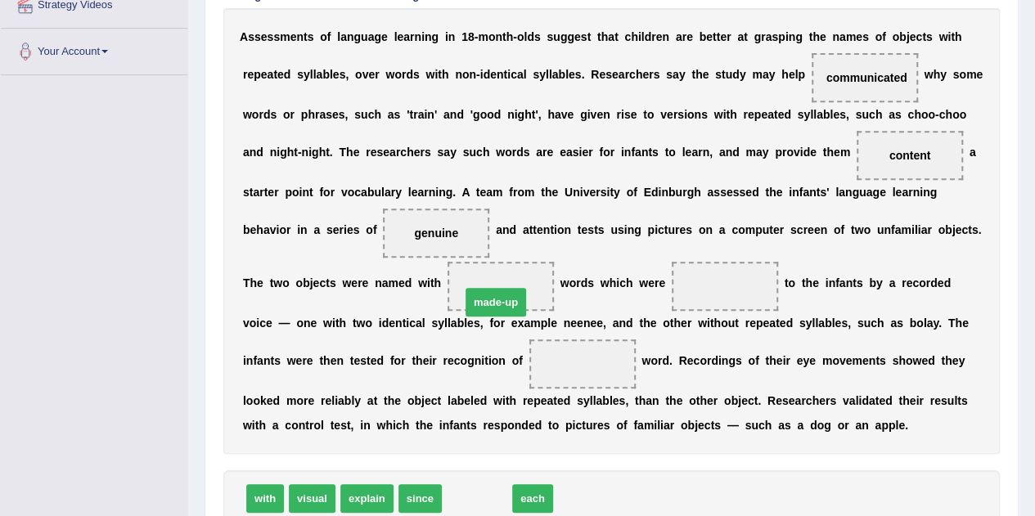
drag, startPoint x: 479, startPoint y: 487, endPoint x: 506, endPoint y: 288, distance: 200.6
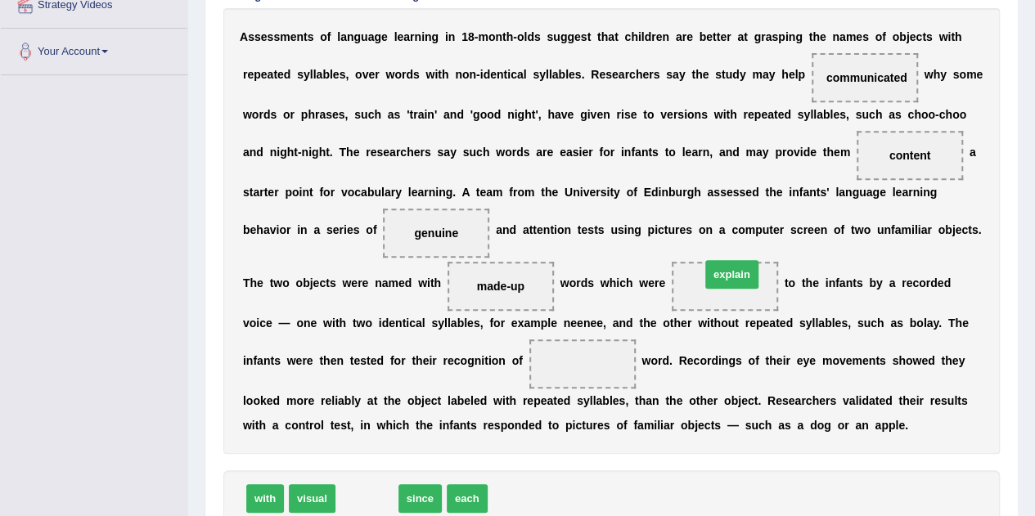
drag, startPoint x: 376, startPoint y: 493, endPoint x: 741, endPoint y: 268, distance: 428.3
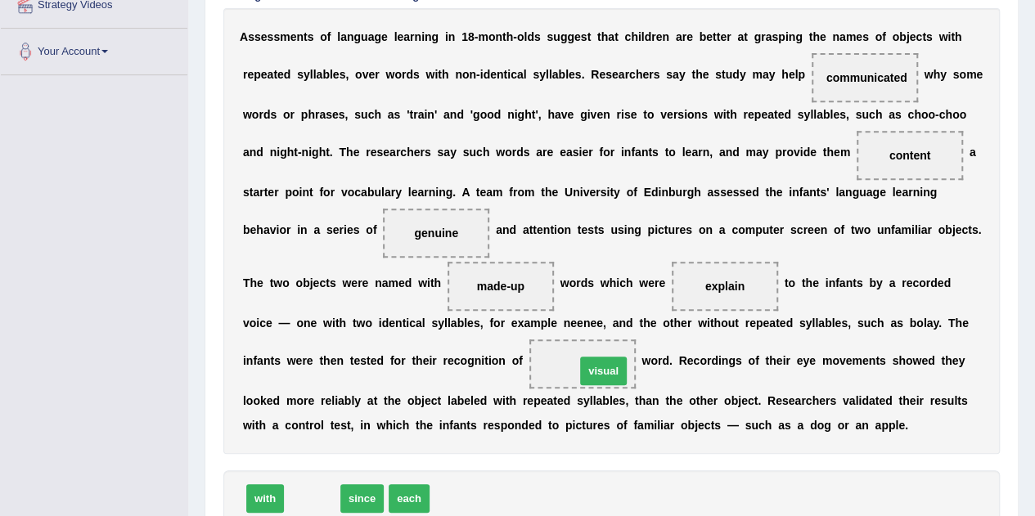
drag, startPoint x: 311, startPoint y: 493, endPoint x: 602, endPoint y: 367, distance: 317.7
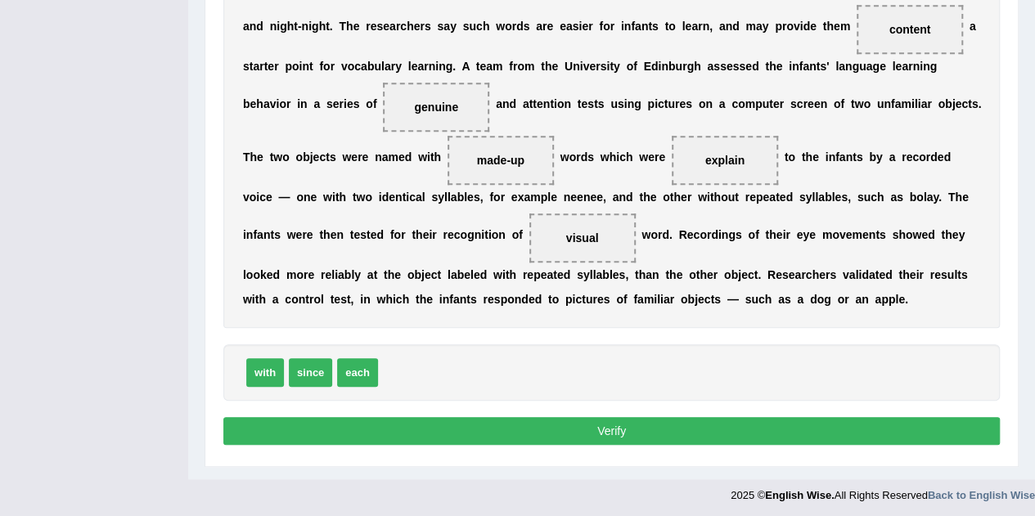
click at [846, 434] on button "Verify" at bounding box center [611, 431] width 776 height 28
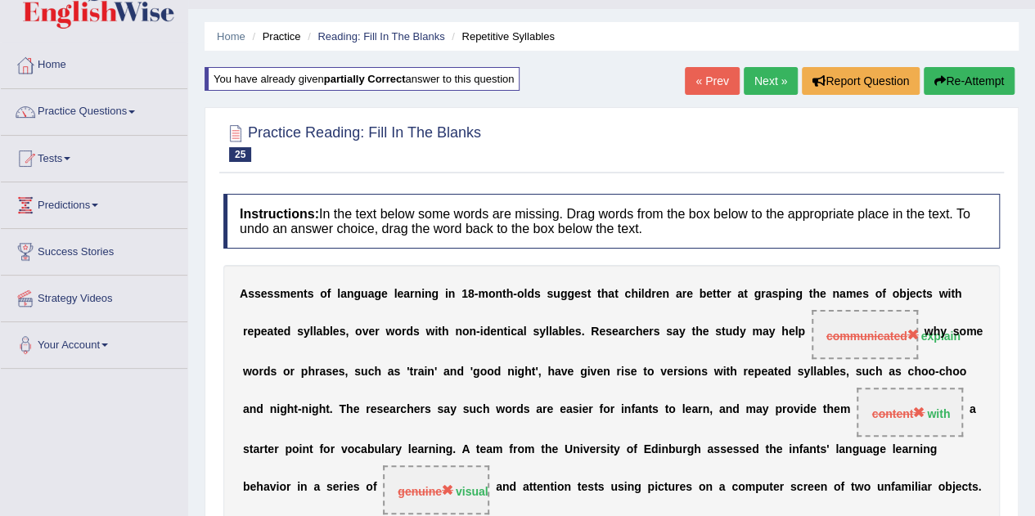
scroll to position [0, 0]
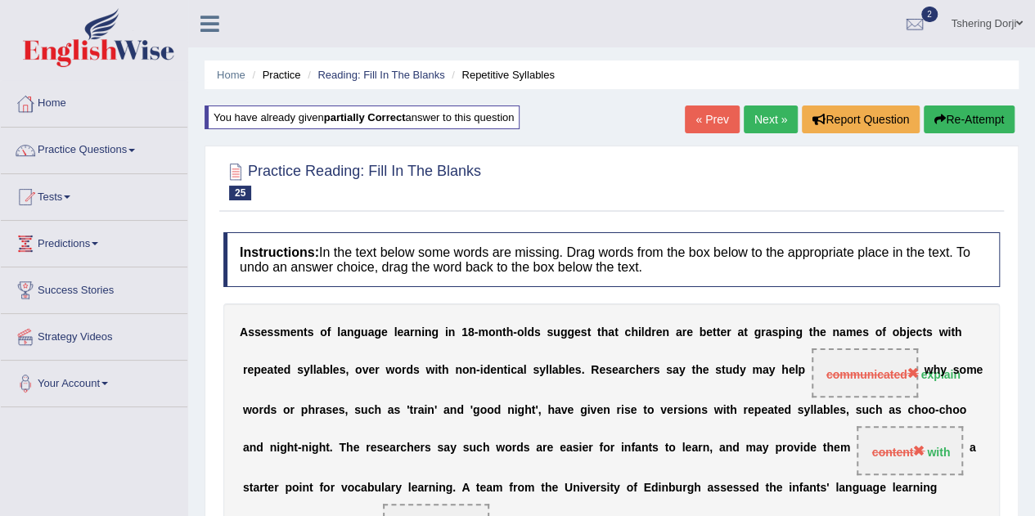
click at [783, 108] on link "Next »" at bounding box center [771, 120] width 54 height 28
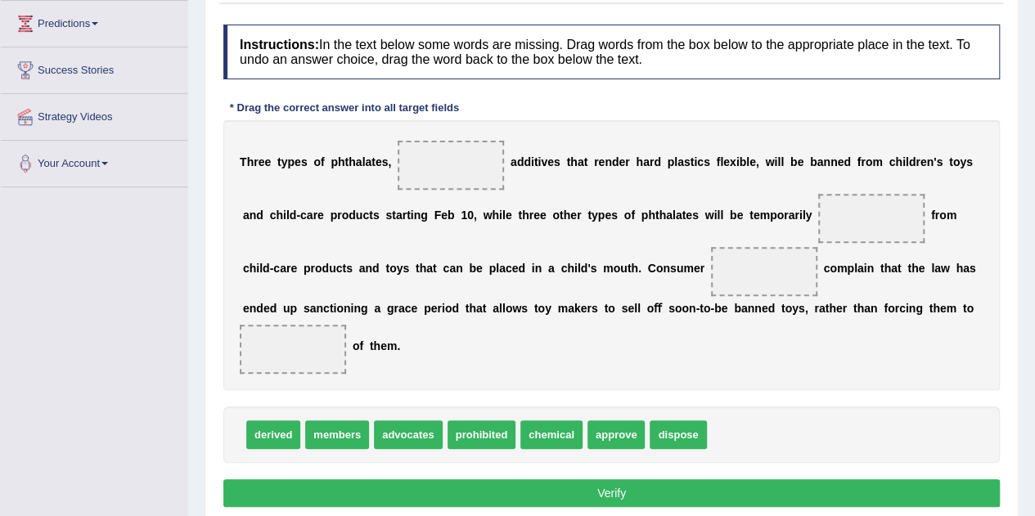
scroll to position [224, 0]
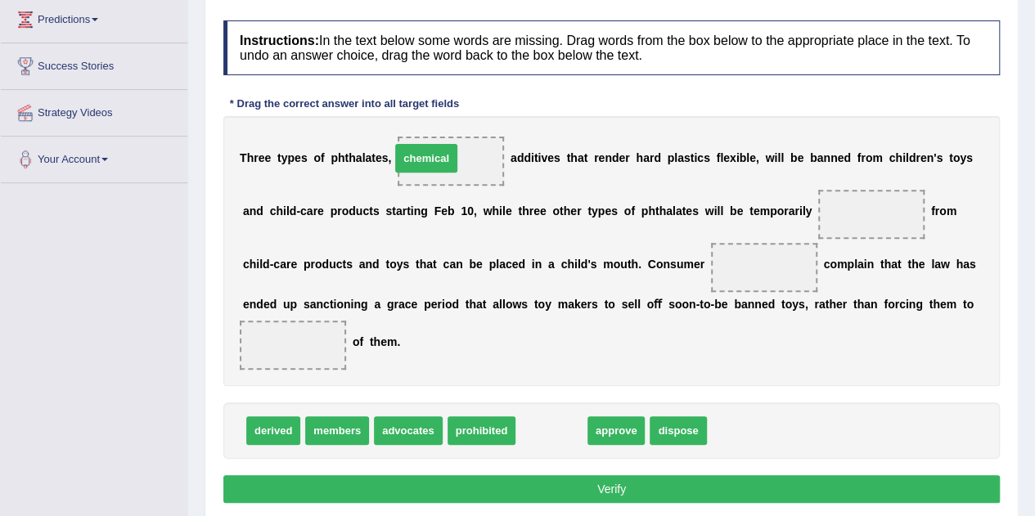
drag, startPoint x: 556, startPoint y: 432, endPoint x: 430, endPoint y: 160, distance: 299.8
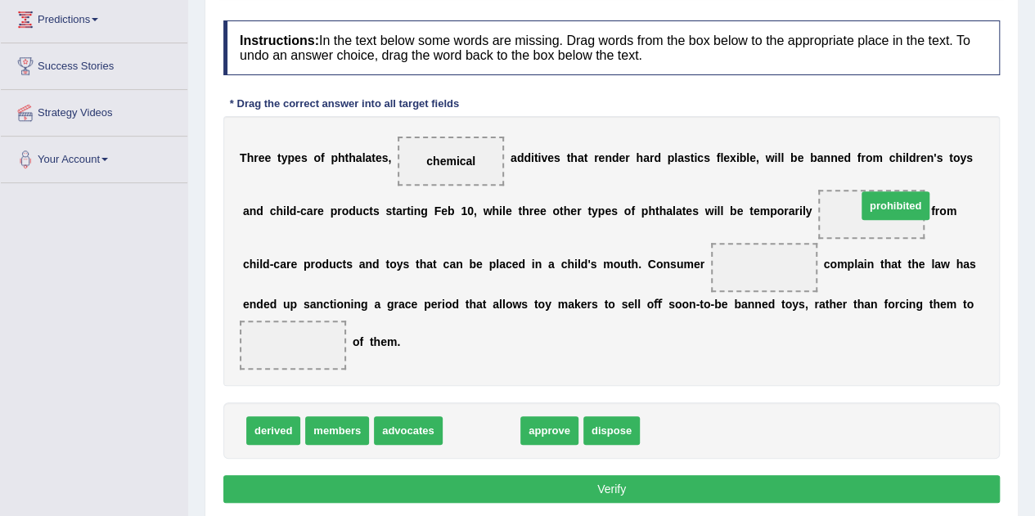
drag, startPoint x: 494, startPoint y: 430, endPoint x: 907, endPoint y: 205, distance: 470.1
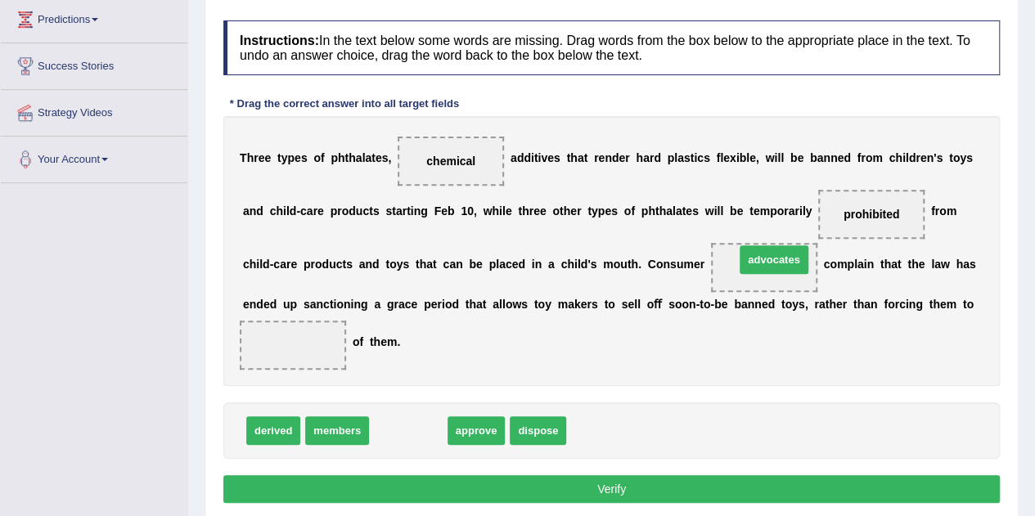
drag, startPoint x: 420, startPoint y: 434, endPoint x: 785, endPoint y: 263, distance: 403.7
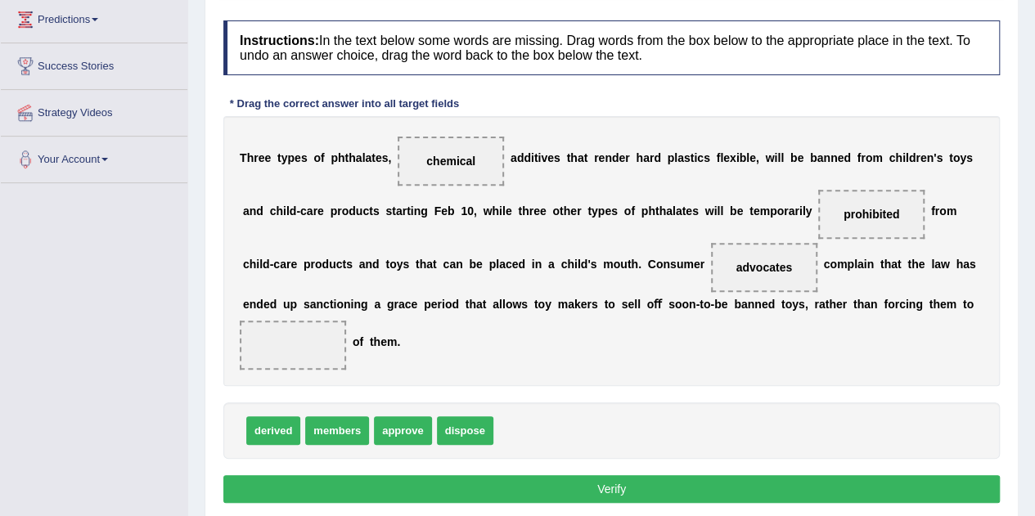
click at [445, 431] on span "dispose" at bounding box center [465, 430] width 56 height 29
drag, startPoint x: 455, startPoint y: 431, endPoint x: 256, endPoint y: 362, distance: 210.4
click at [548, 477] on button "Verify" at bounding box center [611, 489] width 776 height 28
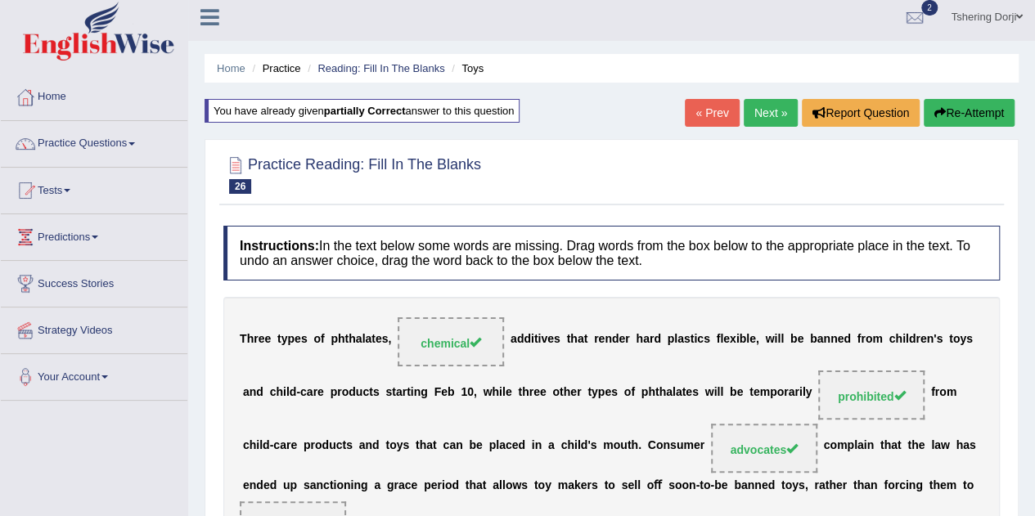
scroll to position [0, 0]
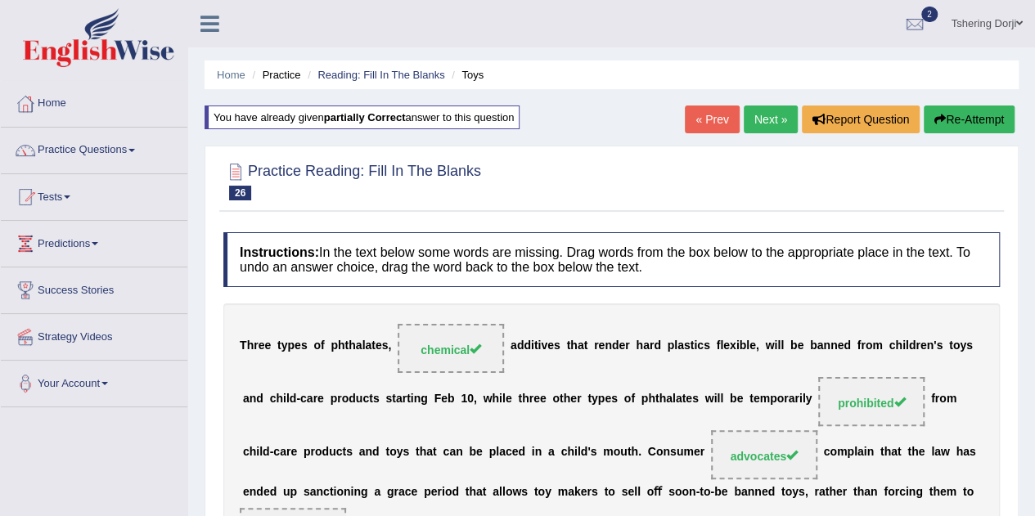
click at [135, 150] on span at bounding box center [131, 150] width 7 height 3
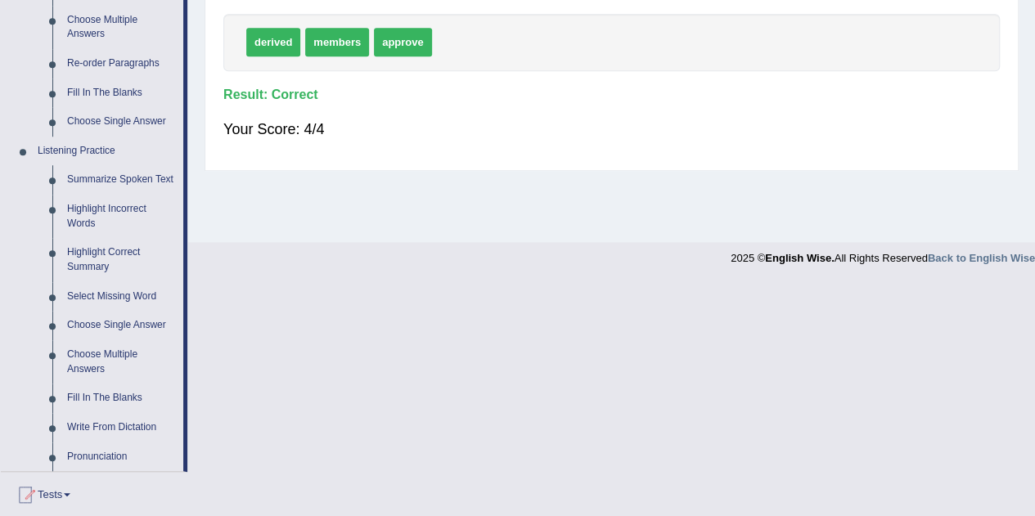
scroll to position [574, 0]
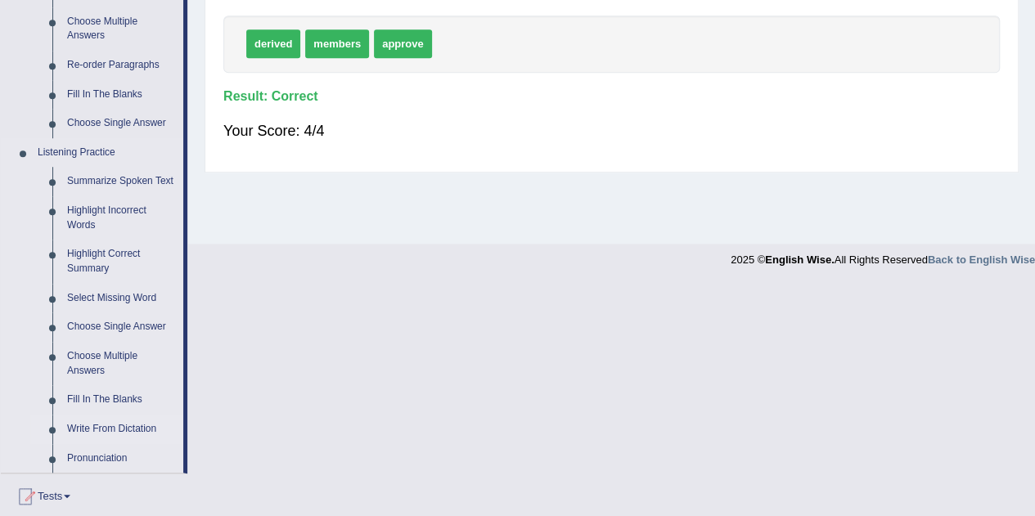
click at [138, 430] on link "Write From Dictation" at bounding box center [122, 429] width 124 height 29
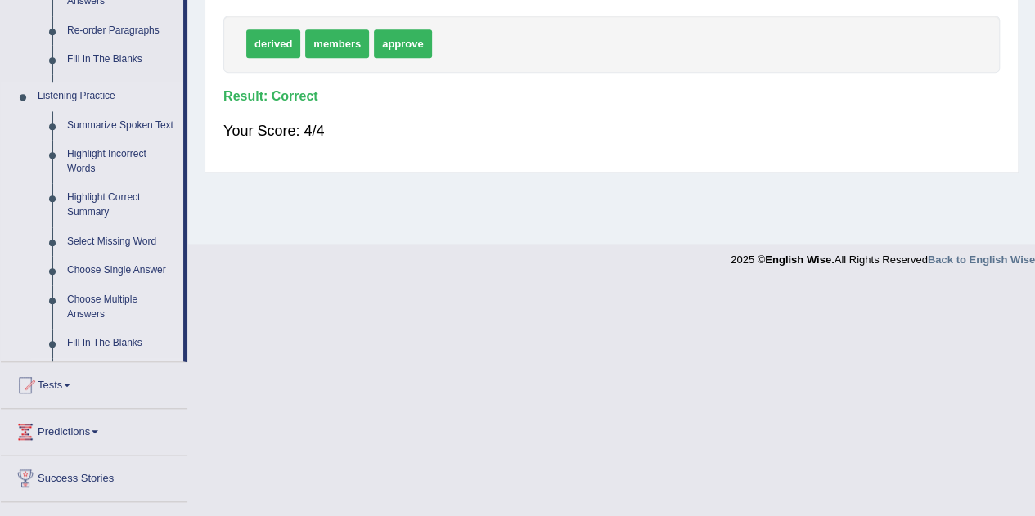
scroll to position [342, 0]
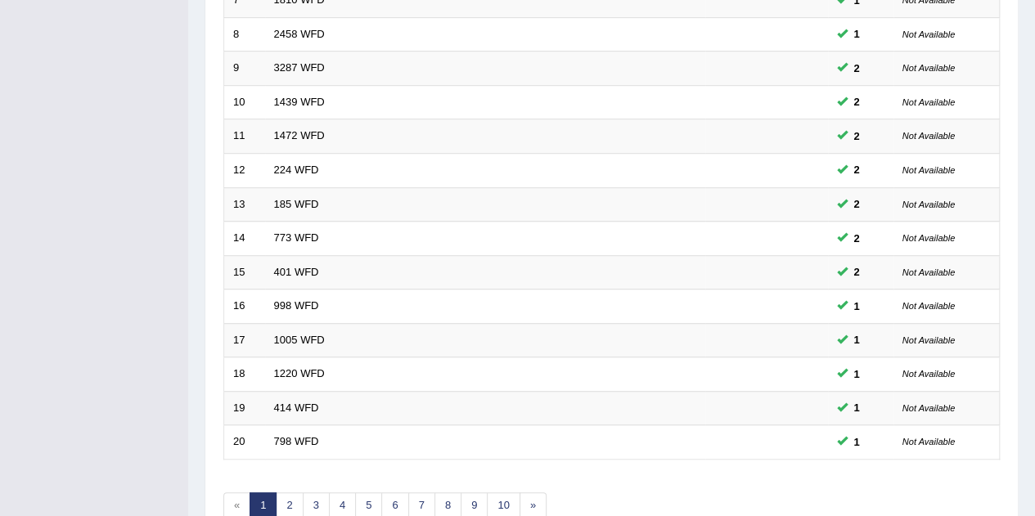
scroll to position [559, 0]
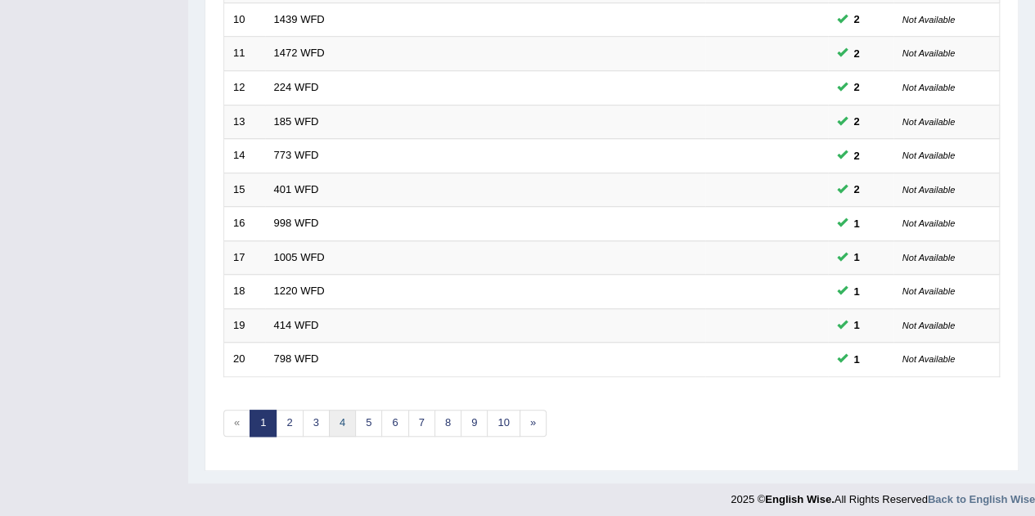
click at [350, 424] on link "4" at bounding box center [342, 423] width 27 height 27
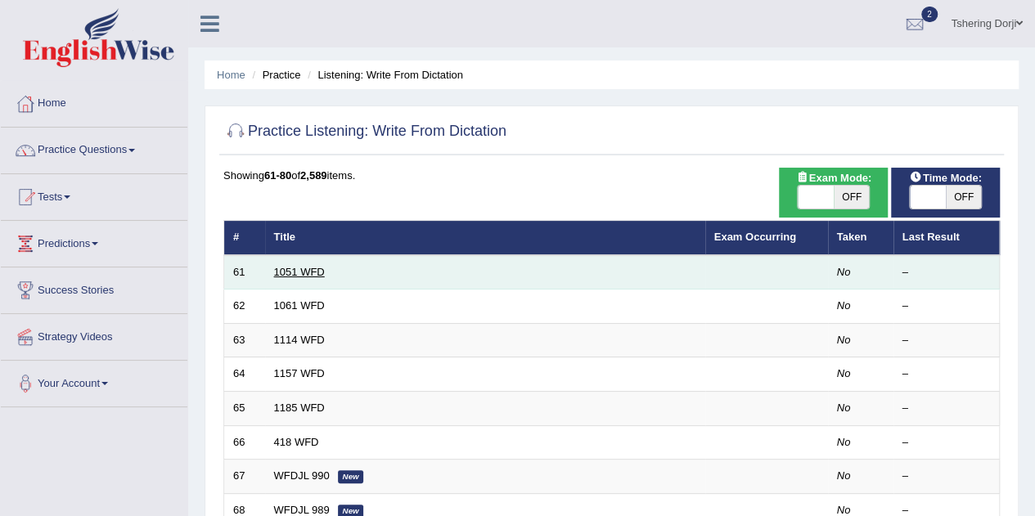
click at [303, 272] on link "1051 WFD" at bounding box center [299, 272] width 51 height 12
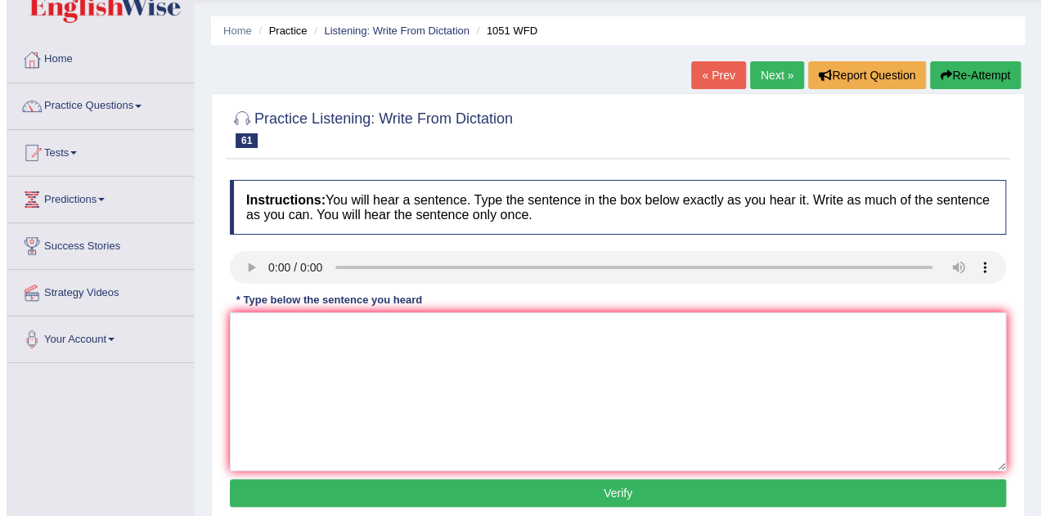
scroll to position [70, 0]
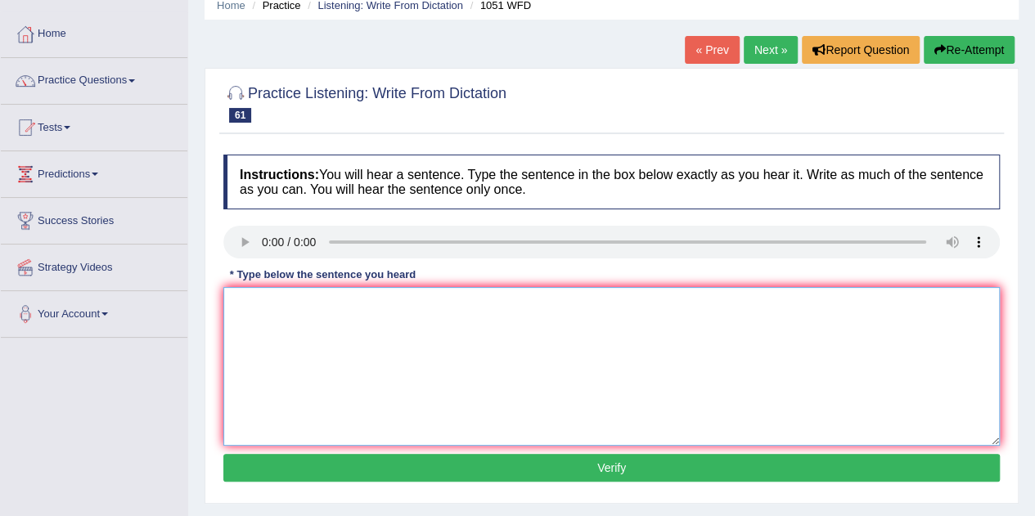
click at [322, 293] on textarea at bounding box center [611, 366] width 776 height 159
click at [345, 304] on textarea "Open days graduates are occure all day in campus in all years." at bounding box center [611, 366] width 776 height 159
click at [407, 394] on textarea "Open days graduates greduates are occure all day in campus in all years." at bounding box center [611, 366] width 776 height 159
click at [455, 303] on textarea "Open days graduates greduates are occure all day in campus in all years." at bounding box center [611, 366] width 776 height 159
click at [323, 304] on textarea "Open days graduates greduates are occure occures held all day in campus in all …" at bounding box center [611, 366] width 776 height 159
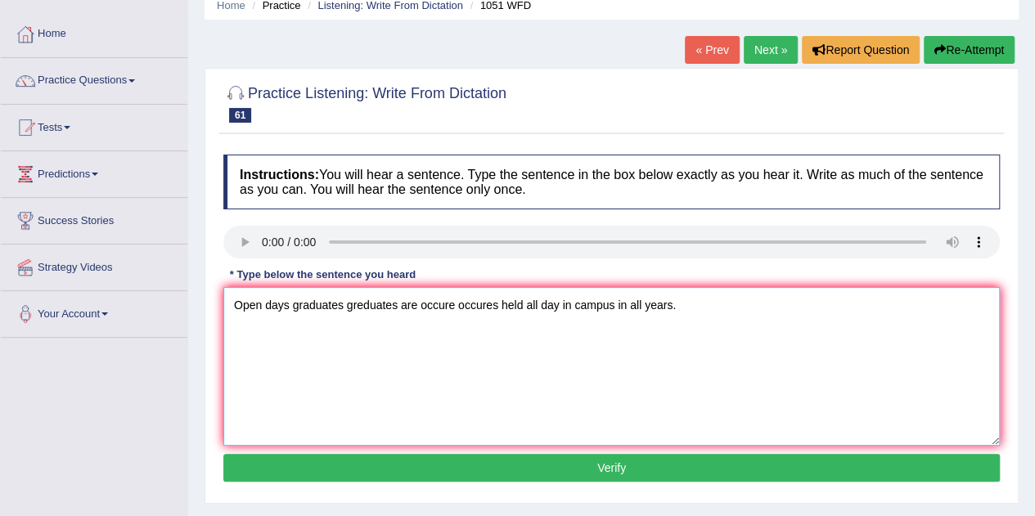
type textarea "Open days graduates greduates are occure occures held all day in campus in all …"
click at [630, 467] on button "Verify" at bounding box center [611, 468] width 776 height 28
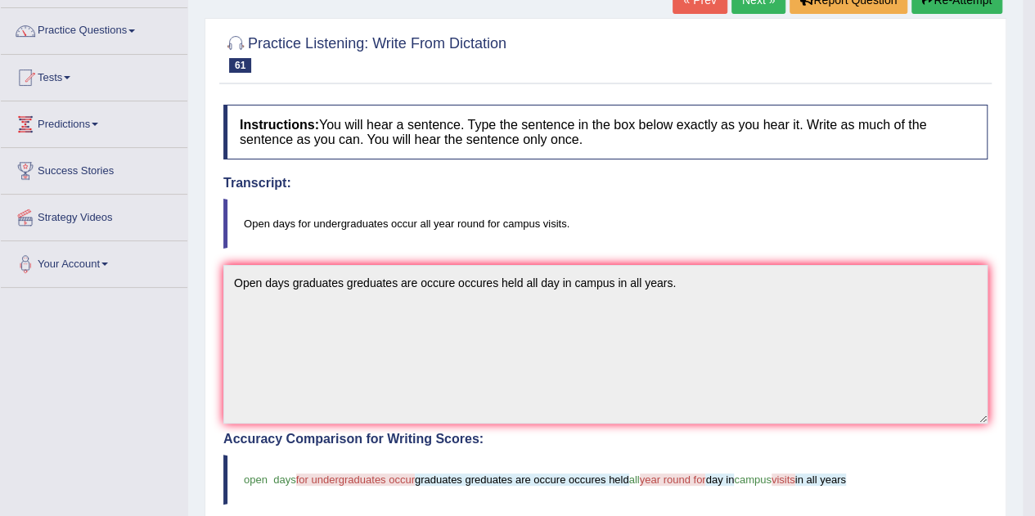
scroll to position [0, 0]
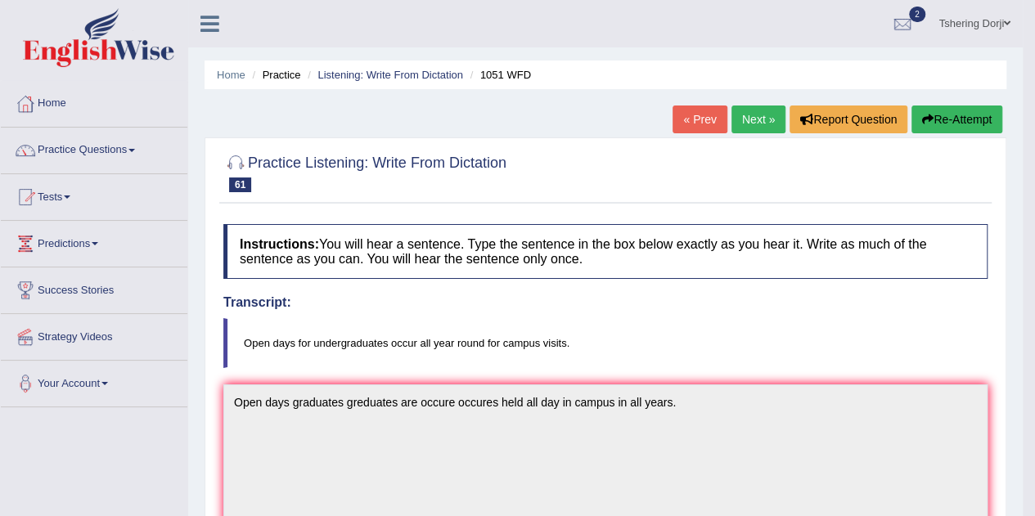
click at [759, 126] on link "Next »" at bounding box center [758, 120] width 54 height 28
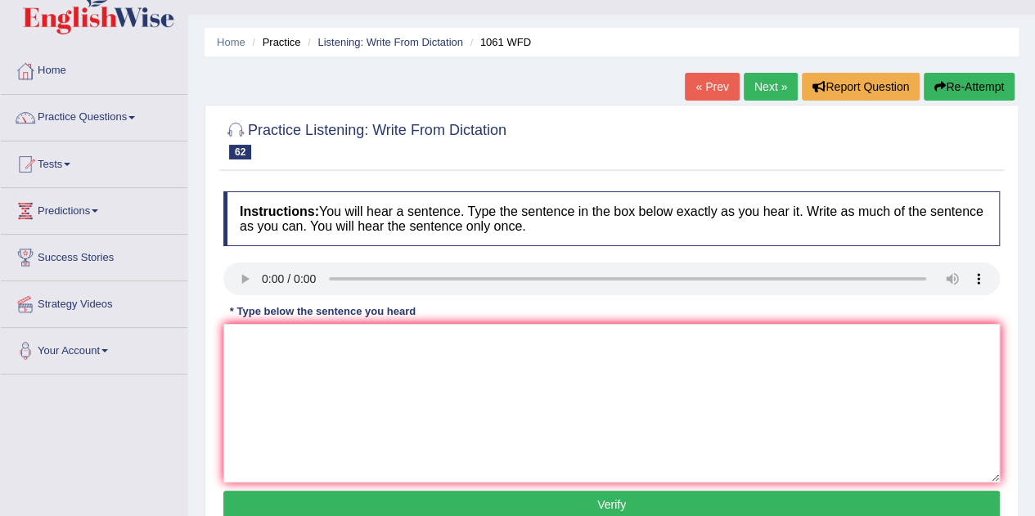
scroll to position [54, 0]
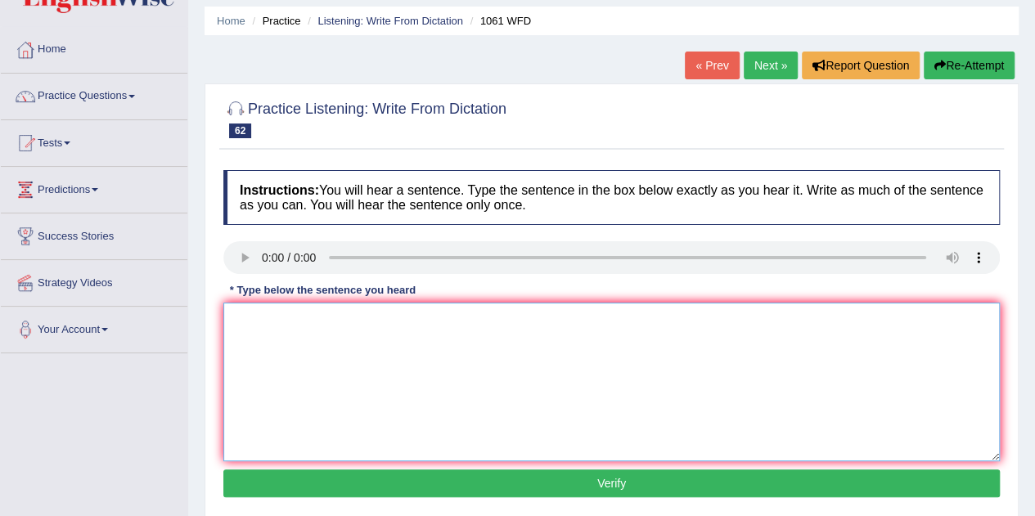
click at [527, 331] on textarea at bounding box center [611, 382] width 776 height 159
type textarea "I"
click at [283, 318] on textarea "It is study that students learn more than individual than" at bounding box center [611, 382] width 776 height 159
click at [281, 320] on textarea "It is study argude that students learn more than individual than" at bounding box center [611, 382] width 776 height 159
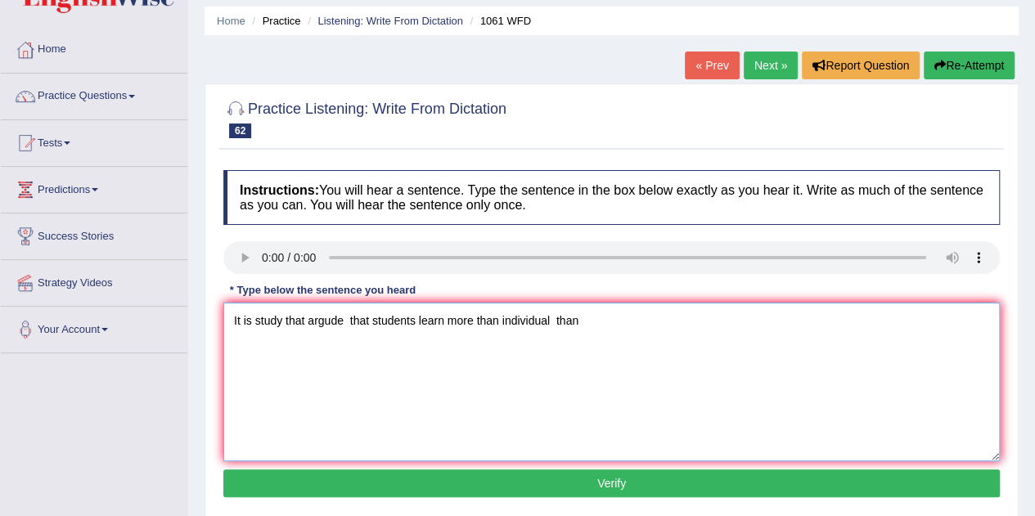
click at [331, 318] on textarea "It is study that argude that students learn more than individual than" at bounding box center [611, 382] width 776 height 159
click at [348, 323] on textarea "It is study that argude that students learn more than individual than" at bounding box center [611, 382] width 776 height 159
click at [327, 322] on textarea "It is study that argude that students learn more than individual than" at bounding box center [611, 382] width 776 height 159
click at [470, 318] on textarea "It is study that argues that students learn more than individual than" at bounding box center [611, 382] width 776 height 159
click at [639, 320] on textarea "It is study that argues that students learn more when studing individual than" at bounding box center [611, 382] width 776 height 159
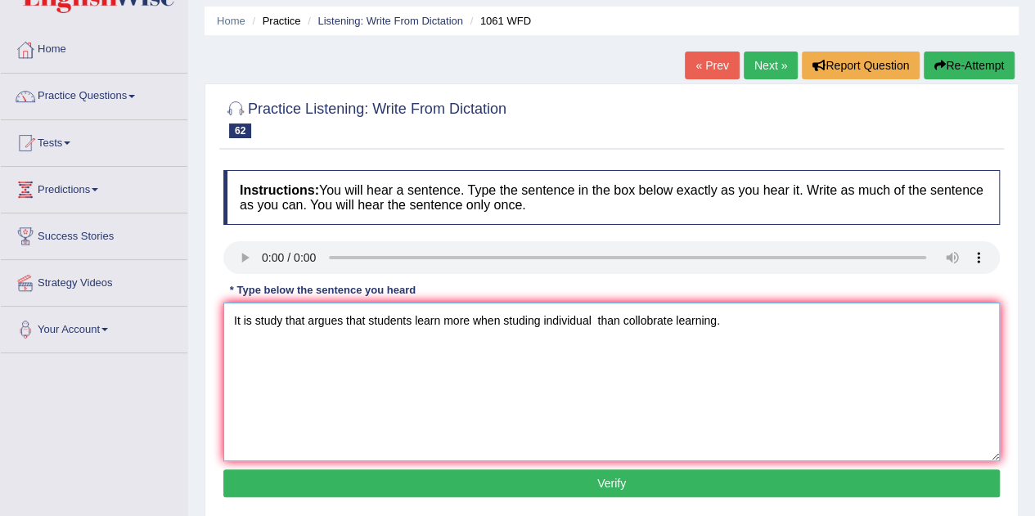
click at [643, 320] on textarea "It is study that argues that students learn more when studing individual than c…" at bounding box center [611, 382] width 776 height 159
click at [657, 320] on textarea "It is study that argues that students learn more when studing individual than c…" at bounding box center [611, 382] width 776 height 159
type textarea "It is study that argues that students learn more when studing individual than c…"
click at [708, 480] on button "Verify" at bounding box center [611, 484] width 776 height 28
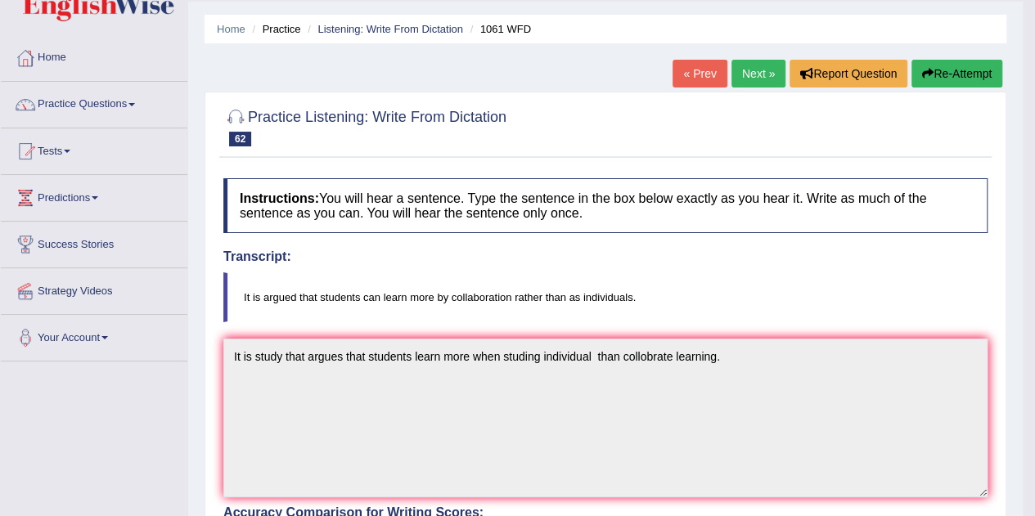
scroll to position [0, 0]
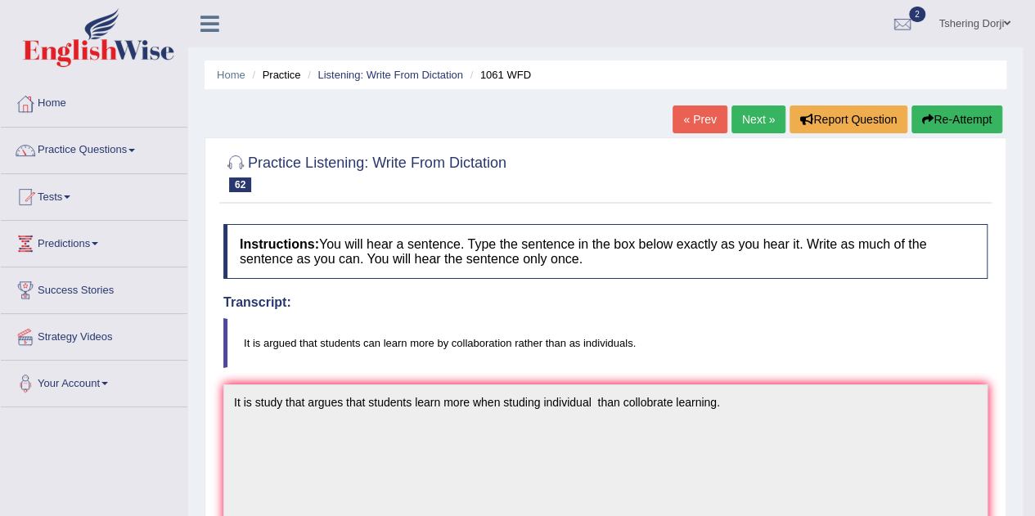
click at [739, 126] on link "Next »" at bounding box center [758, 120] width 54 height 28
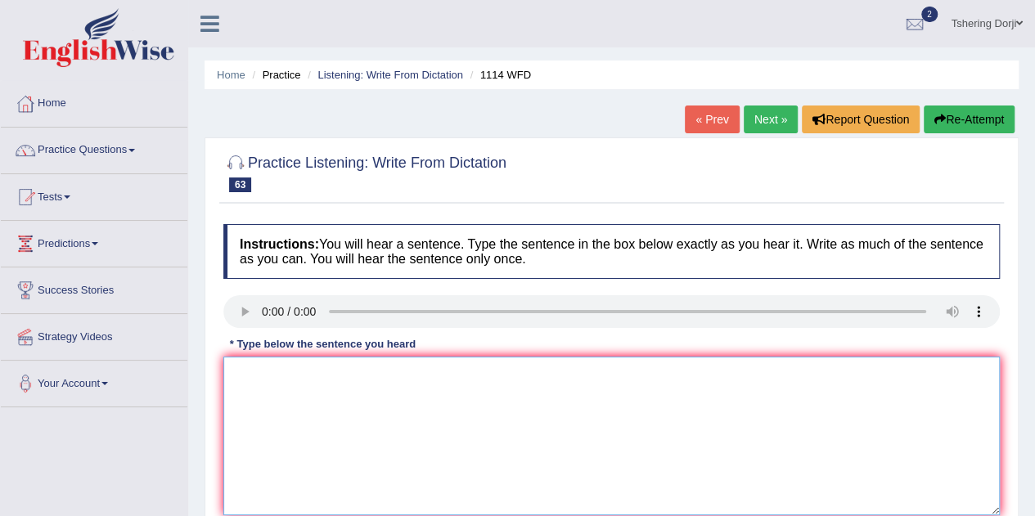
click at [380, 381] on textarea at bounding box center [611, 436] width 776 height 159
type textarea "C"
click at [272, 373] on textarea "cercitivy are more imoortant for underguradutes." at bounding box center [611, 436] width 776 height 159
click at [272, 371] on textarea "cercitivy Critivity are more imoortant for underguradutes." at bounding box center [611, 436] width 776 height 159
click at [258, 376] on textarea "Cretativy Critivity are more imoortant for underguradutes." at bounding box center [611, 436] width 776 height 159
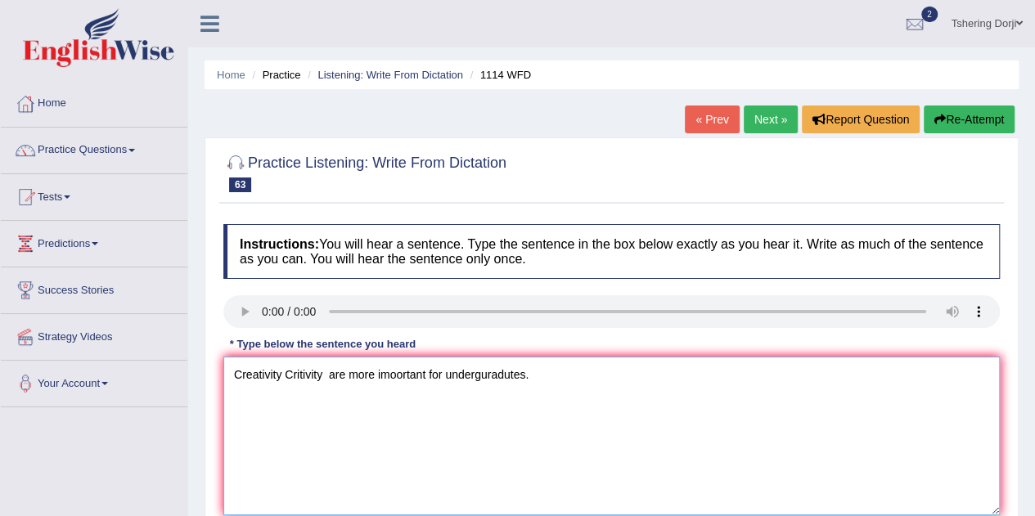
click at [371, 370] on textarea "Creativity Critivity are more imoortant for underguradutes." at bounding box center [611, 436] width 776 height 159
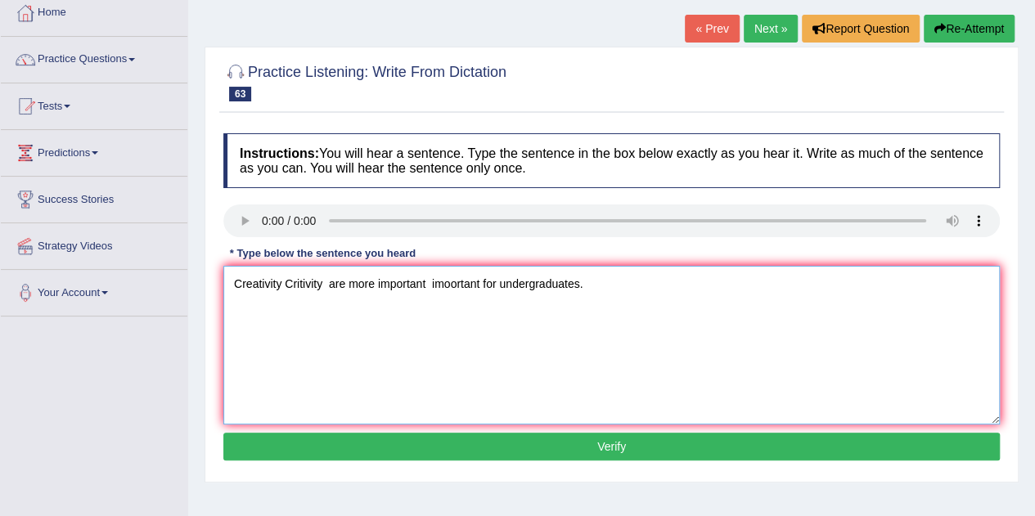
scroll to position [92, 0]
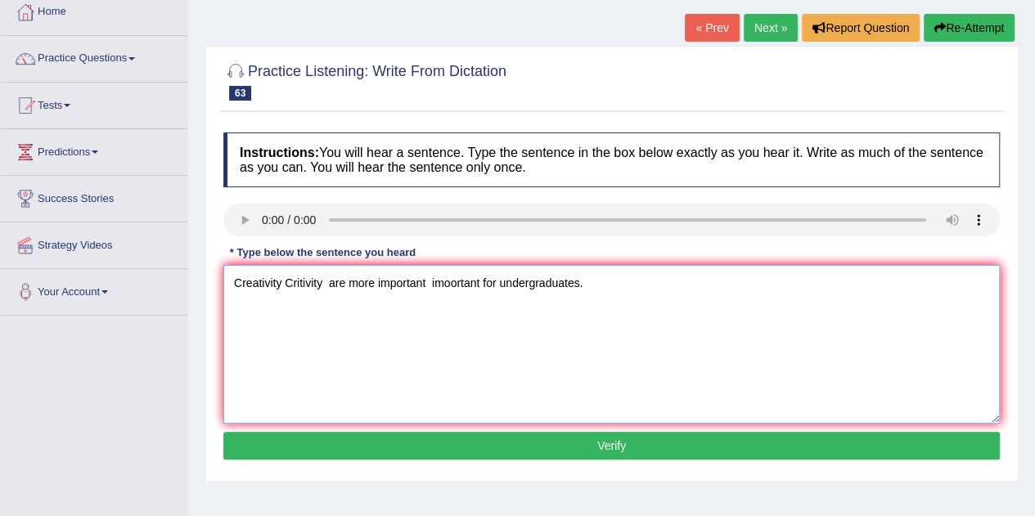
type textarea "Creativity Critivity are more important imoortant for undergraduates."
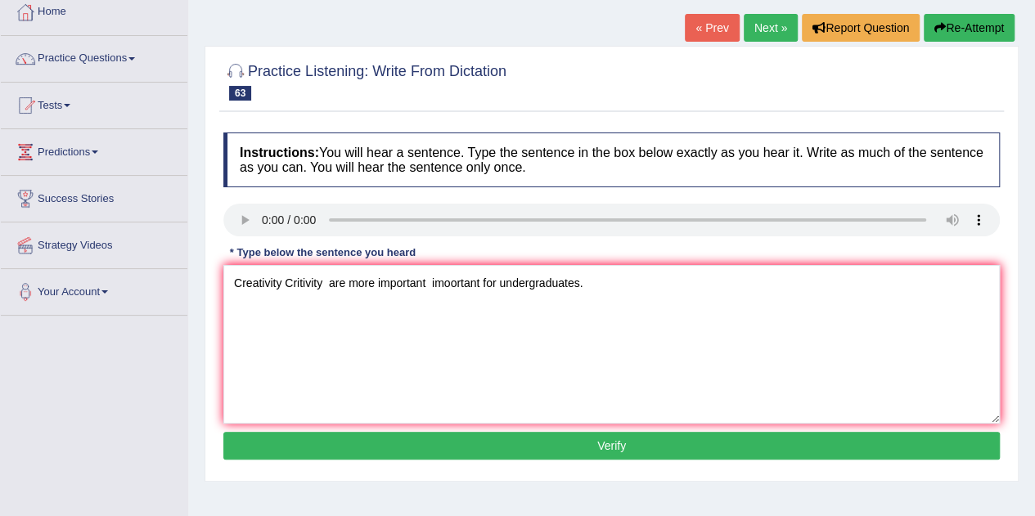
click at [651, 457] on button "Verify" at bounding box center [611, 446] width 776 height 28
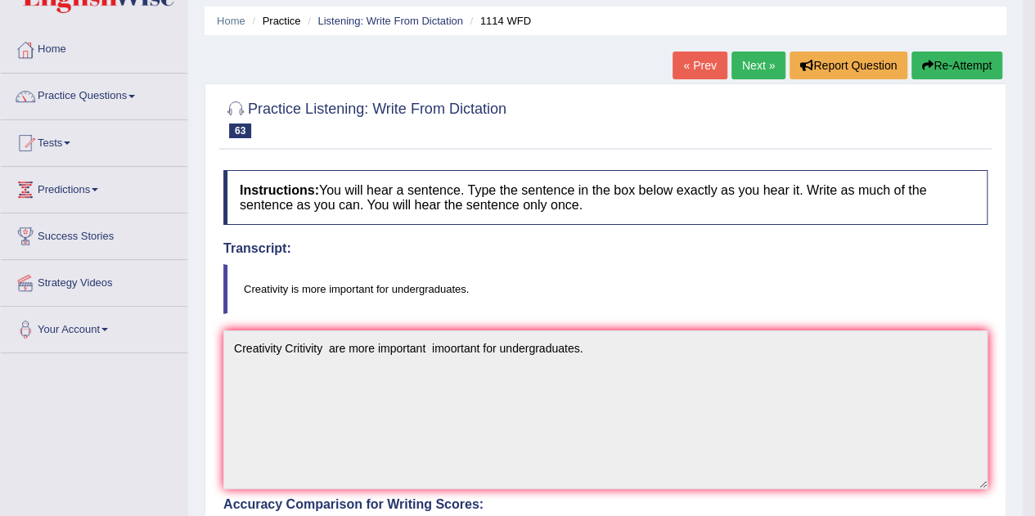
scroll to position [0, 0]
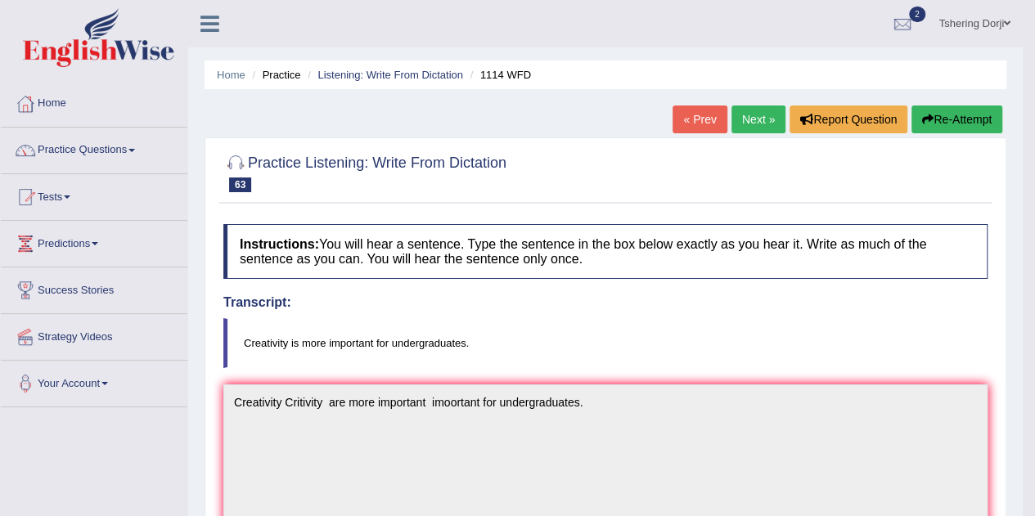
click at [114, 136] on link "Practice Questions" at bounding box center [94, 148] width 187 height 41
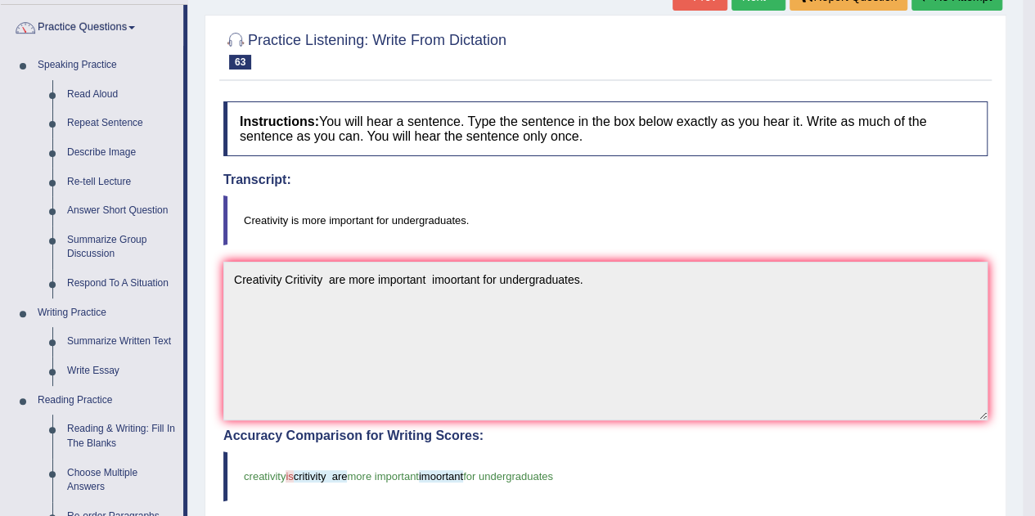
scroll to position [123, 0]
click at [149, 347] on link "Summarize Written Text" at bounding box center [122, 341] width 124 height 29
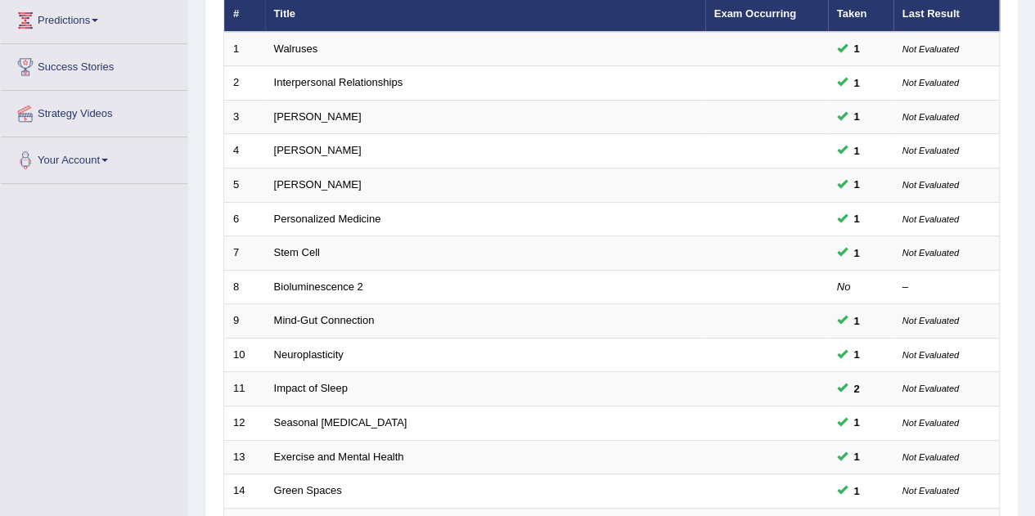
scroll to position [223, 0]
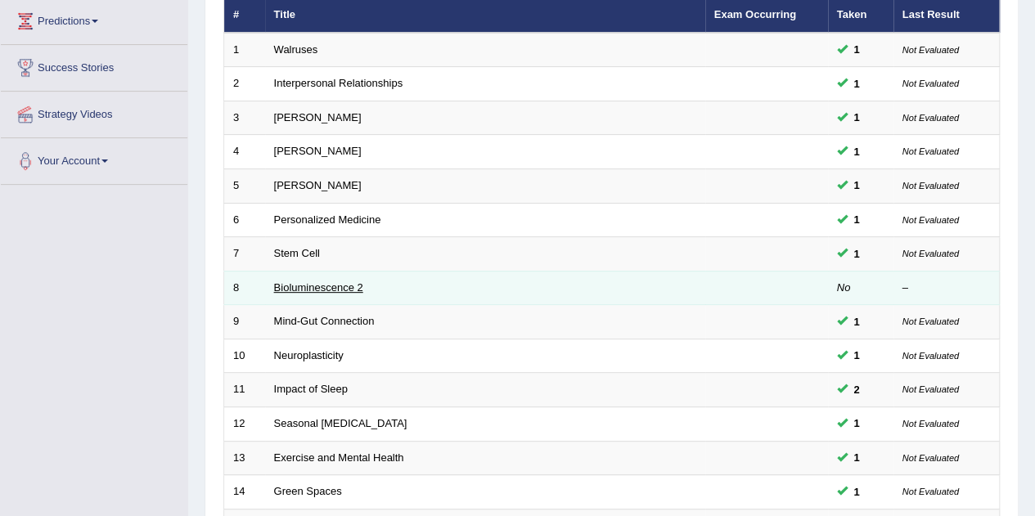
click at [339, 285] on link "Bioluminescence 2" at bounding box center [318, 287] width 89 height 12
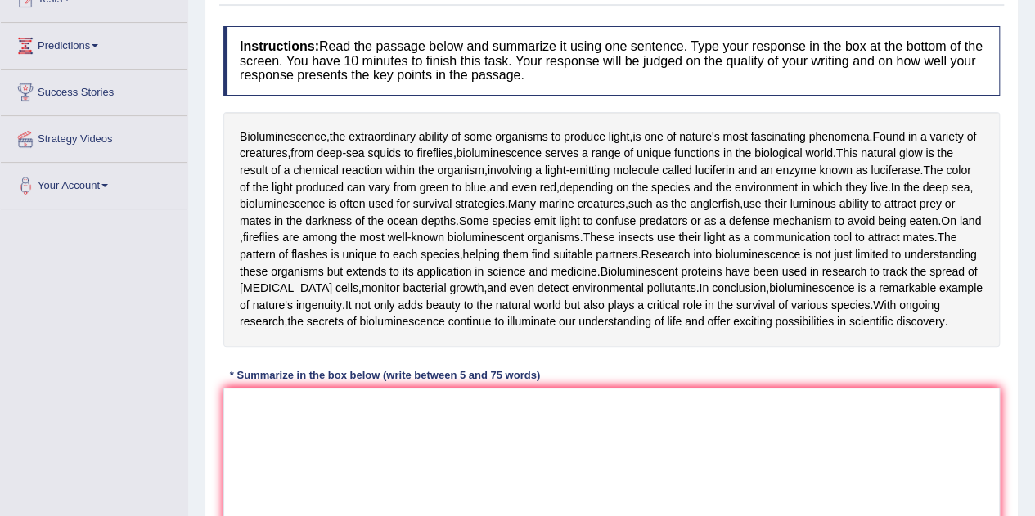
scroll to position [199, 0]
click at [276, 447] on textarea at bounding box center [611, 466] width 776 height 159
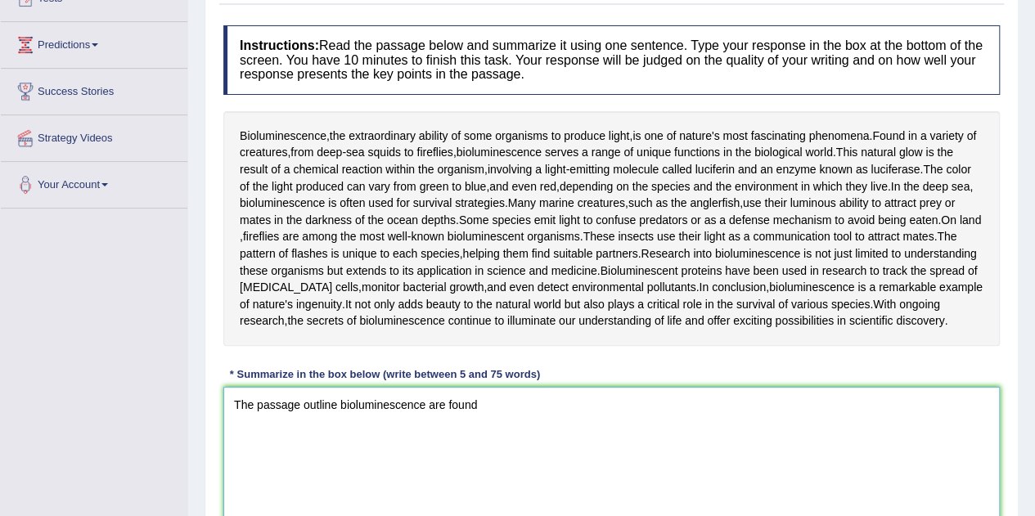
click at [339, 420] on textarea "The passage outline bioluminescence are found" at bounding box center [611, 466] width 776 height 159
click at [485, 424] on textarea "The passage outlines bioluminescence are found" at bounding box center [611, 466] width 776 height 159
click at [653, 416] on textarea "The passage outlines bioluminescence are found in variety of creatures from dee…" at bounding box center [611, 466] width 776 height 159
click at [774, 434] on textarea "The passage outlines bioluminescence are found in variety of creatures from dee…" at bounding box center [611, 466] width 776 height 159
click at [776, 421] on textarea "The passage outlines bioluminescence are found in variety of creatures from dee…" at bounding box center [611, 466] width 776 height 159
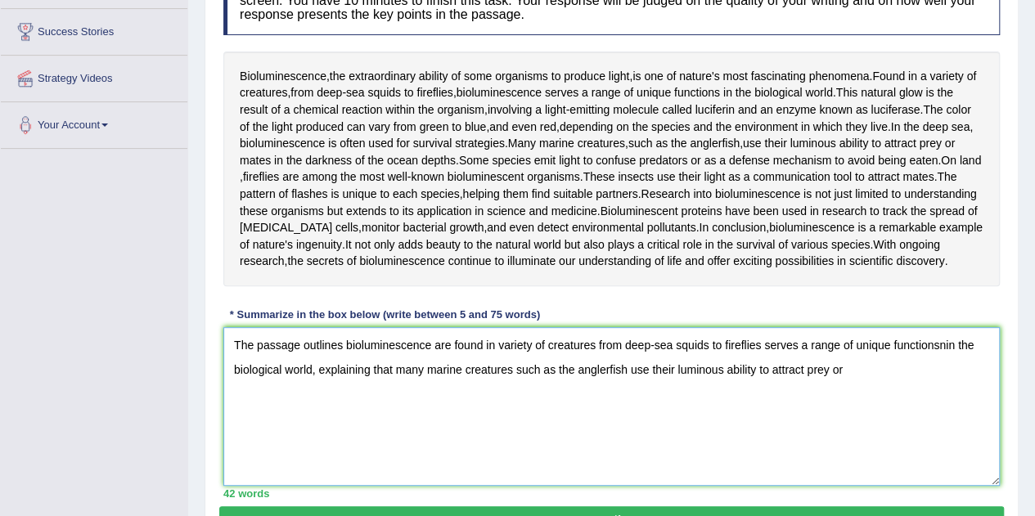
scroll to position [266, 0]
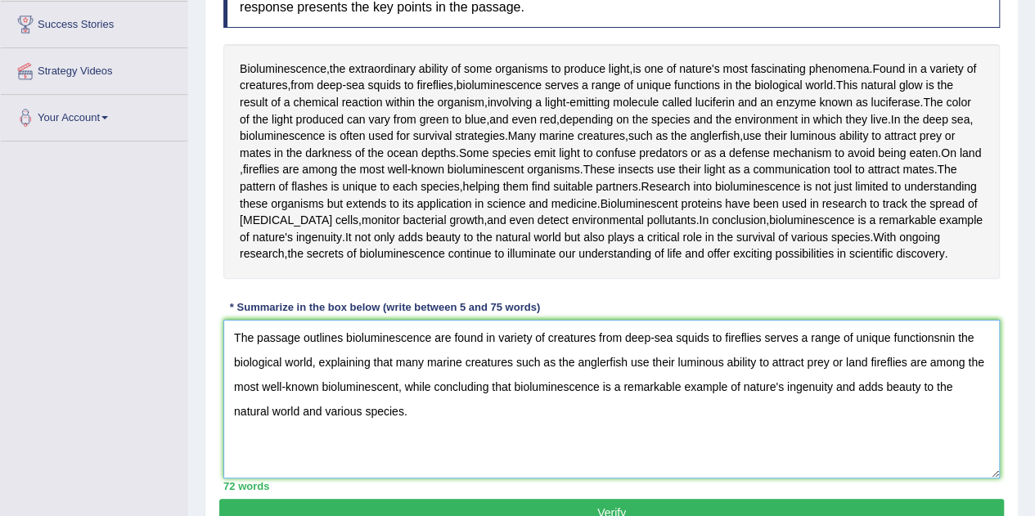
click at [949, 353] on textarea "The passage outlines bioluminescence are found in variety of creatures from dee…" at bounding box center [611, 399] width 776 height 159
click at [385, 403] on textarea "The passage outlines bioluminescence are found in variety of creatures from dee…" at bounding box center [611, 399] width 776 height 159
click at [608, 448] on textarea "The passage outlines bioluminescence are found in variety of creatures from dee…" at bounding box center [611, 399] width 776 height 159
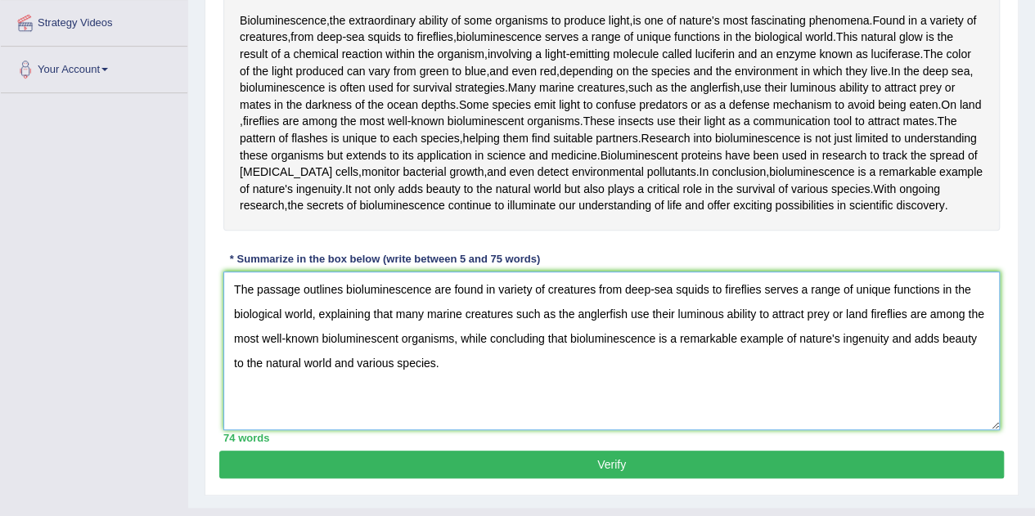
scroll to position [323, 0]
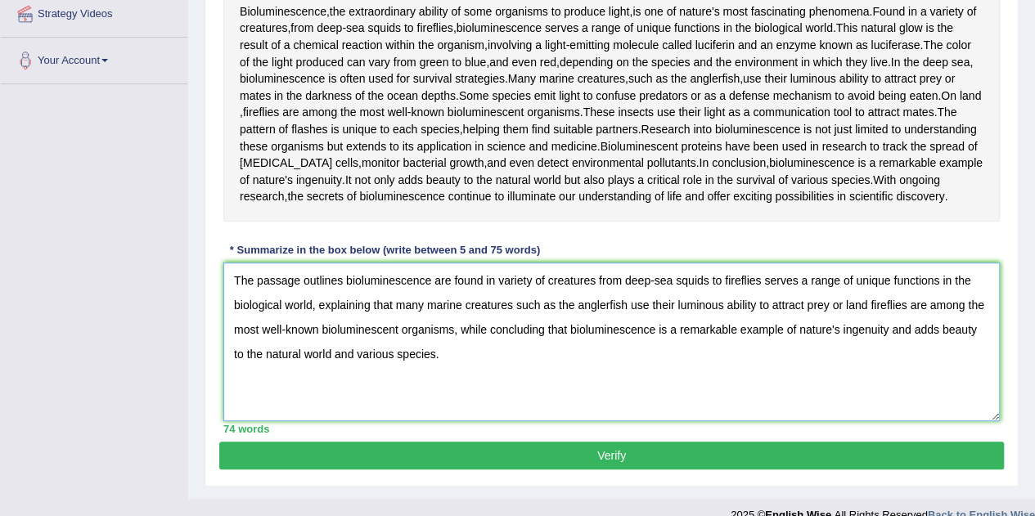
type textarea "The passage outlines bioluminescence are found in variety of creatures from dee…"
click at [825, 468] on button "Verify" at bounding box center [611, 456] width 785 height 28
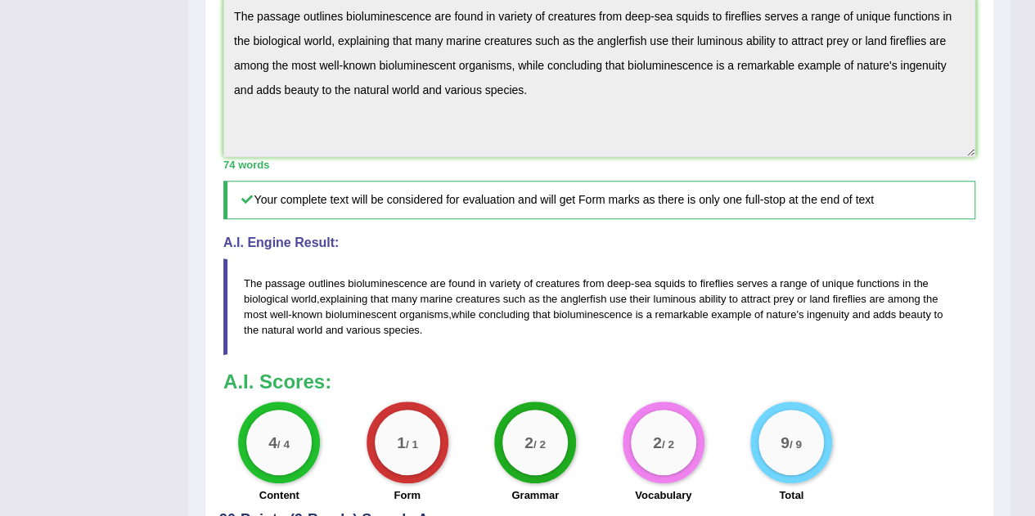
scroll to position [528, 0]
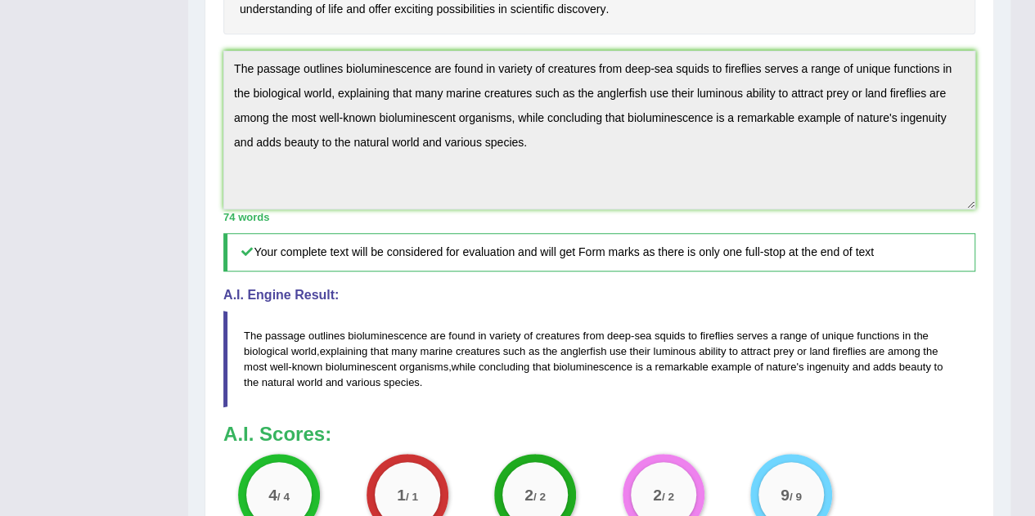
click at [943, 439] on h3 "A.I. Scores:" at bounding box center [599, 434] width 752 height 21
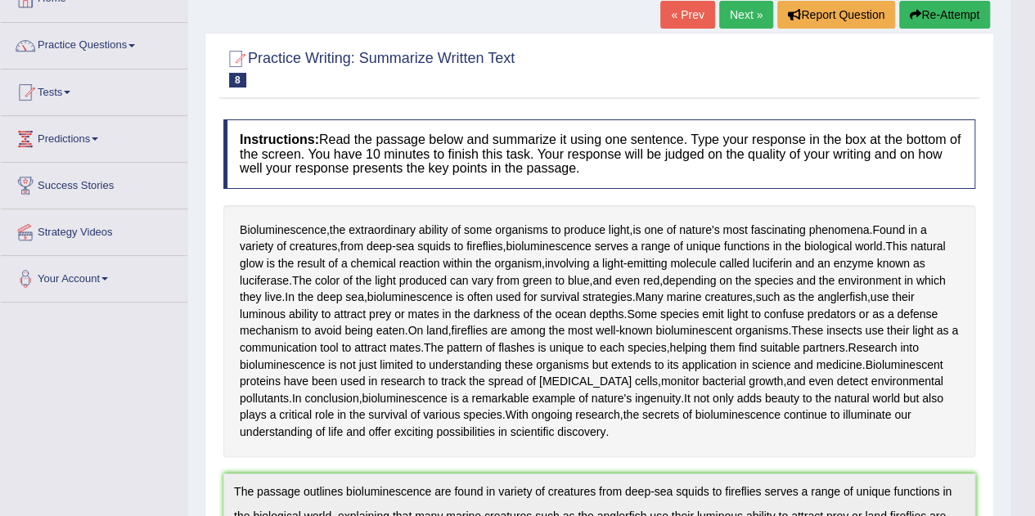
scroll to position [0, 0]
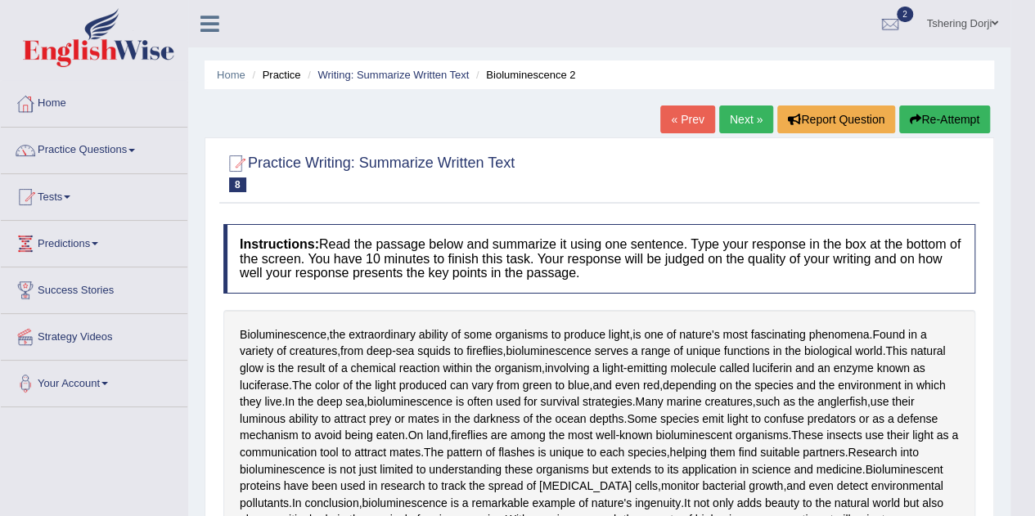
click at [69, 158] on link "Practice Questions" at bounding box center [94, 148] width 187 height 41
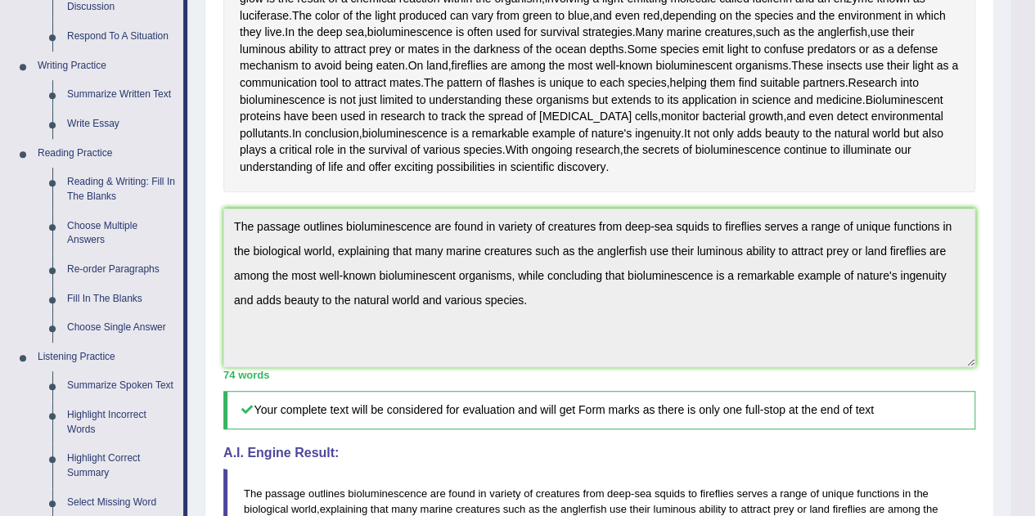
scroll to position [371, 0]
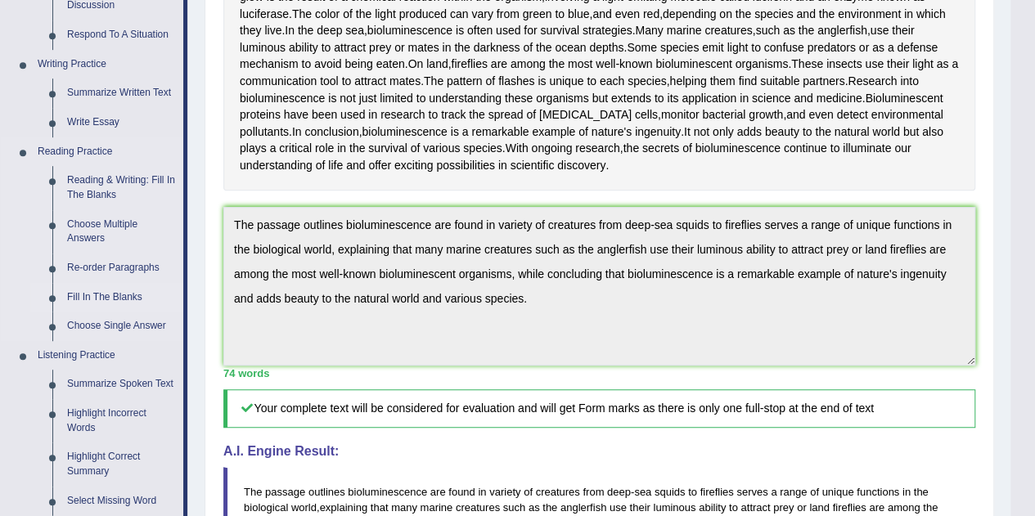
click at [80, 309] on link "Fill In The Blanks" at bounding box center [122, 297] width 124 height 29
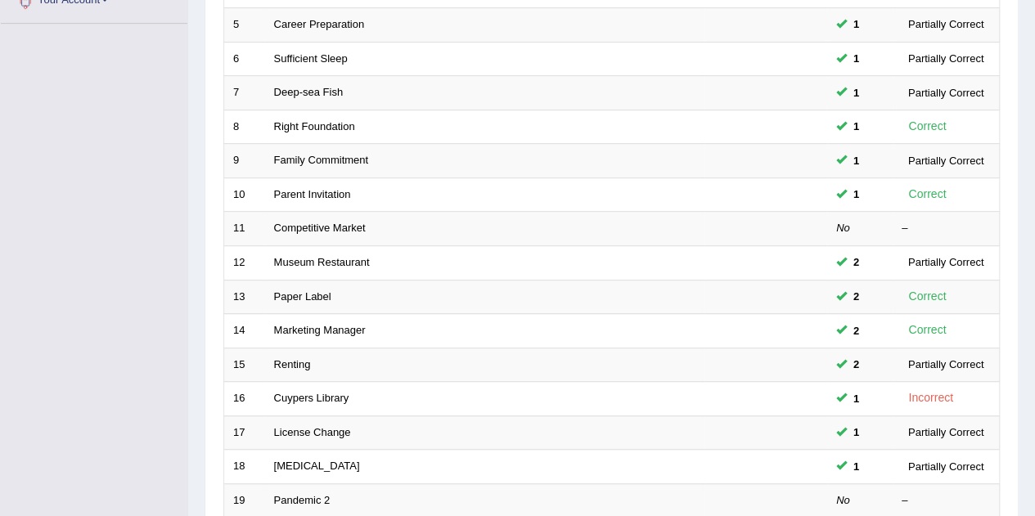
scroll to position [385, 0]
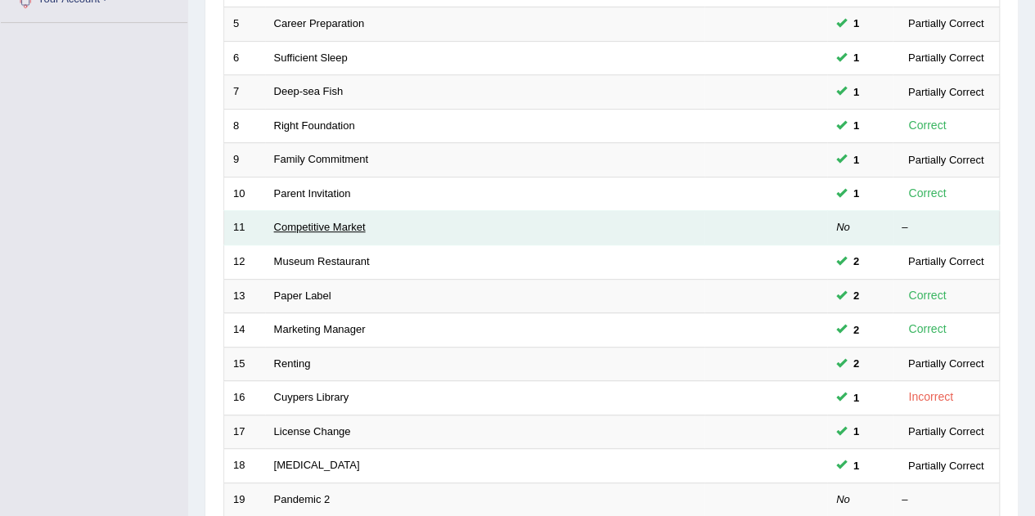
click at [296, 227] on link "Competitive Market" at bounding box center [320, 227] width 92 height 12
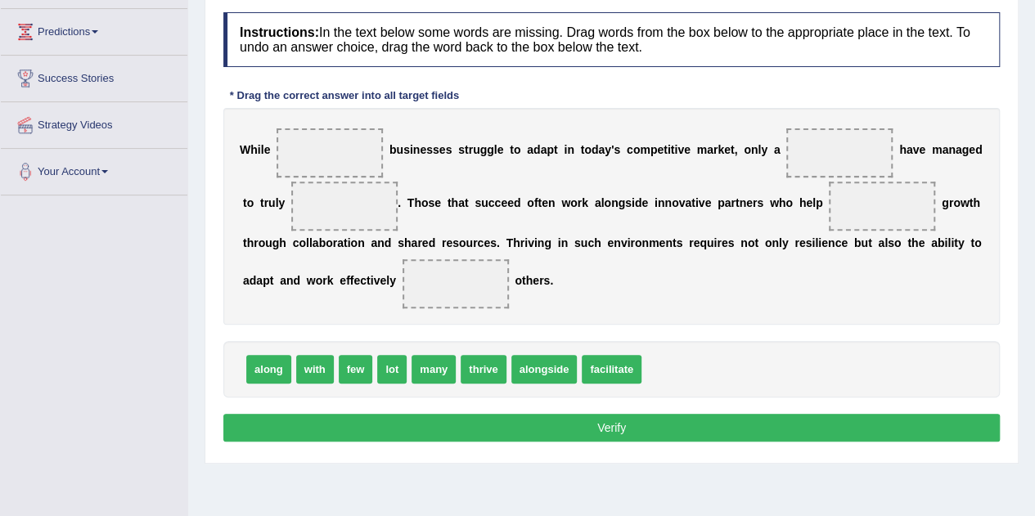
scroll to position [223, 0]
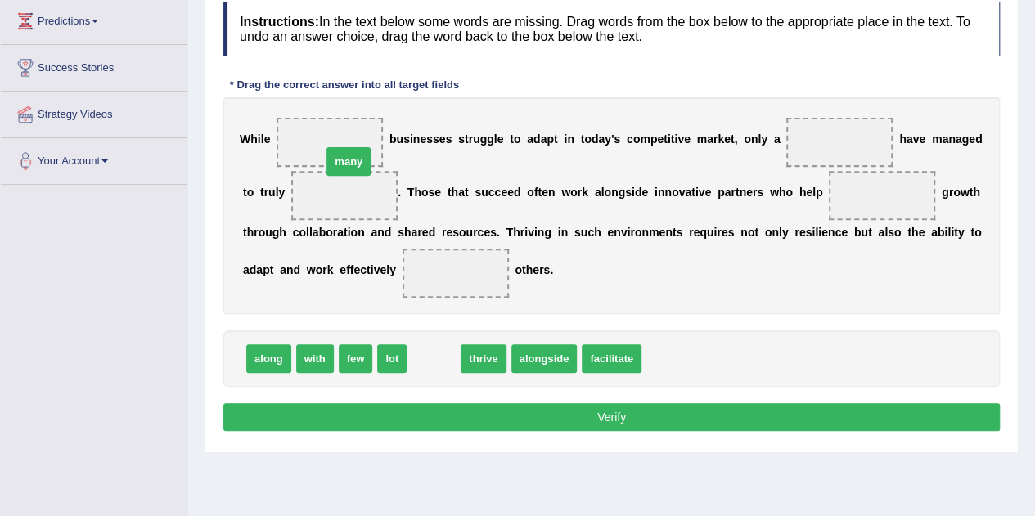
drag, startPoint x: 445, startPoint y: 364, endPoint x: 360, endPoint y: 168, distance: 214.0
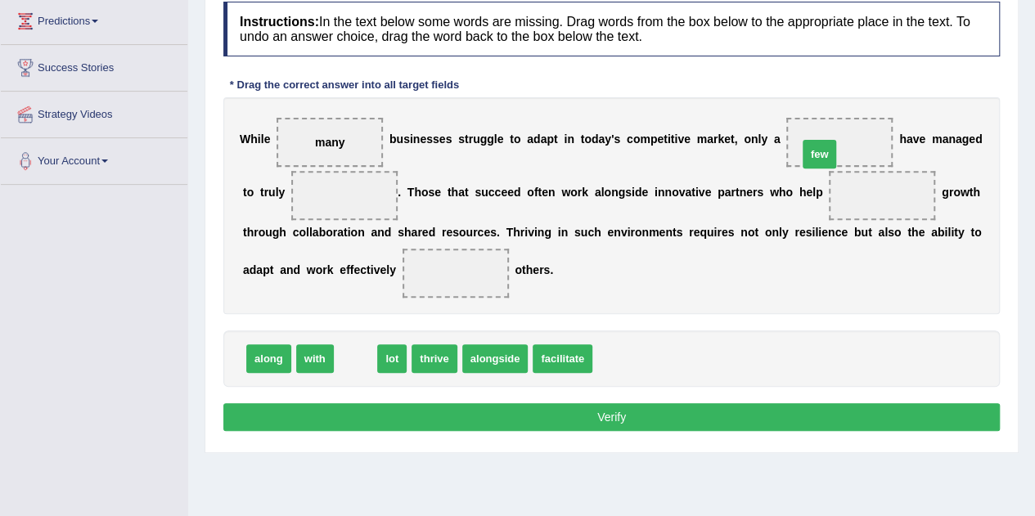
drag, startPoint x: 352, startPoint y: 351, endPoint x: 816, endPoint y: 146, distance: 507.0
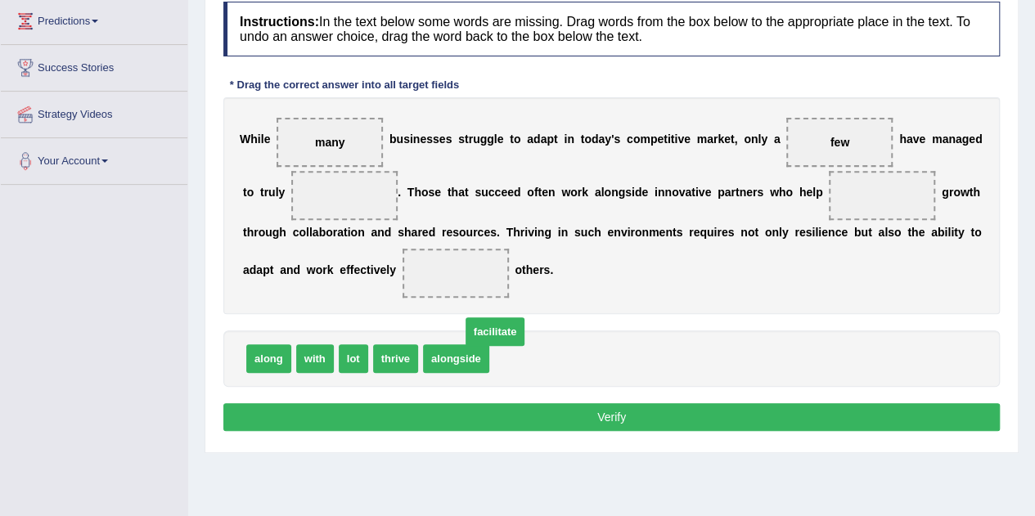
drag, startPoint x: 528, startPoint y: 358, endPoint x: 499, endPoint y: 331, distance: 39.4
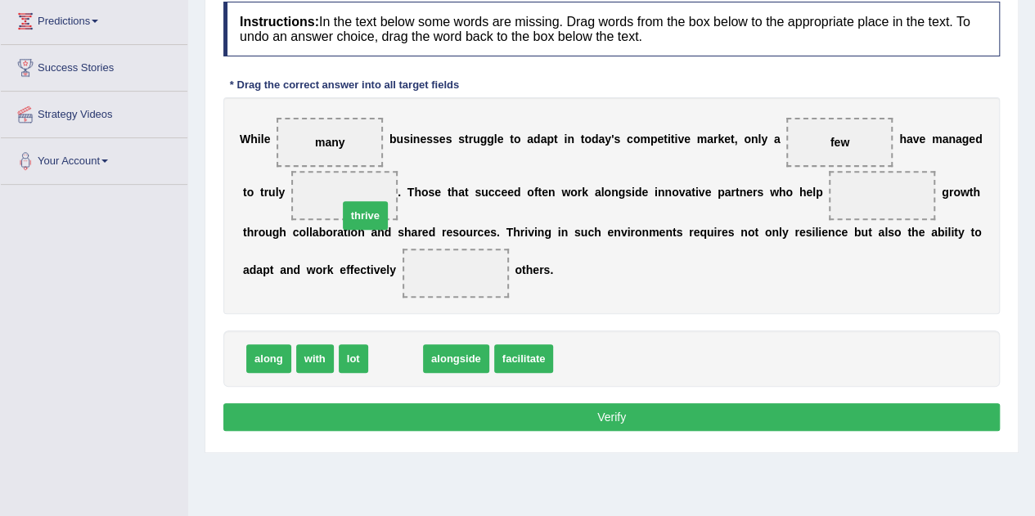
drag, startPoint x: 407, startPoint y: 367, endPoint x: 377, endPoint y: 223, distance: 146.3
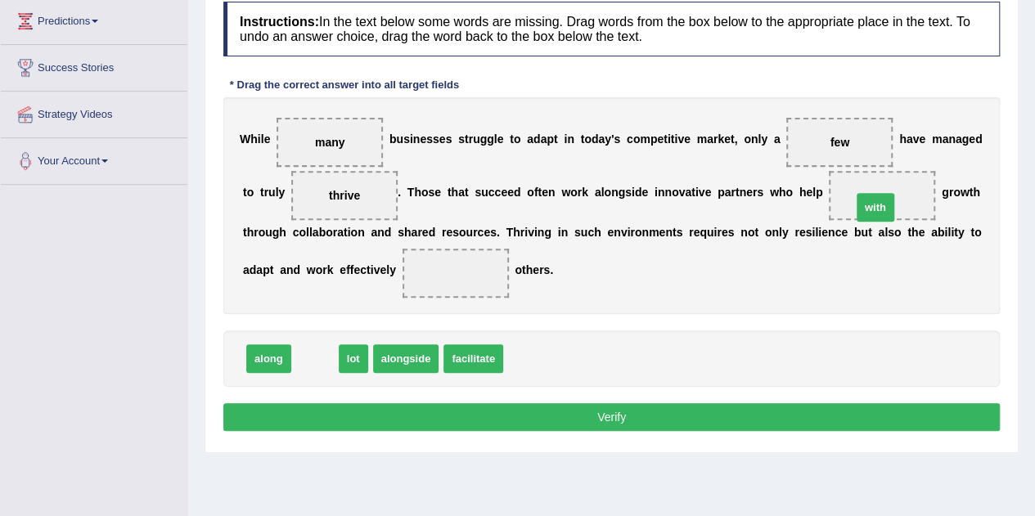
drag, startPoint x: 321, startPoint y: 359, endPoint x: 881, endPoint y: 207, distance: 580.7
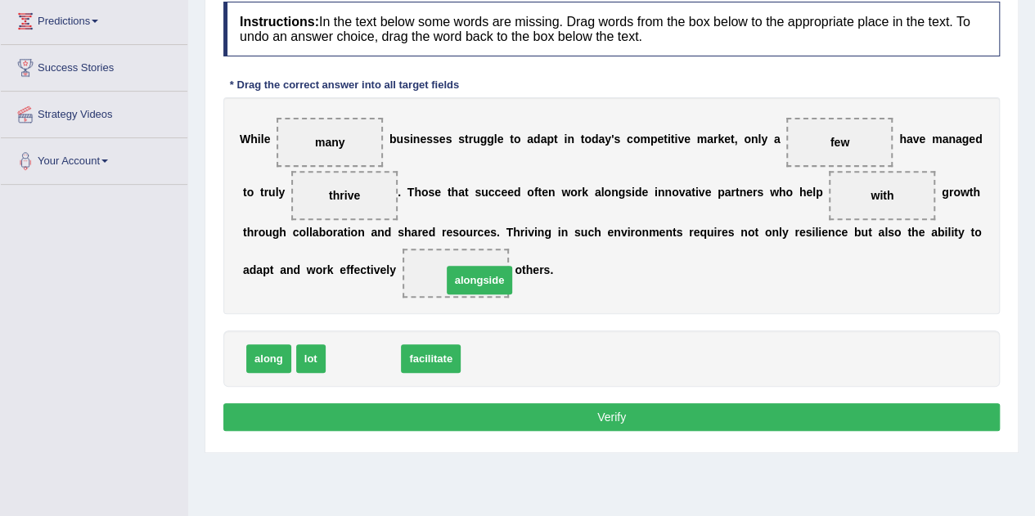
drag, startPoint x: 364, startPoint y: 358, endPoint x: 480, endPoint y: 280, distance: 140.2
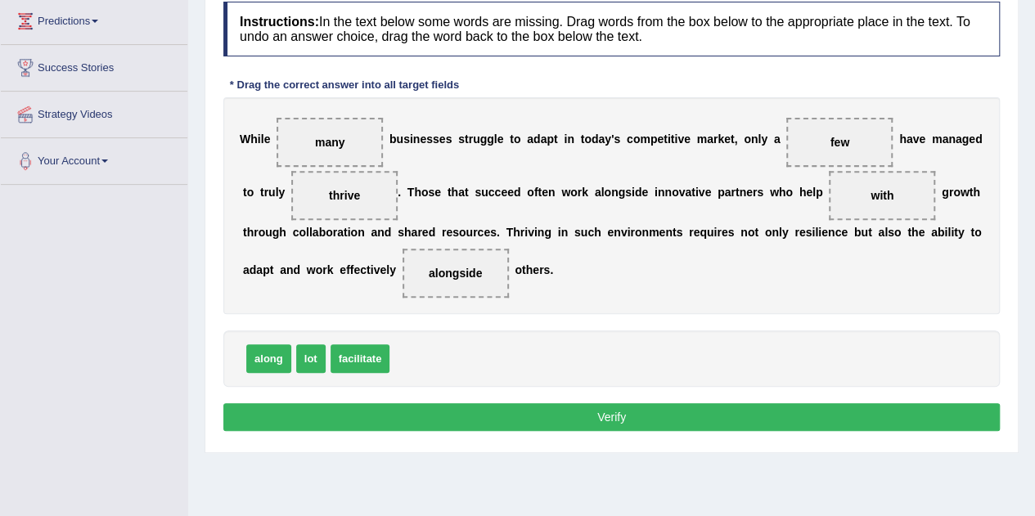
click at [0, 369] on div "Toggle navigation Home Practice Questions Speaking Practice Read Aloud Repeat S…" at bounding box center [517, 202] width 1035 height 851
click at [679, 407] on button "Verify" at bounding box center [611, 417] width 776 height 28
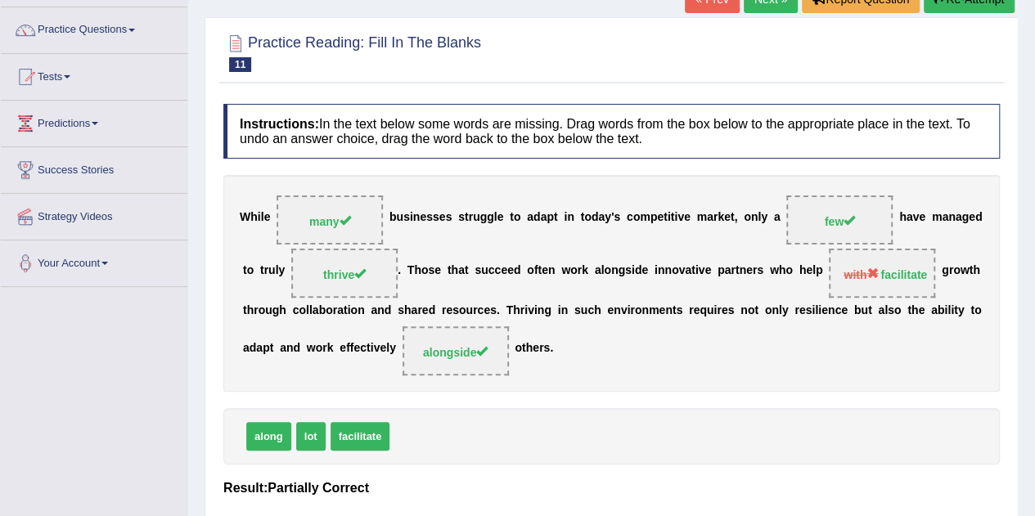
scroll to position [0, 0]
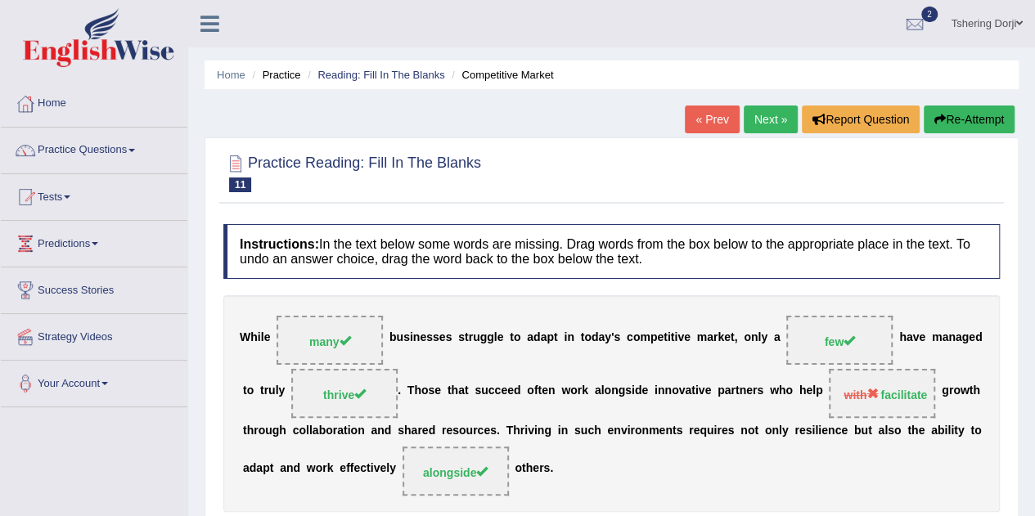
click at [85, 138] on link "Practice Questions" at bounding box center [94, 148] width 187 height 41
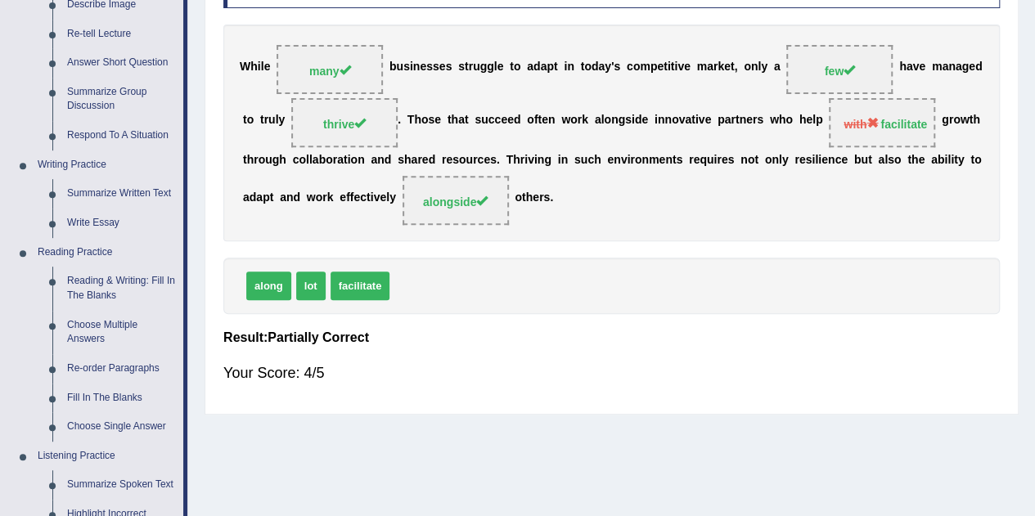
scroll to position [299, 0]
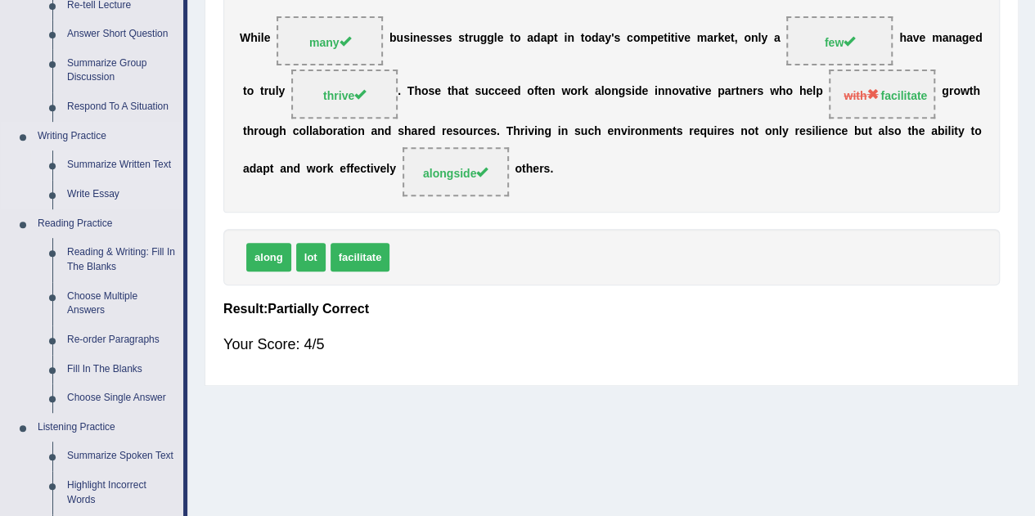
click at [105, 171] on link "Summarize Written Text" at bounding box center [122, 165] width 124 height 29
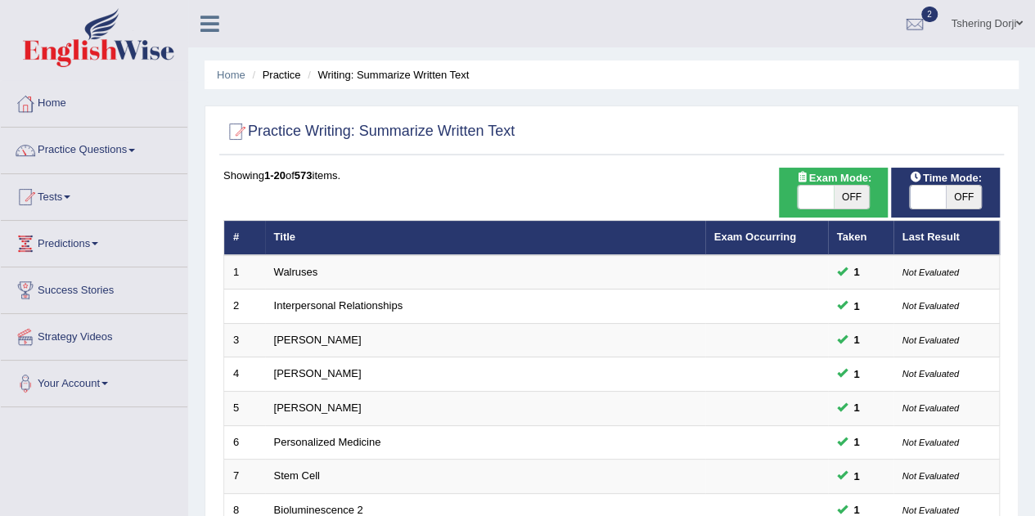
checkbox input "true"
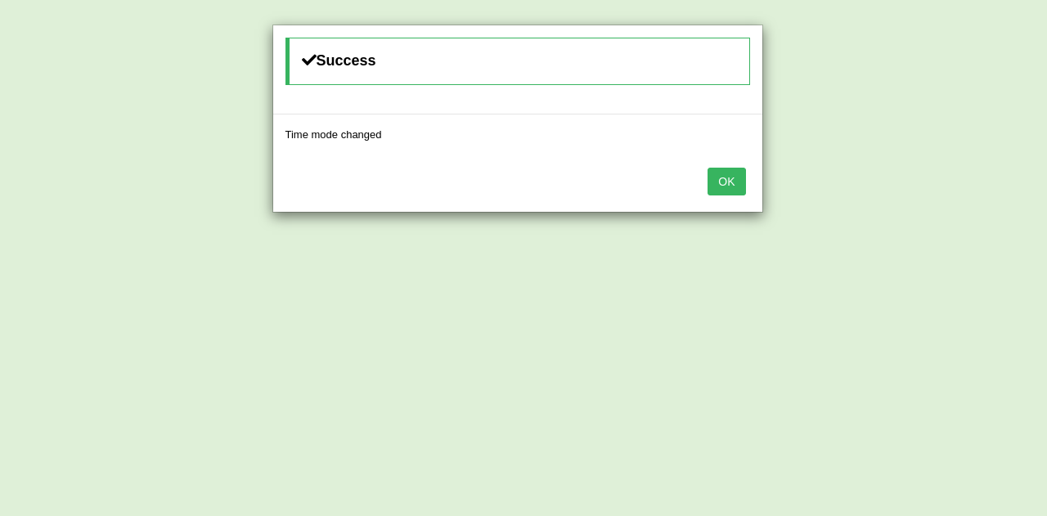
click at [726, 203] on div "OK" at bounding box center [517, 183] width 489 height 57
click at [721, 184] on button "OK" at bounding box center [727, 182] width 38 height 28
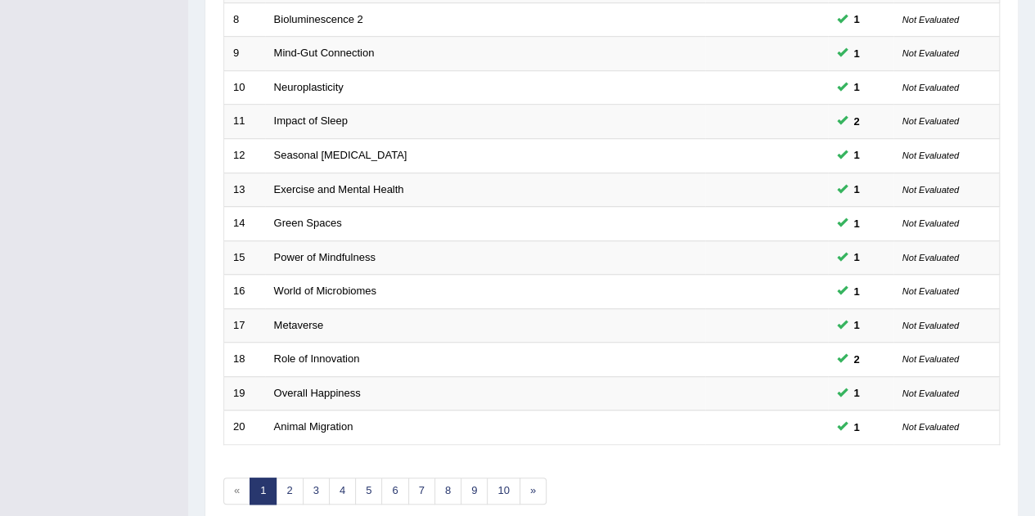
scroll to position [559, 0]
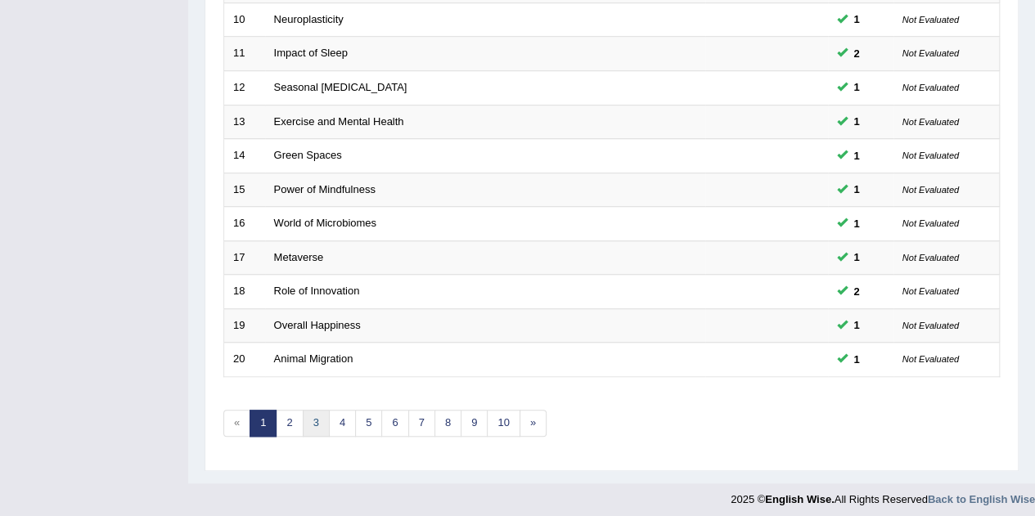
click at [324, 420] on link "3" at bounding box center [316, 423] width 27 height 27
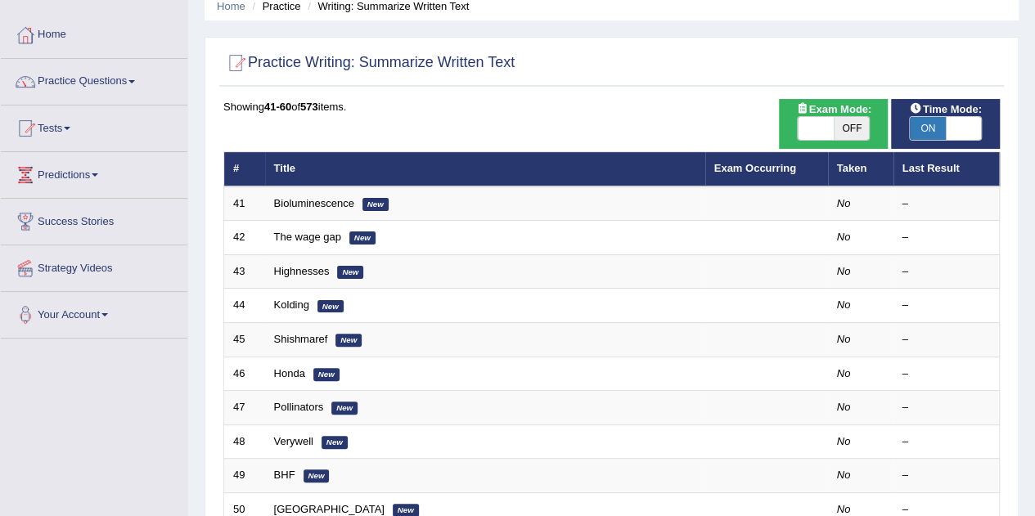
scroll to position [258, 0]
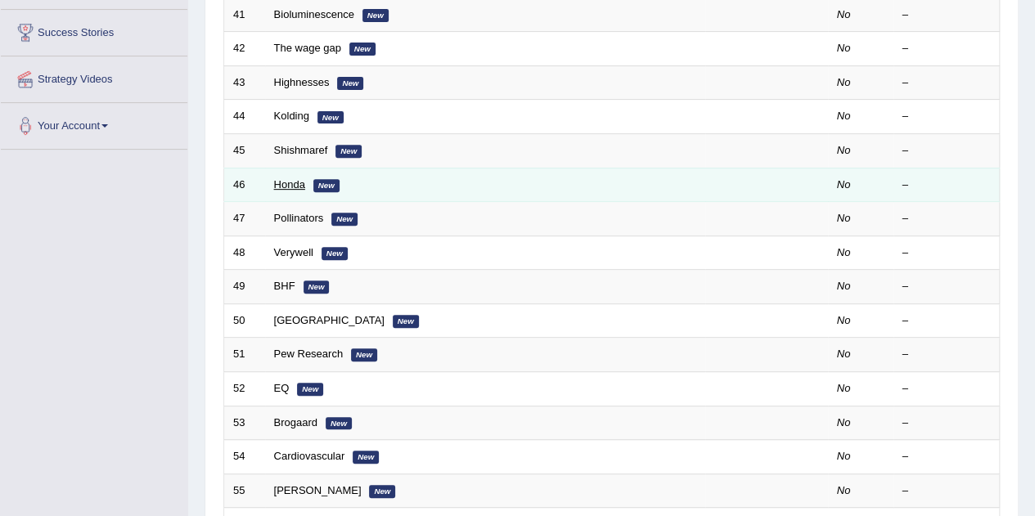
click at [281, 186] on link "Honda" at bounding box center [289, 184] width 31 height 12
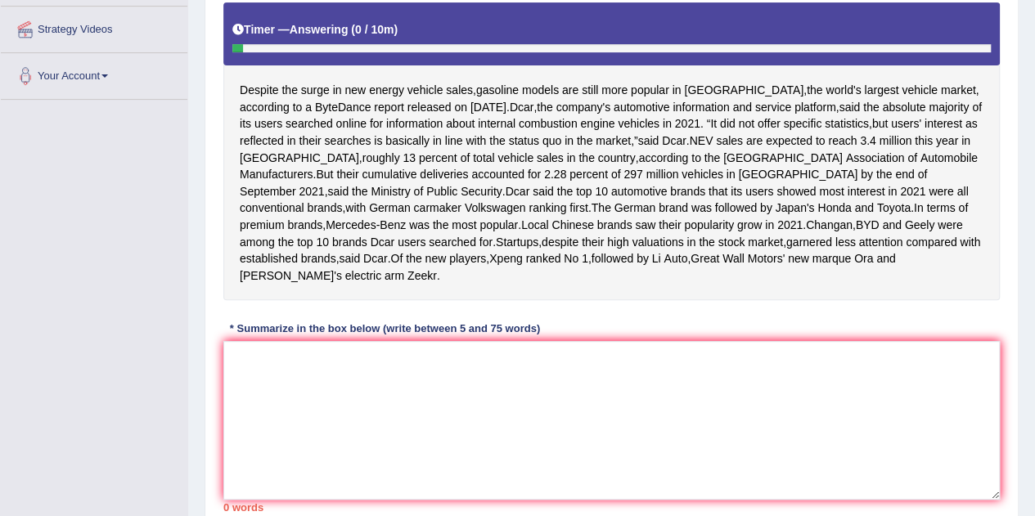
scroll to position [345, 0]
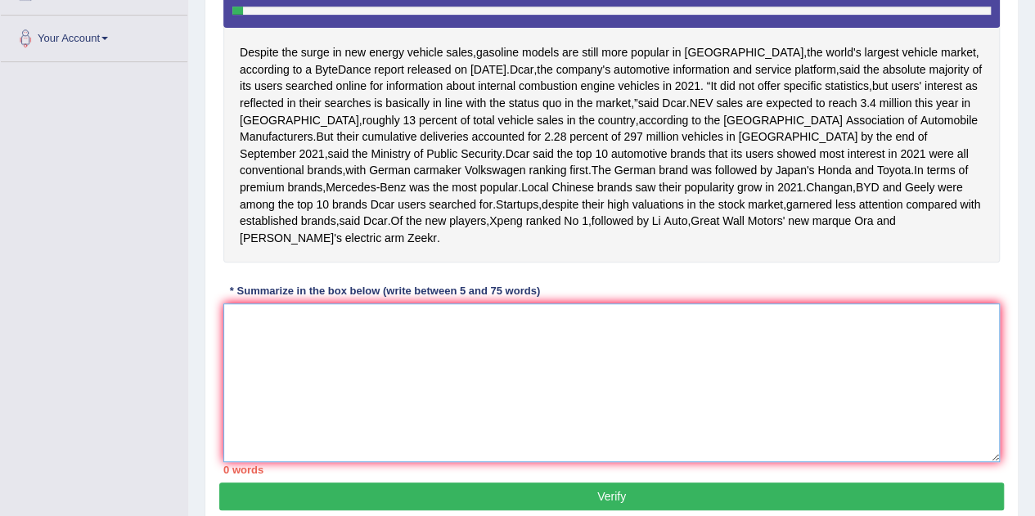
click at [433, 430] on textarea at bounding box center [611, 383] width 776 height 159
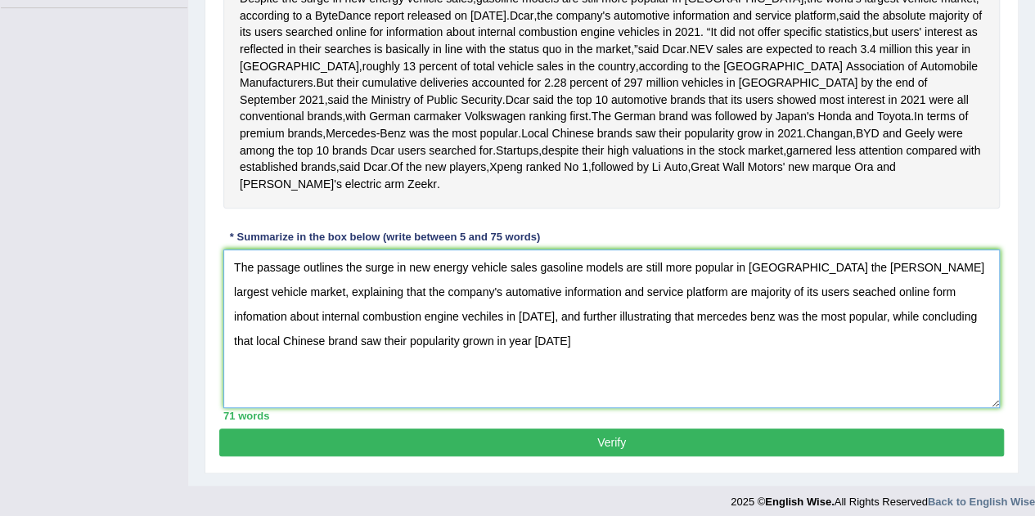
scroll to position [406, 0]
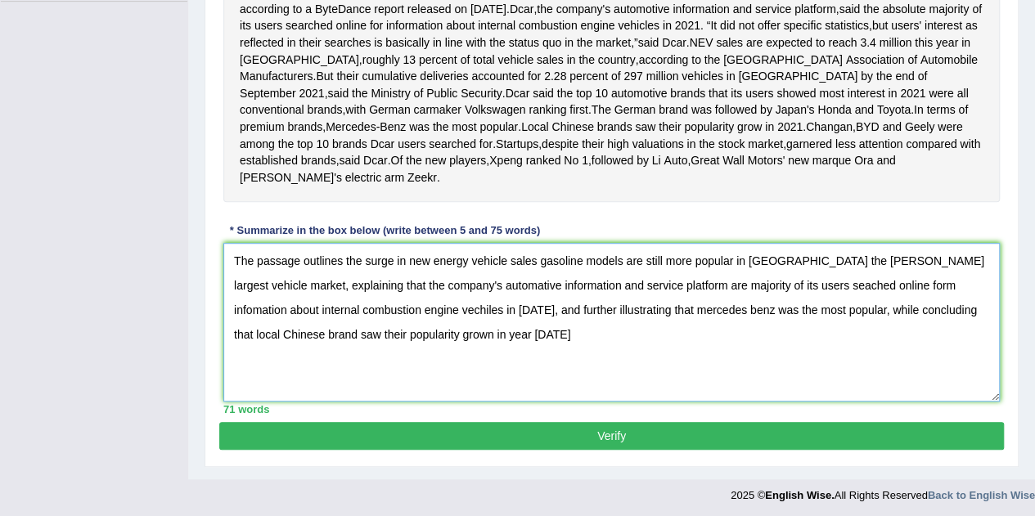
click at [557, 402] on textarea "The passage outlines the surge in new energy vehicle sales gasoline models are …" at bounding box center [611, 322] width 776 height 159
click at [831, 402] on textarea "The passage outlines the surge in new energy vehicle sales gasoline models are …" at bounding box center [611, 322] width 776 height 159
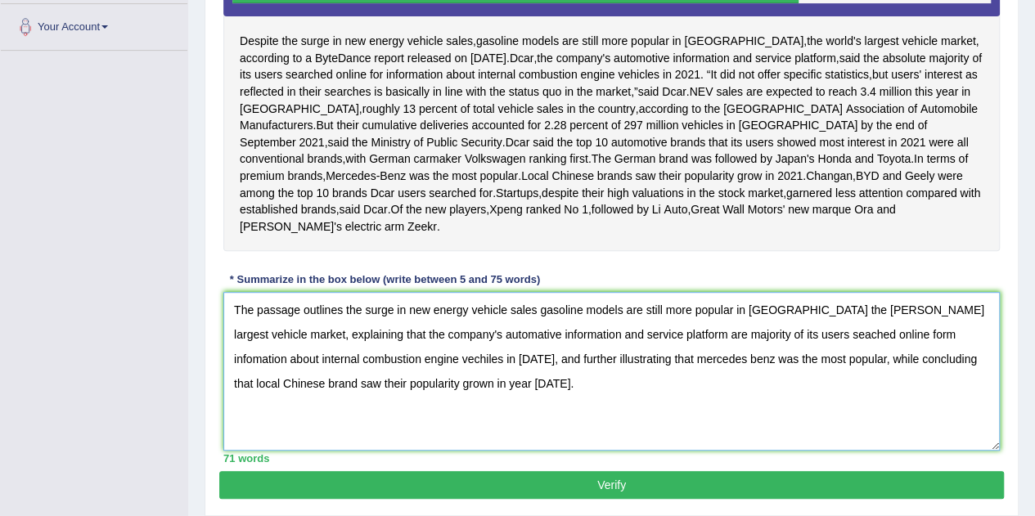
scroll to position [358, 0]
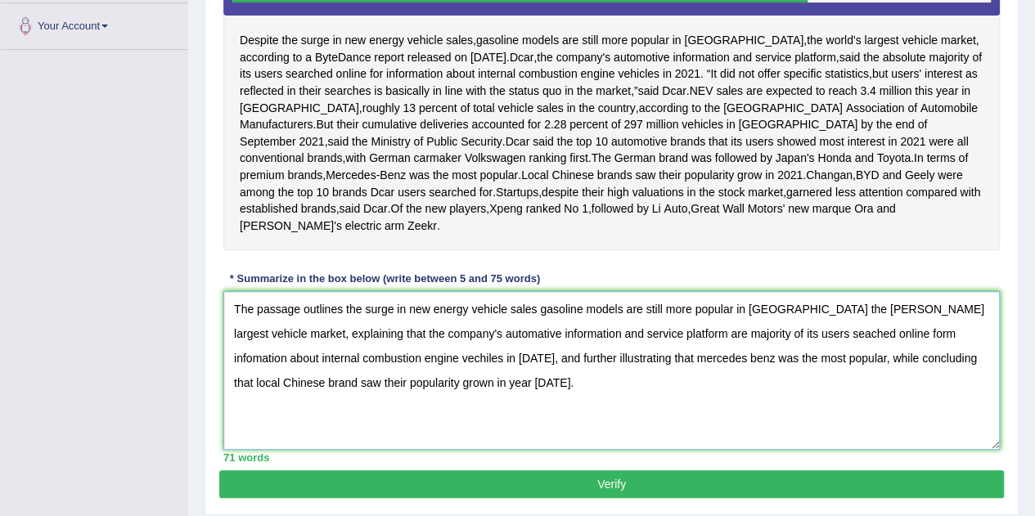
click at [429, 434] on textarea "The passage outlines the surge in new energy vehicle sales gasoline models are …" at bounding box center [611, 370] width 776 height 159
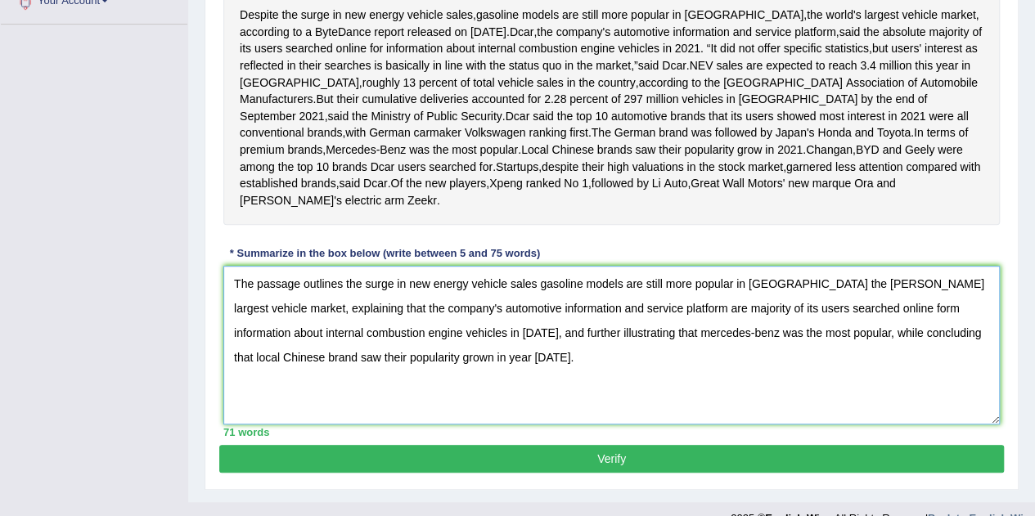
scroll to position [507, 0]
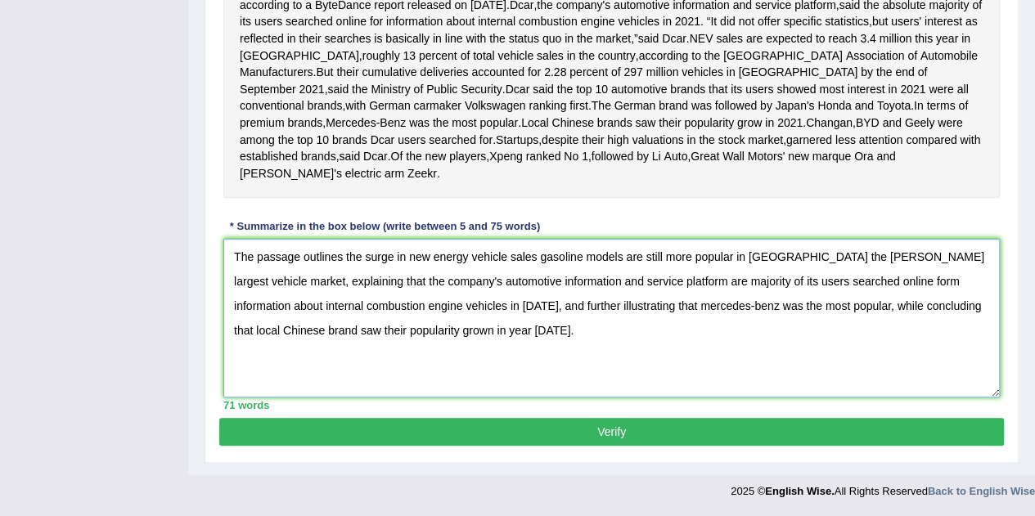
drag, startPoint x: 385, startPoint y: 443, endPoint x: 641, endPoint y: 547, distance: 276.7
click at [498, 394] on textarea "The passage outlines the surge in new energy vehicle sales gasoline models are …" at bounding box center [611, 318] width 776 height 159
type textarea "The passage outlines the surge in new energy vehicle sales gasoline models are …"
click at [539, 425] on button "Verify" at bounding box center [611, 432] width 785 height 28
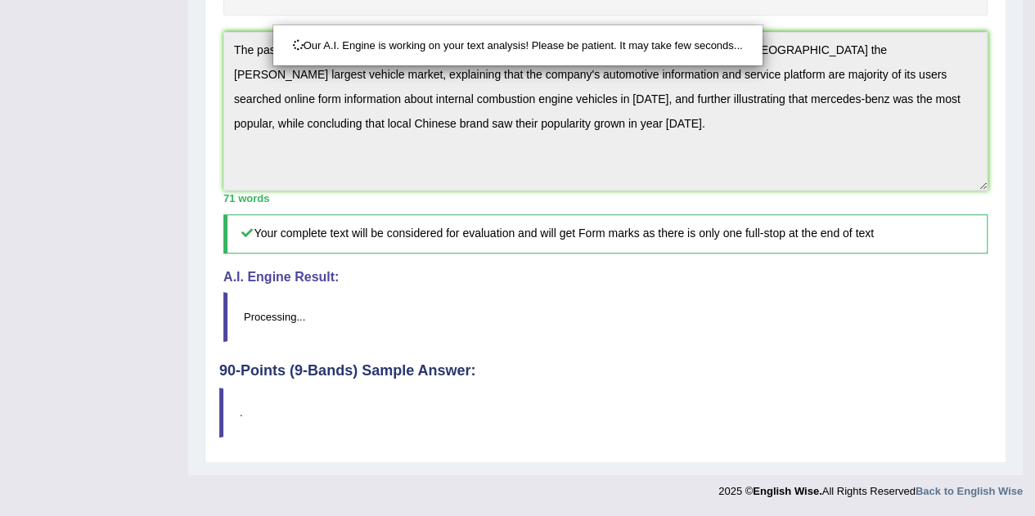
scroll to position [601, 0]
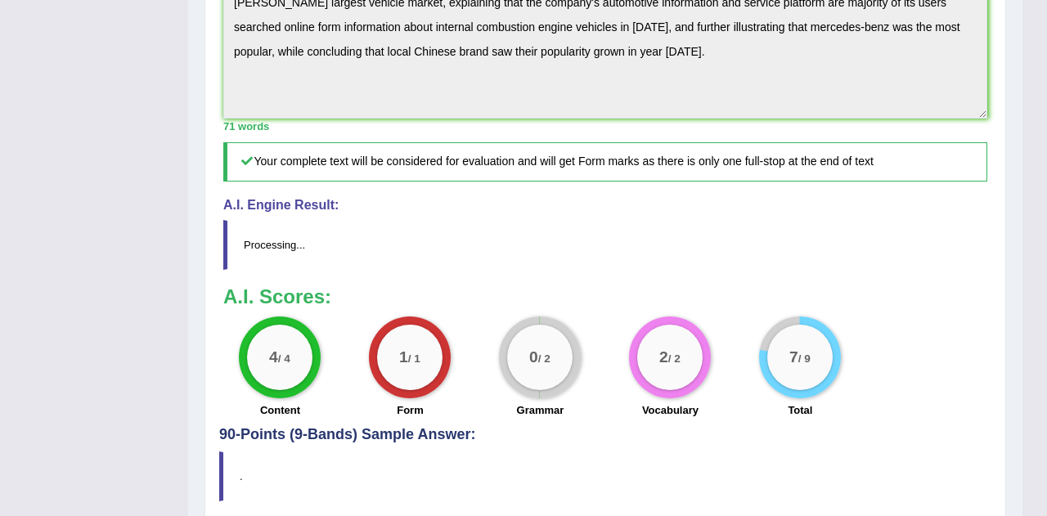
click at [0, 0] on div "Checking spelling/grammar..." at bounding box center [0, 0] width 0 height 0
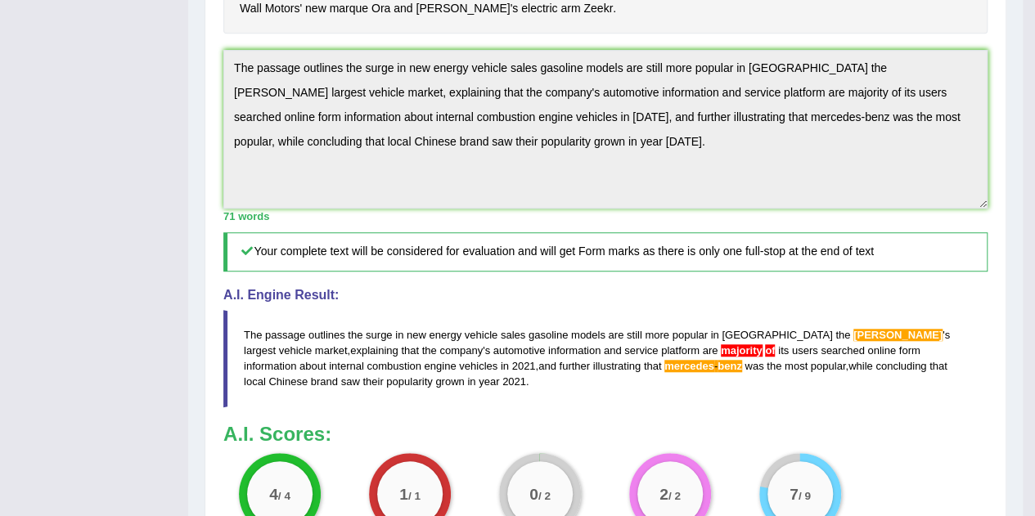
scroll to position [493, 0]
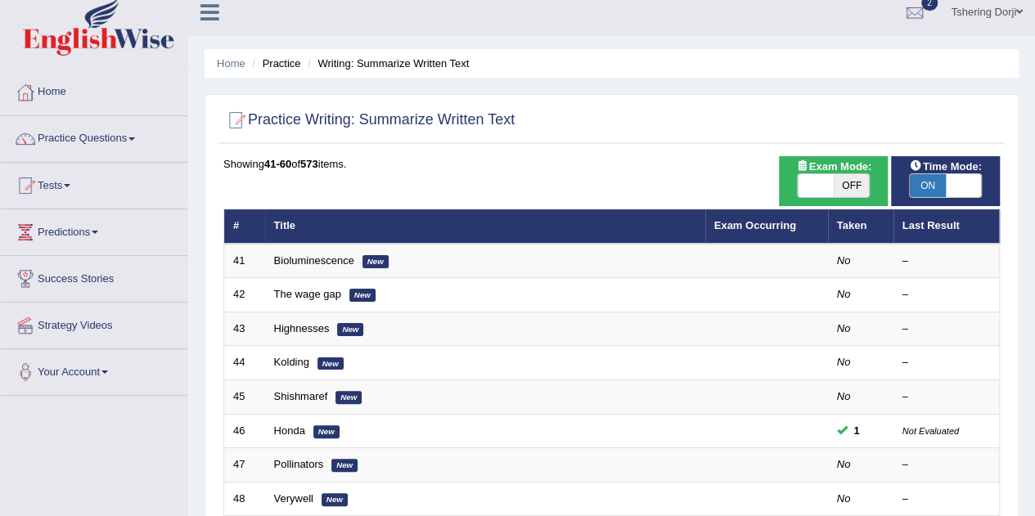
scroll to position [10, 0]
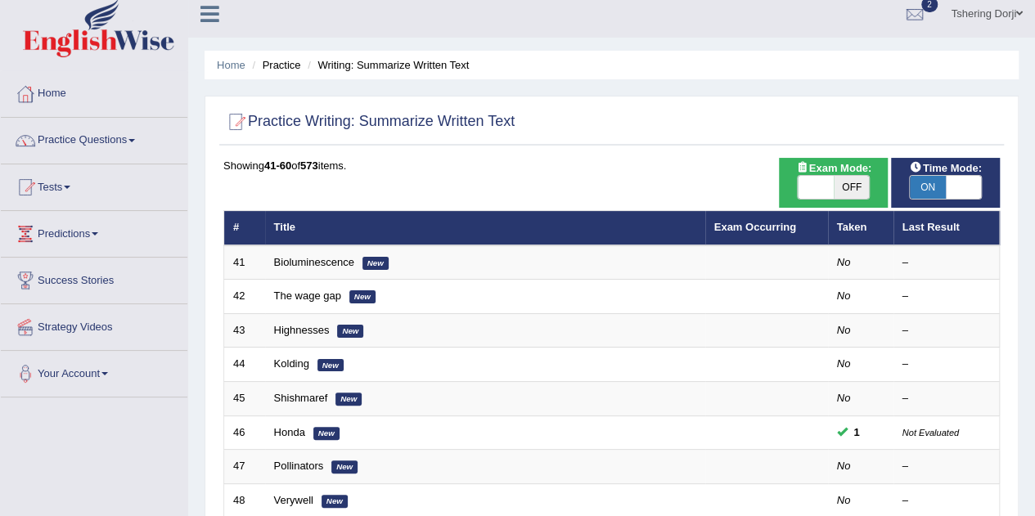
click at [65, 140] on link "Practice Questions" at bounding box center [94, 138] width 187 height 41
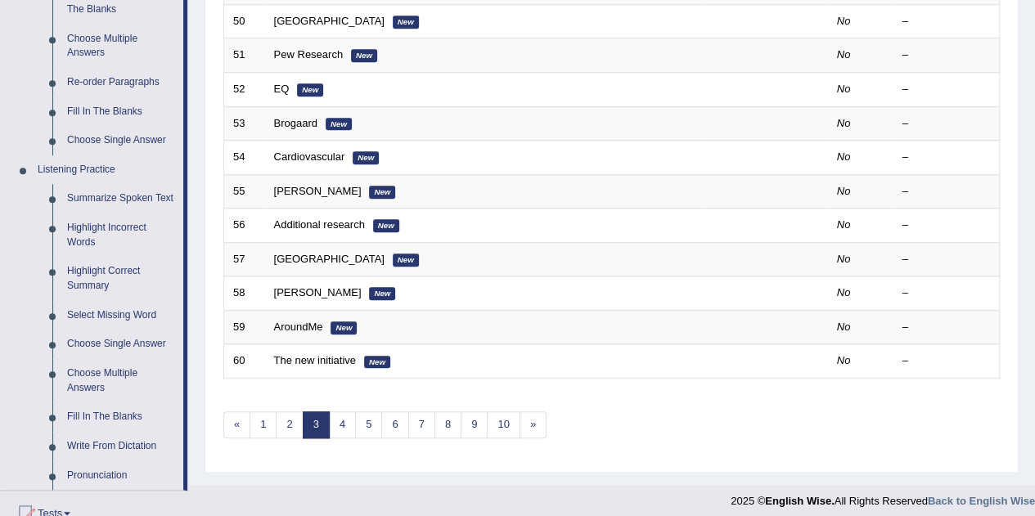
scroll to position [551, 0]
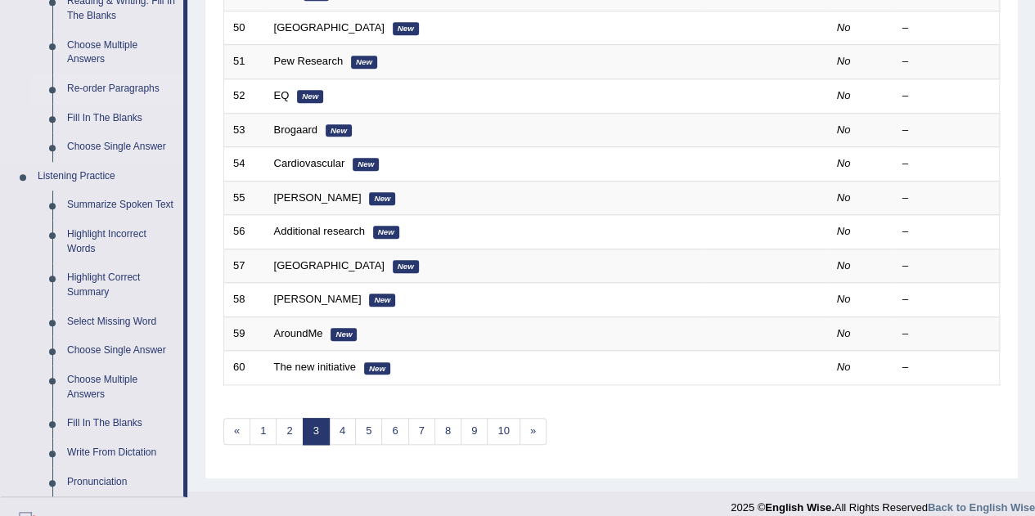
click at [84, 94] on link "Re-order Paragraphs" at bounding box center [122, 88] width 124 height 29
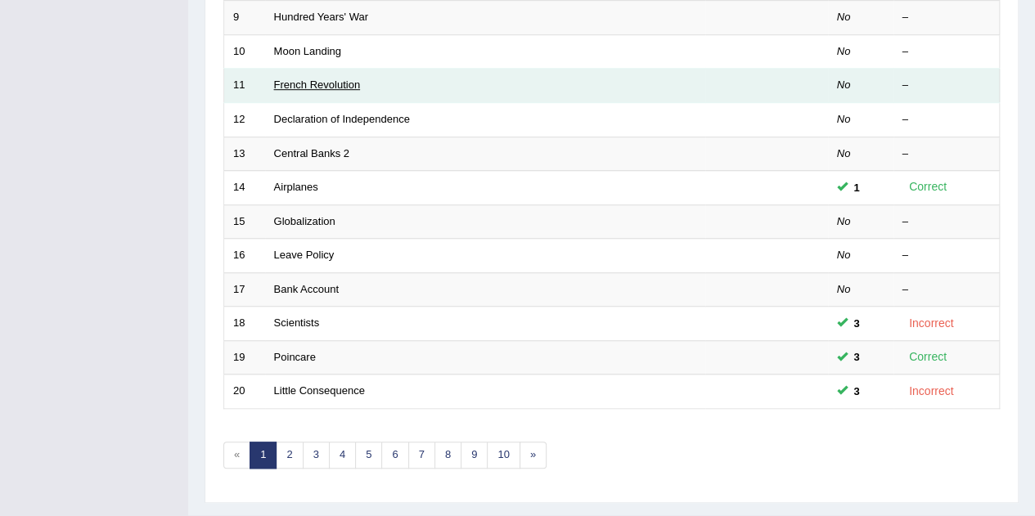
click at [289, 83] on link "French Revolution" at bounding box center [317, 85] width 87 height 12
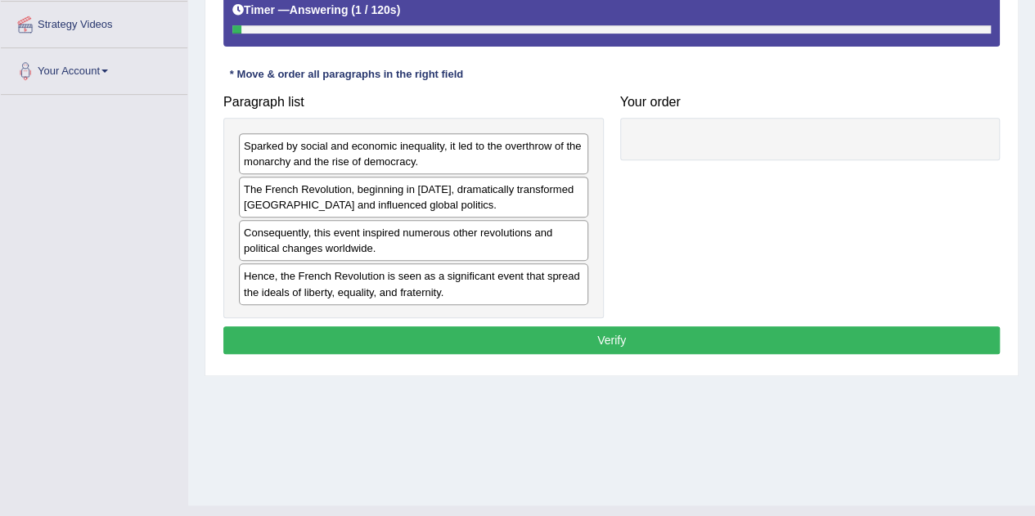
scroll to position [342, 0]
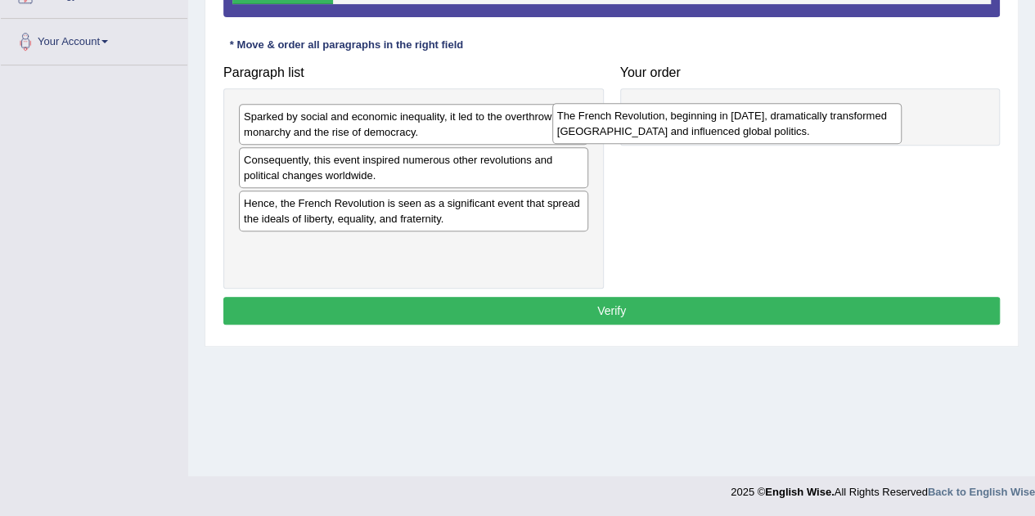
drag, startPoint x: 429, startPoint y: 164, endPoint x: 742, endPoint y: 119, distance: 316.7
click at [742, 119] on div "The French Revolution, beginning in 1789, dramatically transformed France and i…" at bounding box center [726, 123] width 349 height 41
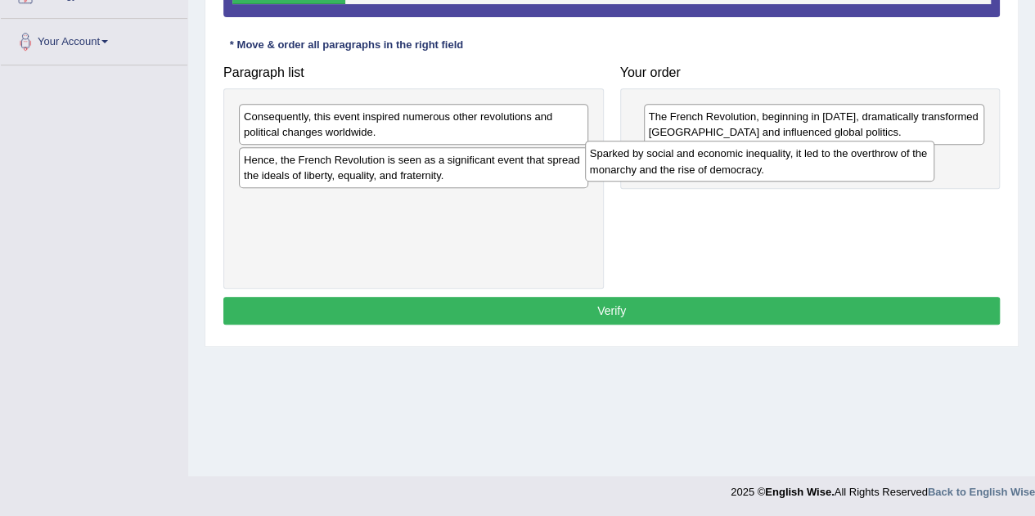
drag, startPoint x: 474, startPoint y: 118, endPoint x: 830, endPoint y: 155, distance: 358.7
click at [830, 155] on div "Sparked by social and economic inequality, it led to the overthrow of the monar…" at bounding box center [759, 161] width 349 height 41
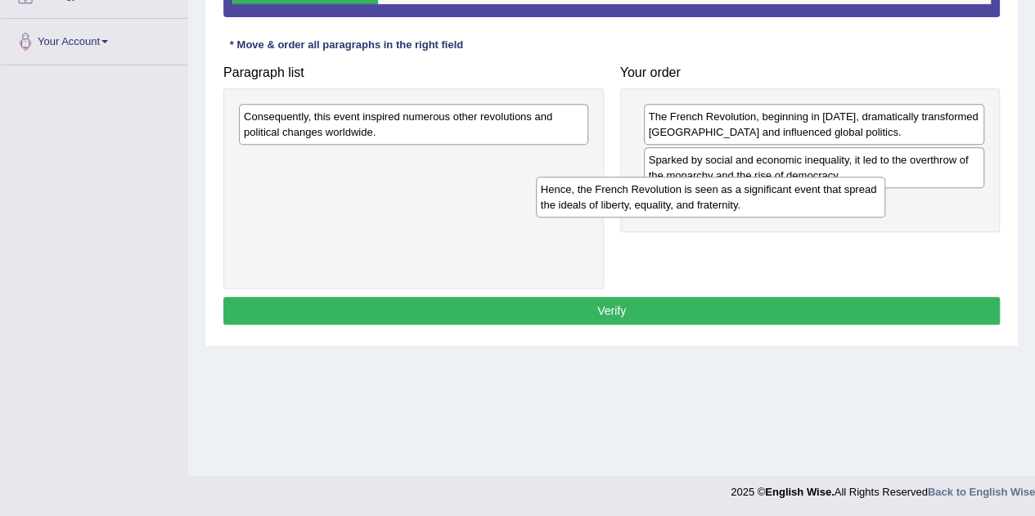
drag, startPoint x: 460, startPoint y: 170, endPoint x: 758, endPoint y: 200, distance: 299.3
click at [758, 200] on div "Hence, the French Revolution is seen as a significant event that spread the ide…" at bounding box center [710, 197] width 349 height 41
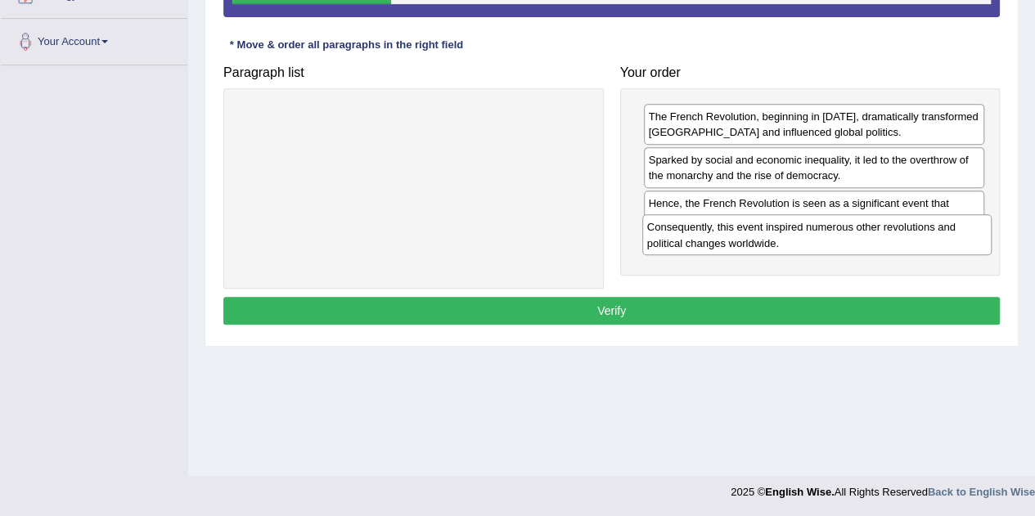
drag, startPoint x: 445, startPoint y: 119, endPoint x: 853, endPoint y: 229, distance: 422.1
click at [853, 229] on div "Consequently, this event inspired numerous other revolutions and political chan…" at bounding box center [816, 234] width 349 height 41
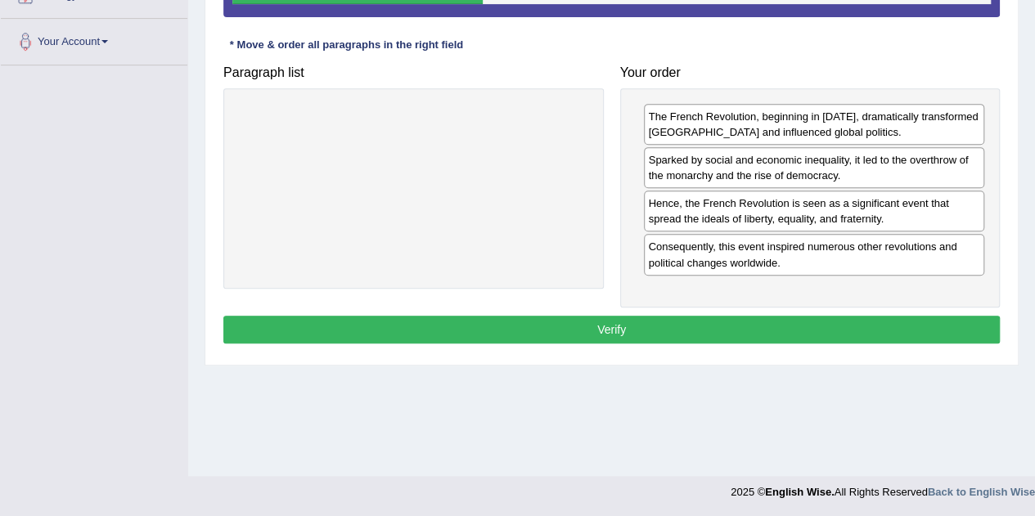
click at [836, 327] on button "Verify" at bounding box center [611, 330] width 776 height 28
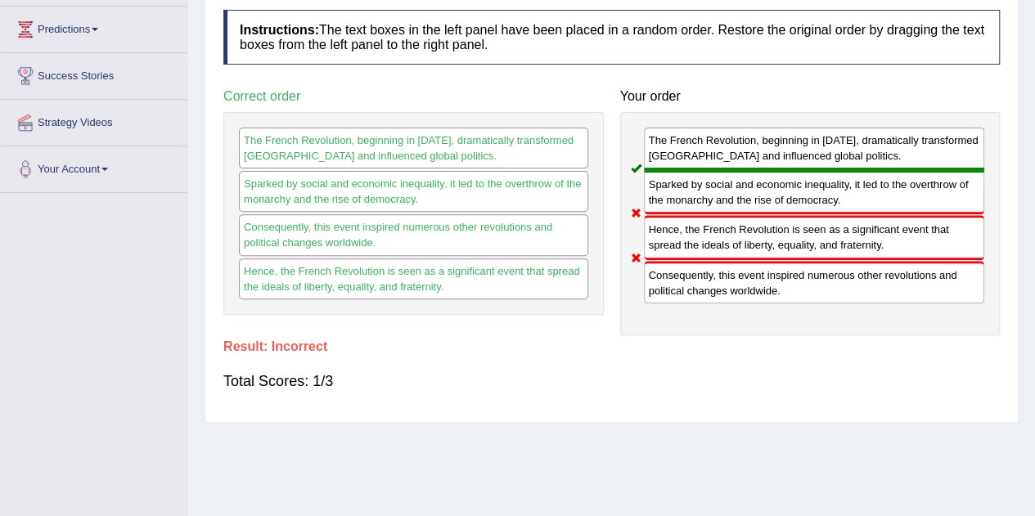
scroll to position [141, 0]
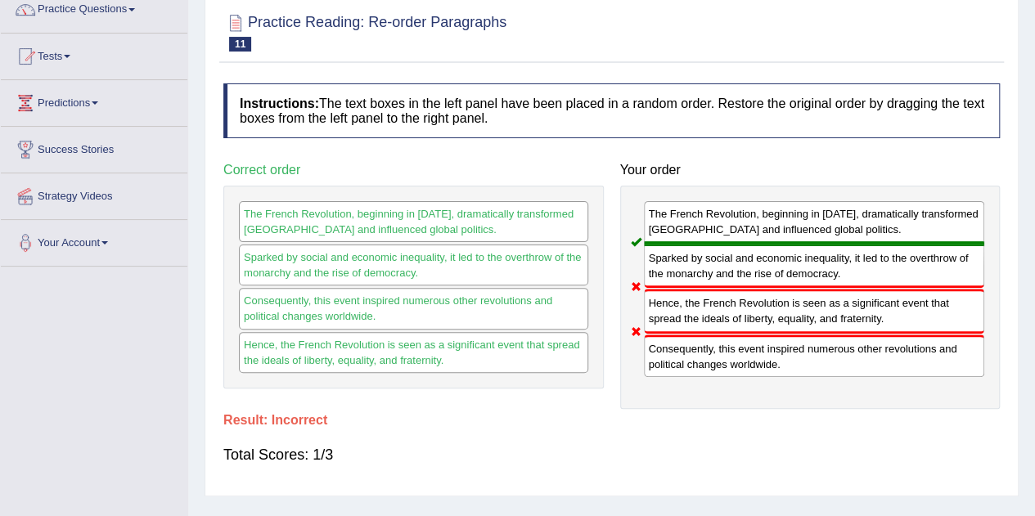
click at [817, 290] on div "Hence, the French Revolution is seen as a significant event that spread the ide…" at bounding box center [814, 311] width 341 height 44
click at [812, 284] on div "Sparked by social and economic inequality, it led to the overthrow of the monar…" at bounding box center [814, 266] width 341 height 44
click at [808, 314] on div "Hence, the French Revolution is seen as a significant event that spread the ide…" at bounding box center [814, 311] width 341 height 44
click at [834, 337] on div "Consequently, this event inspired numerous other revolutions and political chan…" at bounding box center [814, 356] width 341 height 43
click at [826, 346] on div "Consequently, this event inspired numerous other revolutions and political chan…" at bounding box center [814, 356] width 341 height 43
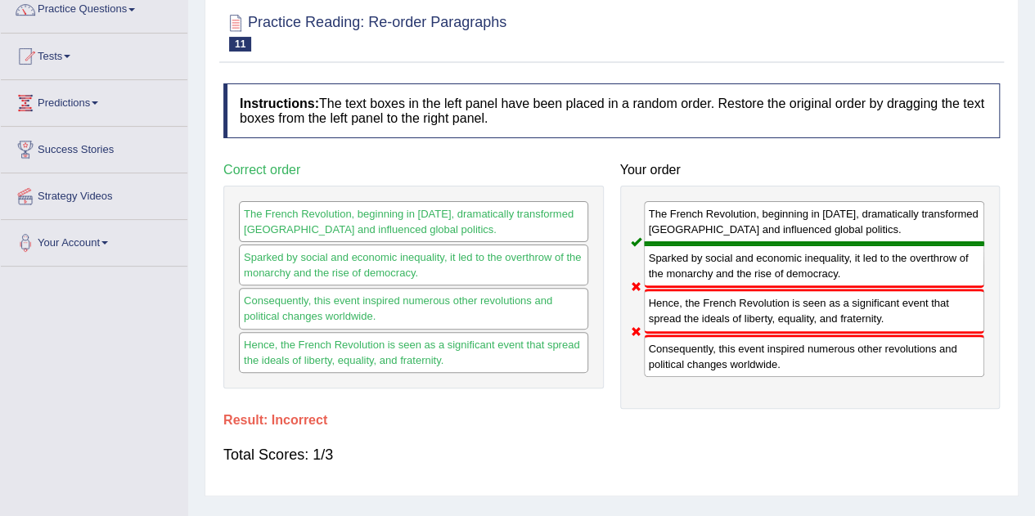
click at [847, 325] on div "Hence, the French Revolution is seen as a significant event that spread the ide…" at bounding box center [814, 311] width 341 height 44
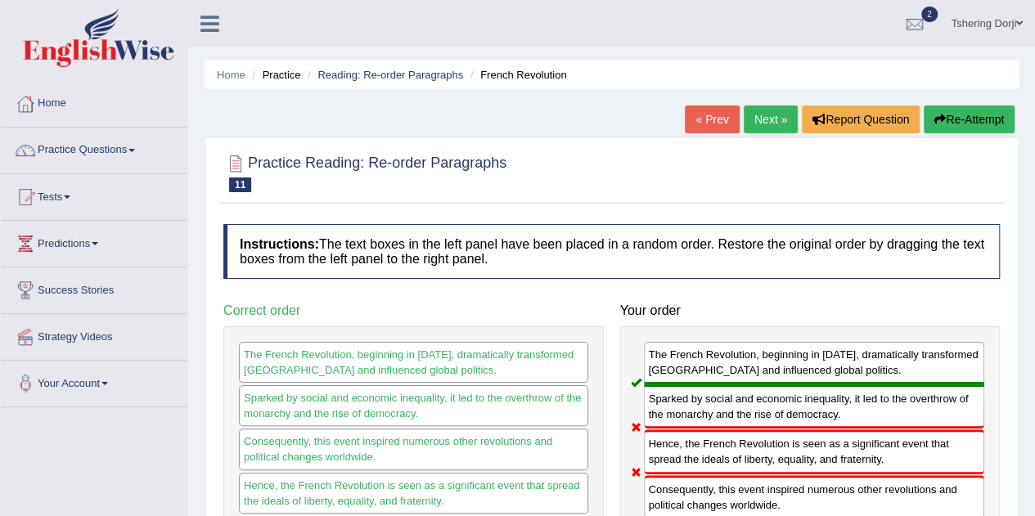
click at [764, 118] on link "Next »" at bounding box center [771, 120] width 54 height 28
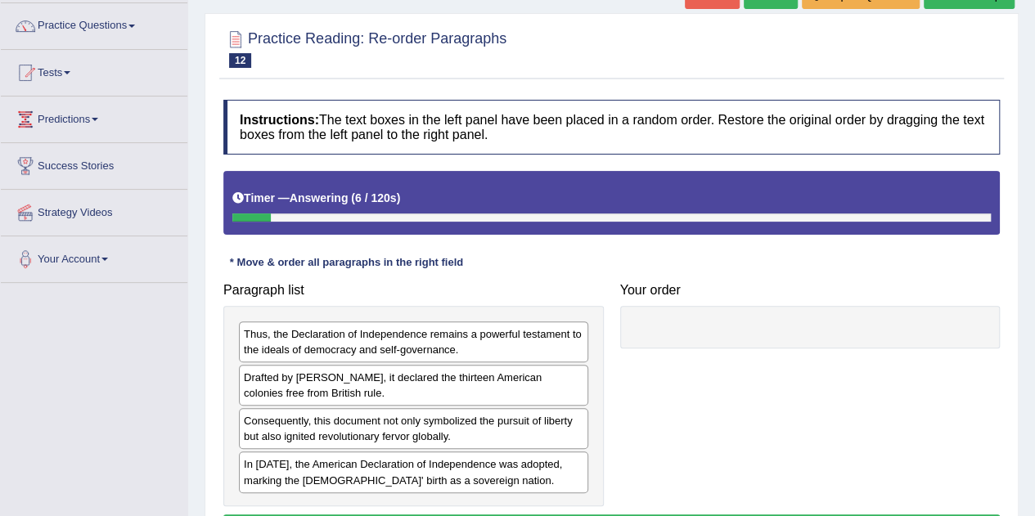
scroll to position [134, 0]
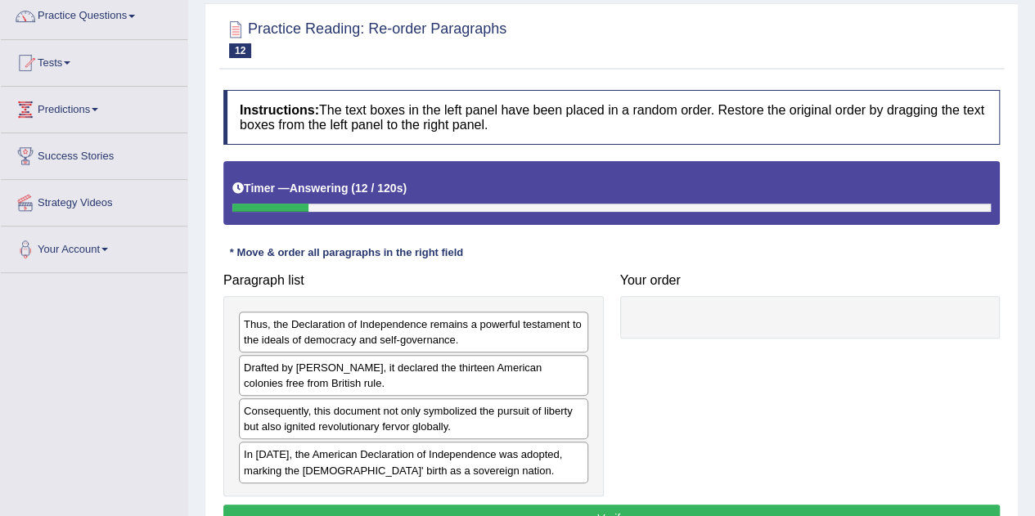
click at [344, 467] on div "In 1776, the American Declaration of Independence was adopted, marking the Unit…" at bounding box center [413, 462] width 349 height 41
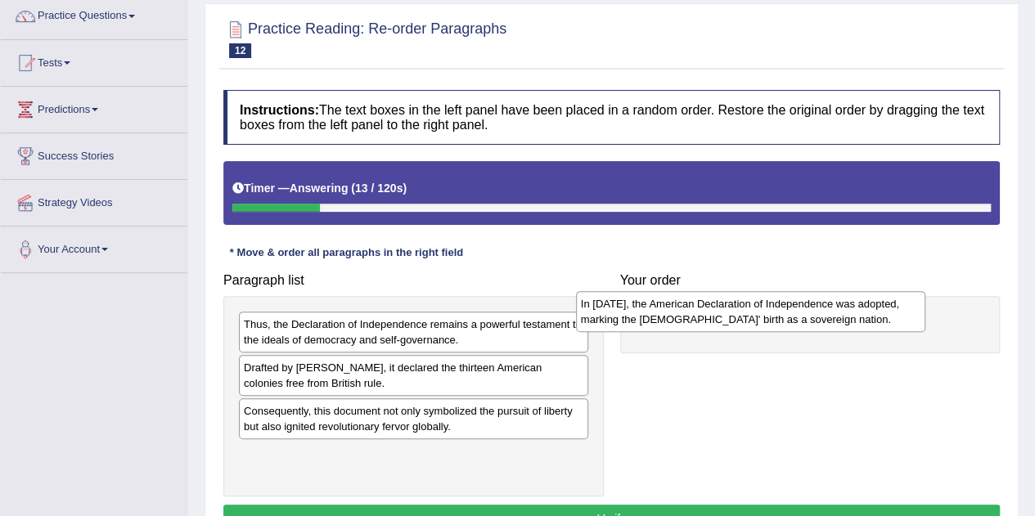
drag, startPoint x: 344, startPoint y: 467, endPoint x: 682, endPoint y: 317, distance: 370.7
click at [682, 317] on div "In 1776, the American Declaration of Independence was adopted, marking the Unit…" at bounding box center [750, 311] width 349 height 41
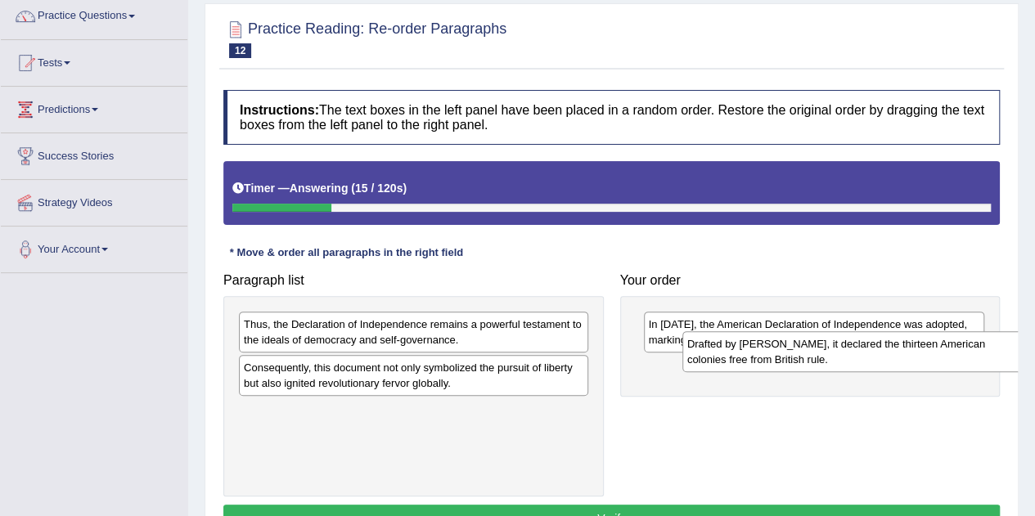
drag, startPoint x: 340, startPoint y: 376, endPoint x: 798, endPoint y: 362, distance: 457.6
click at [798, 362] on div "Drafted by Thomas Jefferson, it declared the thirteen American colonies free fr…" at bounding box center [856, 351] width 349 height 41
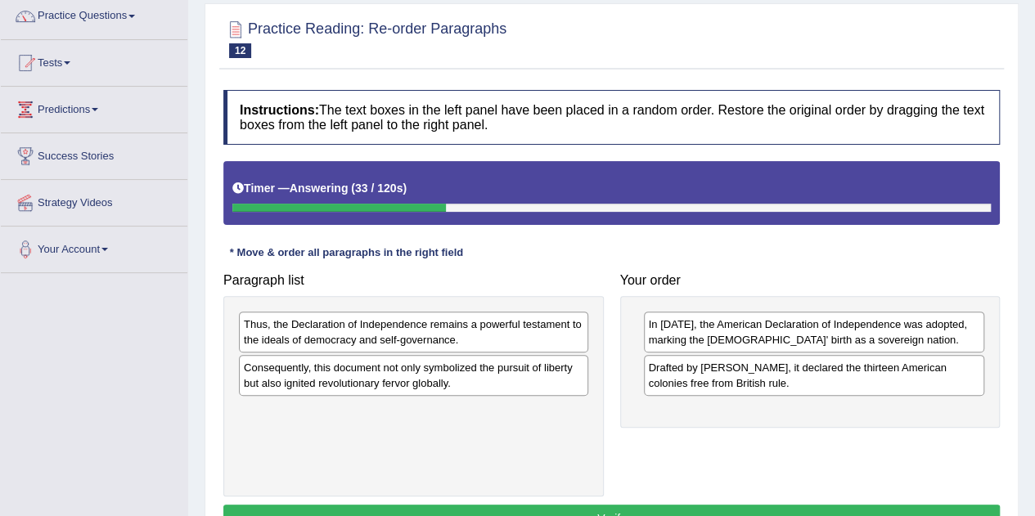
drag, startPoint x: 392, startPoint y: 350, endPoint x: 648, endPoint y: 366, distance: 256.6
click at [648, 366] on div "Paragraph list Thus, the Declaration of Independence remains a powerful testame…" at bounding box center [611, 381] width 793 height 232
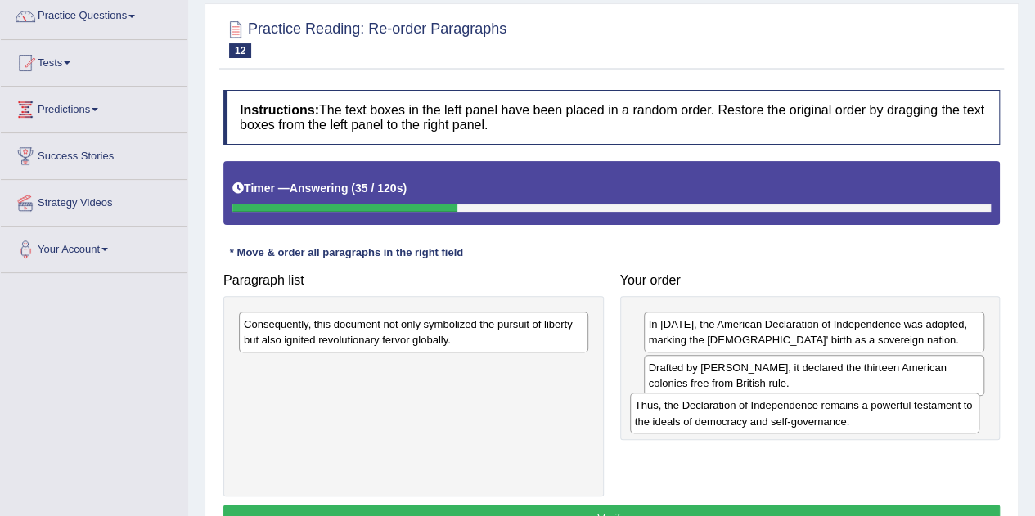
drag, startPoint x: 473, startPoint y: 333, endPoint x: 874, endPoint y: 412, distance: 408.7
click at [874, 412] on div "Thus, the Declaration of Independence remains a powerful testament to the ideal…" at bounding box center [804, 413] width 349 height 41
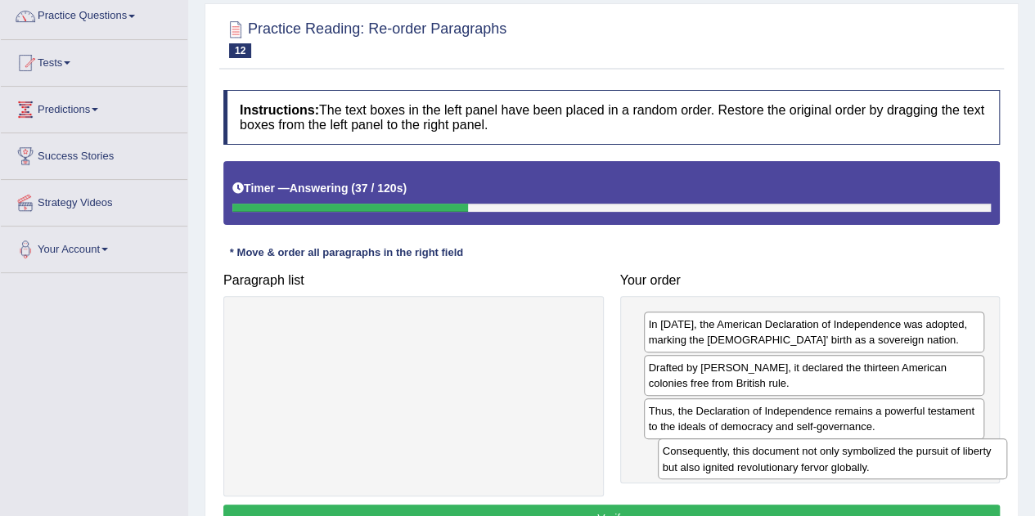
drag, startPoint x: 466, startPoint y: 330, endPoint x: 887, endPoint y: 457, distance: 439.5
click at [887, 457] on div "Consequently, this document not only symbolized the pursuit of liberty but also…" at bounding box center [832, 459] width 349 height 41
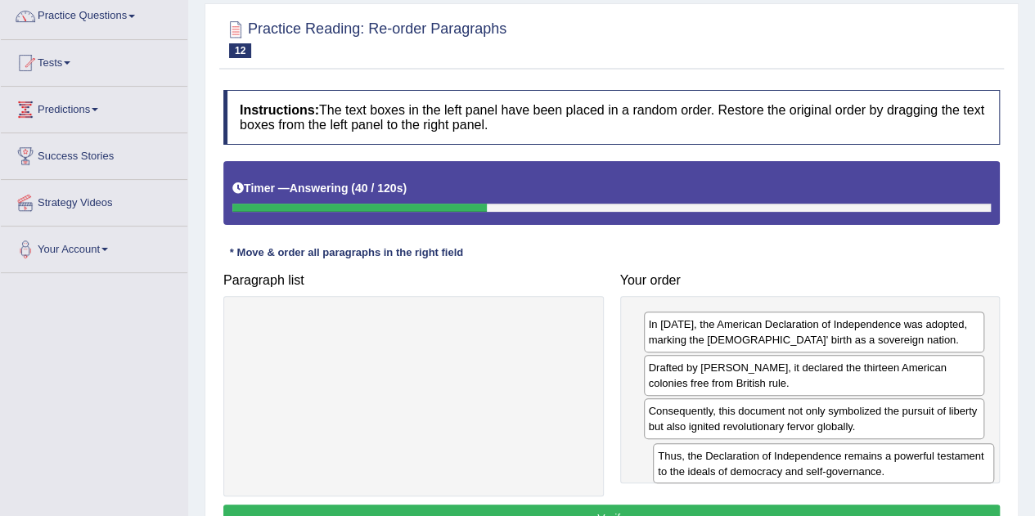
drag, startPoint x: 785, startPoint y: 423, endPoint x: 795, endPoint y: 469, distance: 46.9
click at [795, 469] on div "Thus, the Declaration of Independence remains a powerful testament to the ideal…" at bounding box center [823, 463] width 341 height 41
drag, startPoint x: 808, startPoint y: 429, endPoint x: 811, endPoint y: 479, distance: 50.0
click at [811, 479] on div "Consequently, this document not only symbolized the pursuit of liberty but also…" at bounding box center [816, 468] width 341 height 41
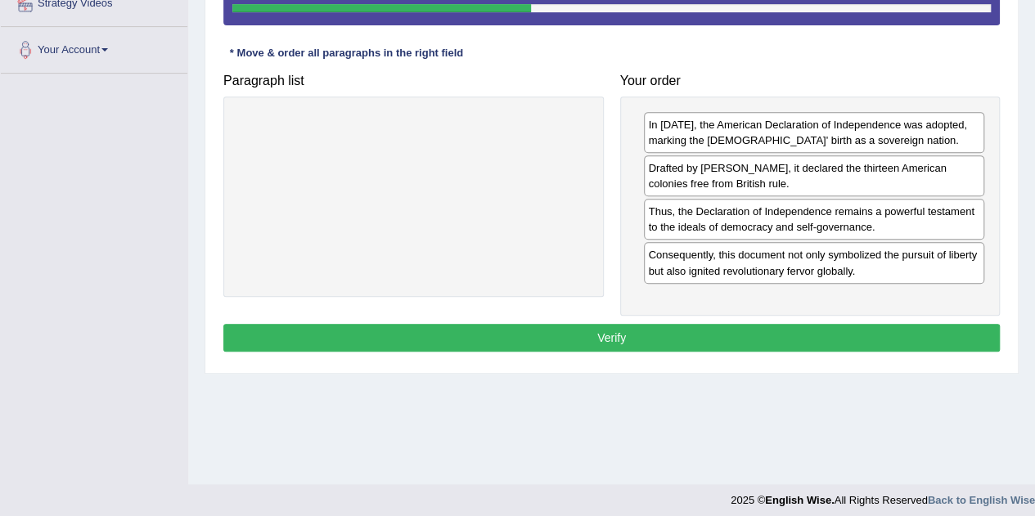
scroll to position [342, 0]
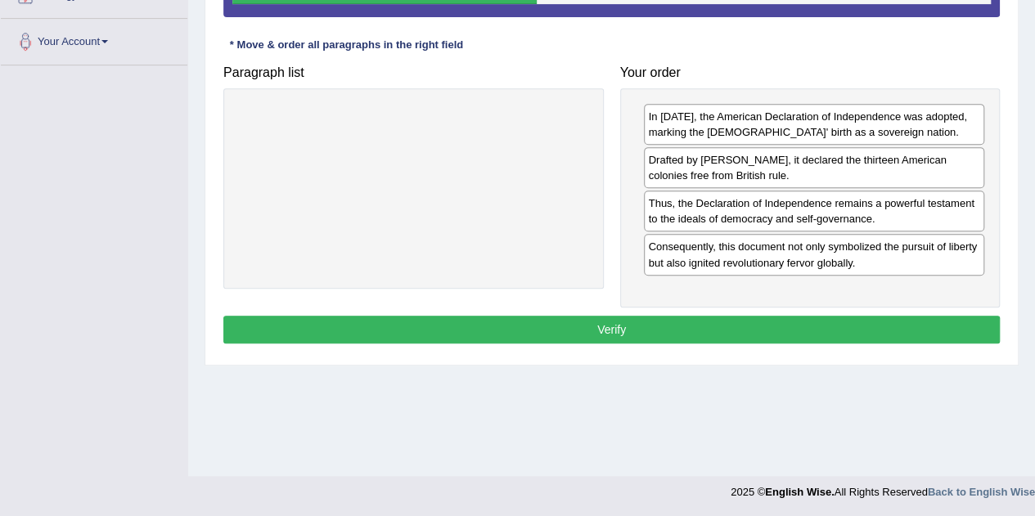
click at [938, 334] on button "Verify" at bounding box center [611, 330] width 776 height 28
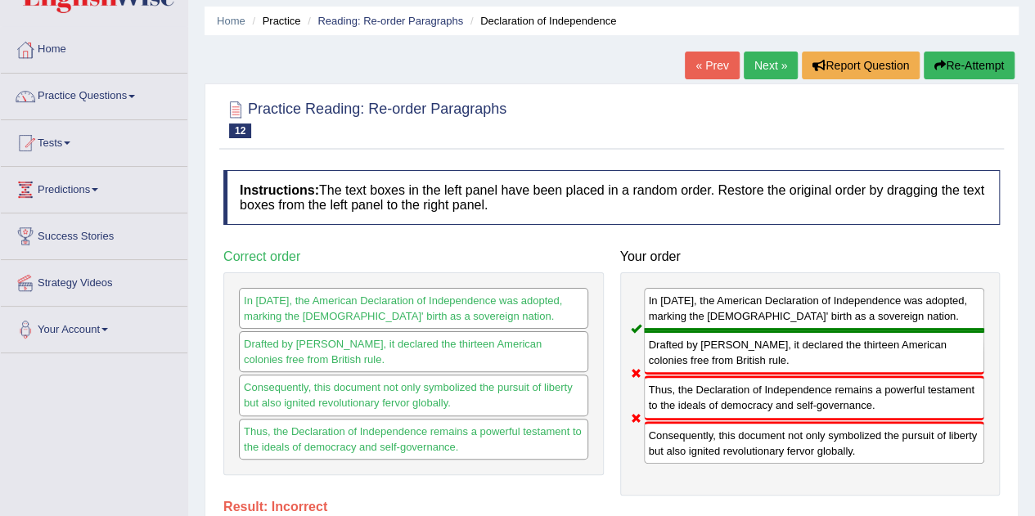
scroll to position [49, 0]
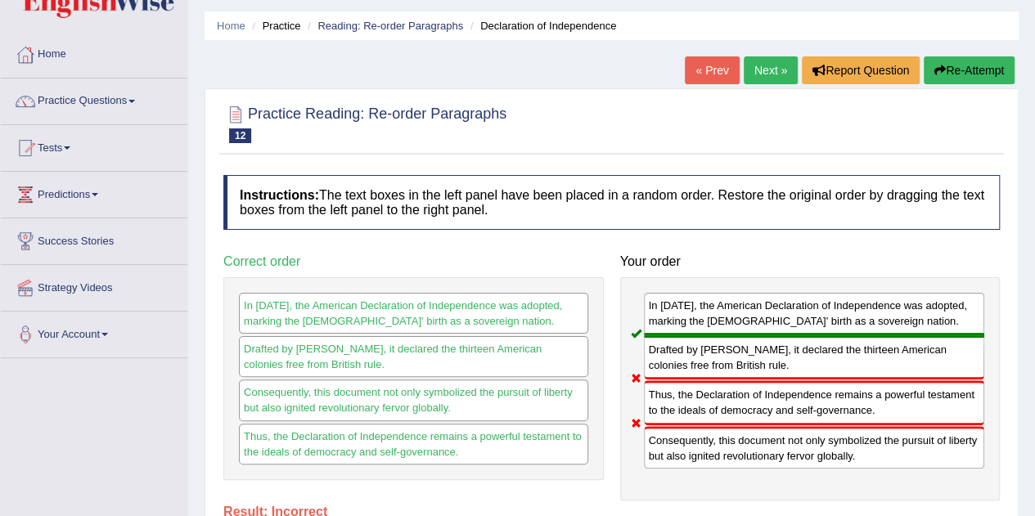
click at [47, 110] on link "Practice Questions" at bounding box center [94, 99] width 187 height 41
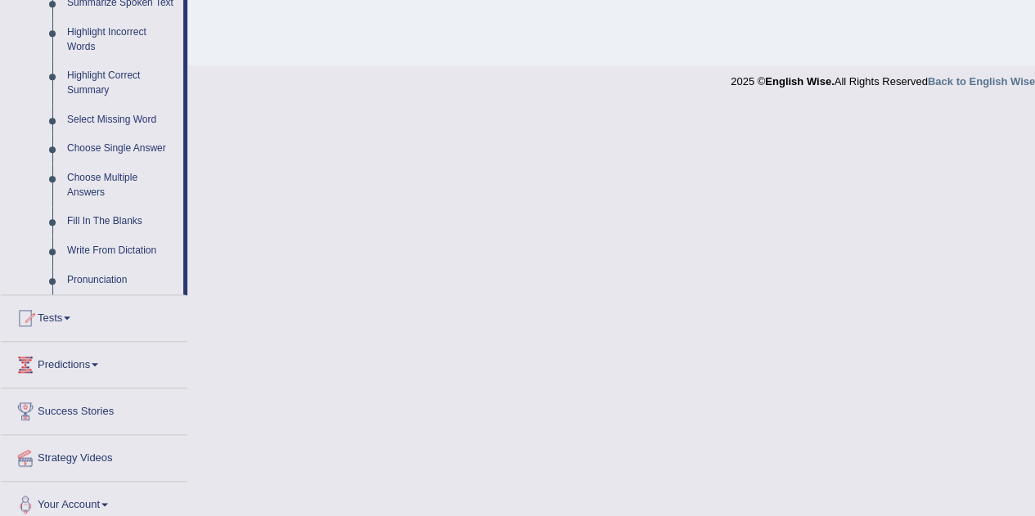
scroll to position [754, 0]
click at [68, 82] on link "Highlight Correct Summary" at bounding box center [122, 82] width 124 height 43
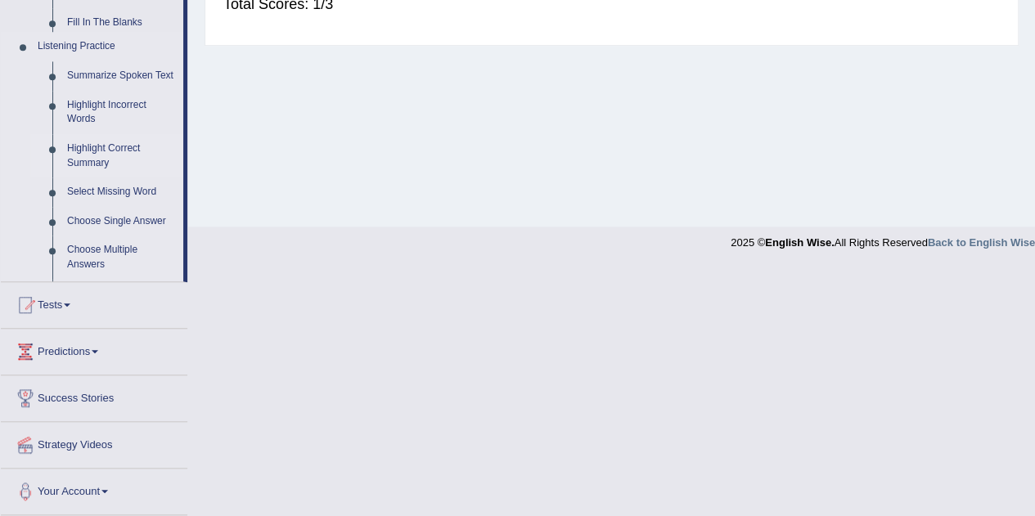
scroll to position [342, 0]
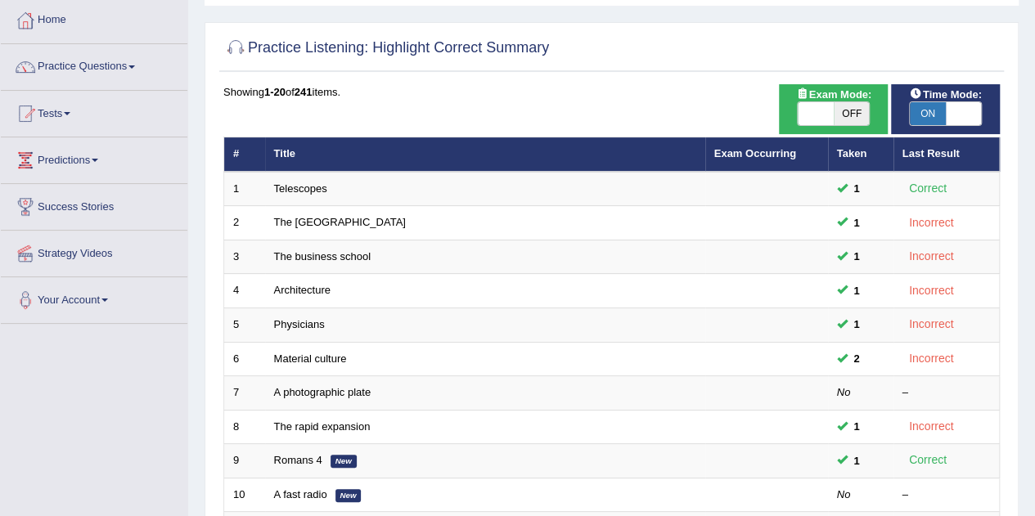
scroll to position [79, 0]
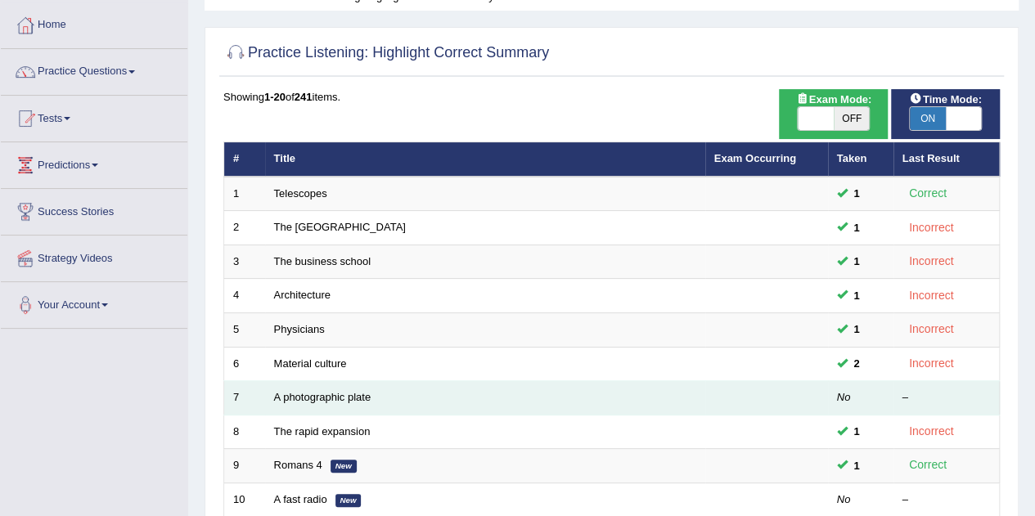
click at [262, 398] on td "7" at bounding box center [244, 398] width 41 height 34
click at [316, 398] on link "A photographic plate" at bounding box center [322, 397] width 97 height 12
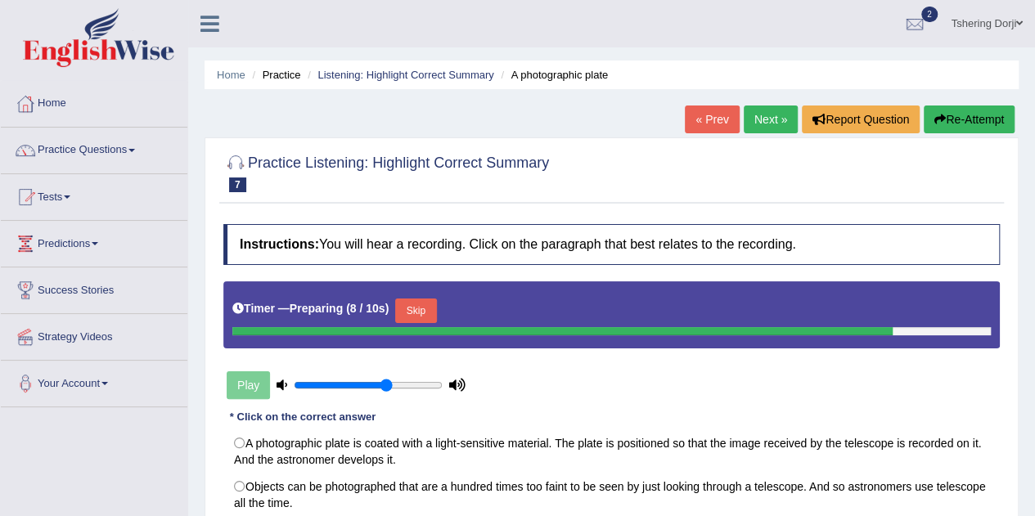
click at [421, 302] on button "Skip" at bounding box center [415, 311] width 41 height 25
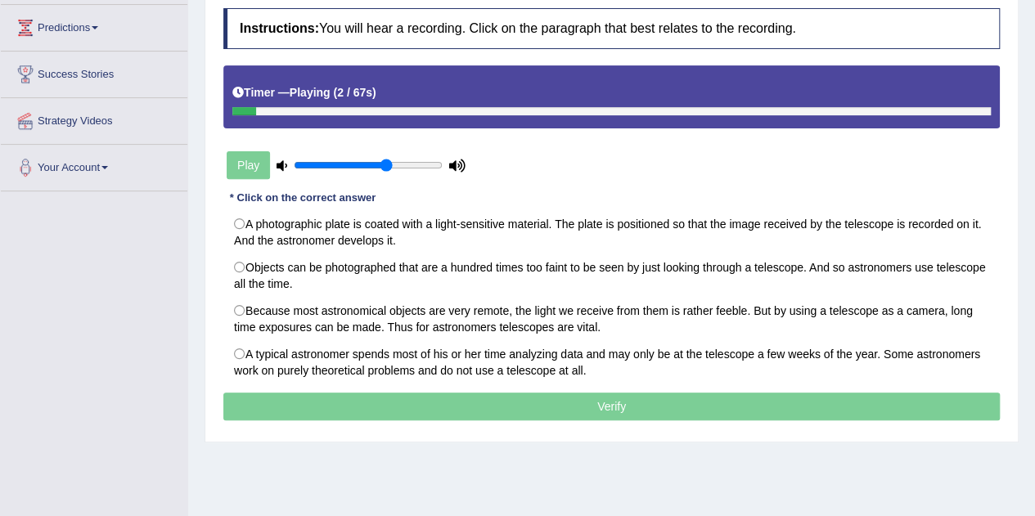
scroll to position [226, 0]
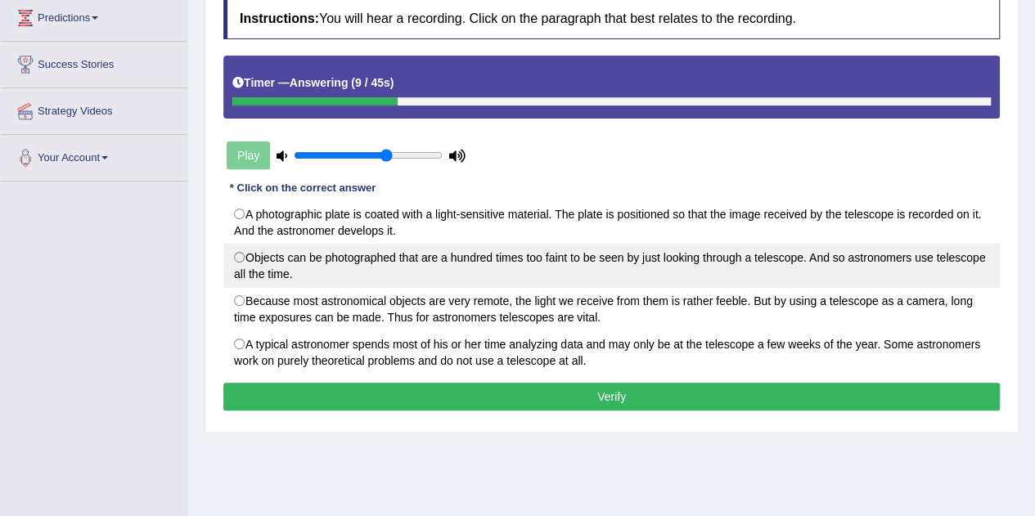
click at [447, 269] on label "Objects can be photographed that are a hundred times too faint to be seen by ju…" at bounding box center [611, 266] width 776 height 44
radio input "true"
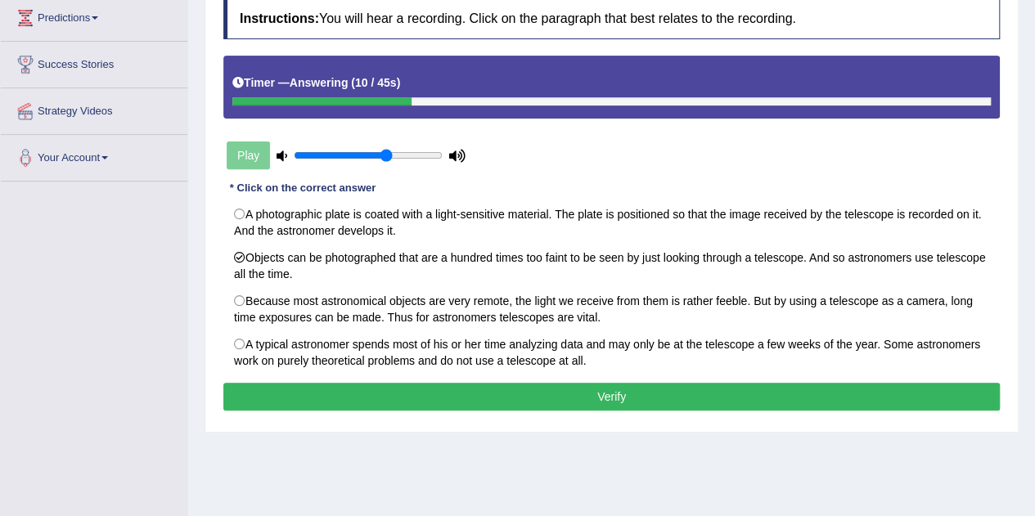
click at [476, 395] on button "Verify" at bounding box center [611, 397] width 776 height 28
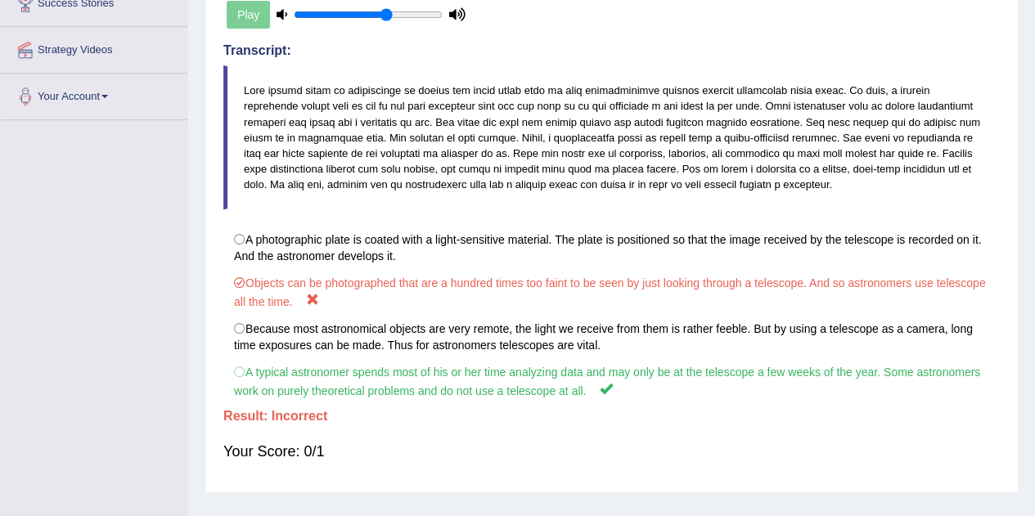
scroll to position [342, 0]
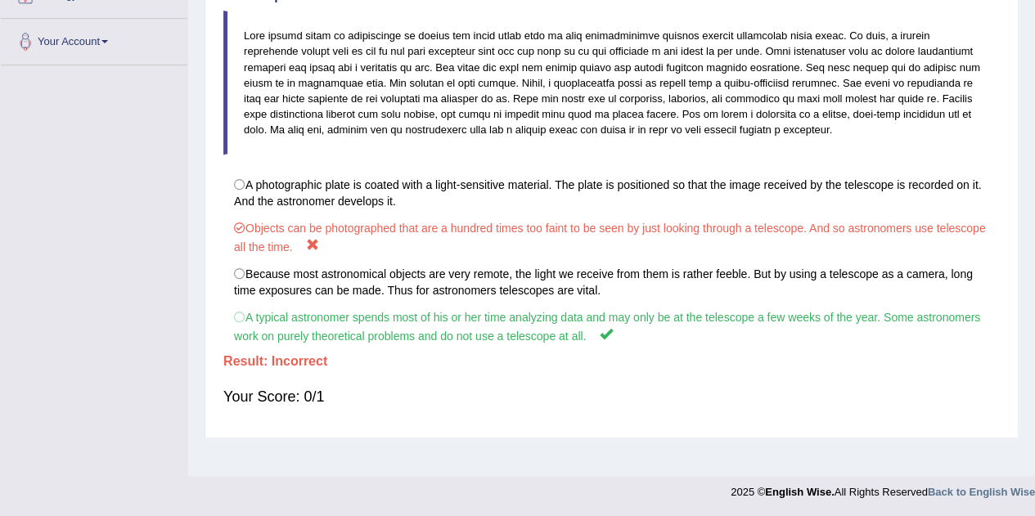
click at [219, 326] on div "Instructions: You will hear a recording. Click on the paragraph that best relat…" at bounding box center [611, 152] width 785 height 556
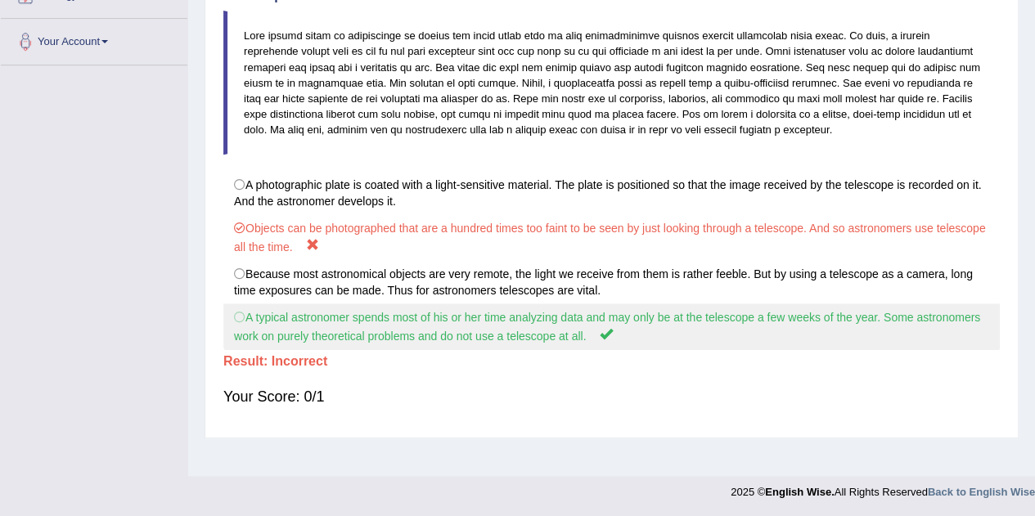
click at [240, 315] on label "A typical astronomer spends most of his or her time analyzing data and may only…" at bounding box center [611, 327] width 776 height 47
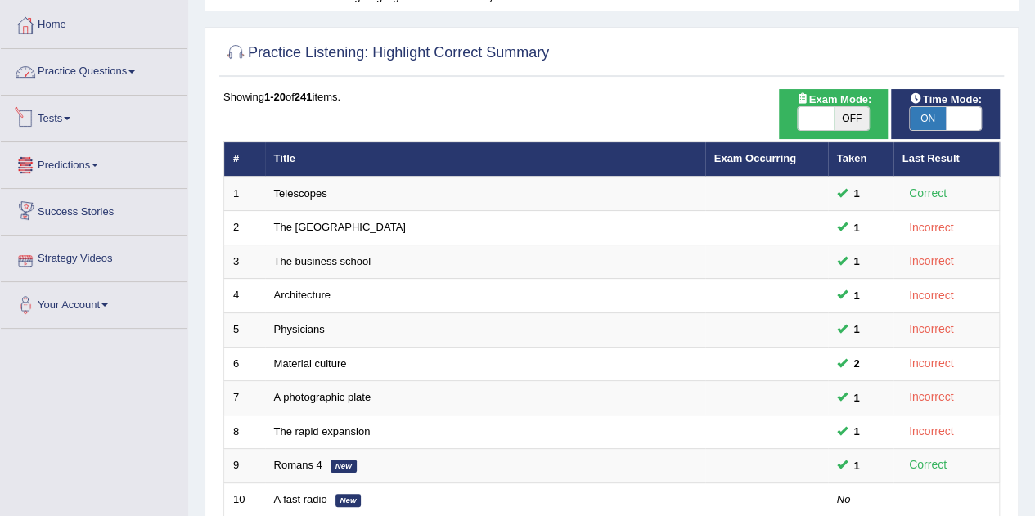
click at [104, 83] on link "Practice Questions" at bounding box center [94, 69] width 187 height 41
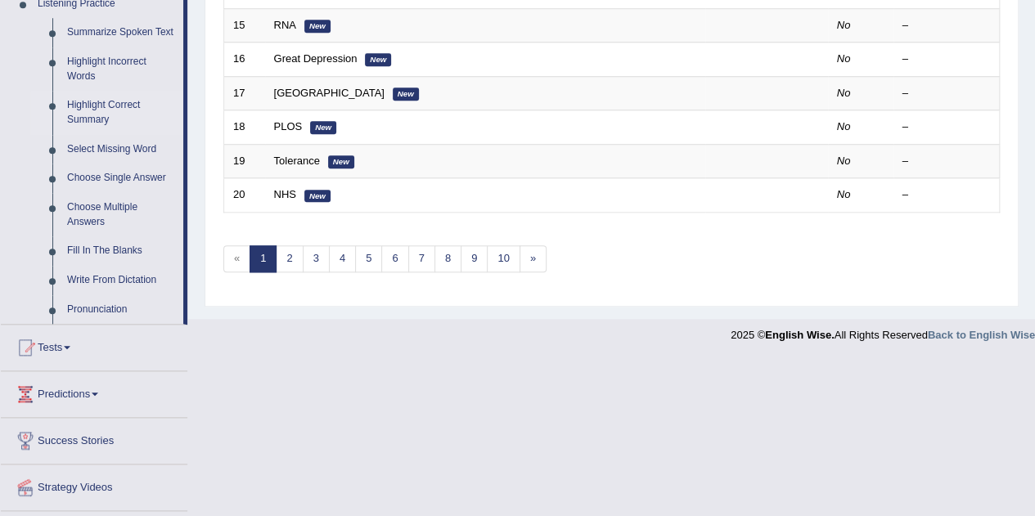
scroll to position [763, 0]
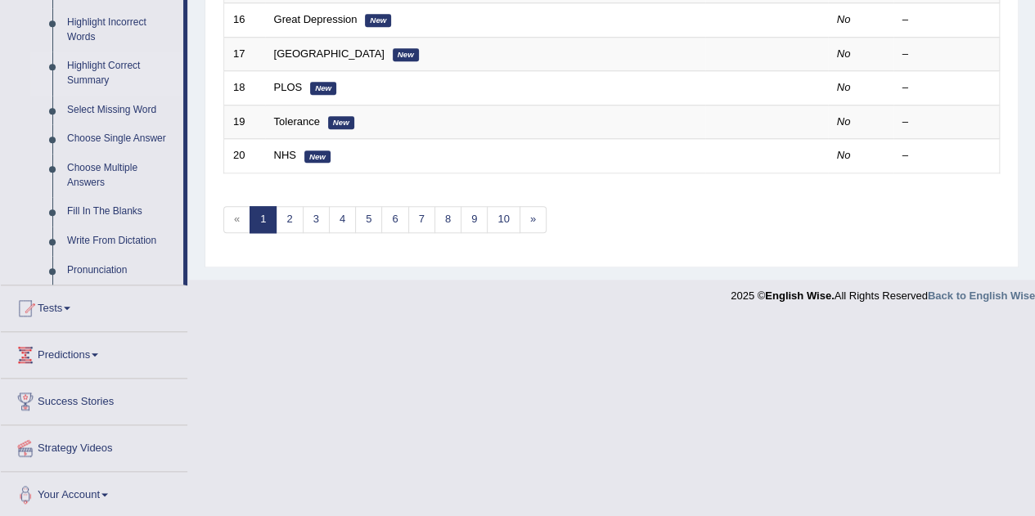
drag, startPoint x: 191, startPoint y: 406, endPoint x: 191, endPoint y: 515, distance: 109.6
click at [123, 232] on link "Write From Dictation" at bounding box center [122, 241] width 124 height 29
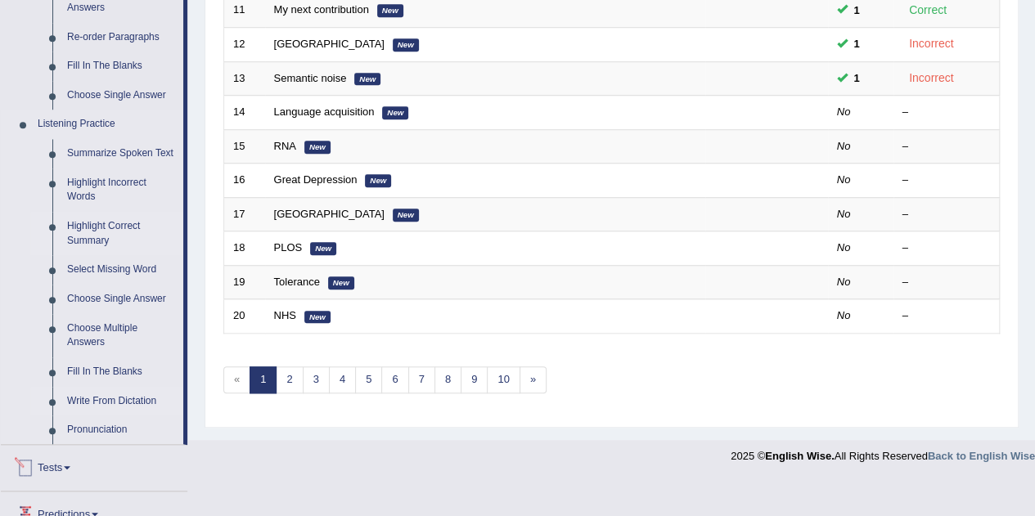
scroll to position [492, 0]
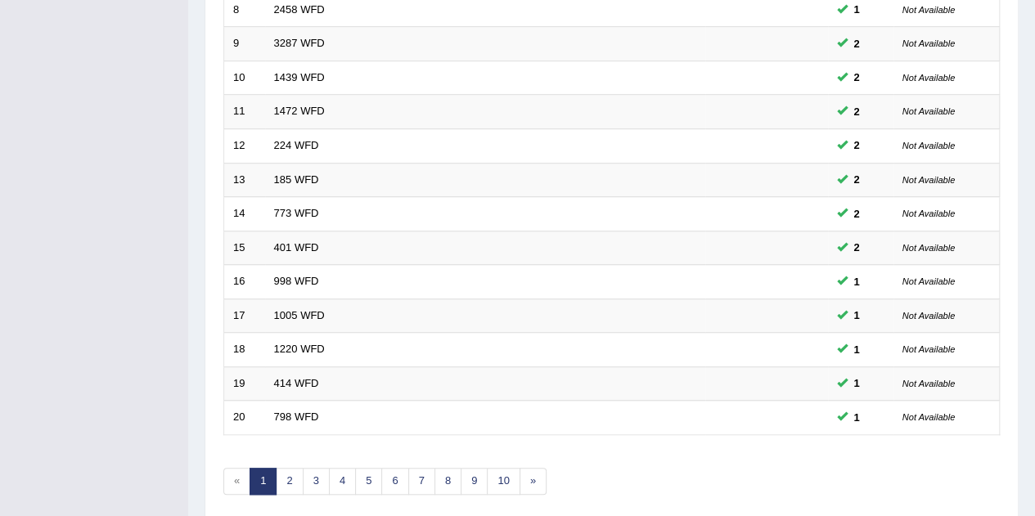
scroll to position [559, 0]
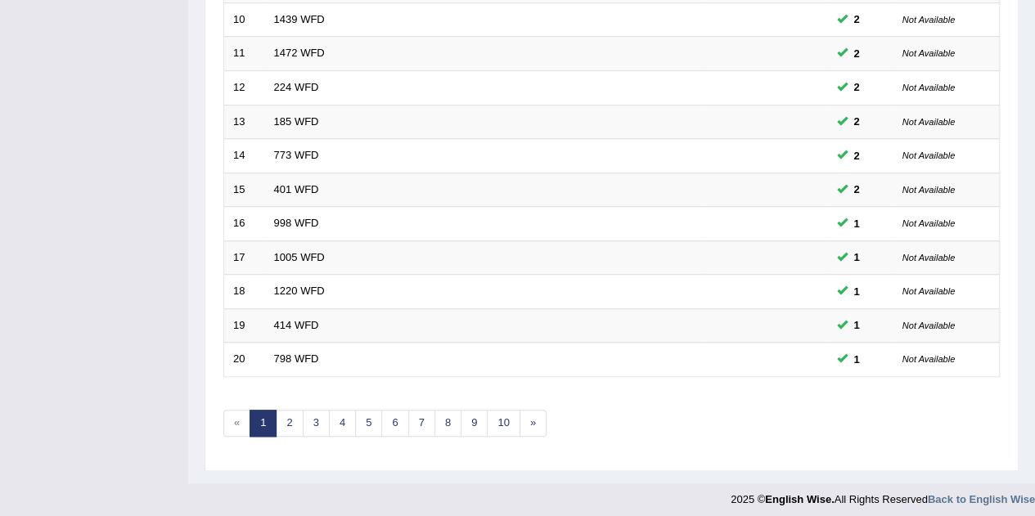
click at [520, 394] on div "Showing 1-20 of 2,589 items. # Title Exam Occurring Taken Last Result 1 562 WFD…" at bounding box center [611, 33] width 776 height 848
click at [507, 416] on link "10" at bounding box center [503, 423] width 33 height 27
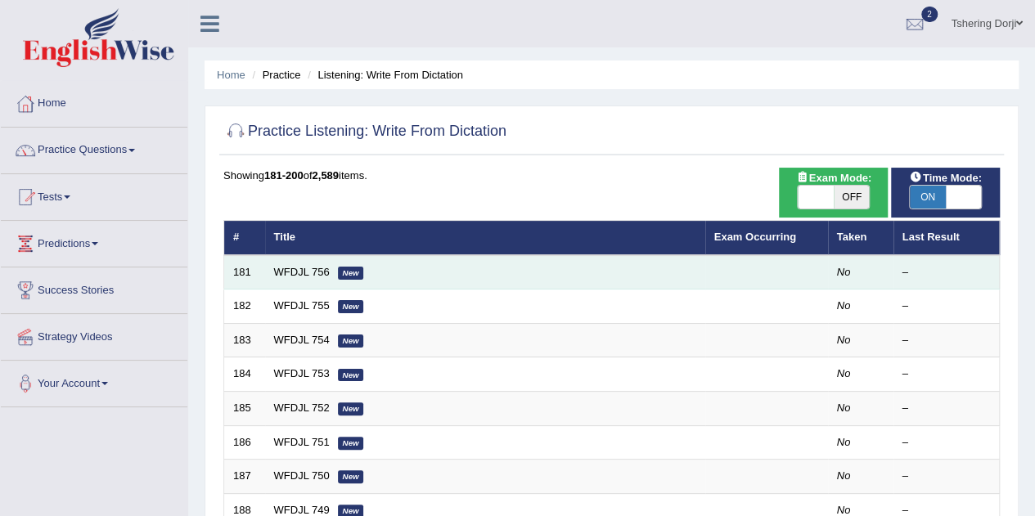
click at [258, 264] on td "181" at bounding box center [244, 272] width 41 height 34
click at [290, 274] on link "WFDJL 756" at bounding box center [302, 272] width 56 height 12
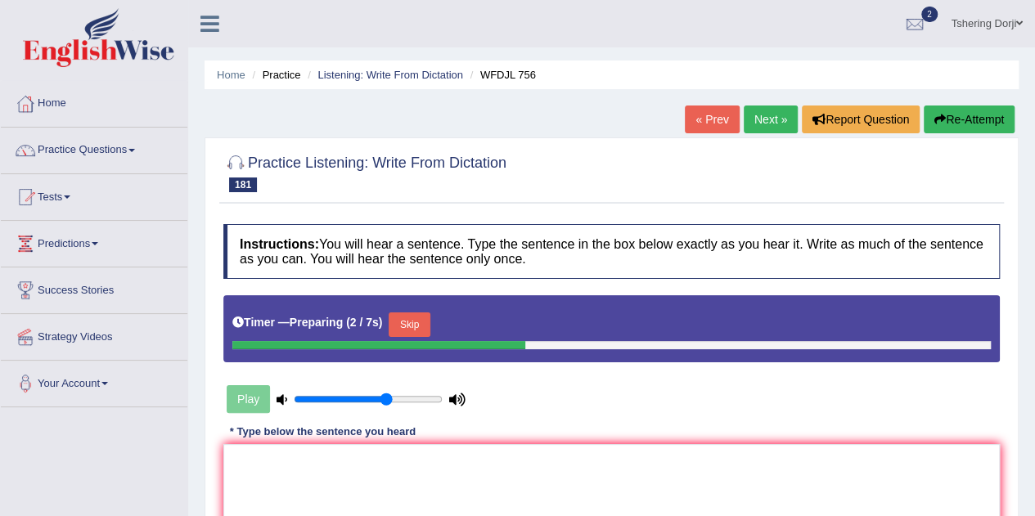
click at [421, 322] on button "Skip" at bounding box center [409, 325] width 41 height 25
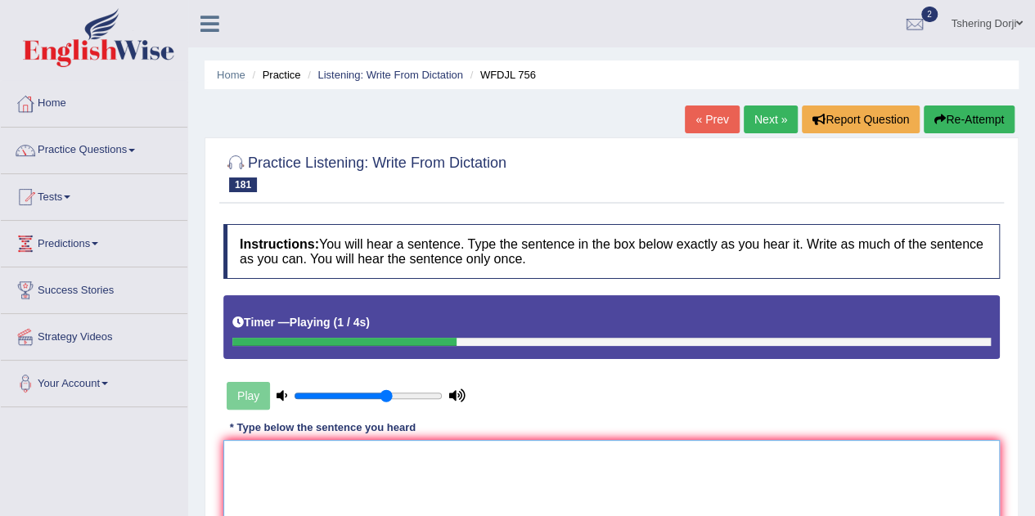
click at [401, 458] on textarea at bounding box center [611, 519] width 776 height 159
